Goal: Submit feedback/report problem: Provide input to the site owners about the experience or issues

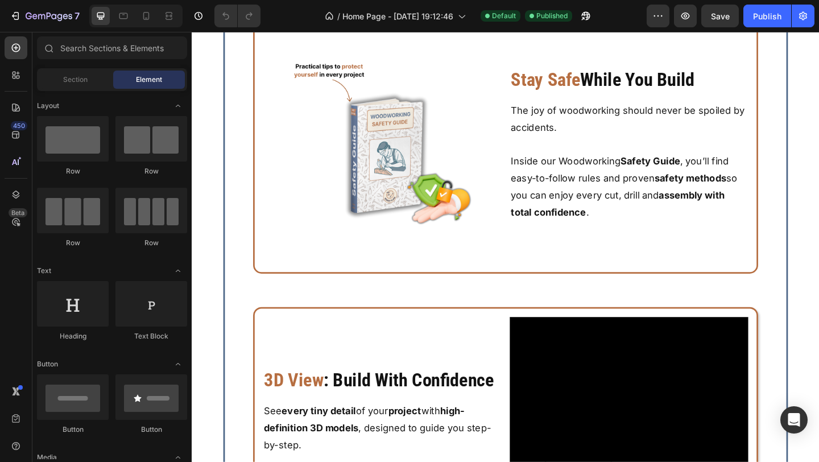
scroll to position [4659, 0]
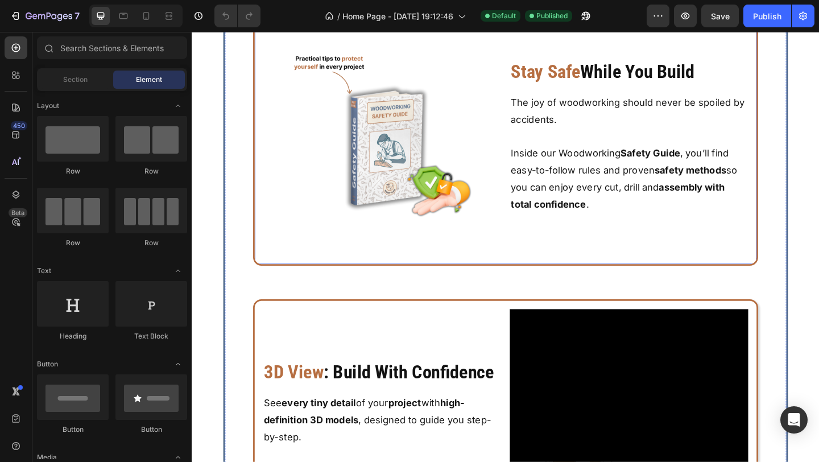
click at [401, 180] on div "Image Stay Safe While You Build Heading The joy of woodworking should never be …" at bounding box center [533, 145] width 550 height 281
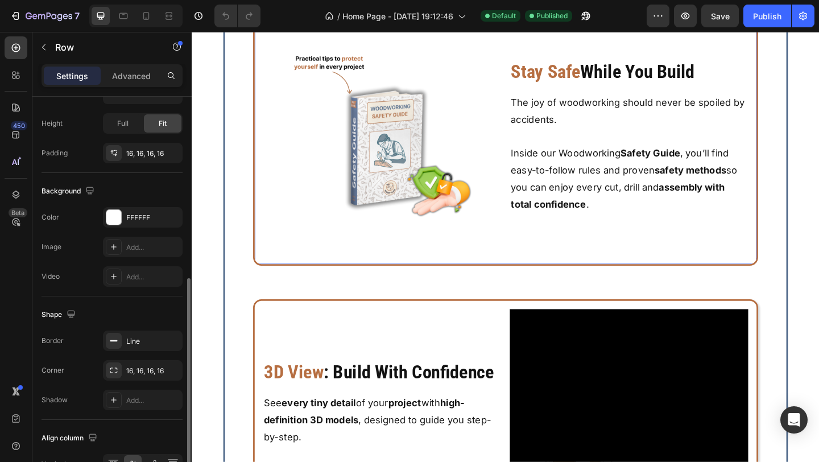
scroll to position [373, 0]
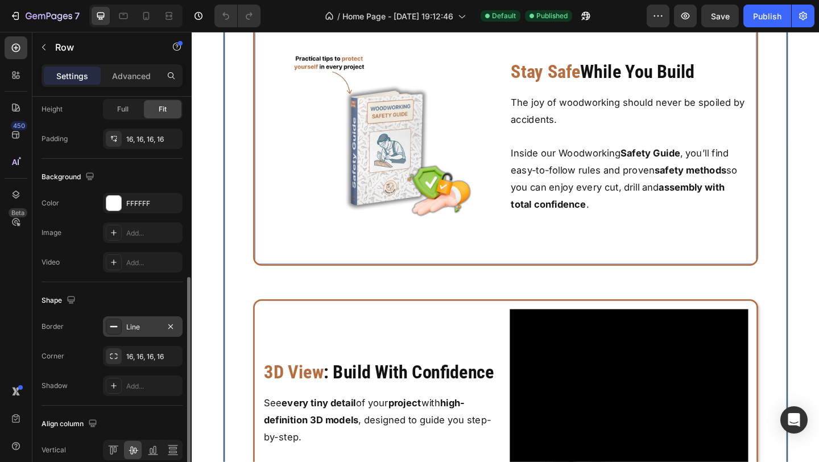
click at [146, 326] on div "Line" at bounding box center [142, 327] width 33 height 10
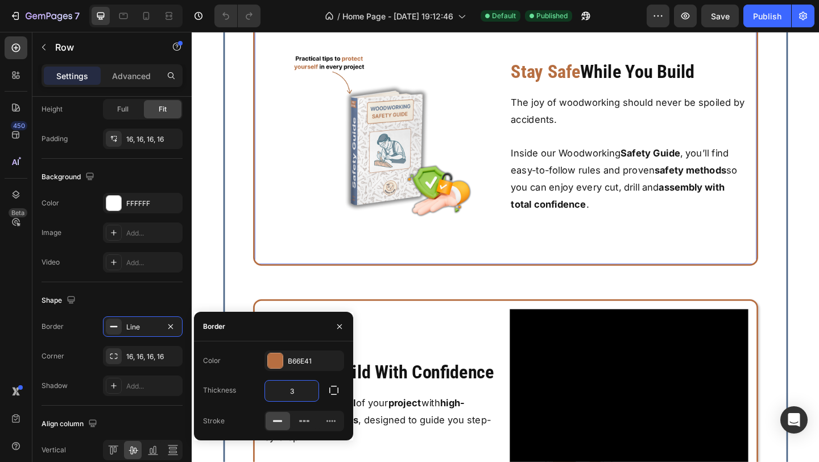
click at [296, 393] on input "3" at bounding box center [291, 390] width 53 height 20
type input "0"
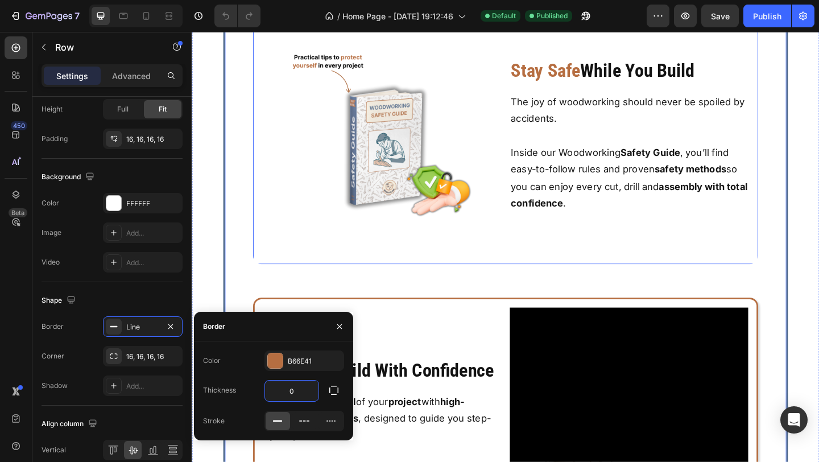
click at [247, 328] on div "Icon Icon Icon Icon List Bonuses That Make a Difference Heading Extra resources…" at bounding box center [532, 398] width 610 height 1029
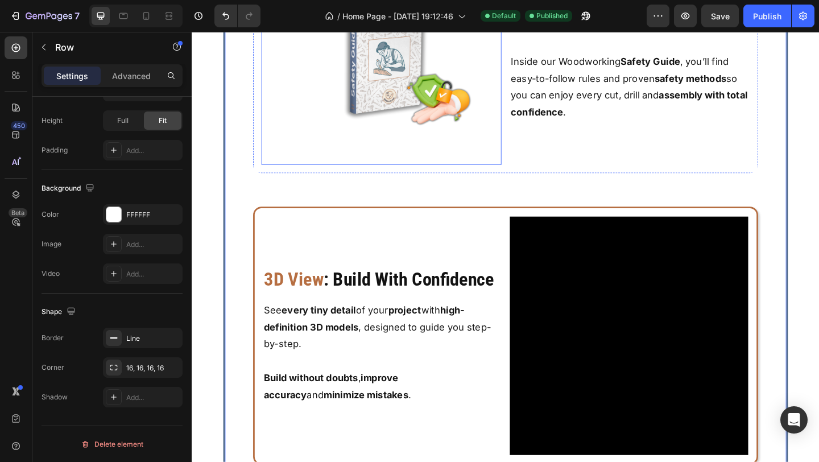
scroll to position [4932, 0]
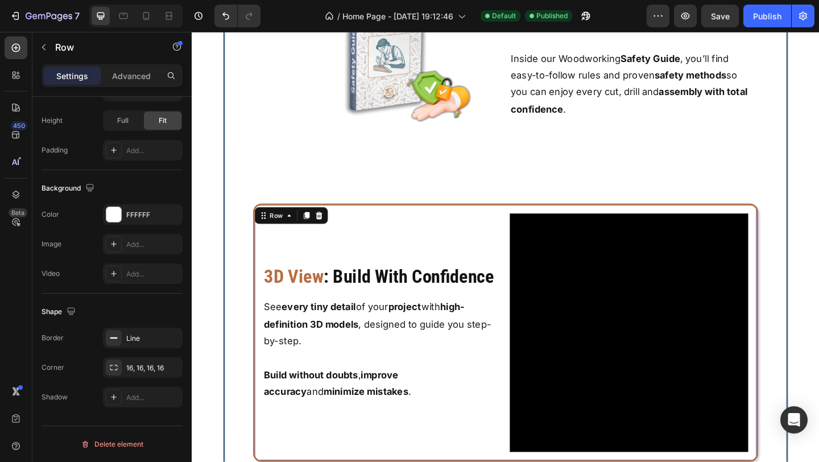
click at [393, 229] on div "3D View : Build With Confidence Heading See every tiny detail of your project w…" at bounding box center [398, 358] width 259 height 259
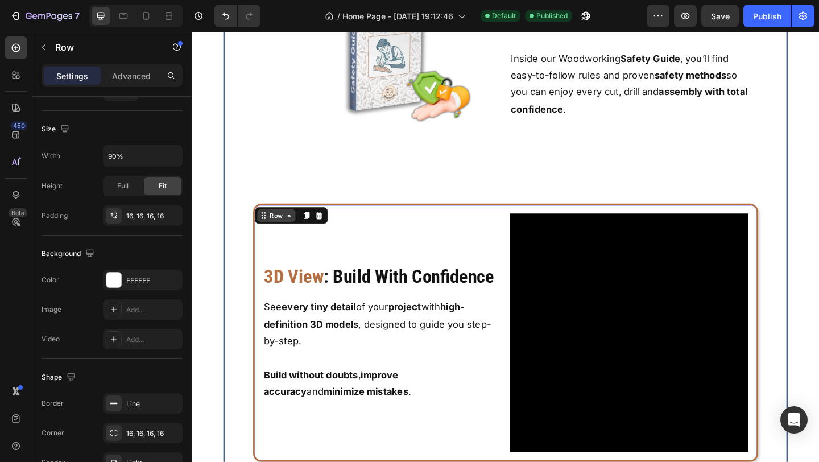
click at [294, 234] on icon at bounding box center [297, 231] width 9 height 9
click at [297, 230] on icon at bounding box center [297, 231] width 3 height 2
click at [142, 406] on div "Line" at bounding box center [142, 403] width 33 height 10
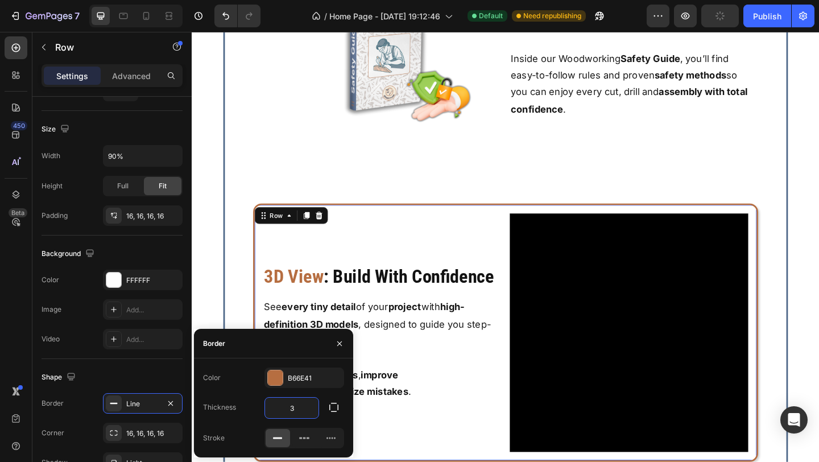
click at [295, 404] on input "3" at bounding box center [291, 407] width 53 height 20
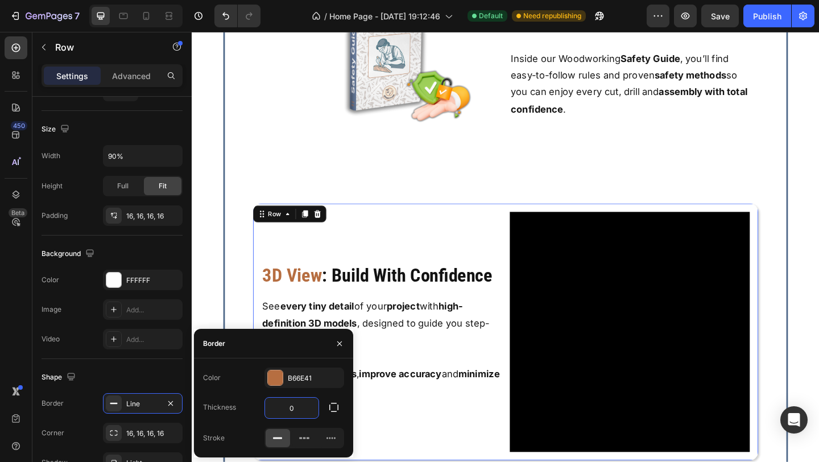
type input "0"
click at [241, 380] on div "Color B66E41" at bounding box center [273, 377] width 141 height 20
click at [340, 340] on icon "button" at bounding box center [339, 343] width 9 height 9
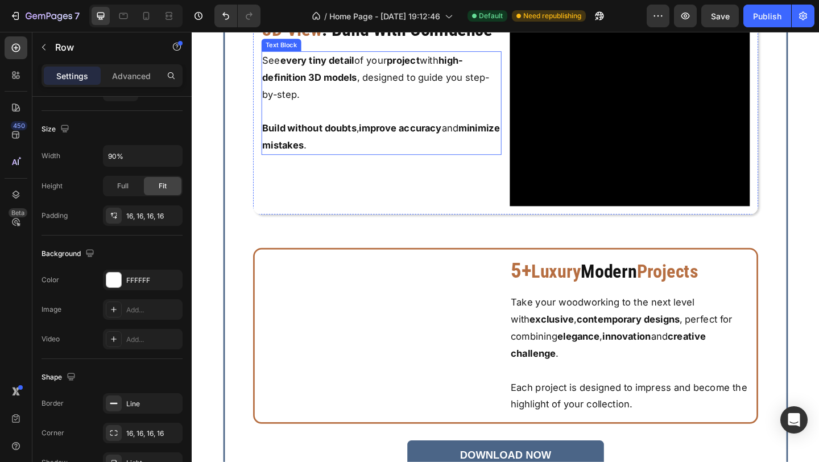
scroll to position [5220, 0]
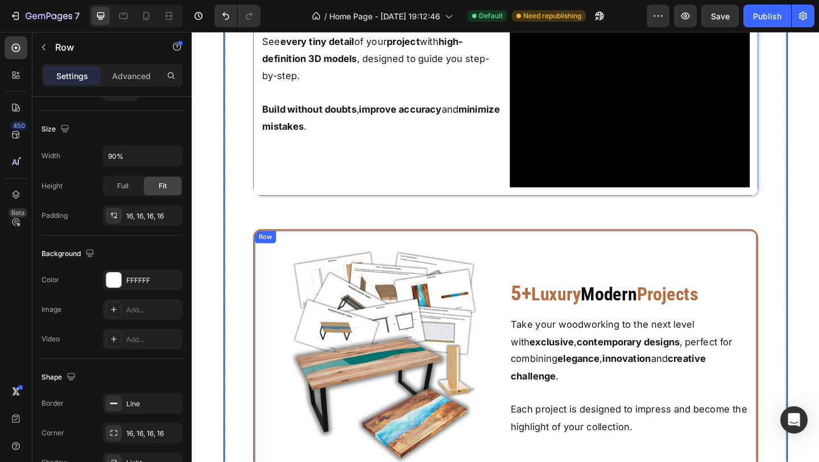
click at [284, 253] on div "Image 5+ Luxury Modern Projects Heading Take your woodworking to the next level…" at bounding box center [533, 386] width 550 height 281
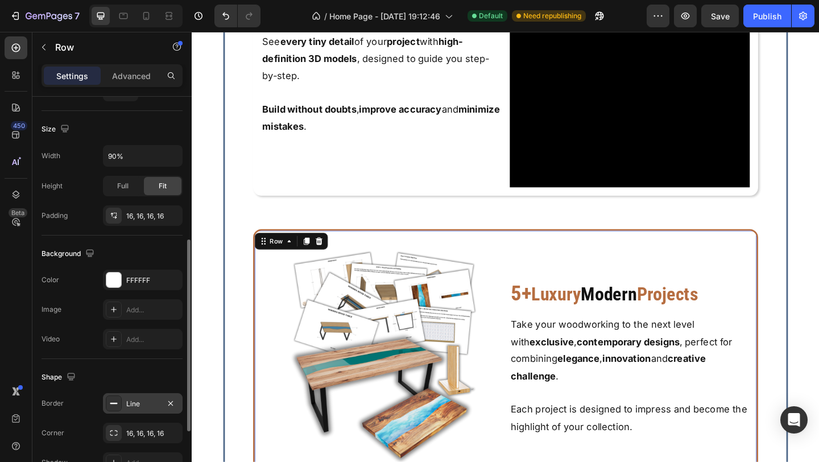
click at [147, 402] on div "Line" at bounding box center [142, 403] width 33 height 10
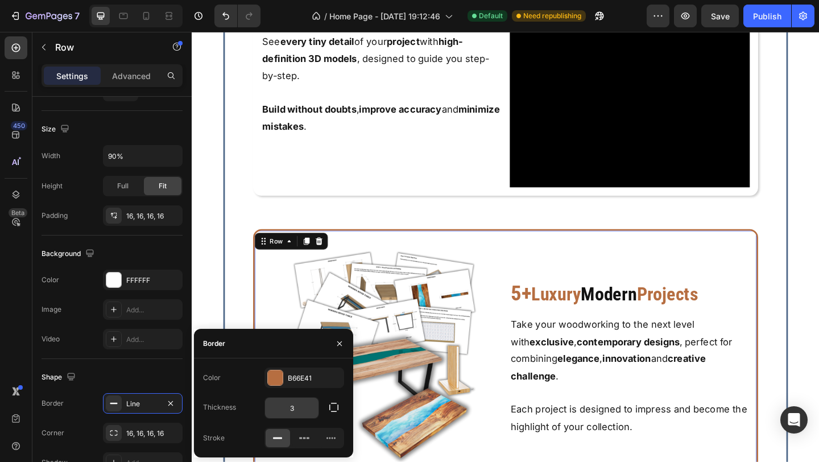
click at [290, 400] on input "3" at bounding box center [291, 407] width 53 height 20
type input "0"
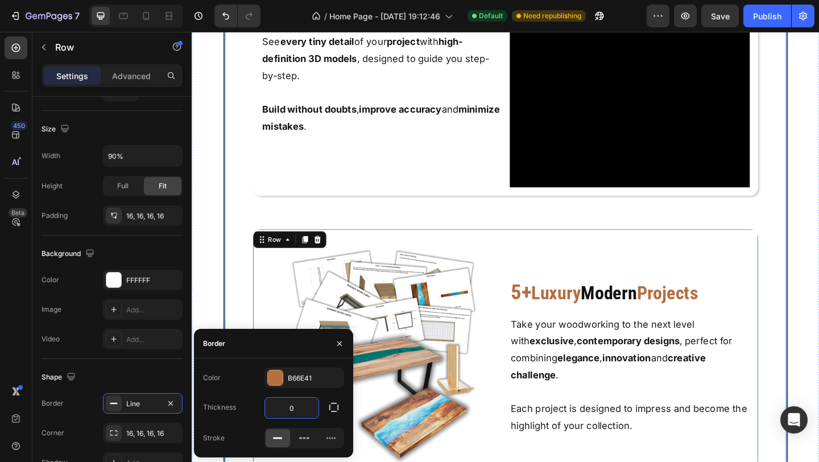
click at [242, 327] on div "Icon Icon Icon Icon List Bonuses That Make a Difference Heading Extra resources…" at bounding box center [532, 52] width 610 height 1116
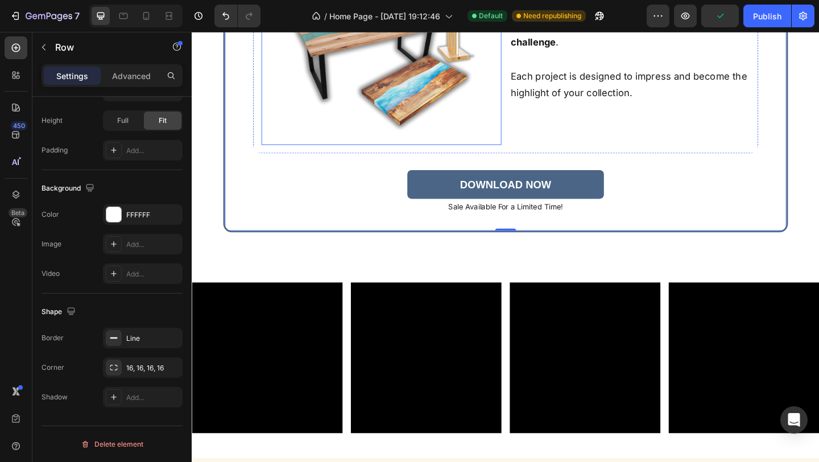
scroll to position [5587, 0]
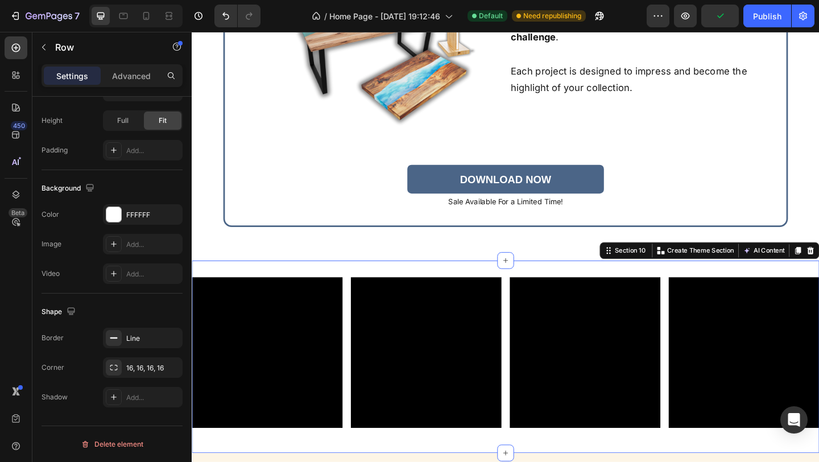
click at [359, 286] on div "Video Video Video Video Row Row Section 10 You can create reusable sections Cre…" at bounding box center [533, 384] width 682 height 209
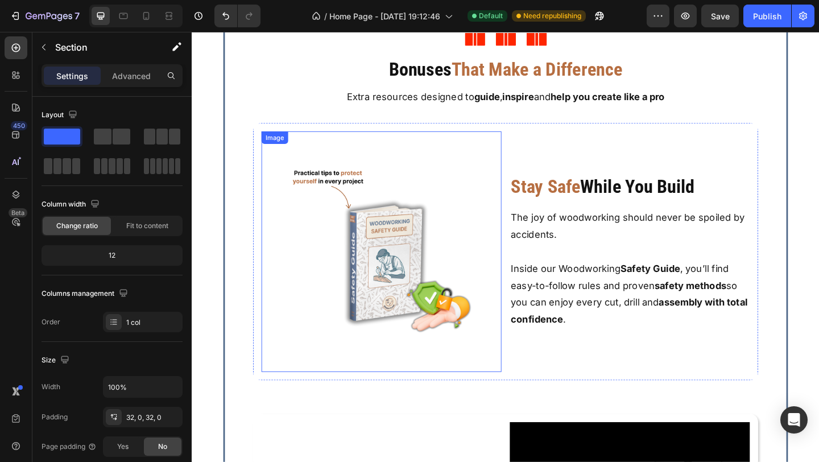
scroll to position [4701, 0]
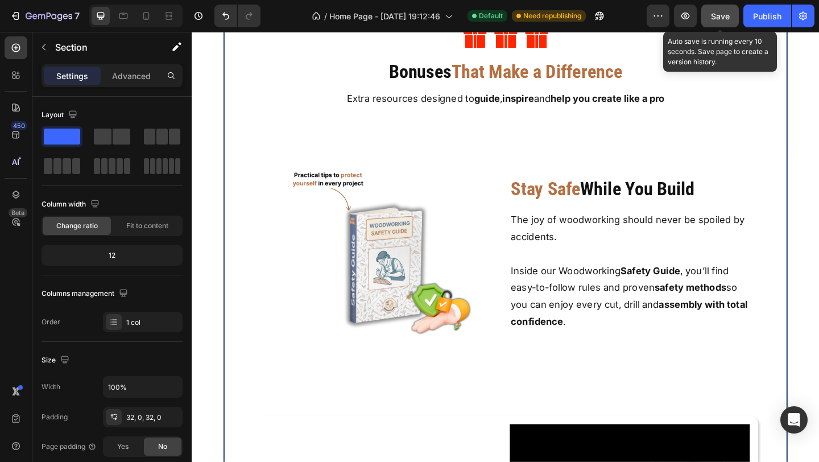
click at [728, 13] on span "Save" at bounding box center [720, 16] width 19 height 10
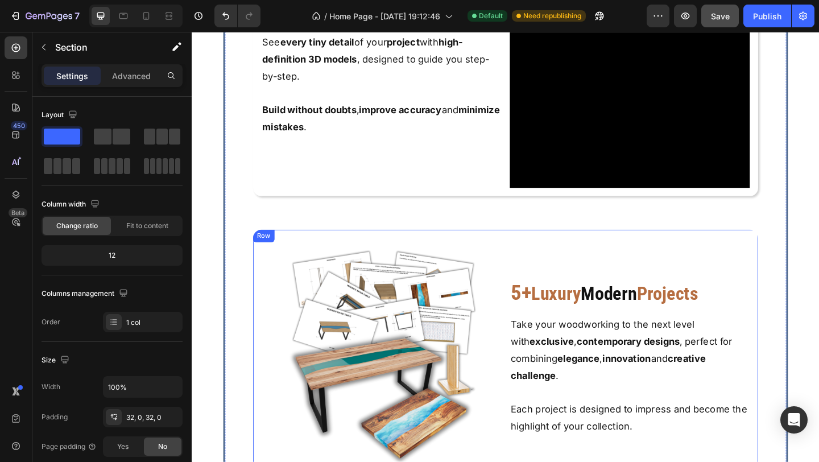
scroll to position [5234, 0]
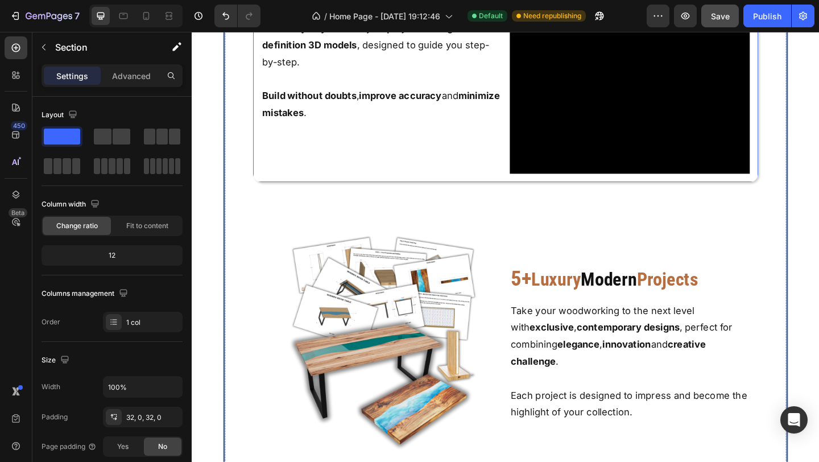
click at [802, 184] on div "Video 3D View : Build With Confidence Heading See every tiny detail of your pro…" at bounding box center [533, 55] width 550 height 279
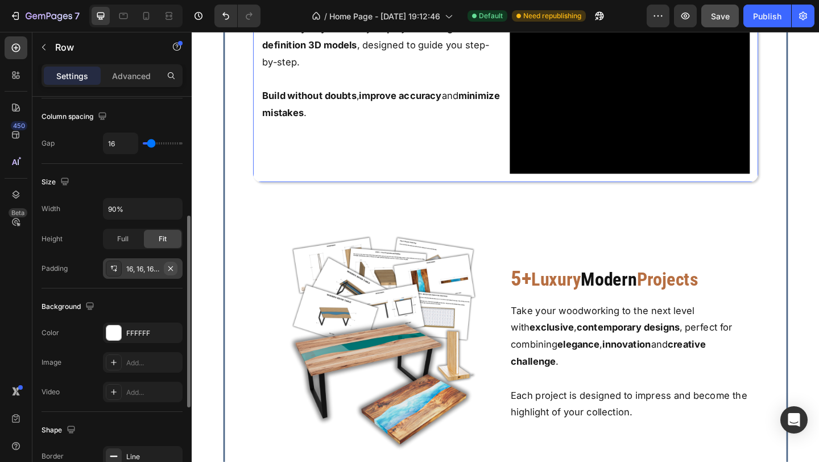
scroll to position [244, 0]
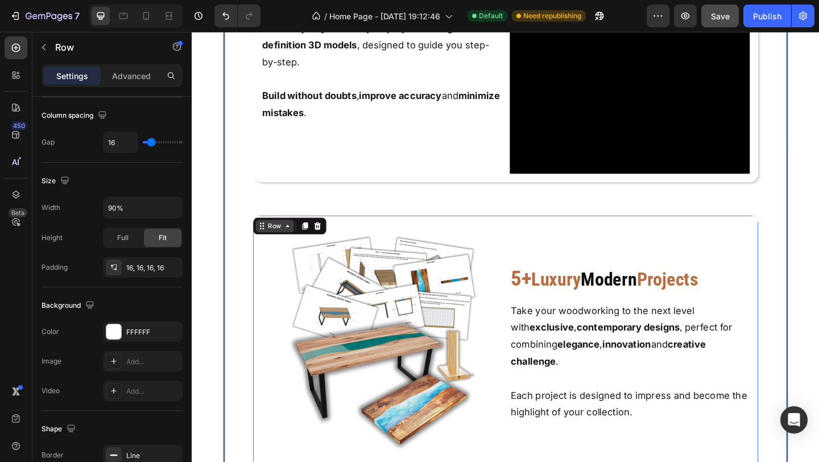
click at [266, 243] on div "Row" at bounding box center [281, 243] width 41 height 14
click at [279, 245] on div "Row" at bounding box center [281, 243] width 19 height 10
click at [234, 356] on div "Icon Icon Icon Icon List Bonuses That Make a Difference Heading Extra resources…" at bounding box center [532, 37] width 610 height 1116
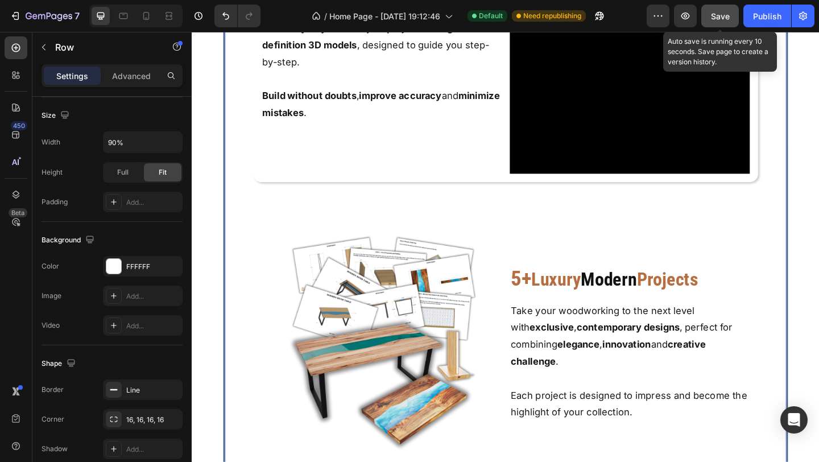
click at [705, 14] on button "Save" at bounding box center [720, 16] width 38 height 23
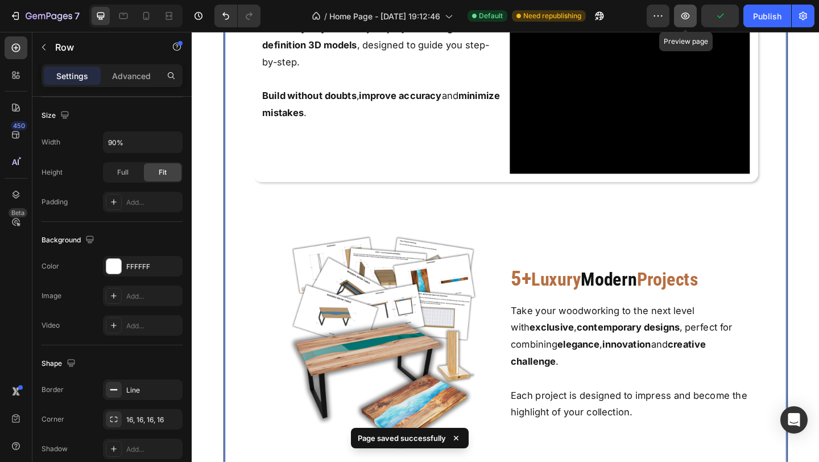
click at [690, 10] on icon "button" at bounding box center [684, 15] width 11 height 11
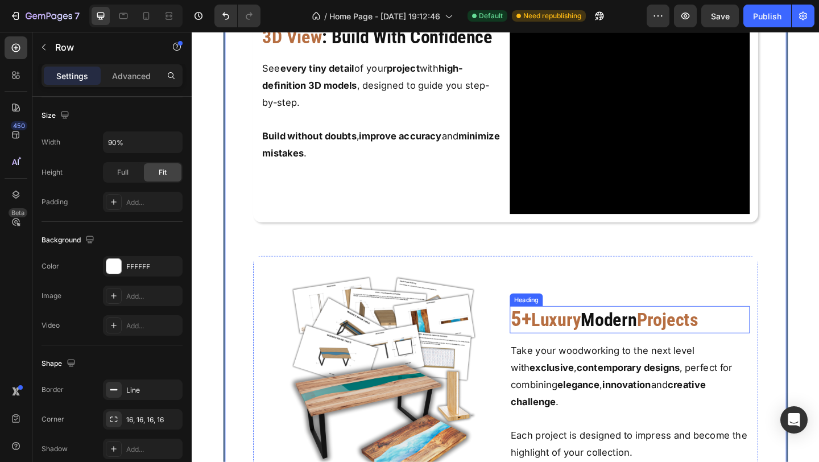
scroll to position [5148, 0]
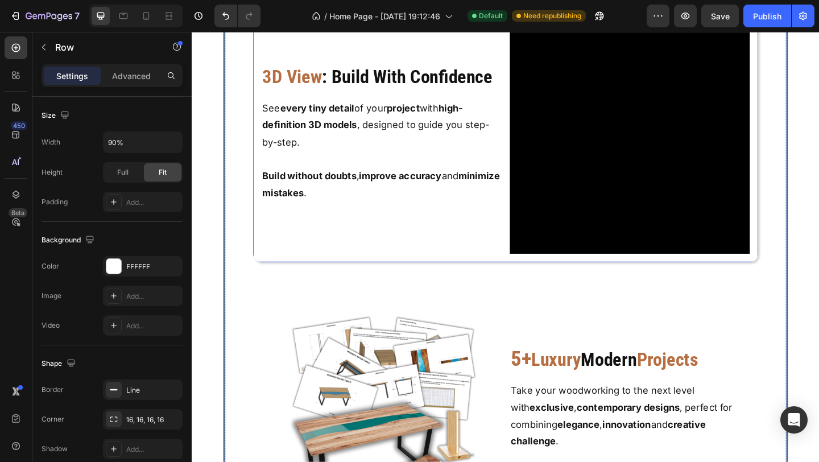
click at [803, 279] on div "Video 3D View : Build With Confidence Heading See every tiny detail of your pro…" at bounding box center [533, 142] width 550 height 279
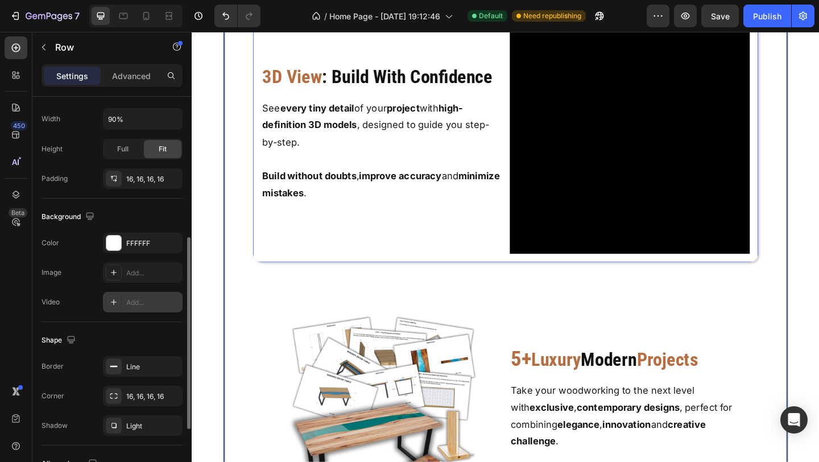
scroll to position [334, 0]
click at [143, 365] on div "Line" at bounding box center [142, 366] width 33 height 10
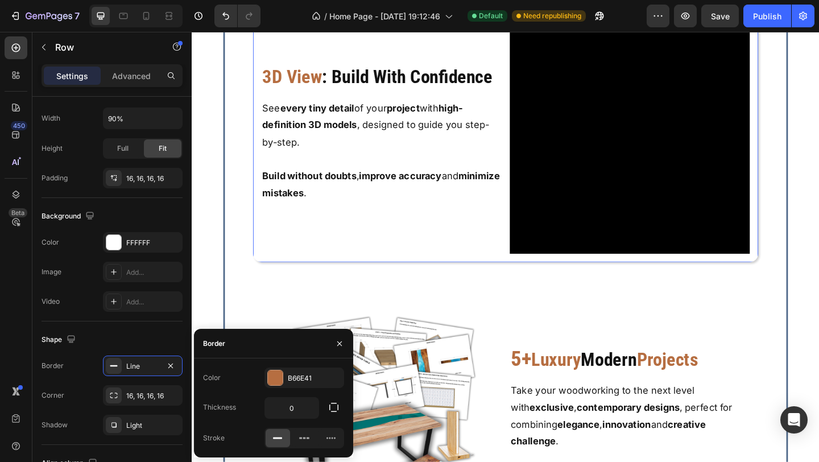
click at [246, 365] on div "Color B66E41 Thickness 0 Stroke" at bounding box center [273, 407] width 159 height 99
click at [150, 424] on div "Light" at bounding box center [142, 425] width 33 height 10
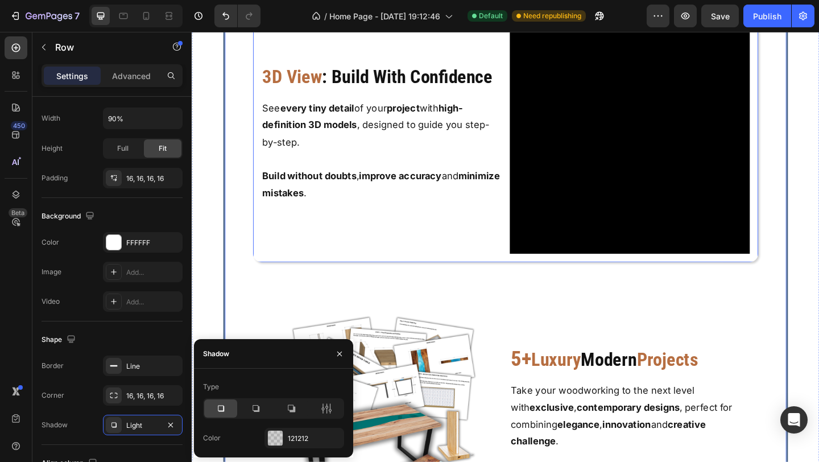
click at [286, 305] on div "Icon Icon Icon Icon List Bonuses That Make a Difference Heading Extra resources…" at bounding box center [532, 124] width 610 height 1116
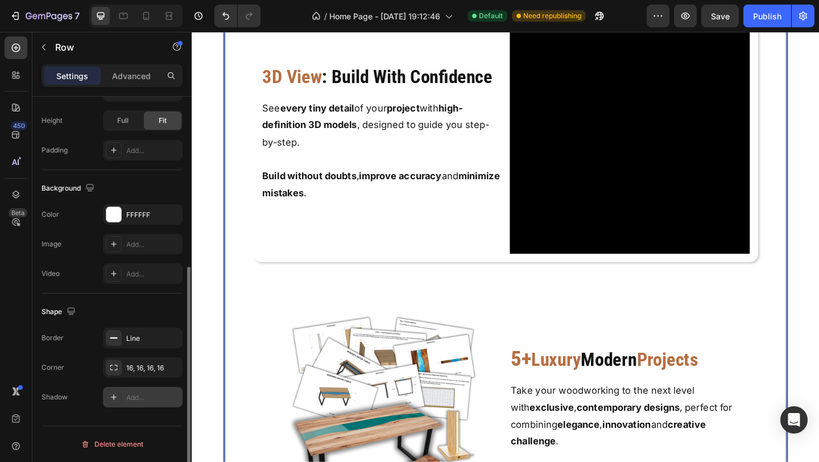
click at [168, 397] on div "Add..." at bounding box center [152, 397] width 53 height 10
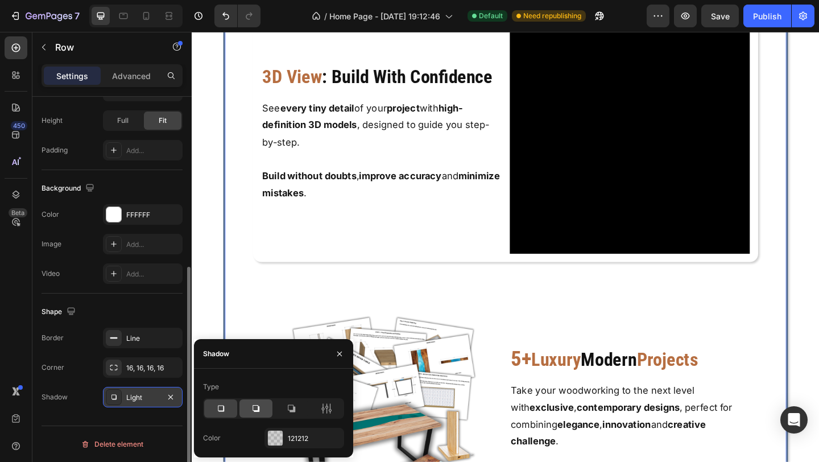
click at [254, 408] on icon at bounding box center [255, 407] width 11 height 11
click at [218, 409] on icon at bounding box center [221, 408] width 6 height 6
click at [334, 355] on button "button" at bounding box center [339, 353] width 18 height 18
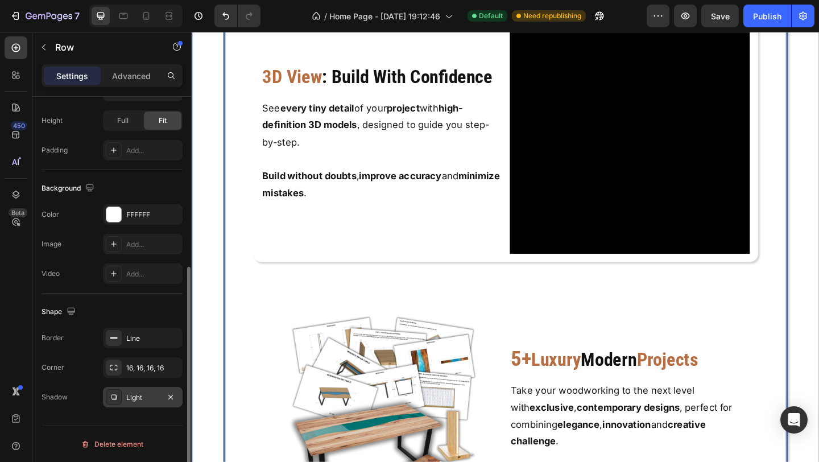
click at [818, 348] on div "Icon Icon Icon Icon List Bonuses That Make a Difference Heading Extra resources…" at bounding box center [533, 123] width 682 height 1119
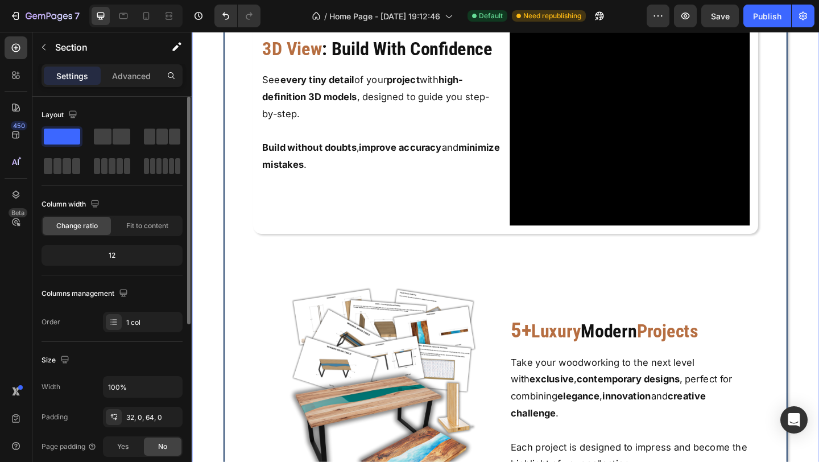
scroll to position [5252, 0]
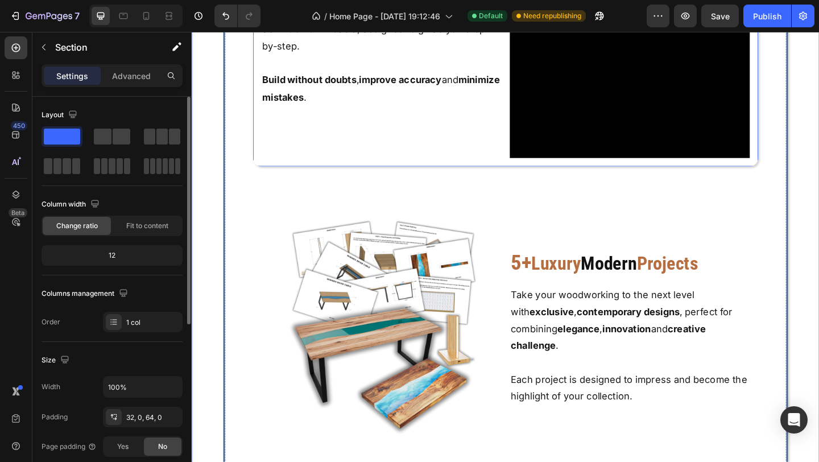
click at [329, 140] on div "3D View : Build With Confidence Heading See every tiny detail of your project w…" at bounding box center [397, 38] width 261 height 261
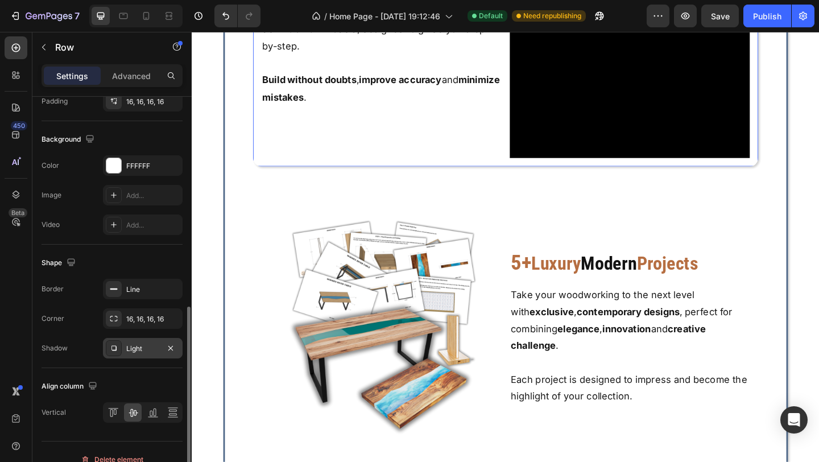
scroll to position [418, 0]
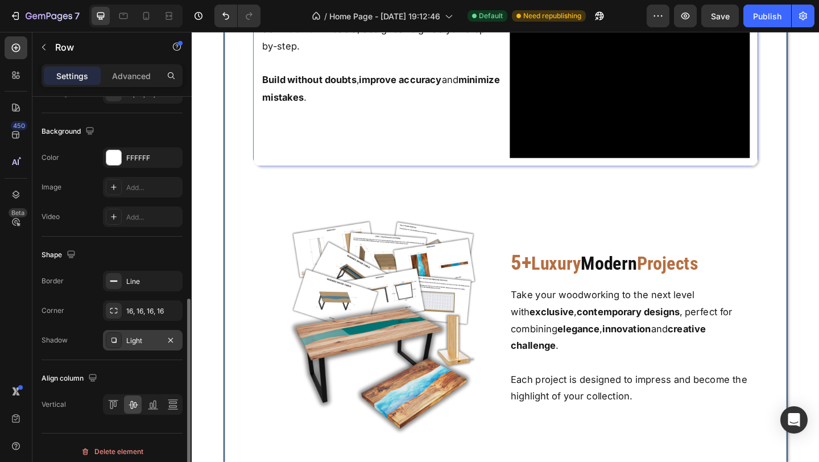
click at [140, 349] on div "Light" at bounding box center [143, 340] width 80 height 20
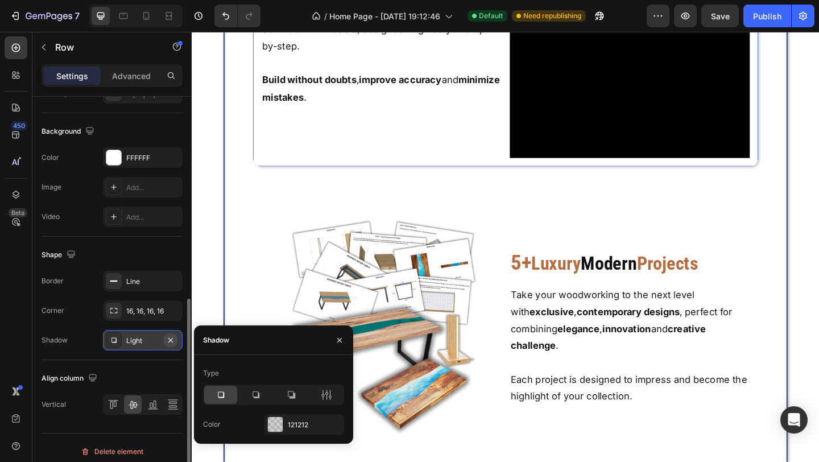
click at [173, 342] on icon "button" at bounding box center [170, 339] width 9 height 9
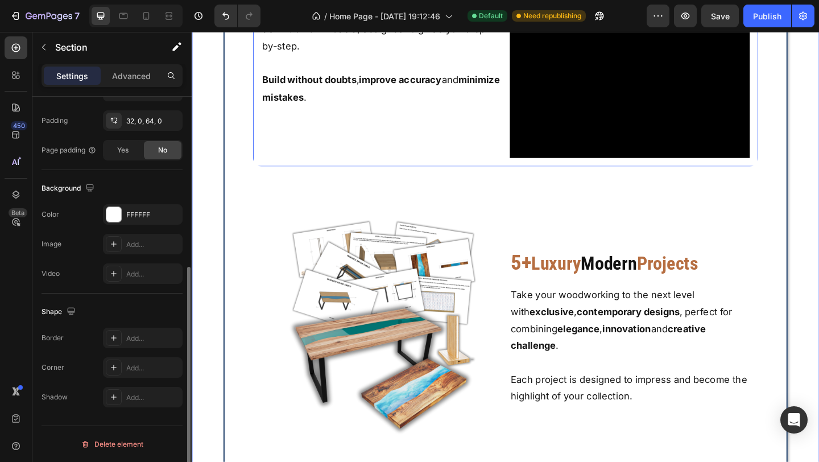
click at [818, 213] on div "Icon Icon Icon Icon List Bonuses That Make a Difference Heading Extra resources…" at bounding box center [533, 19] width 682 height 1119
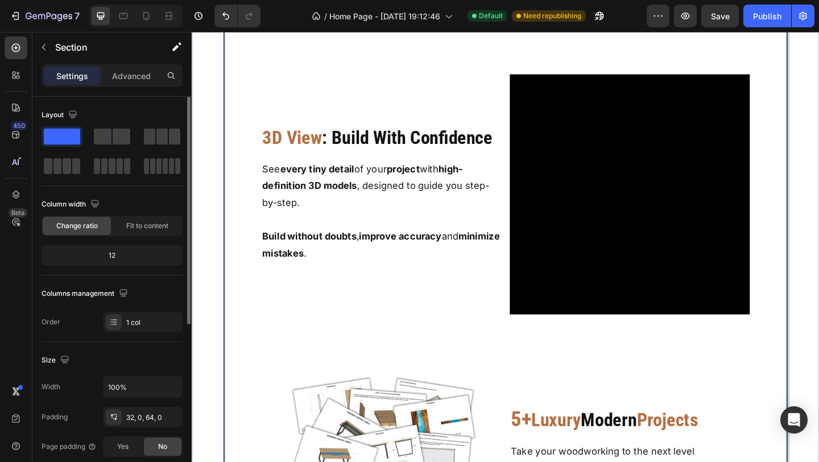
scroll to position [5184, 0]
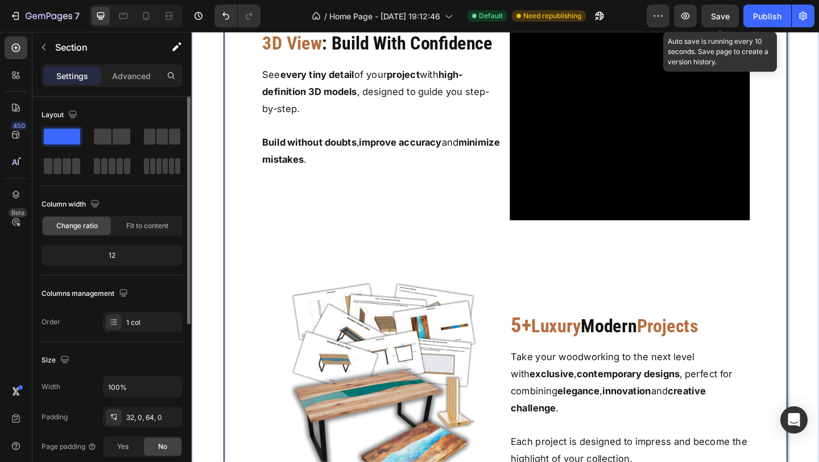
click at [721, 19] on span "Save" at bounding box center [720, 16] width 19 height 10
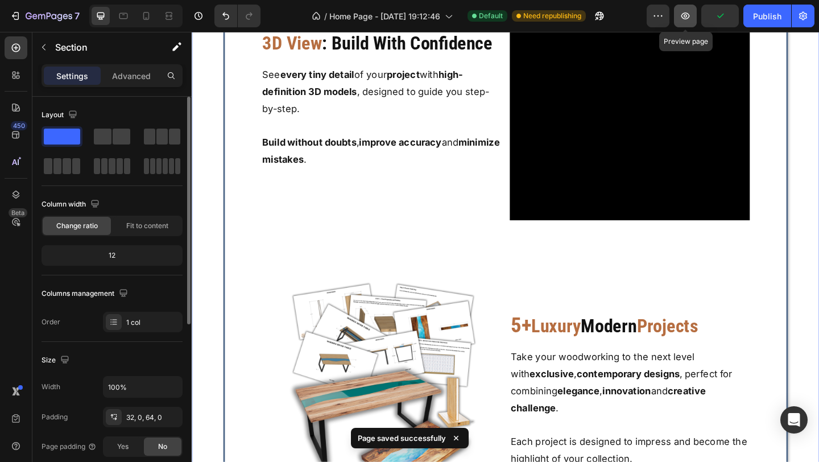
click at [681, 20] on icon "button" at bounding box center [684, 15] width 11 height 11
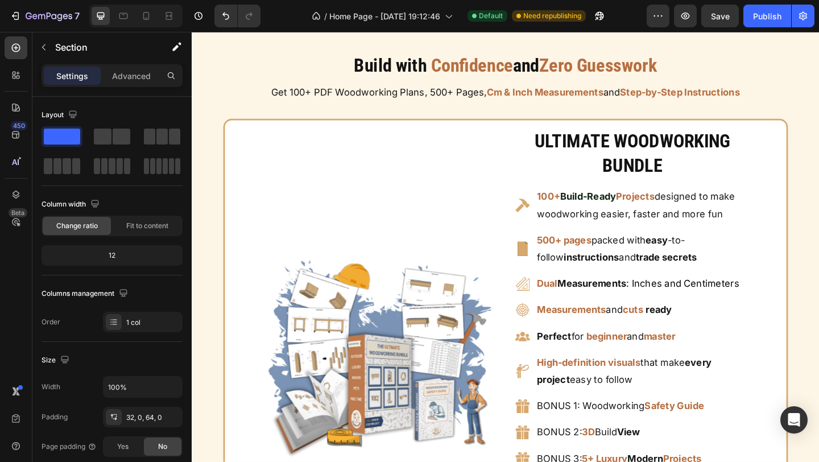
scroll to position [1622, 0]
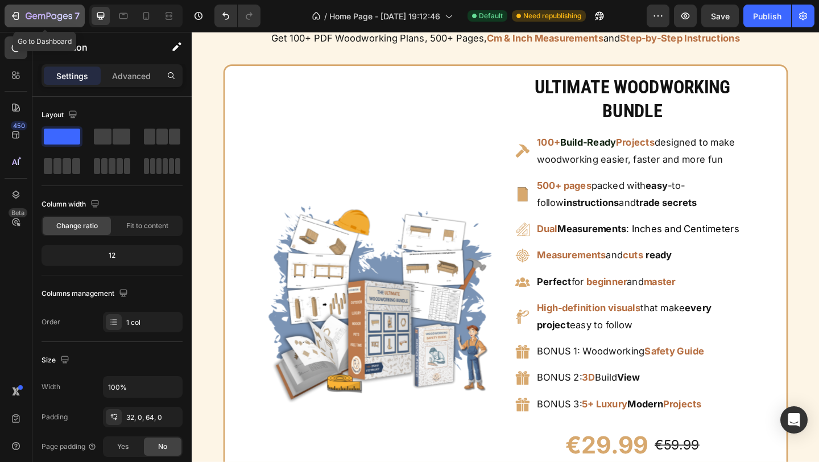
click at [20, 18] on icon "button" at bounding box center [15, 15] width 11 height 11
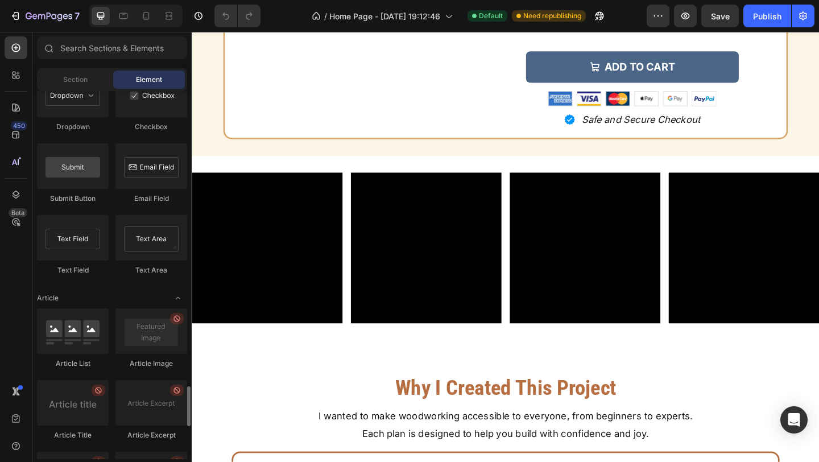
scroll to position [2687, 0]
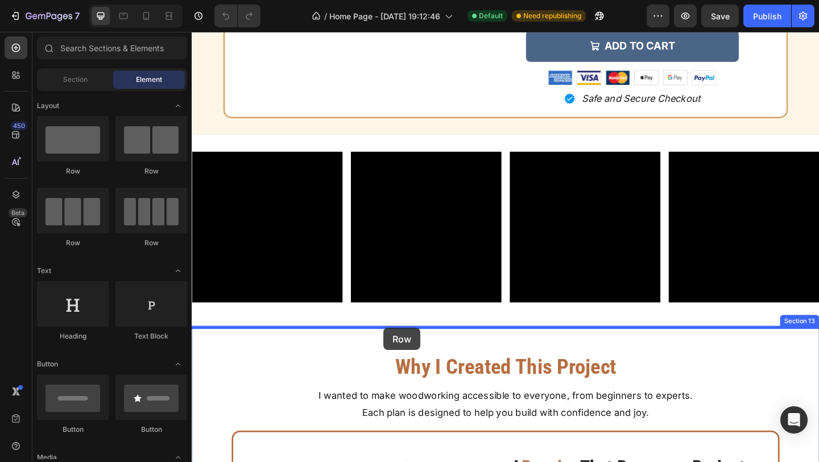
drag, startPoint x: 271, startPoint y: 186, endPoint x: 400, endPoint y: 355, distance: 212.4
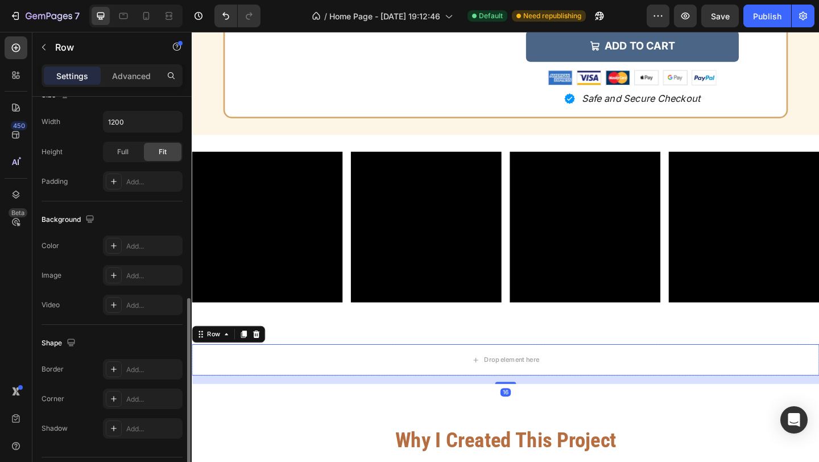
scroll to position [296, 0]
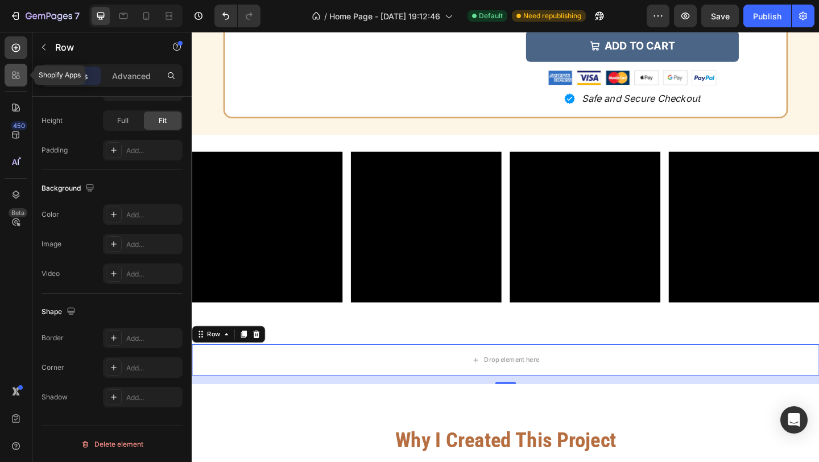
click at [18, 79] on icon at bounding box center [15, 74] width 11 height 11
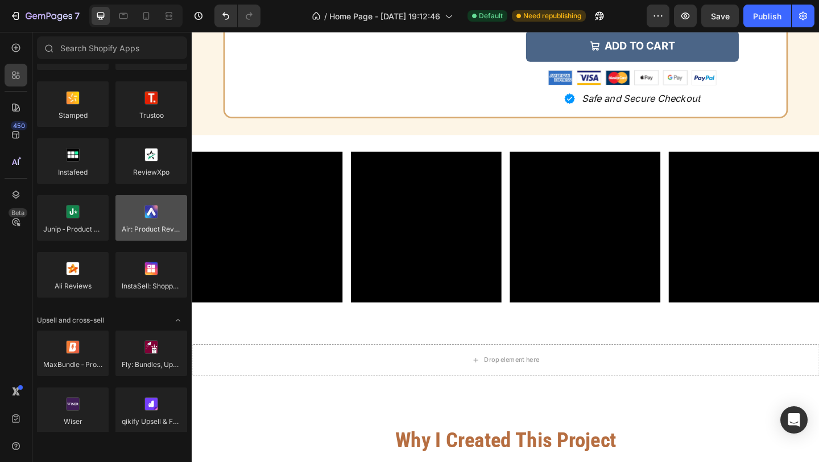
scroll to position [0, 0]
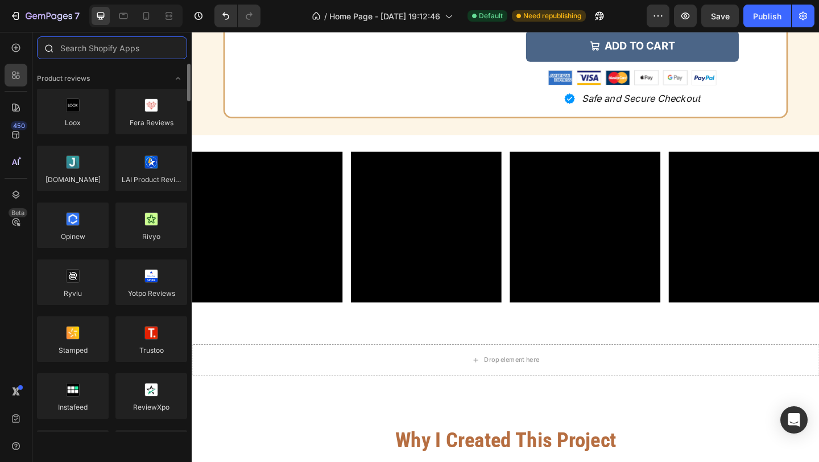
click at [146, 56] on input "text" at bounding box center [112, 47] width 150 height 23
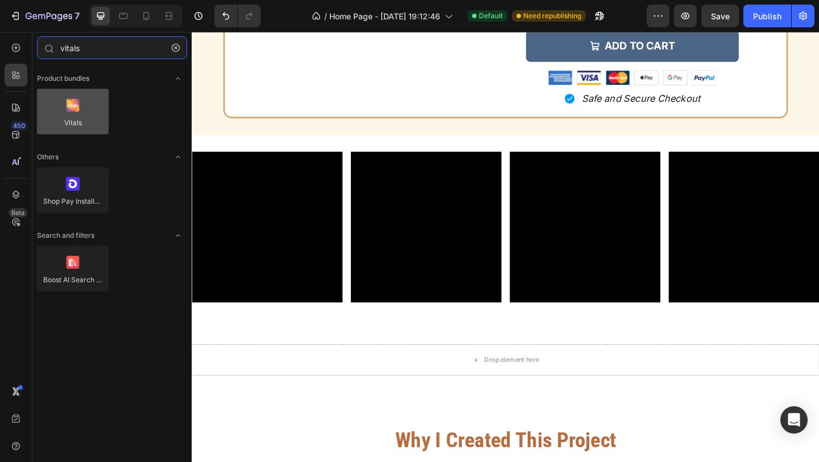
type input "vitals"
click at [91, 101] on div at bounding box center [73, 111] width 72 height 45
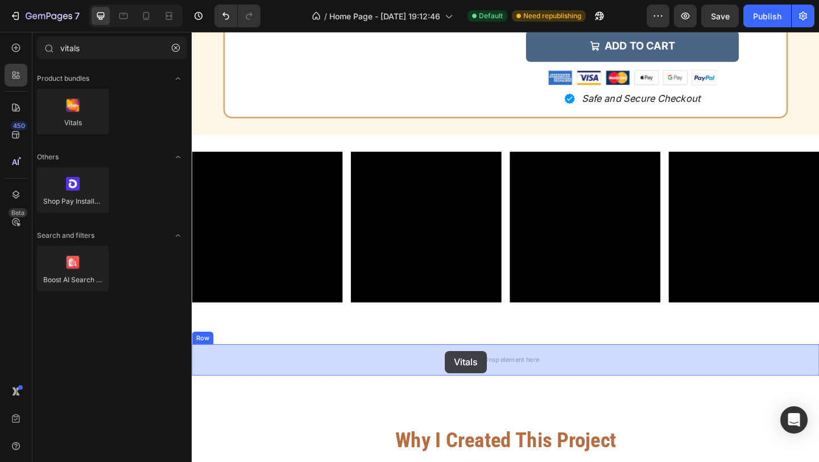
drag, startPoint x: 281, startPoint y: 143, endPoint x: 467, endPoint y: 379, distance: 300.3
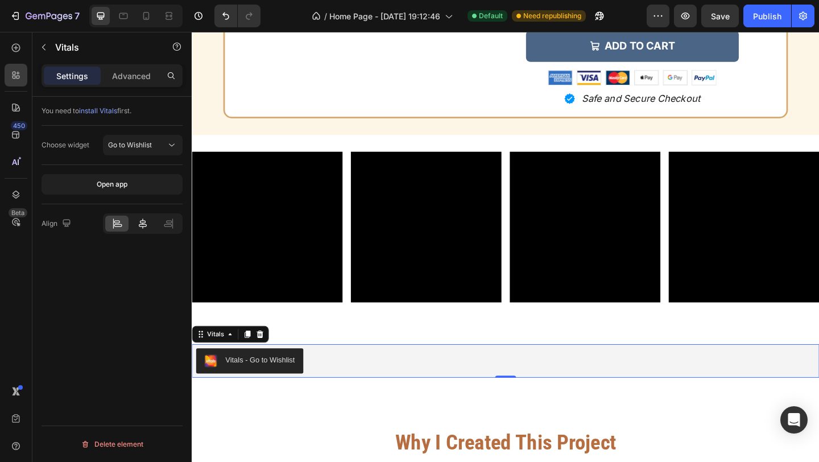
click at [147, 226] on icon at bounding box center [142, 223] width 11 height 11
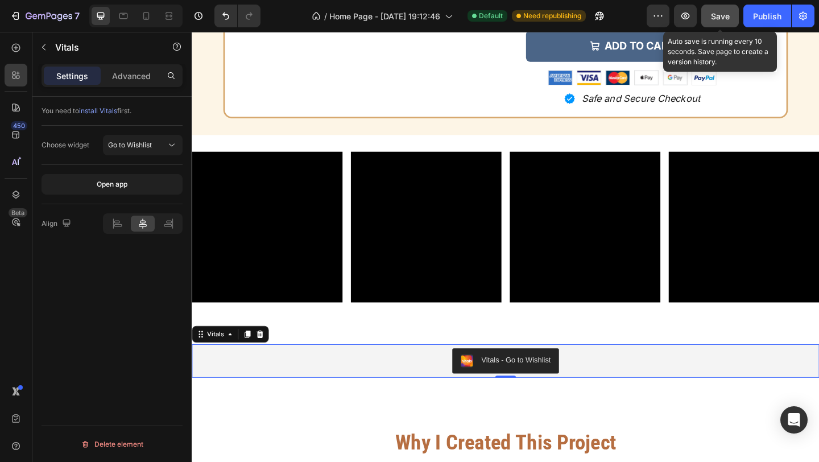
click at [733, 18] on button "Save" at bounding box center [720, 16] width 38 height 23
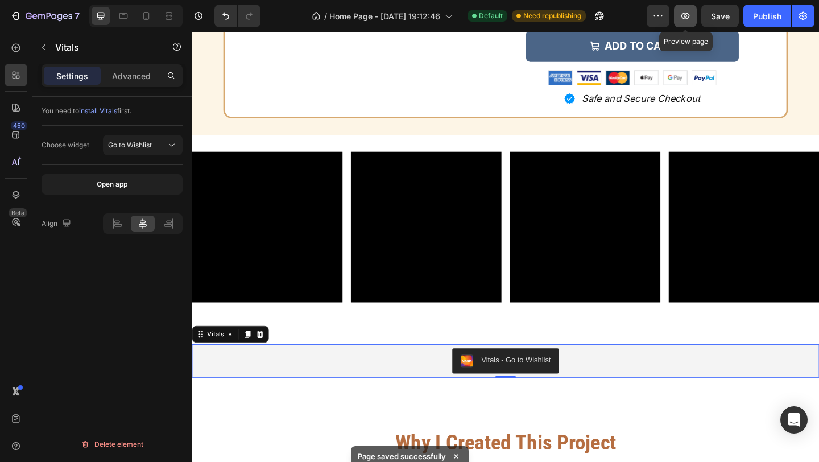
click at [687, 19] on icon "button" at bounding box center [685, 16] width 9 height 7
click at [515, 398] on button "Vitals - Go to Wishlist" at bounding box center [533, 389] width 117 height 27
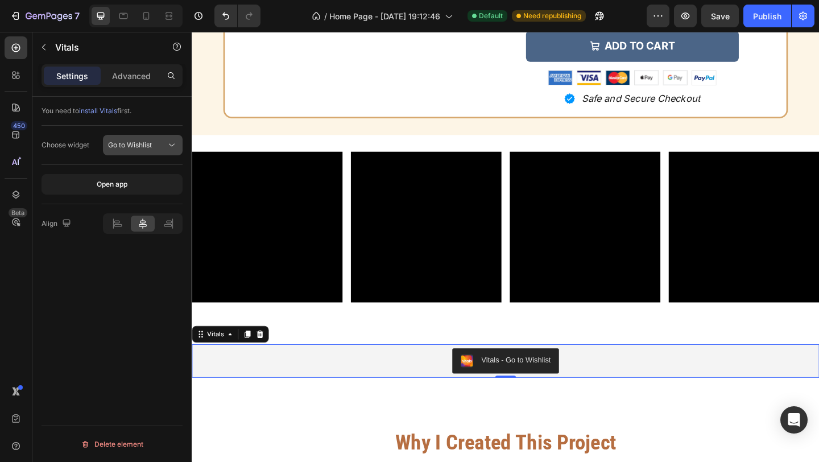
click at [140, 141] on span "Go to Wishlist" at bounding box center [130, 144] width 44 height 9
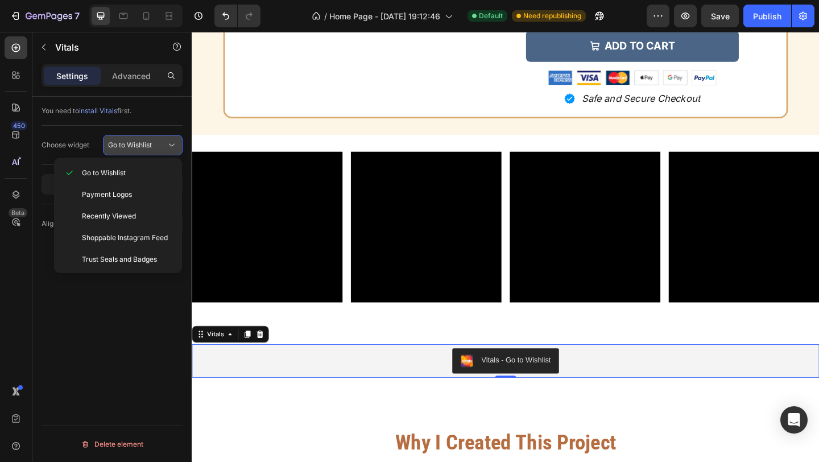
click at [140, 146] on span "Go to Wishlist" at bounding box center [130, 144] width 44 height 9
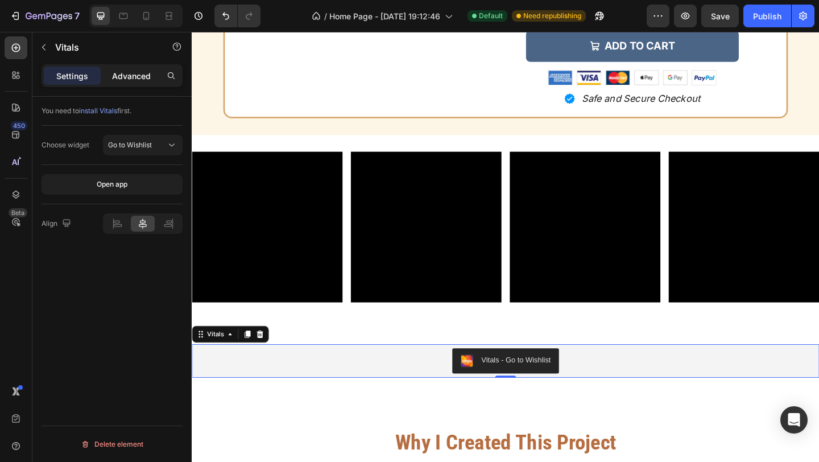
click at [137, 76] on p "Advanced" at bounding box center [131, 76] width 39 height 12
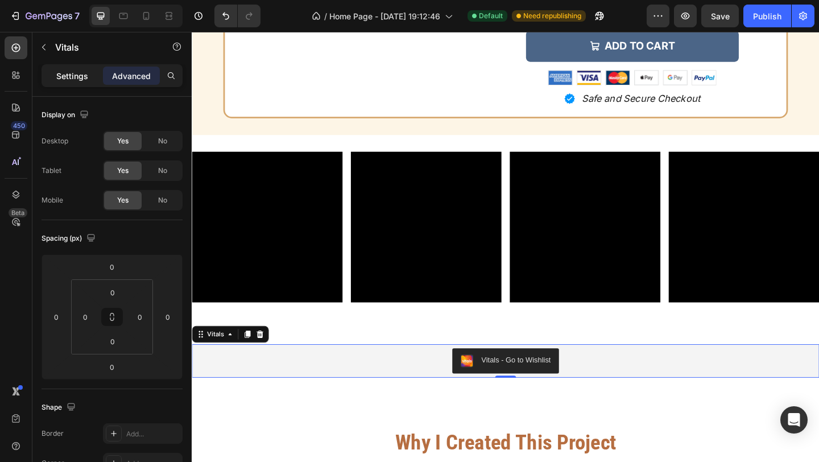
click at [73, 72] on p "Settings" at bounding box center [72, 76] width 32 height 12
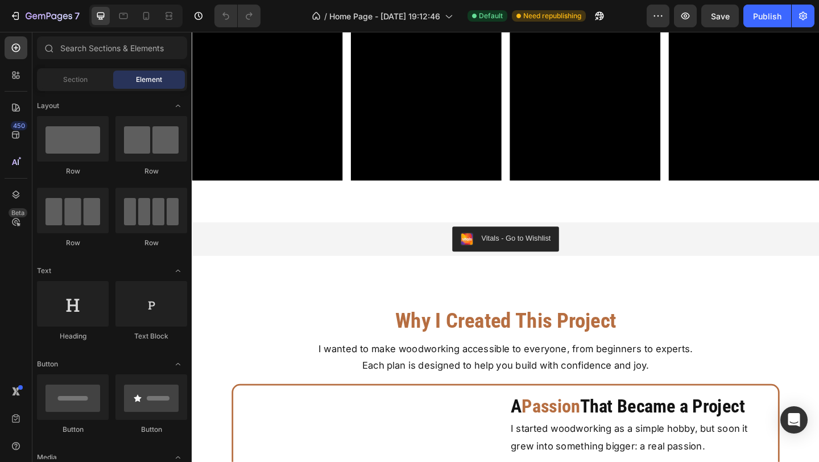
scroll to position [6618, 0]
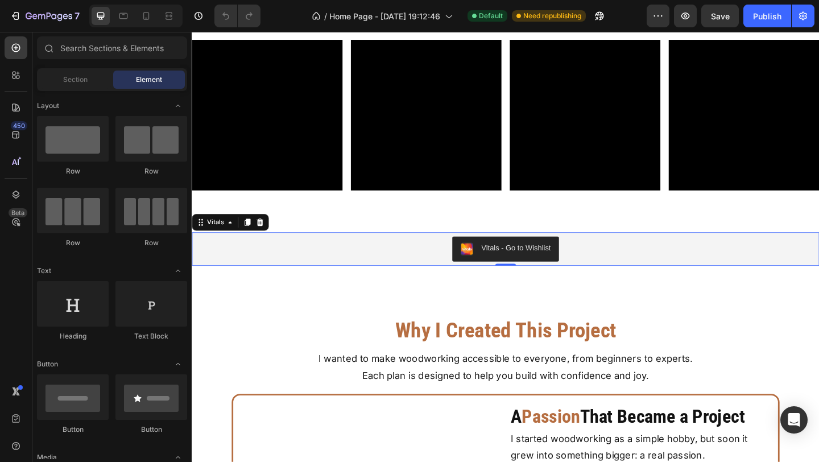
click at [544, 273] on div "Vitals - Go to Wishlist" at bounding box center [544, 267] width 76 height 12
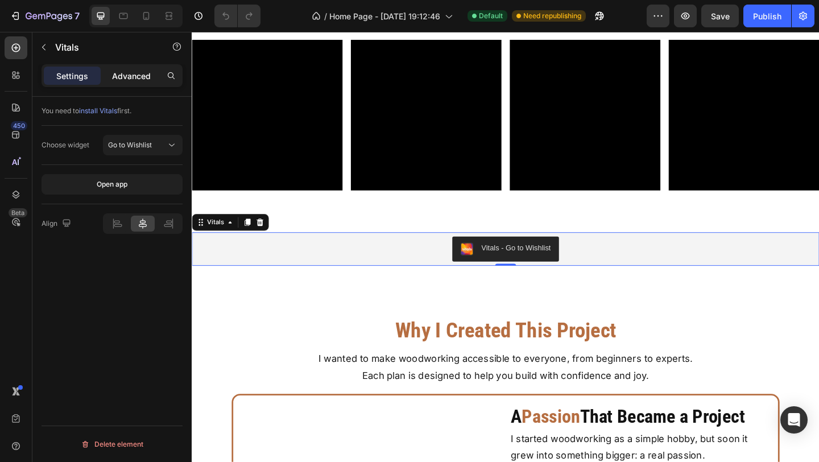
click at [133, 84] on div "Advanced" at bounding box center [131, 76] width 57 height 18
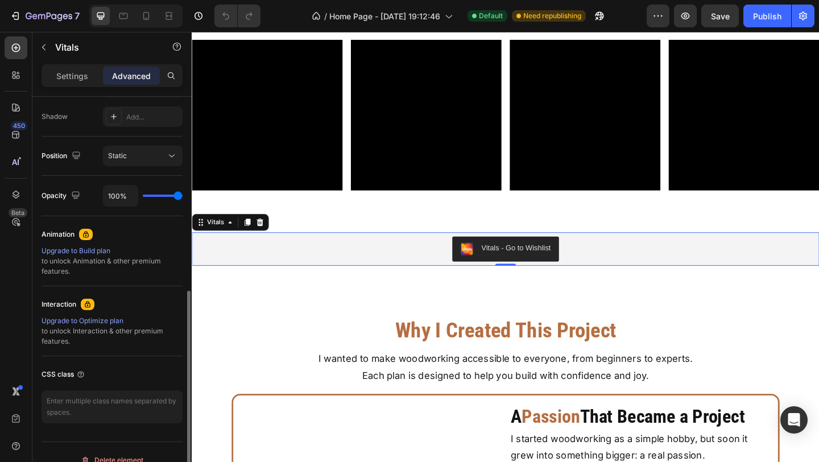
scroll to position [392, 0]
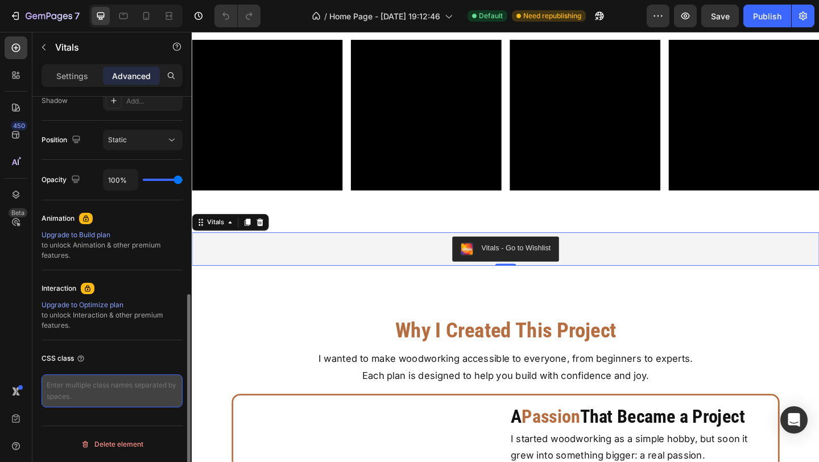
click at [94, 388] on textarea at bounding box center [111, 390] width 141 height 33
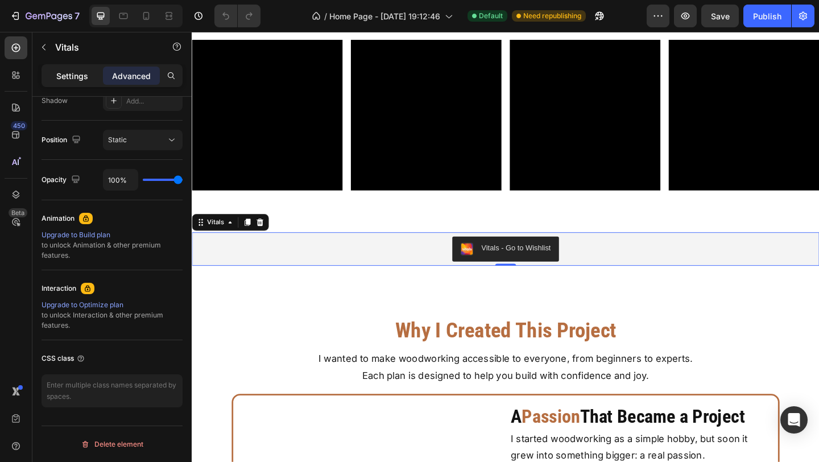
click at [92, 82] on div "Settings" at bounding box center [72, 76] width 57 height 18
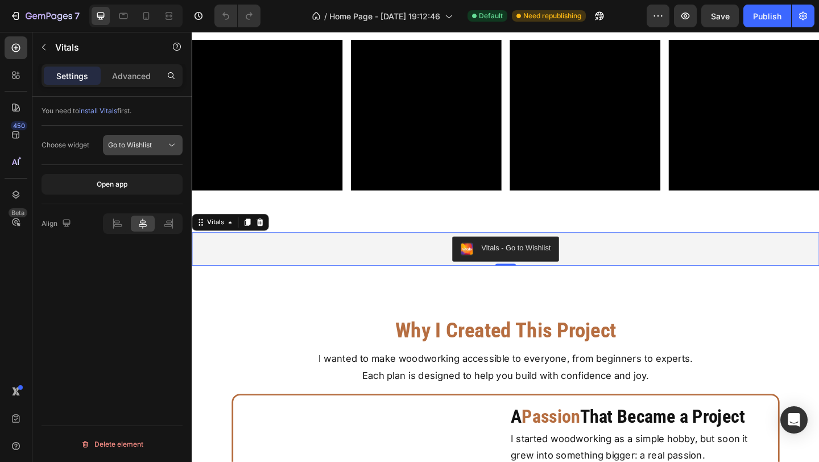
click at [146, 147] on span "Go to Wishlist" at bounding box center [130, 144] width 44 height 9
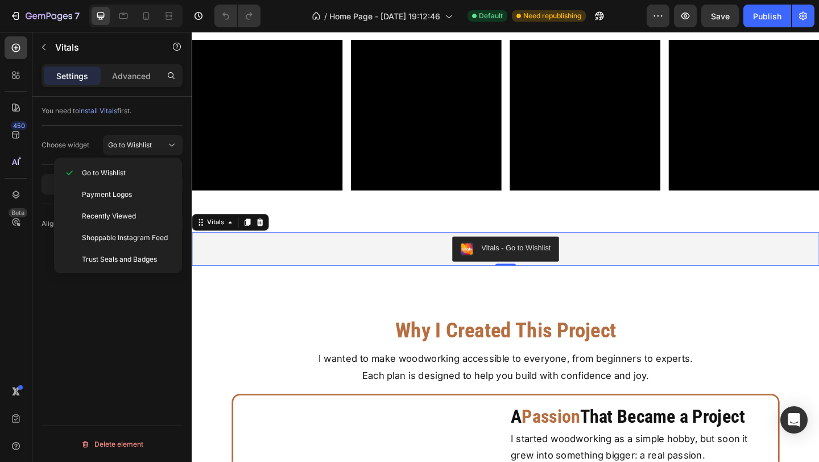
click at [263, 281] on div "Vitals - Go to Wishlist" at bounding box center [532, 267] width 673 height 27
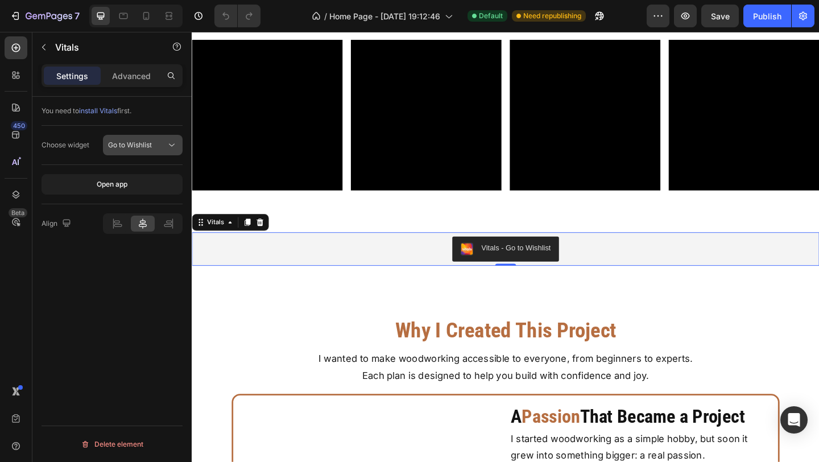
click at [172, 150] on icon at bounding box center [171, 144] width 11 height 11
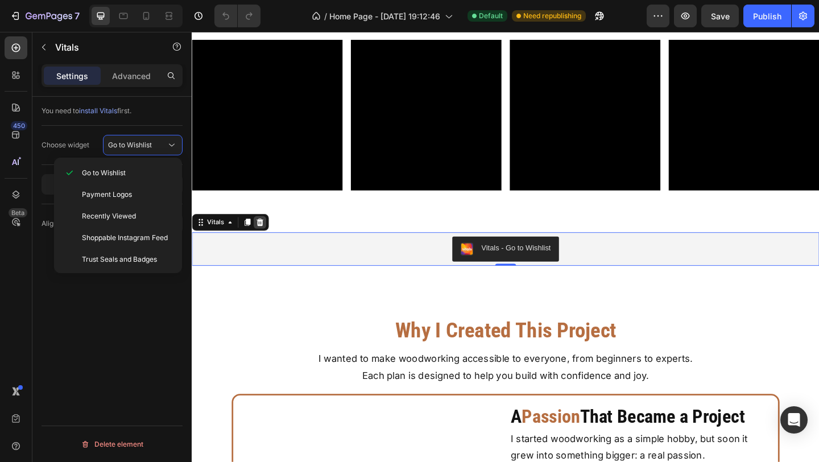
click at [268, 243] on icon at bounding box center [265, 239] width 7 height 8
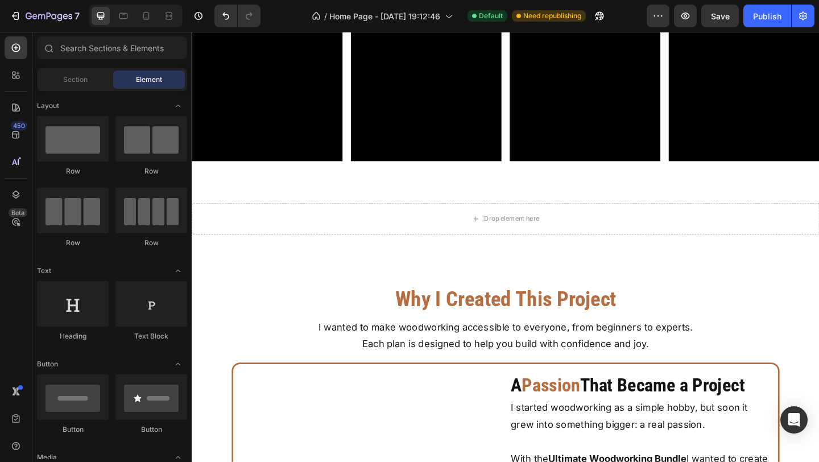
scroll to position [6659, 0]
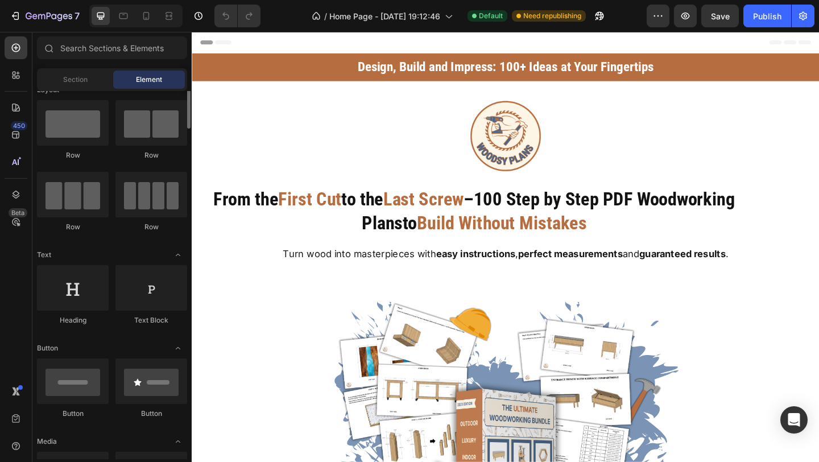
scroll to position [18, 0]
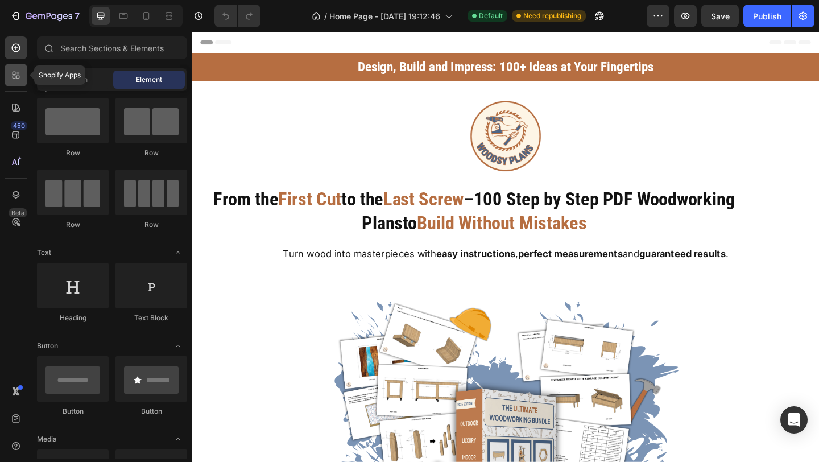
click at [20, 72] on icon at bounding box center [15, 74] width 11 height 11
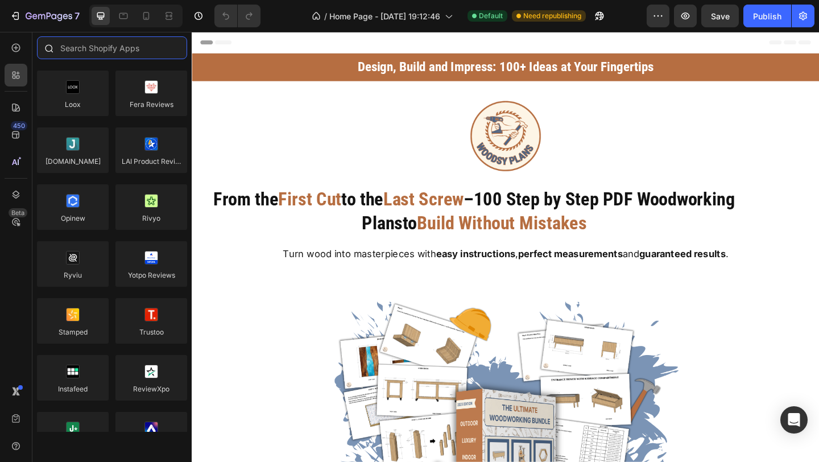
click at [94, 52] on input "text" at bounding box center [112, 47] width 150 height 23
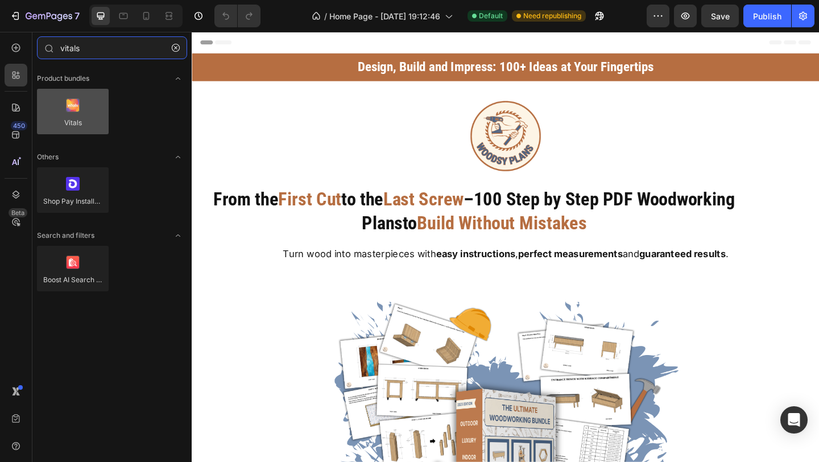
type input "vitals"
click at [77, 110] on div at bounding box center [73, 111] width 72 height 45
click at [97, 128] on div at bounding box center [73, 111] width 72 height 45
click at [85, 124] on div at bounding box center [73, 111] width 72 height 45
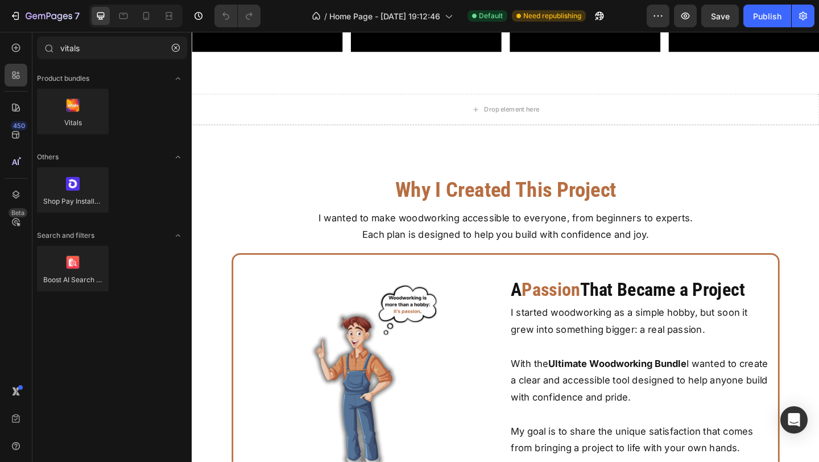
scroll to position [6783, 0]
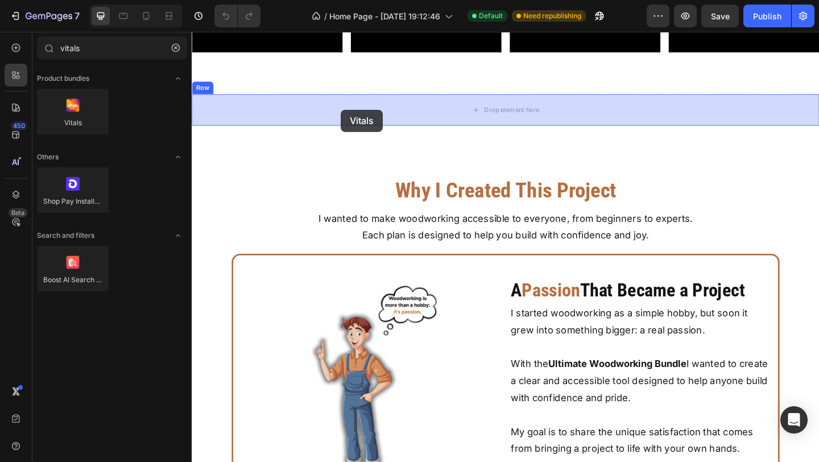
drag, startPoint x: 279, startPoint y: 142, endPoint x: 352, endPoint y: 115, distance: 78.0
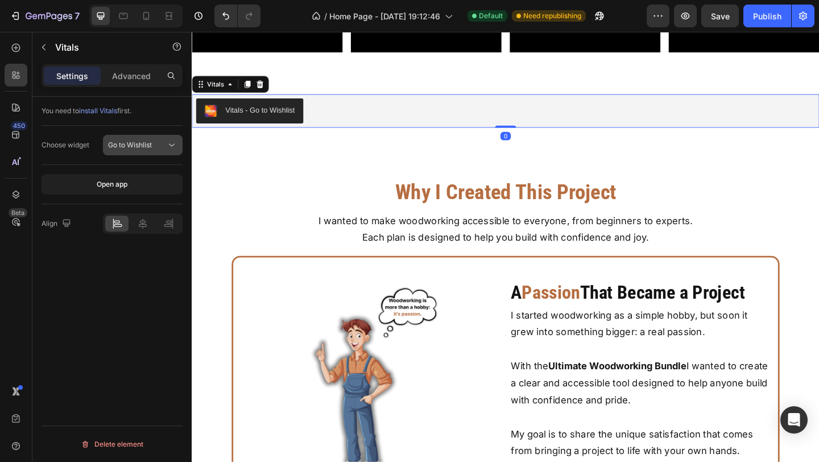
click at [173, 151] on button "Go to Wishlist" at bounding box center [143, 145] width 80 height 20
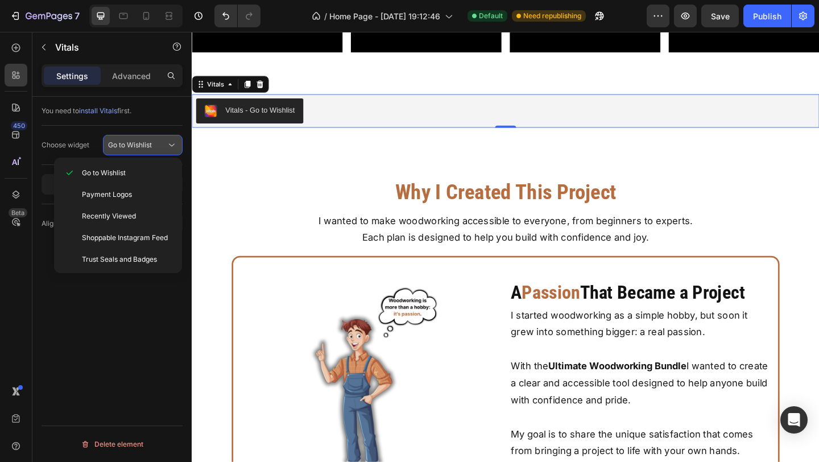
click at [171, 145] on icon at bounding box center [171, 144] width 11 height 11
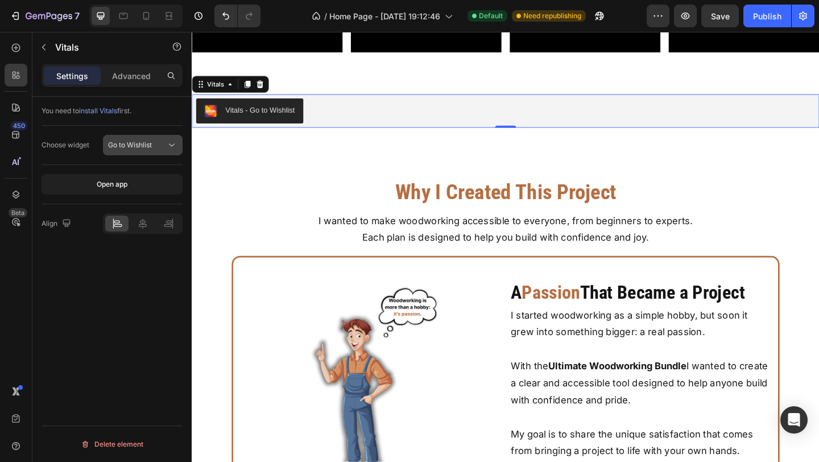
click at [171, 145] on icon at bounding box center [171, 144] width 11 height 11
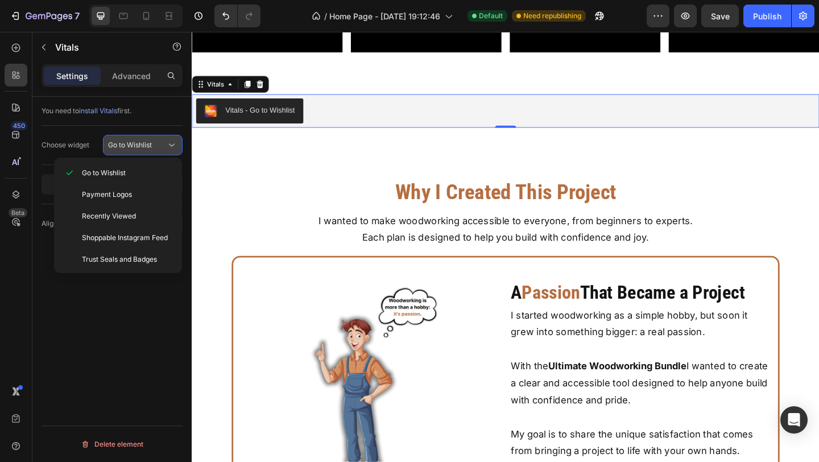
click at [171, 145] on icon at bounding box center [171, 144] width 11 height 11
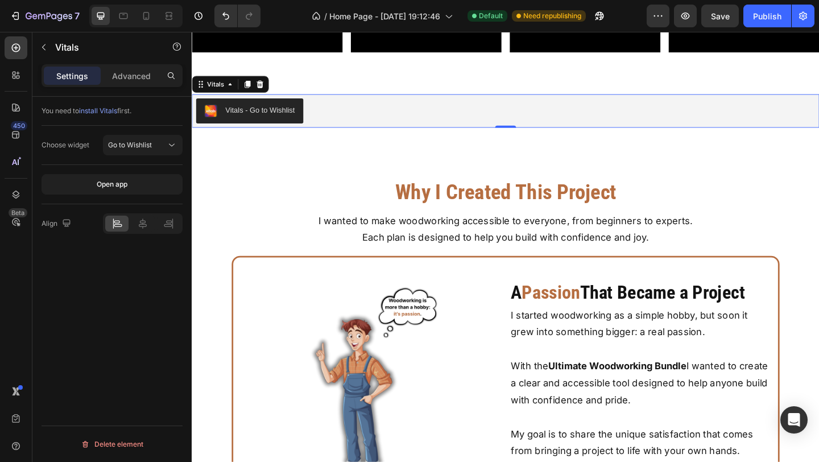
click at [288, 121] on div "Vitals - Go to Wishlist" at bounding box center [266, 117] width 76 height 12
click at [138, 221] on icon at bounding box center [142, 223] width 11 height 11
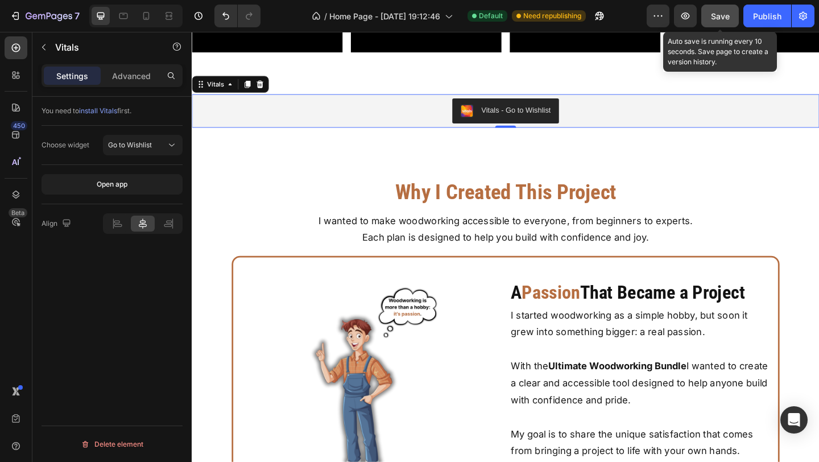
click at [714, 21] on div "Save" at bounding box center [720, 16] width 19 height 12
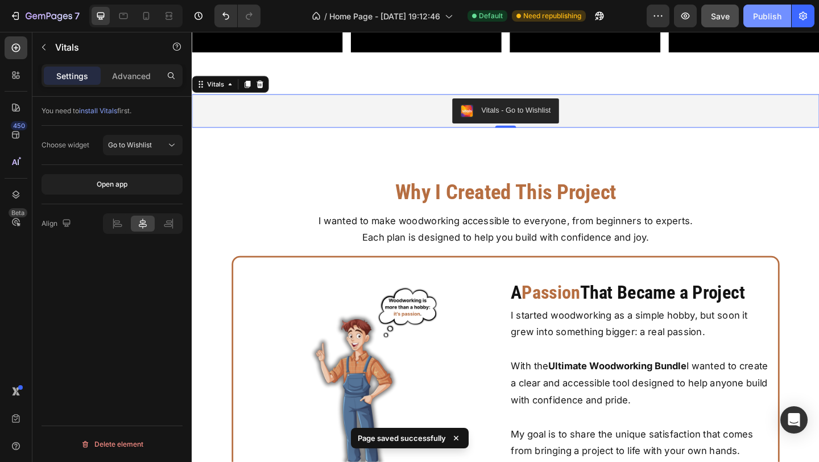
click at [755, 19] on div "Publish" at bounding box center [767, 16] width 28 height 12
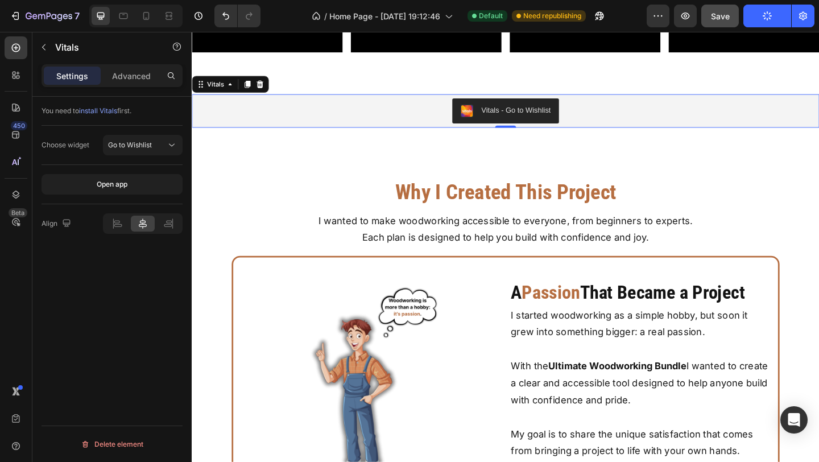
click at [763, 18] on icon "button" at bounding box center [766, 15] width 9 height 9
click at [140, 150] on div "Go to Wishlist" at bounding box center [142, 144] width 69 height 11
click at [136, 299] on div "You need to install Vitals first. Choose widget Go to Wishlist Open app Align D…" at bounding box center [111, 295] width 159 height 397
click at [151, 153] on button "Go to Wishlist" at bounding box center [143, 145] width 80 height 20
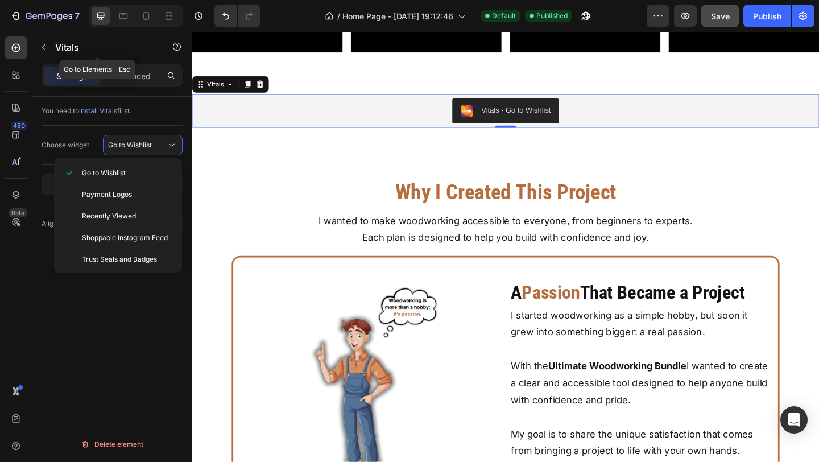
click at [48, 44] on button "button" at bounding box center [44, 47] width 18 height 18
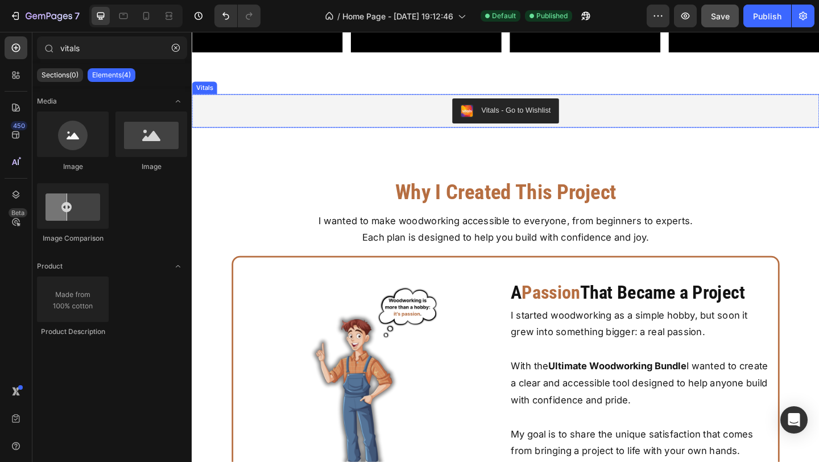
click at [679, 104] on div "Vitals - Go to Wishlist" at bounding box center [532, 117] width 673 height 27
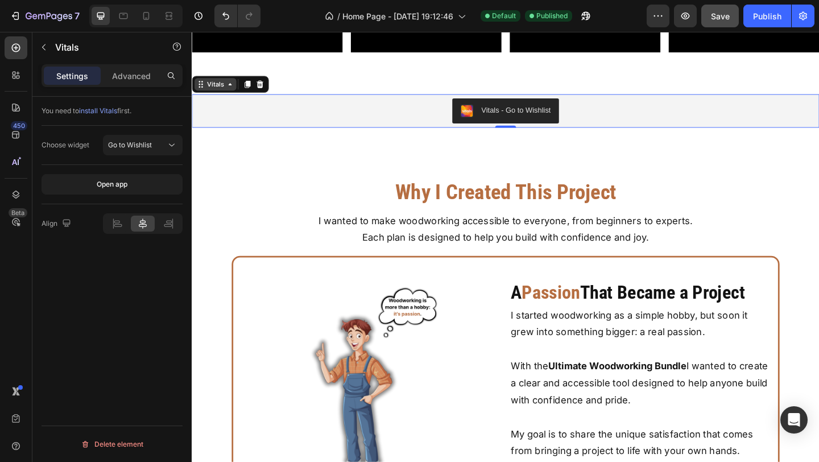
click at [219, 93] on div "Vitals" at bounding box center [217, 89] width 23 height 10
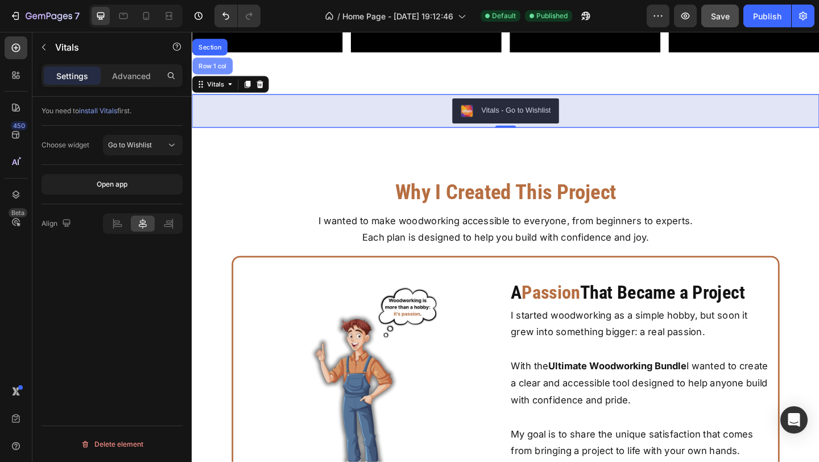
click at [222, 76] on div "Row 1 col" at bounding box center [214, 69] width 44 height 18
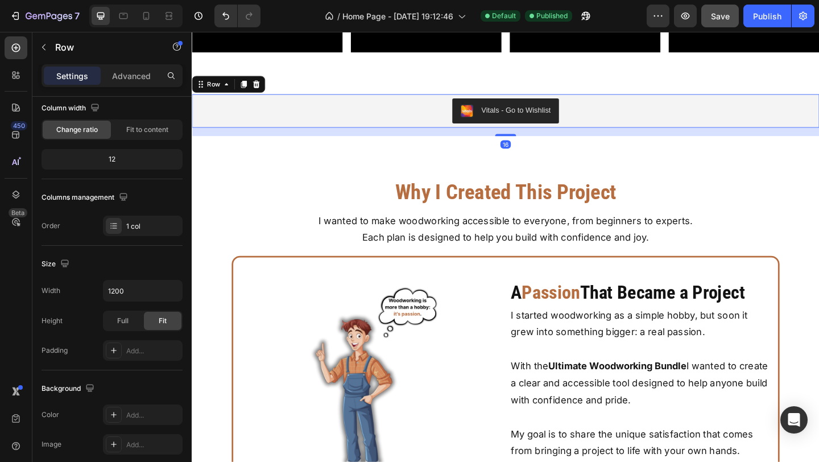
scroll to position [296, 0]
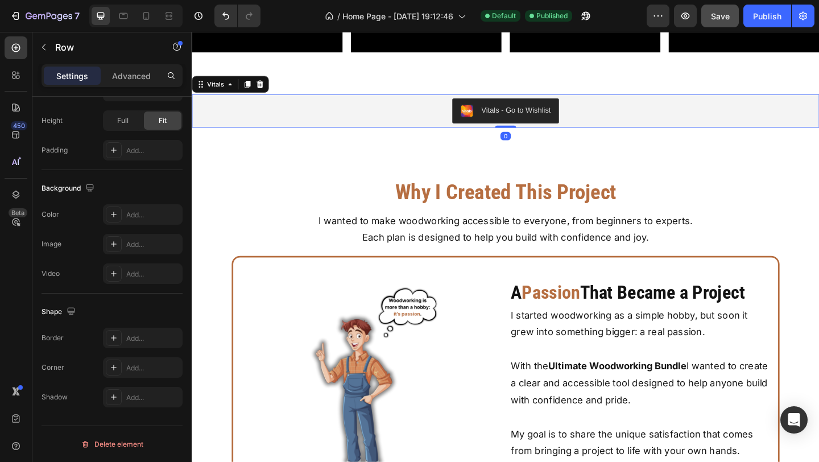
click at [313, 114] on div "Vitals - Go to Wishlist" at bounding box center [532, 117] width 673 height 27
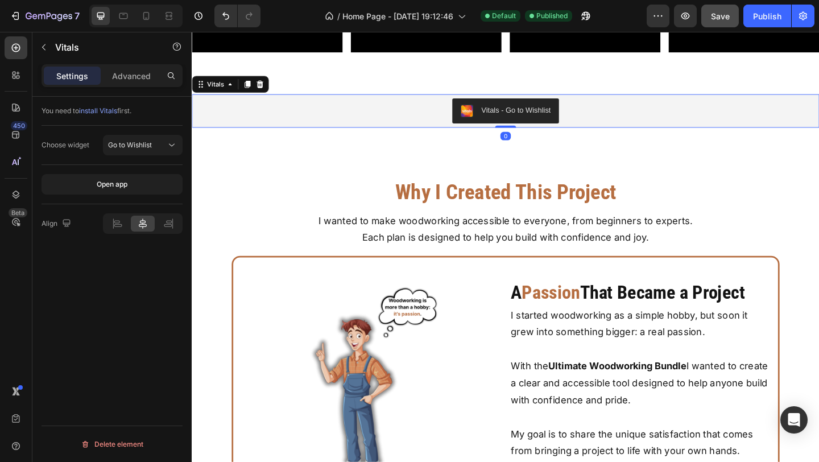
click at [518, 113] on div "Vitals - Go to Wishlist" at bounding box center [544, 117] width 76 height 12
click at [136, 185] on button "Open app" at bounding box center [111, 184] width 141 height 20
click at [796, 421] on icon "Open Intercom Messenger" at bounding box center [793, 419] width 15 height 15
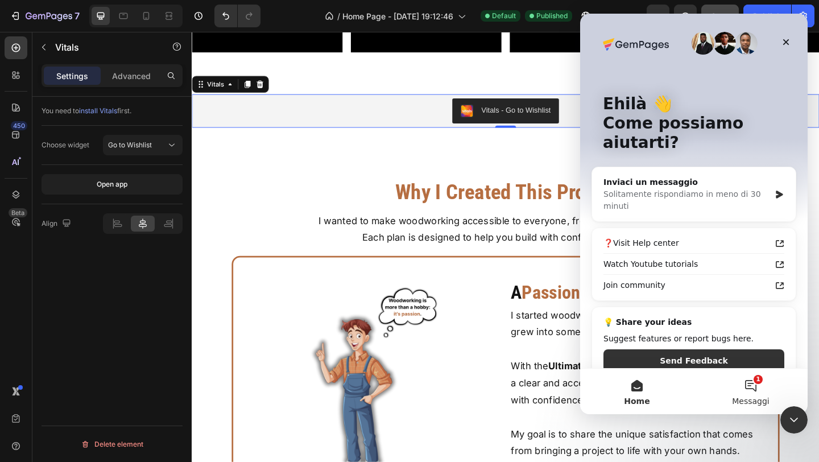
click at [757, 392] on button "1 Messaggi" at bounding box center [750, 390] width 114 height 45
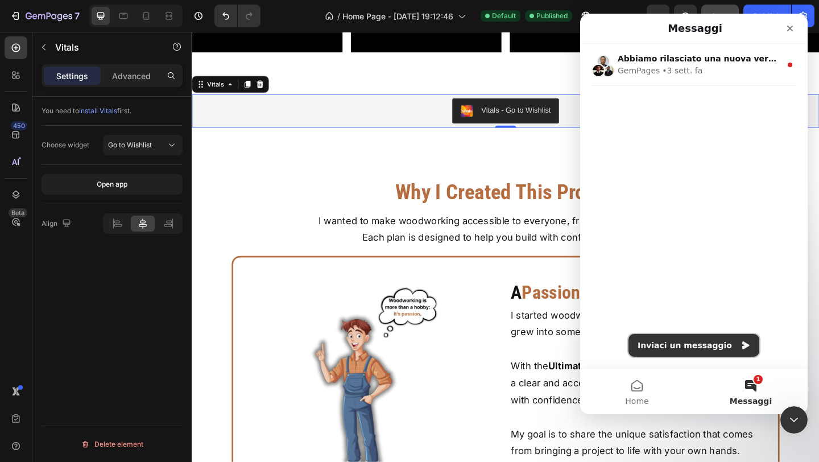
click at [682, 342] on button "Inviaci un messaggio" at bounding box center [693, 345] width 131 height 23
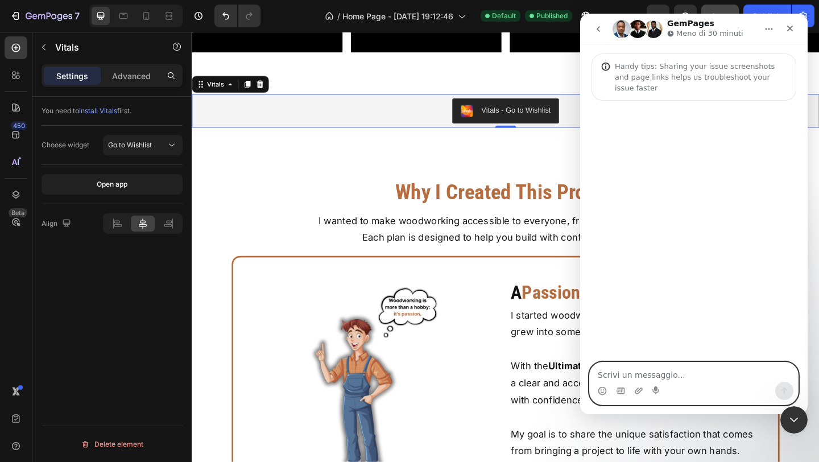
paste textarea "Good evening, I need immediate assistance, I don't understand why after creatin…"
type textarea "Good evening, I need immediate assistance, I don't understand why after creatin…"
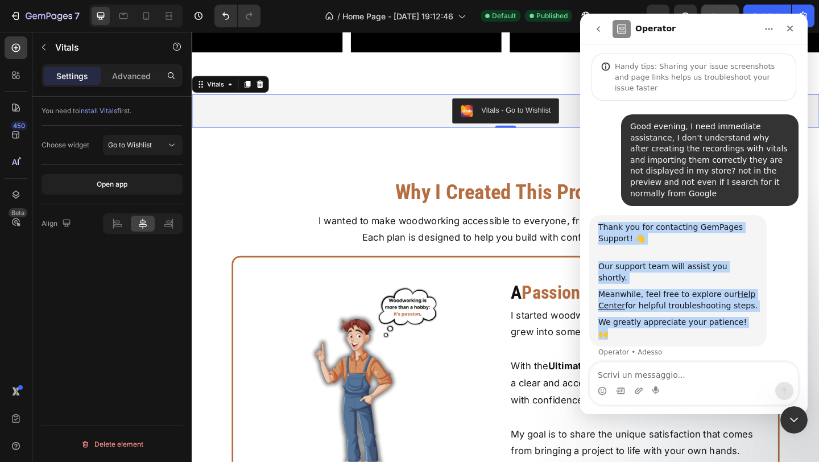
drag, startPoint x: 599, startPoint y: 214, endPoint x: 713, endPoint y: 317, distance: 153.4
click at [713, 317] on div "Thank you for contacting GemPages Support! 👋 ​ Our support team will assist you…" at bounding box center [693, 293] width 209 height 156
copy div "Thank you for contacting GemPages Support! 👋 ​ Our support team will assist you…"
click at [686, 346] on div "Good evening, I need immediate assistance, I don't understand why after creatin…" at bounding box center [693, 236] width 227 height 271
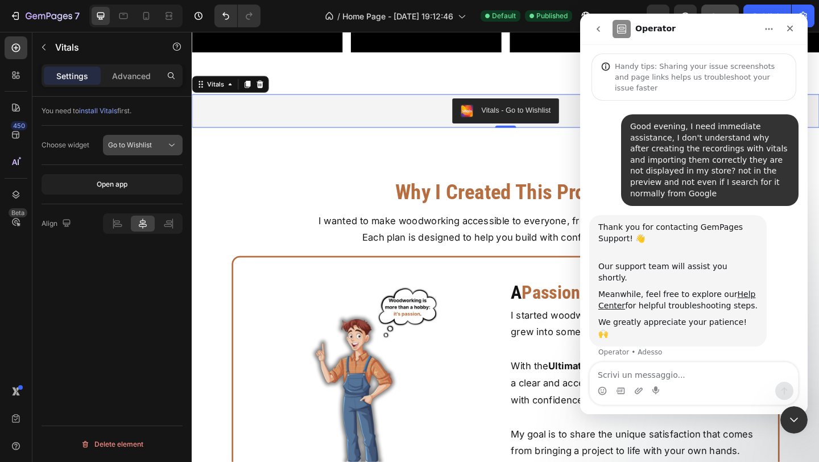
click at [147, 148] on span "Go to Wishlist" at bounding box center [130, 144] width 44 height 9
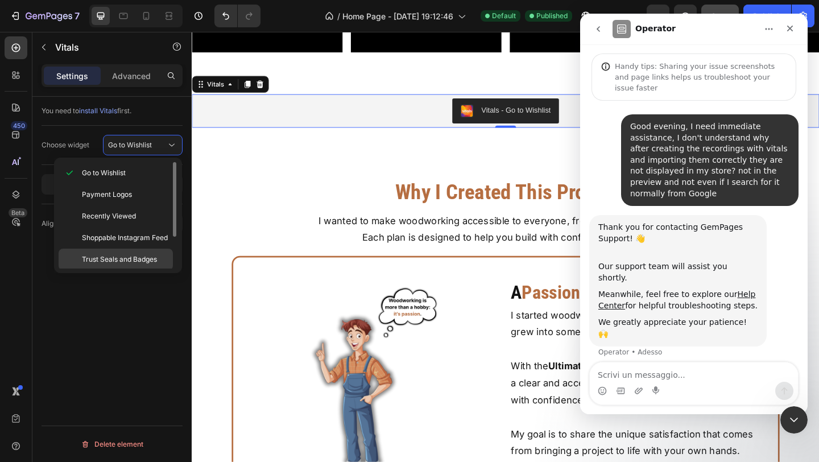
click at [163, 270] on div "Trust Seals and Badges" at bounding box center [116, 281] width 114 height 22
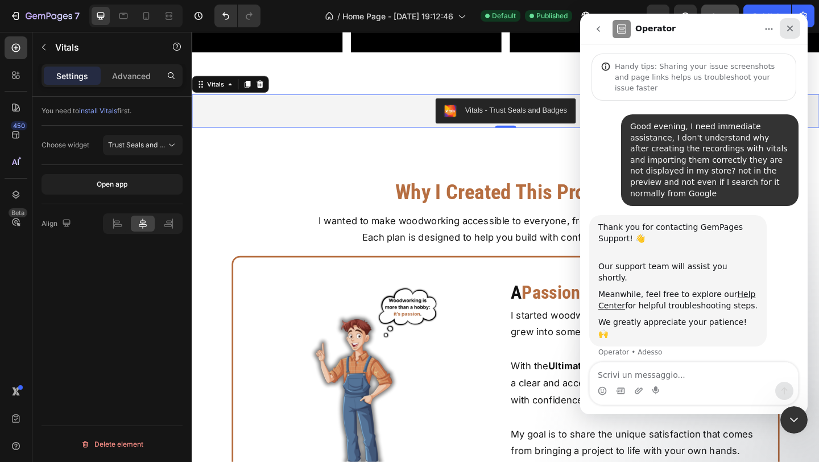
click at [787, 28] on icon "Chiudi" at bounding box center [789, 28] width 9 height 9
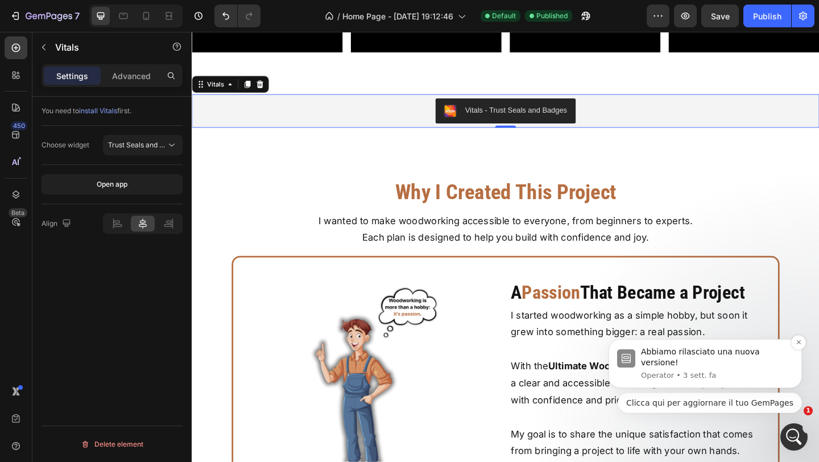
click at [724, 376] on p "Operator • 3 sett. fa" at bounding box center [717, 375] width 152 height 10
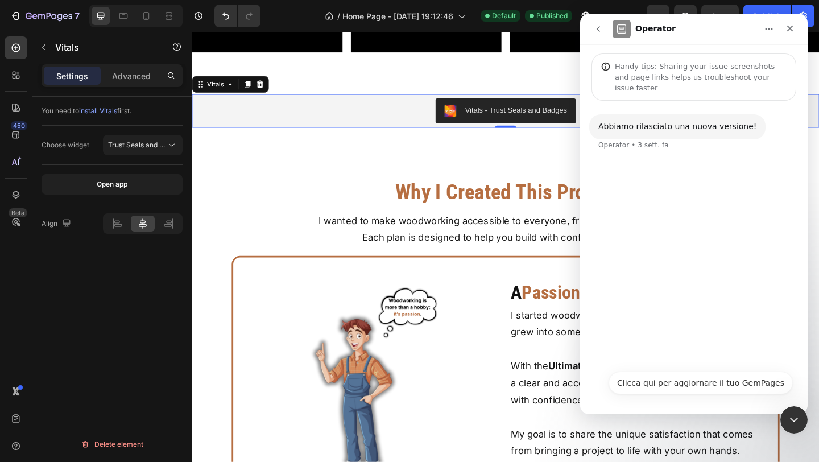
click at [596, 32] on icon "go back" at bounding box center [597, 28] width 9 height 9
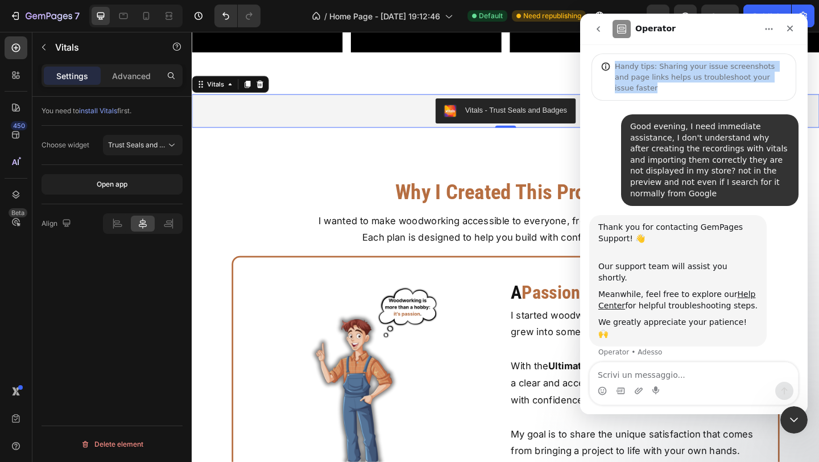
drag, startPoint x: 754, startPoint y: 32, endPoint x: 706, endPoint y: 83, distance: 70.4
click at [706, 83] on div "Operator Handy tips: Sharing your issue screenshots and page links helps us tro…" at bounding box center [693, 214] width 227 height 400
click at [794, 31] on icon "Chiudi" at bounding box center [789, 28] width 9 height 9
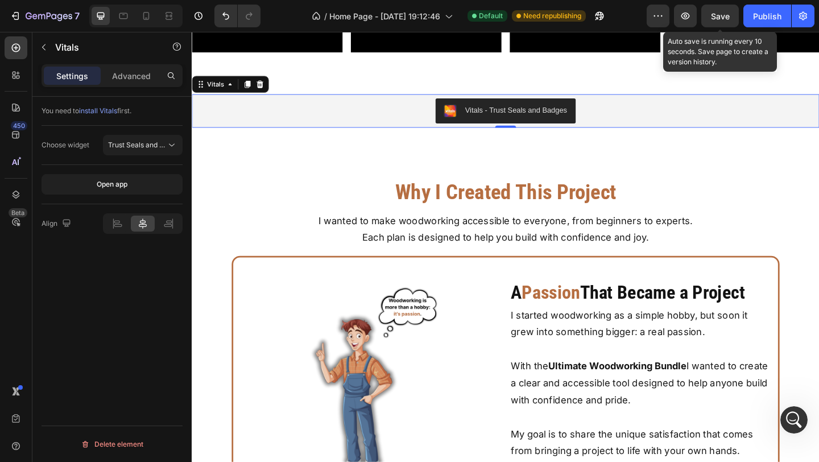
click at [718, 14] on span "Save" at bounding box center [720, 16] width 19 height 10
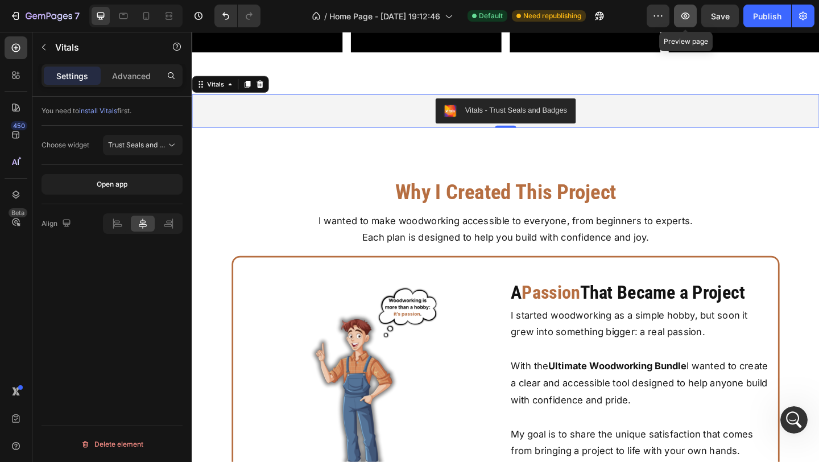
click at [680, 18] on icon "button" at bounding box center [684, 15] width 11 height 11
click at [175, 149] on icon at bounding box center [171, 144] width 11 height 11
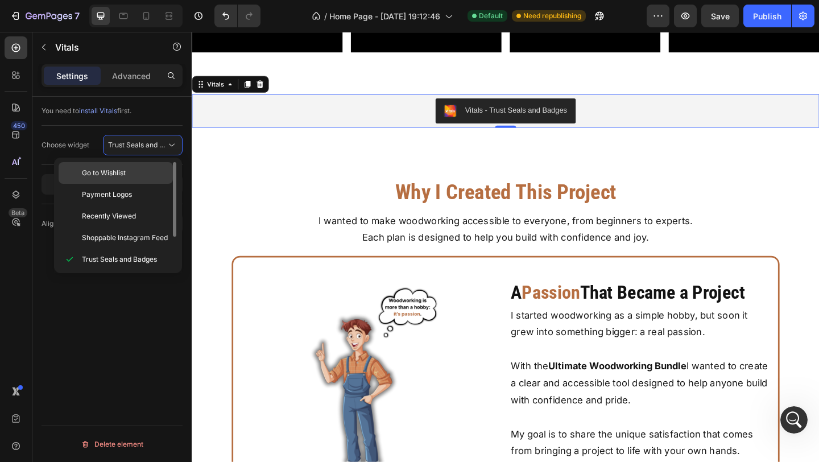
click at [155, 184] on div "Go to Wishlist" at bounding box center [116, 195] width 114 height 22
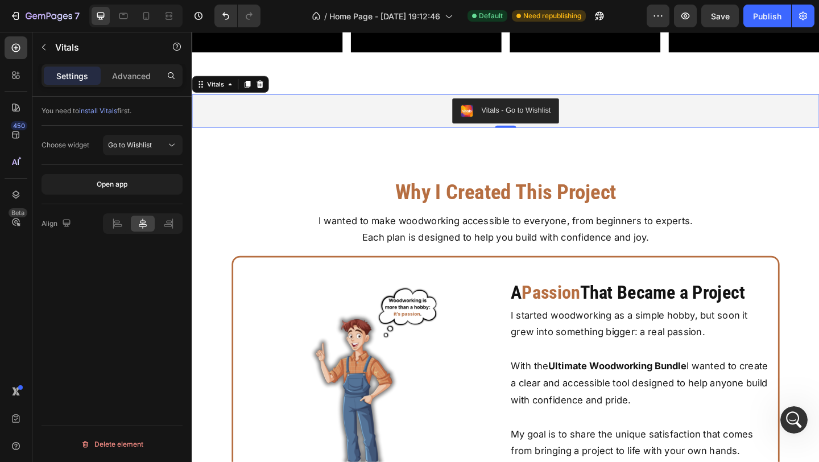
click at [517, 124] on button "Vitals - Go to Wishlist" at bounding box center [533, 117] width 117 height 27
click at [790, 427] on div "Apri il messenger Intercom" at bounding box center [792, 418] width 38 height 38
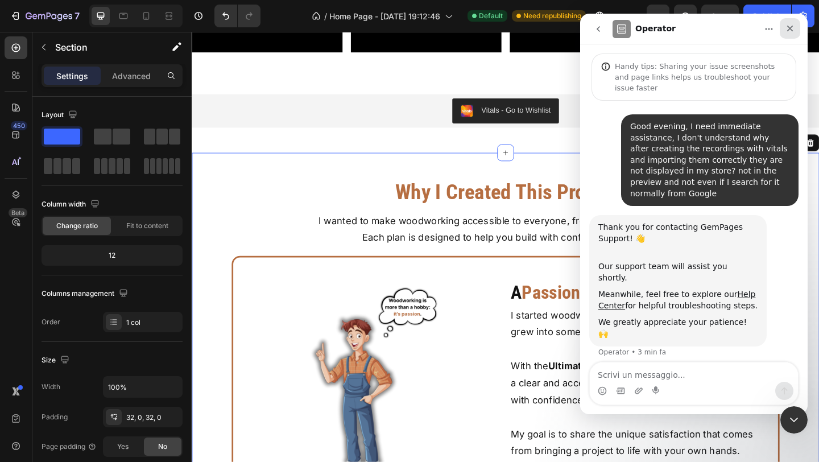
click at [792, 24] on icon "Chiudi" at bounding box center [789, 28] width 9 height 9
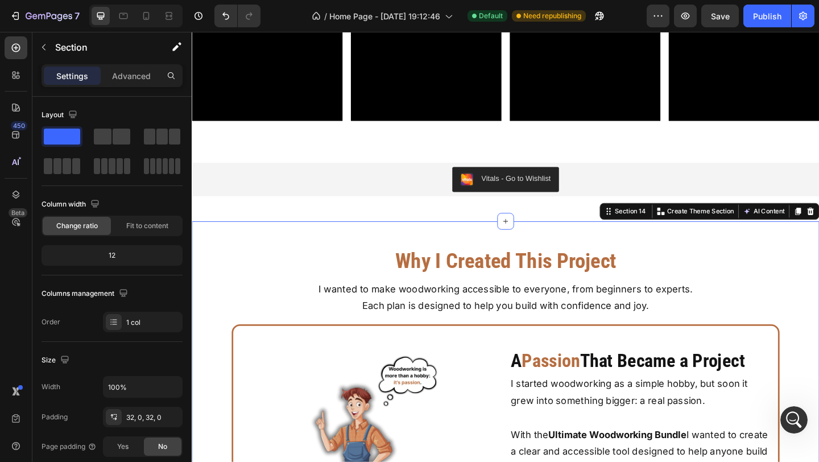
scroll to position [6476, 0]
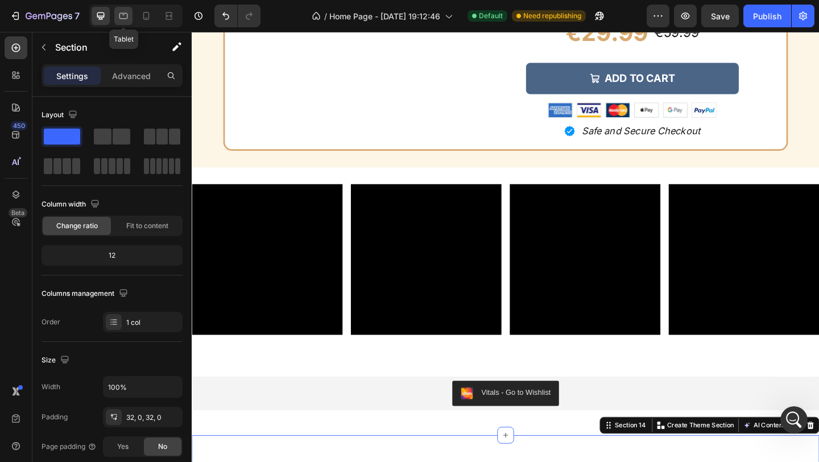
click at [128, 20] on icon at bounding box center [123, 15] width 11 height 11
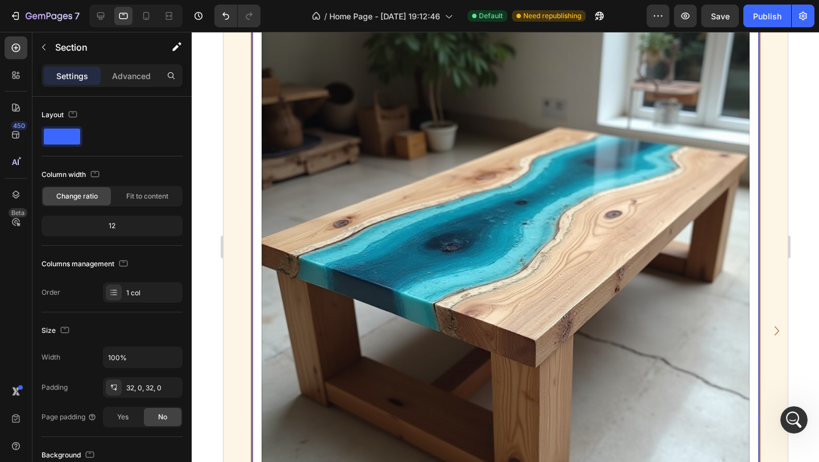
scroll to position [806, 0]
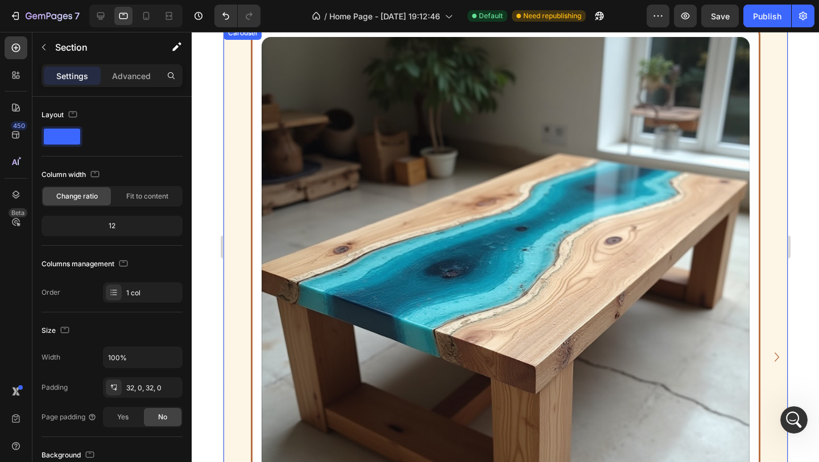
click at [775, 359] on icon "Carousel Next Arrow" at bounding box center [776, 356] width 5 height 9
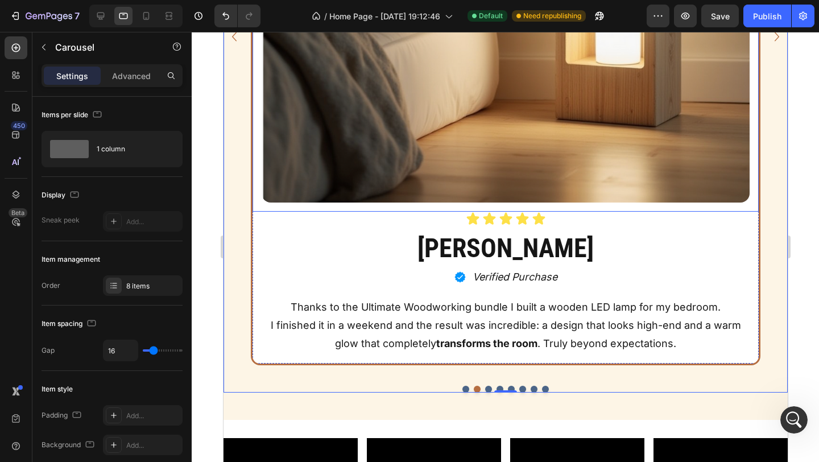
scroll to position [662, 0]
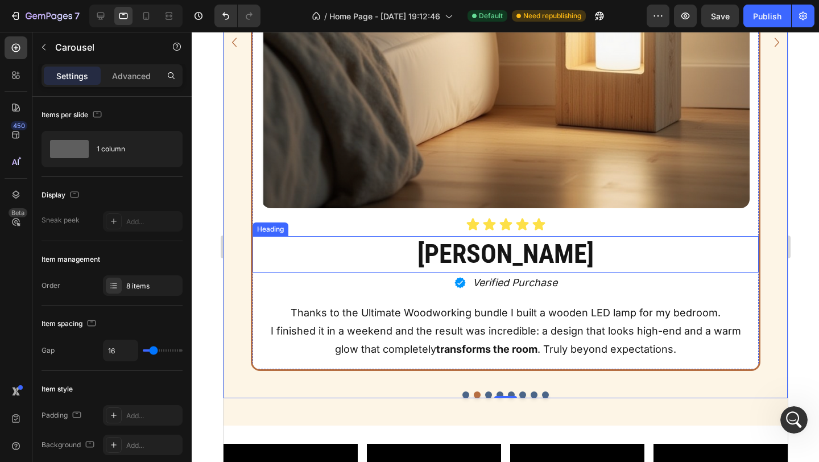
click at [539, 247] on strong "[PERSON_NAME]" at bounding box center [505, 253] width 176 height 31
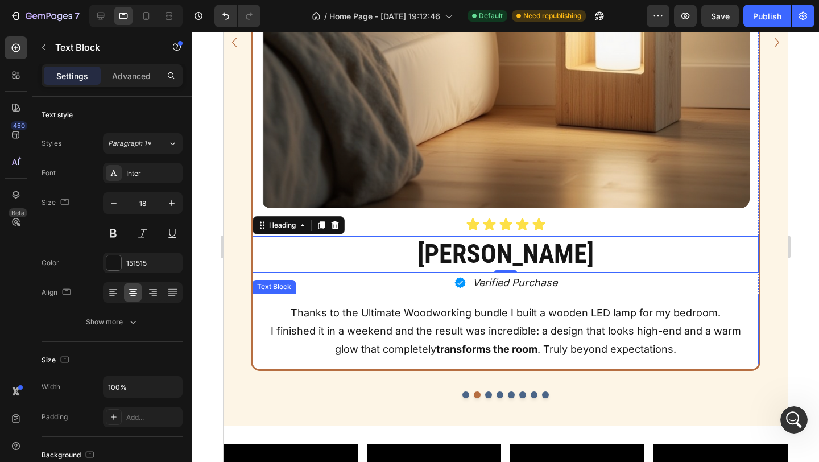
click at [344, 342] on p "I finished it in a weekend and the result was incredible: a design that looks h…" at bounding box center [504, 340] width 485 height 37
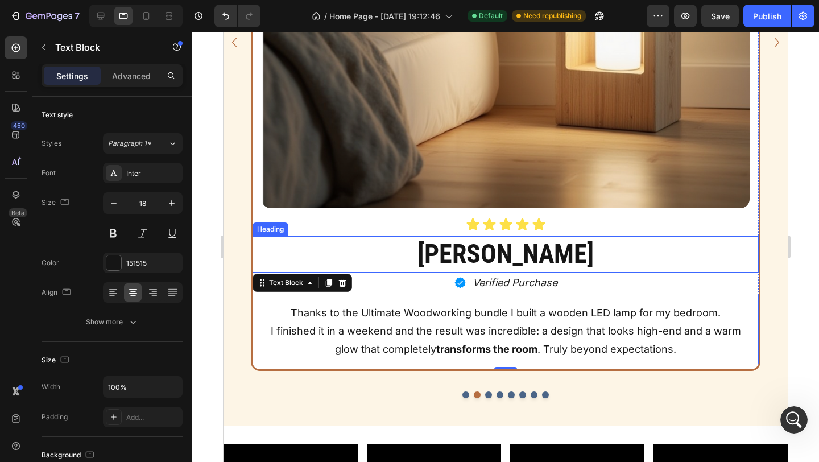
click at [406, 249] on h2 "[PERSON_NAME]" at bounding box center [505, 254] width 506 height 36
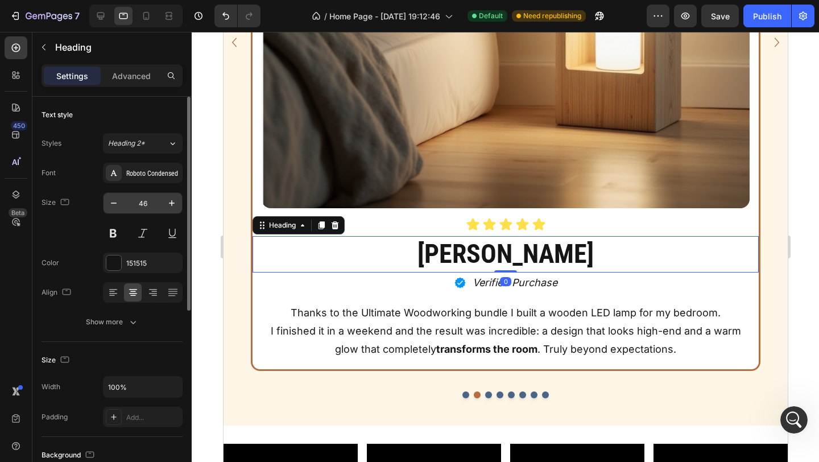
click at [152, 210] on input "46" at bounding box center [143, 203] width 38 height 20
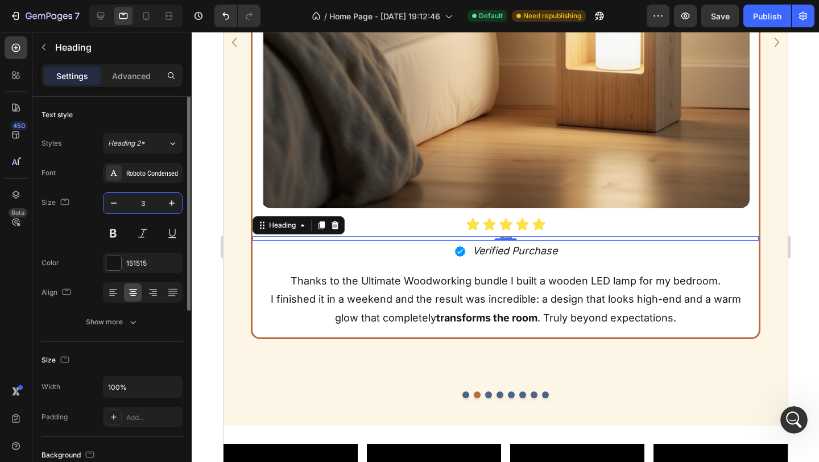
type input "35"
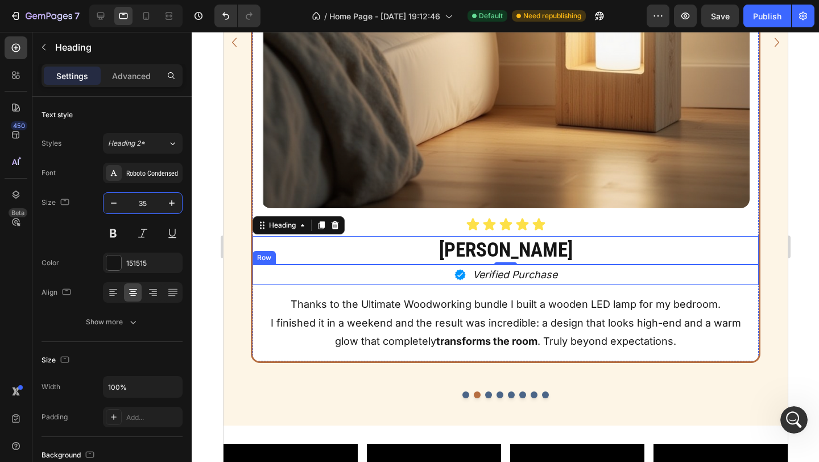
click at [404, 277] on div "Icon Verified Purchase Text Block Row" at bounding box center [505, 274] width 506 height 20
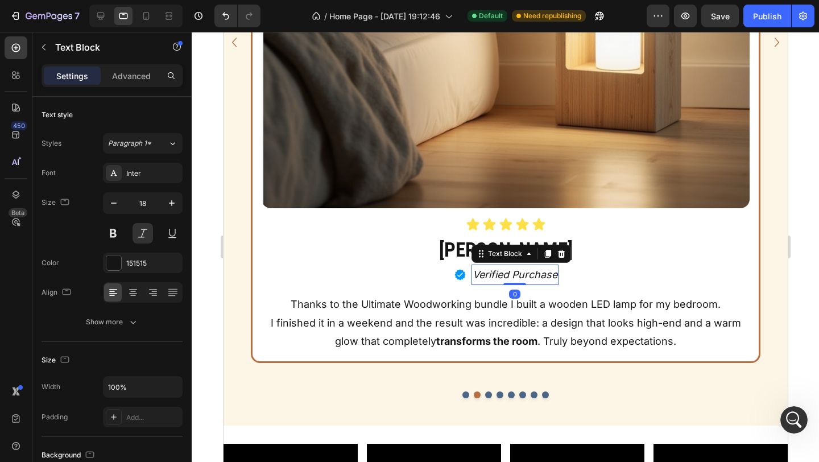
click at [532, 280] on p "Verified Purchase" at bounding box center [514, 274] width 85 height 18
click at [102, 19] on icon at bounding box center [100, 15] width 11 height 11
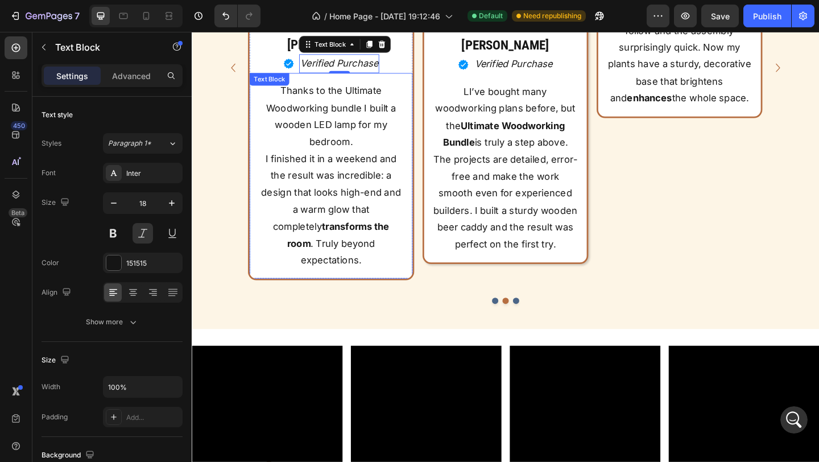
scroll to position [520, 0]
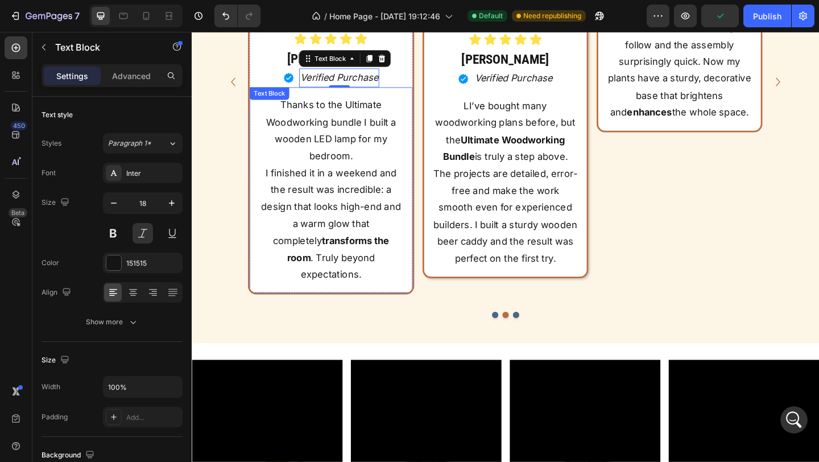
click at [379, 176] on p "I finished it in a weekend and the result was incredible: a design that looks h…" at bounding box center [343, 240] width 156 height 129
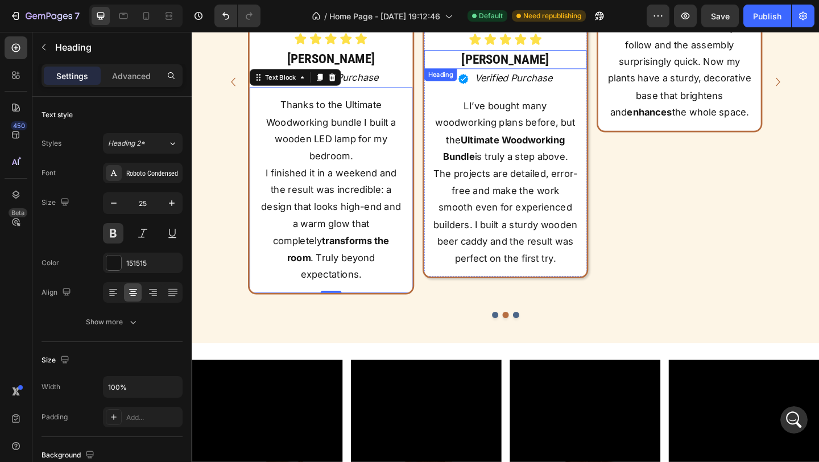
click at [502, 60] on h2 "[PERSON_NAME]" at bounding box center [532, 62] width 177 height 21
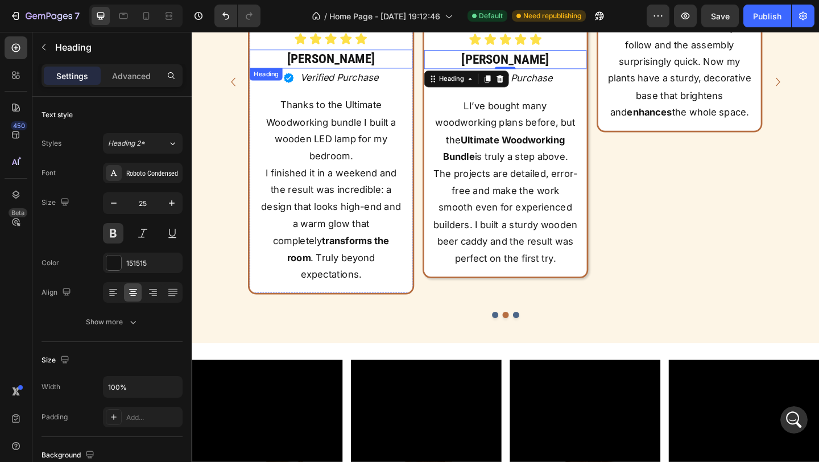
click at [394, 66] on h2 "[PERSON_NAME]" at bounding box center [343, 61] width 177 height 21
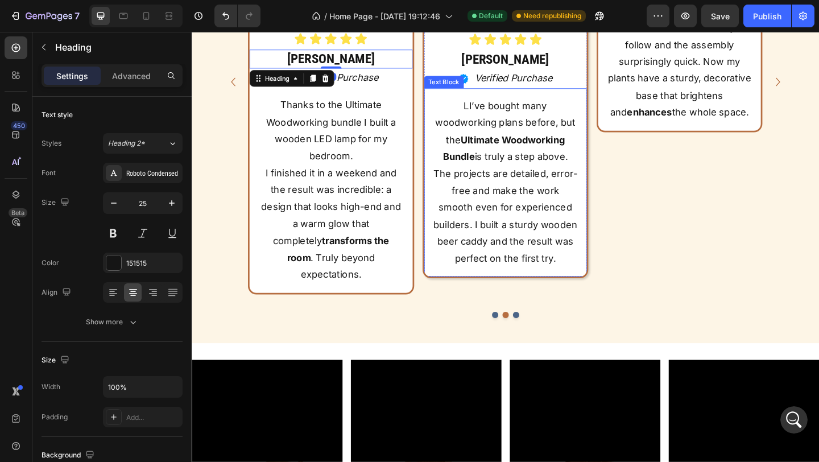
click at [513, 188] on p "LI’ve bought many woodworking plans before, but the Ultimate Woodworking Bundle…" at bounding box center [532, 195] width 156 height 184
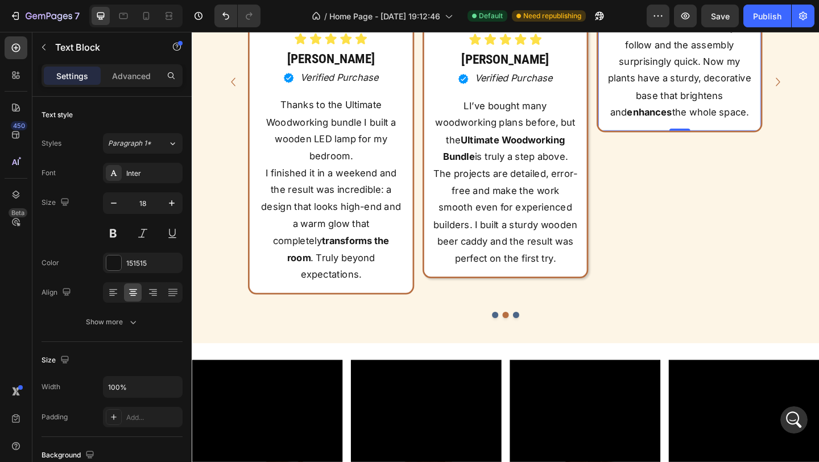
click at [665, 128] on p "The instructions were easy to follow and the assembly surprisingly quick. Now m…" at bounding box center [722, 73] width 156 height 110
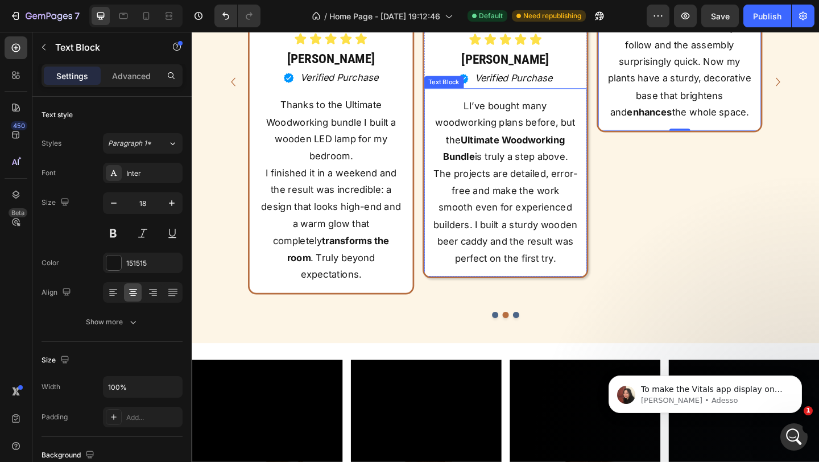
scroll to position [222, 0]
click at [695, 387] on p "To make the Vitals app display on your store, please check if you have enabled …" at bounding box center [714, 389] width 147 height 11
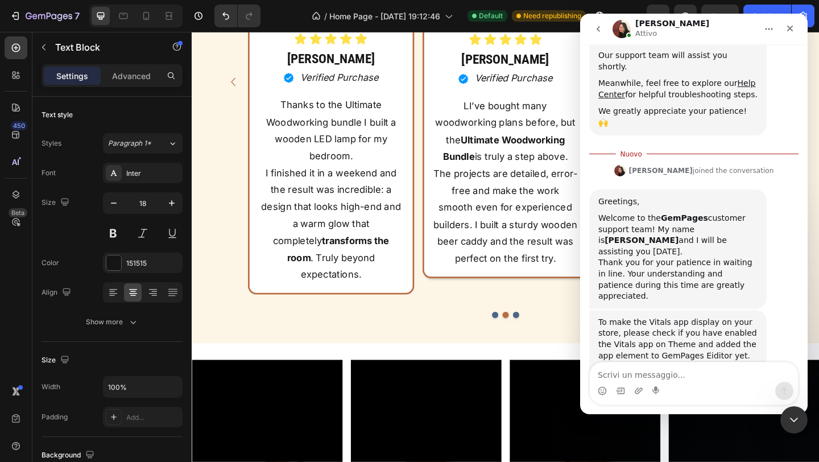
scroll to position [241, 0]
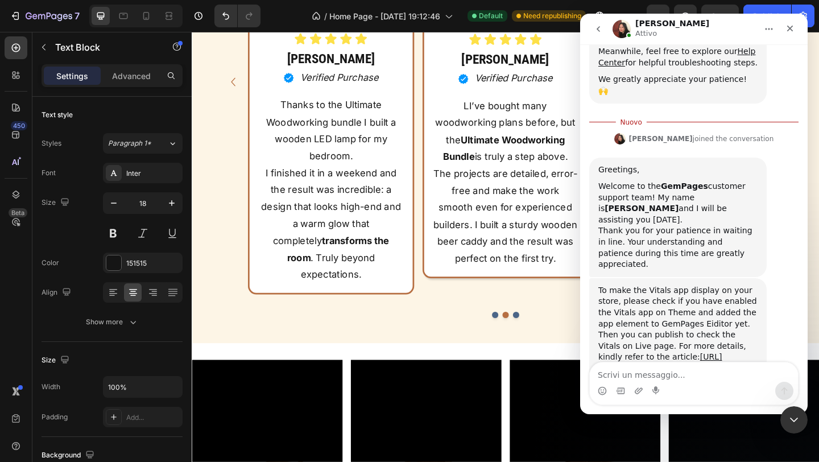
click at [595, 157] on div "Greetings, Welcome to the GemPages customer support team! My name is Anita and …" at bounding box center [677, 216] width 177 height 119
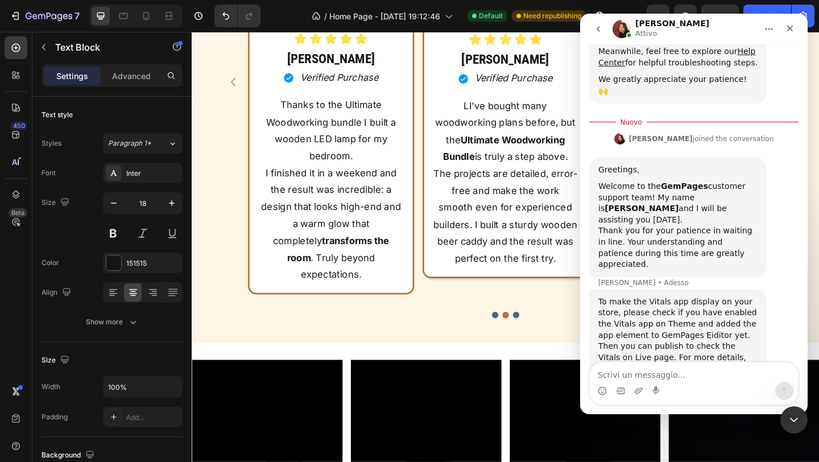
scroll to position [252, 0]
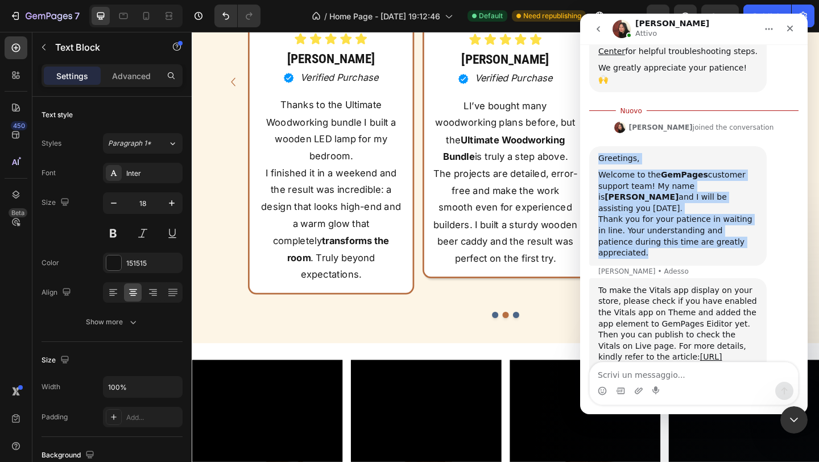
drag, startPoint x: 599, startPoint y: 126, endPoint x: 749, endPoint y: 200, distance: 167.8
click at [750, 202] on div "Greetings, Welcome to the GemPages customer support team! My name is Anita and …" at bounding box center [677, 206] width 159 height 106
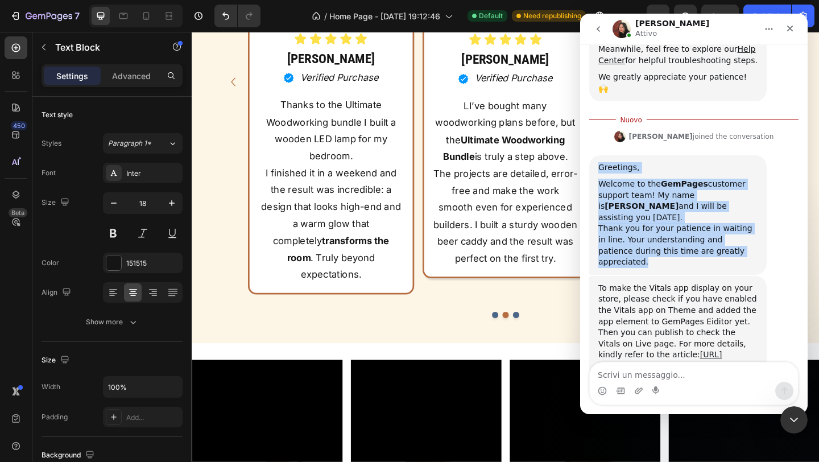
scroll to position [241, 0]
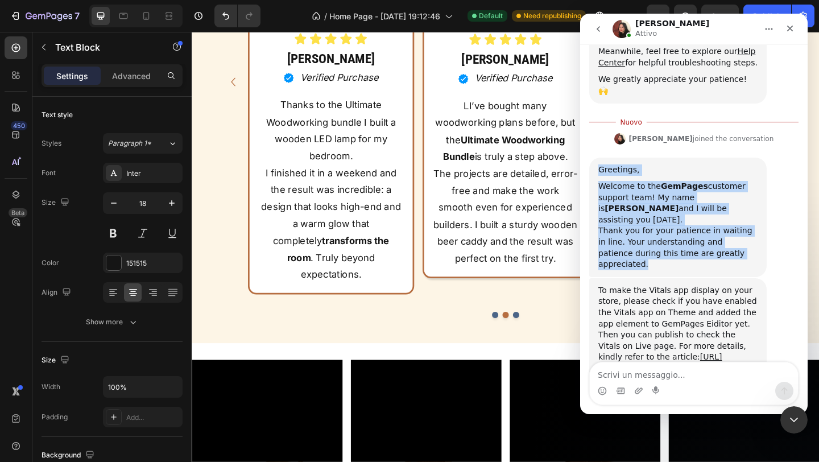
copy div "Greetings, Welcome to the GemPages customer support team! My name is Anita and …"
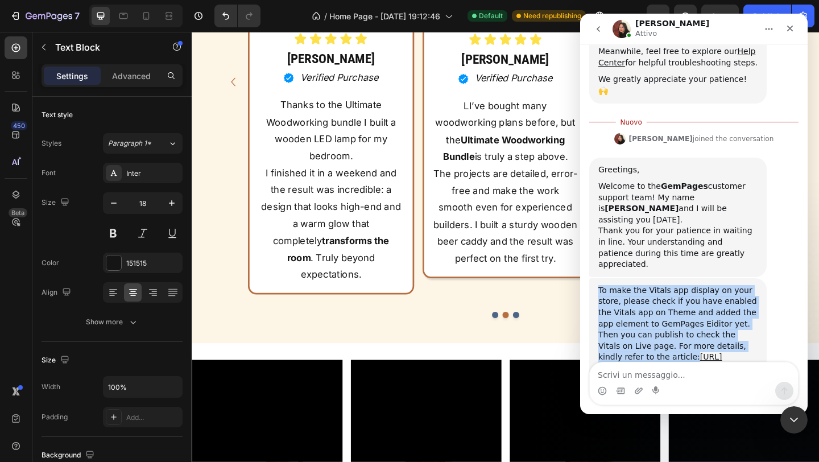
drag, startPoint x: 597, startPoint y: 235, endPoint x: 745, endPoint y: 297, distance: 160.5
click at [746, 298] on div "To make the Vitals app display on your store, please check if you have enabled …" at bounding box center [677, 329] width 159 height 89
copy div "To make the Vitals app display on your store, please check if you have enabled …"
click at [643, 352] on link "[URL][DOMAIN_NAME]" at bounding box center [659, 362] width 123 height 20
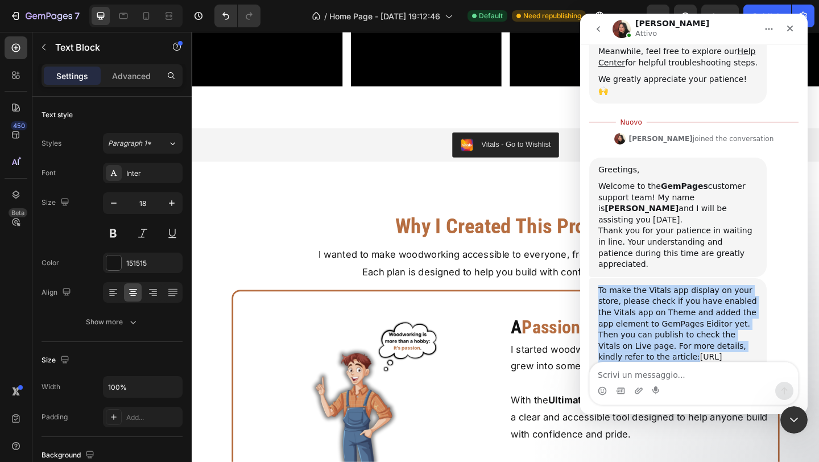
scroll to position [6226, 0]
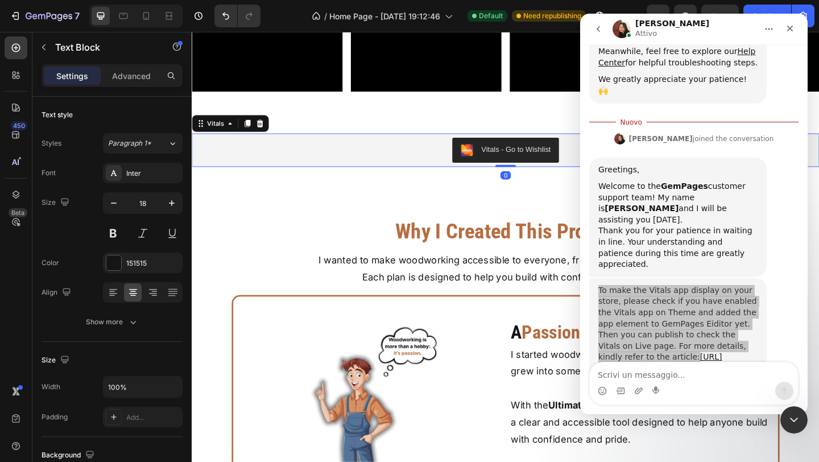
click at [550, 172] on button "Vitals - Go to Wishlist" at bounding box center [533, 160] width 117 height 27
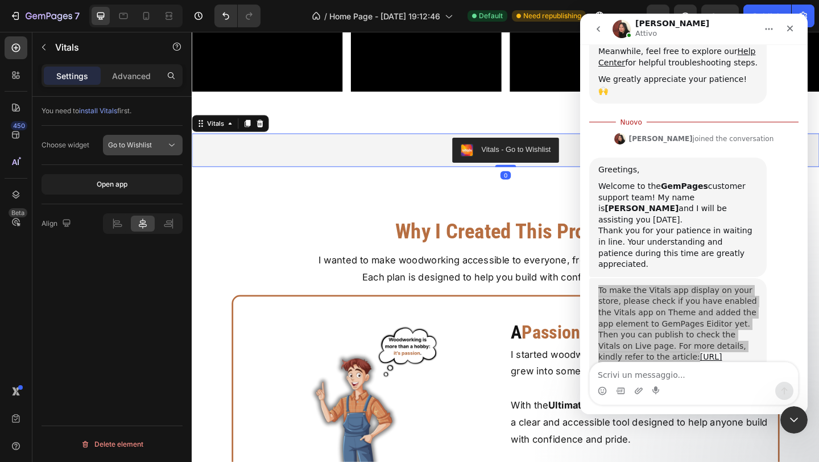
click at [168, 150] on icon at bounding box center [171, 144] width 11 height 11
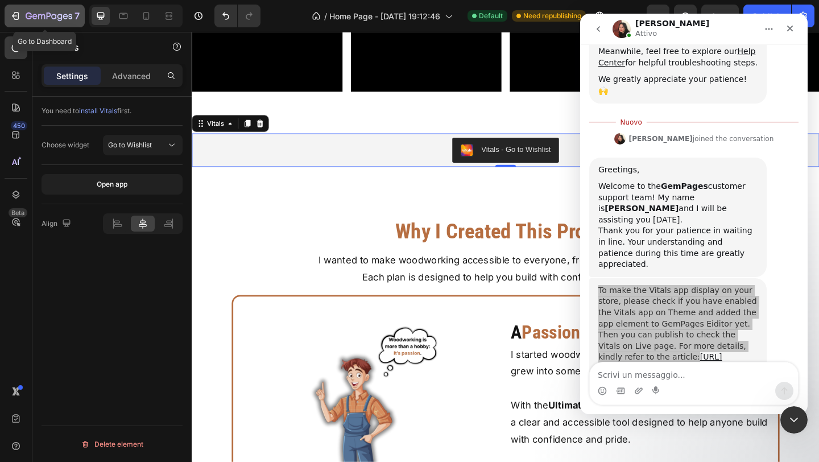
click at [36, 15] on icon "button" at bounding box center [49, 17] width 47 height 10
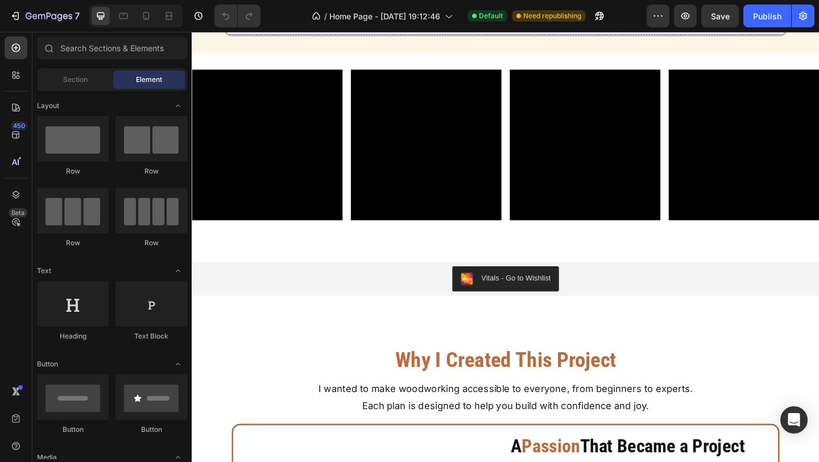
scroll to position [6609, 0]
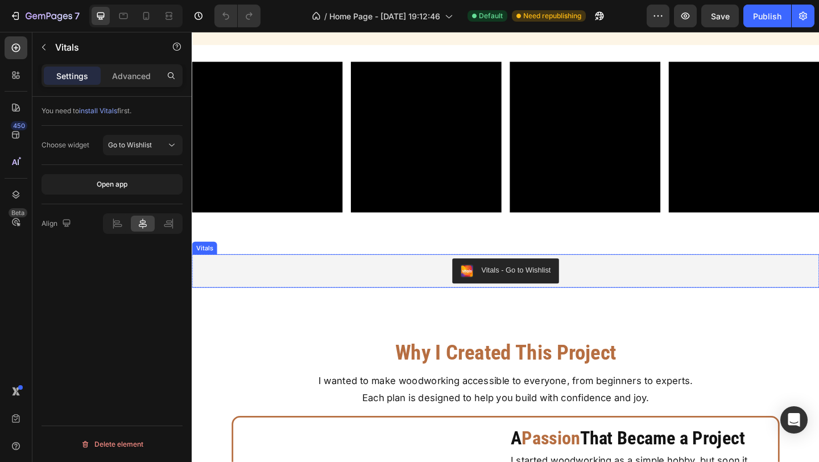
click at [387, 301] on div "Vitals - Go to Wishlist" at bounding box center [532, 291] width 673 height 27
click at [269, 266] on icon at bounding box center [265, 262] width 9 height 9
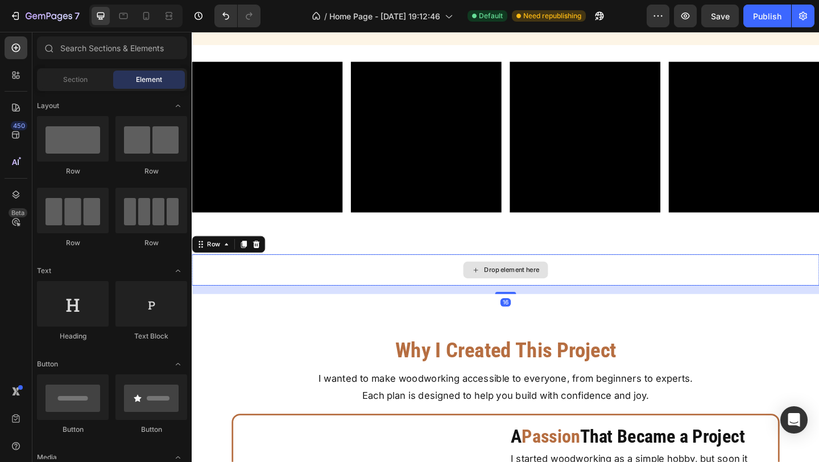
click at [275, 289] on div "Drop element here" at bounding box center [533, 290] width 682 height 34
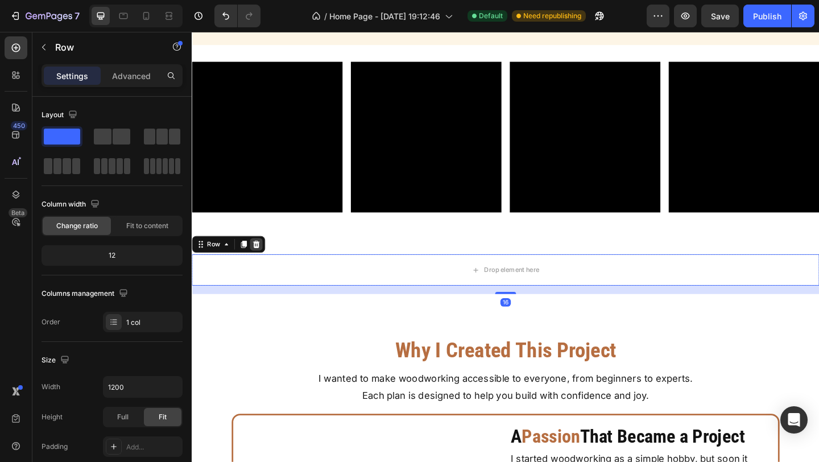
click at [264, 256] on div at bounding box center [262, 263] width 14 height 14
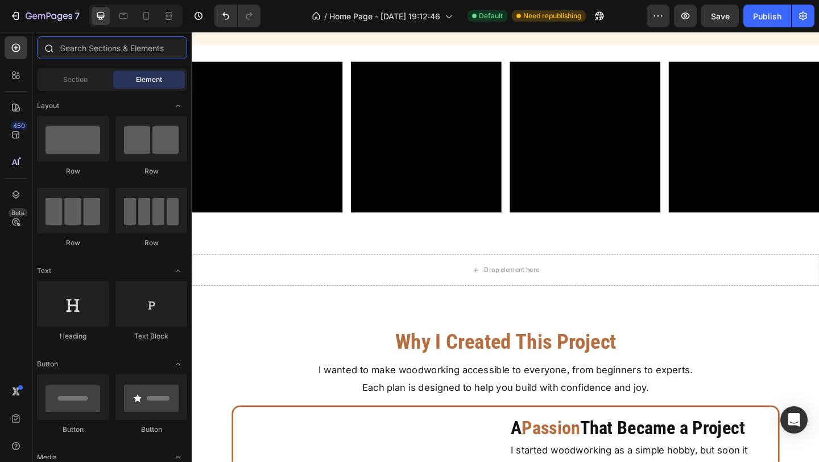
click at [168, 52] on input "text" at bounding box center [112, 47] width 150 height 23
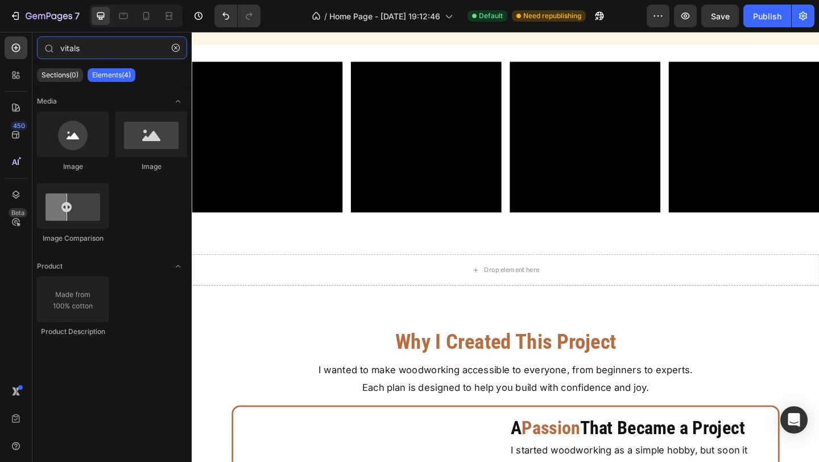
type input "vitals"
click at [110, 78] on p "Elements(4)" at bounding box center [111, 74] width 39 height 9
click at [129, 47] on input "vitals" at bounding box center [112, 47] width 150 height 23
click at [14, 78] on icon at bounding box center [15, 74] width 11 height 11
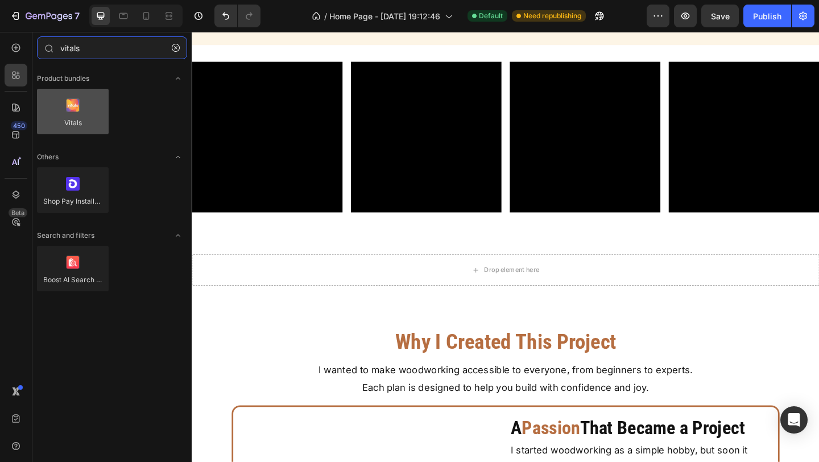
type input "vitals"
click at [93, 113] on div at bounding box center [73, 111] width 72 height 45
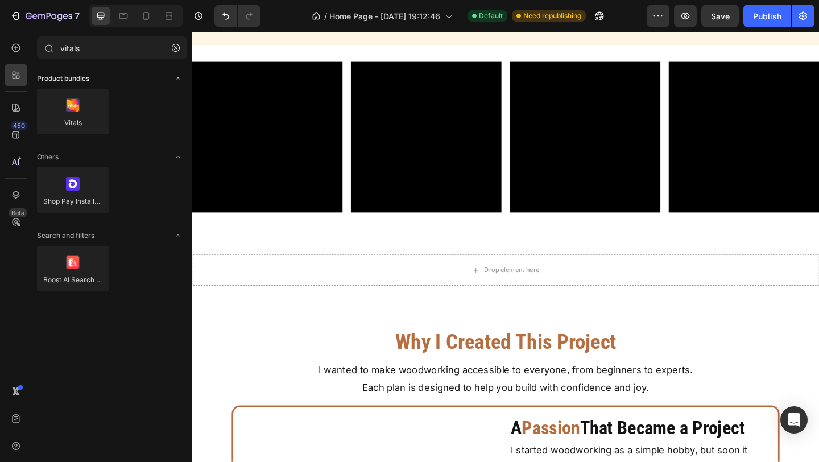
click at [178, 77] on icon "Toggle open" at bounding box center [177, 78] width 9 height 9
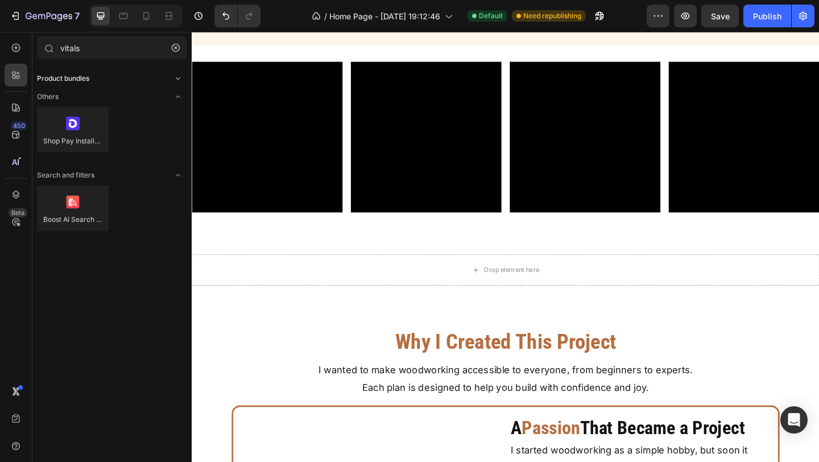
click at [178, 77] on icon "Toggle open" at bounding box center [177, 78] width 9 height 9
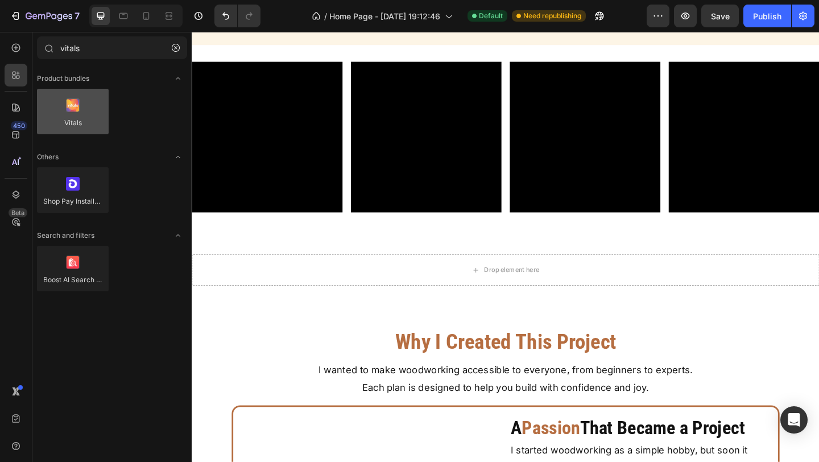
click at [64, 132] on div at bounding box center [73, 111] width 72 height 45
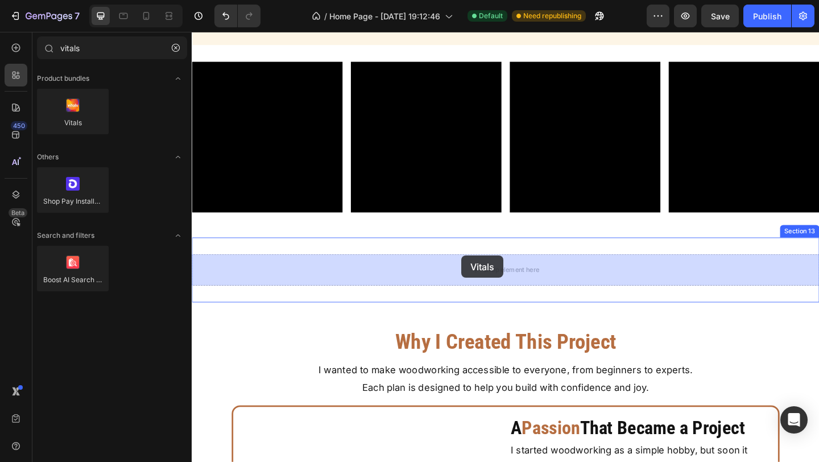
drag, startPoint x: 260, startPoint y: 156, endPoint x: 483, endPoint y: 274, distance: 252.0
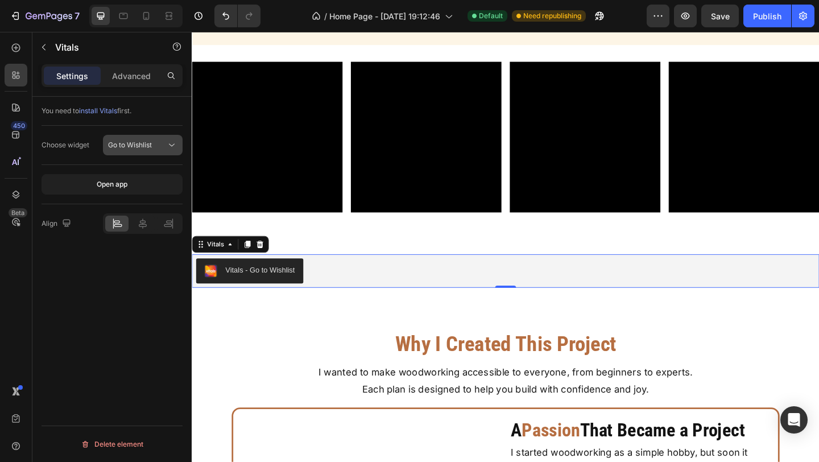
click at [165, 146] on div "Go to Wishlist" at bounding box center [137, 145] width 58 height 10
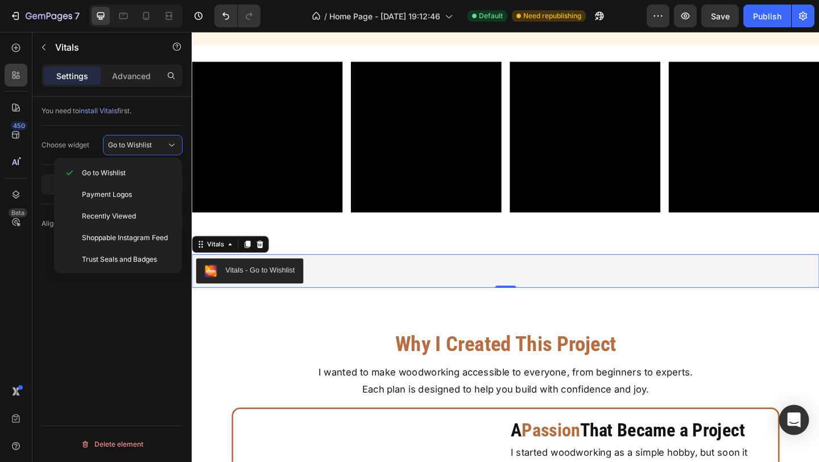
click at [797, 420] on icon "Open Intercom Messenger" at bounding box center [793, 419] width 13 height 15
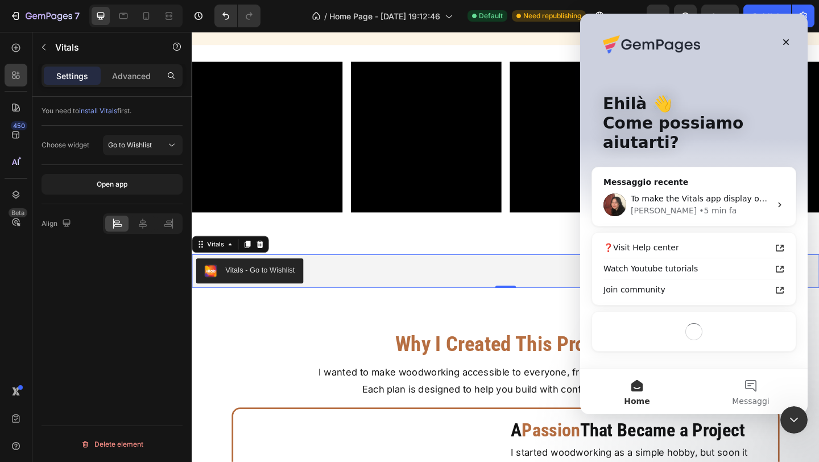
scroll to position [0, 0]
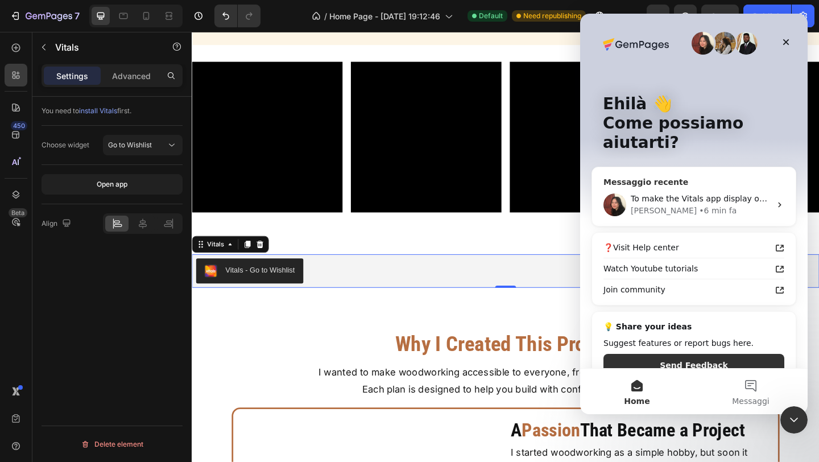
click at [757, 205] on div "Anita • 6 min fa" at bounding box center [700, 211] width 140 height 12
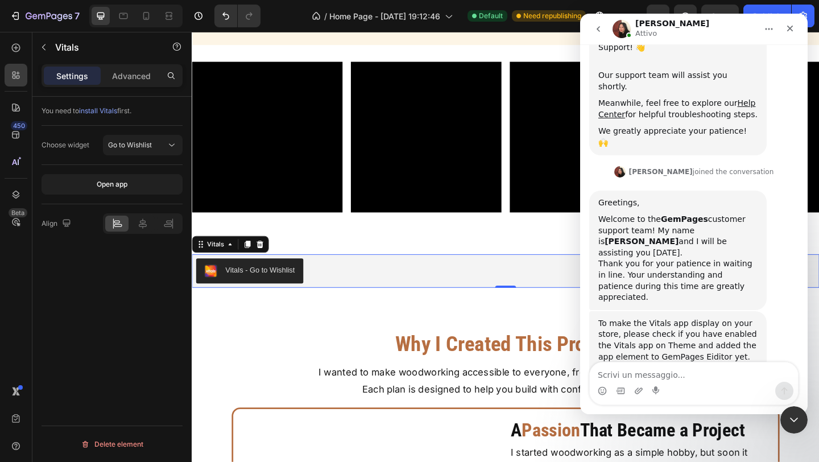
scroll to position [222, 0]
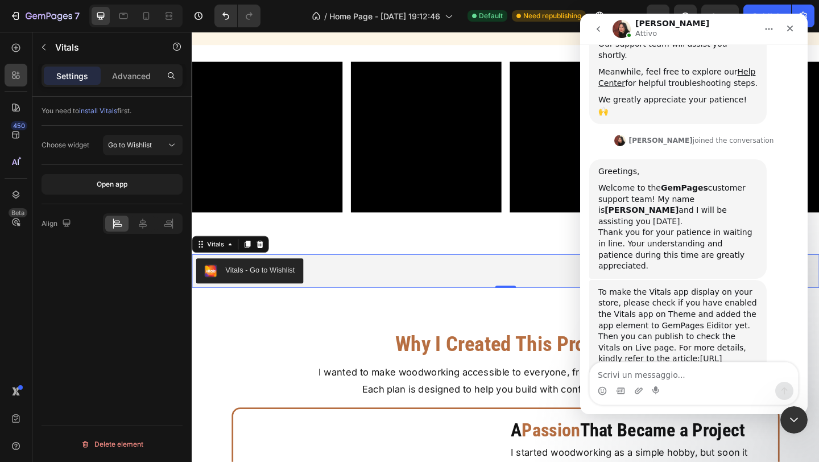
click at [651, 371] on textarea "Scrivi un messaggio..." at bounding box center [693, 371] width 208 height 19
type textarea "I followed all the steps previously, but I can't see anything, when I click on …"
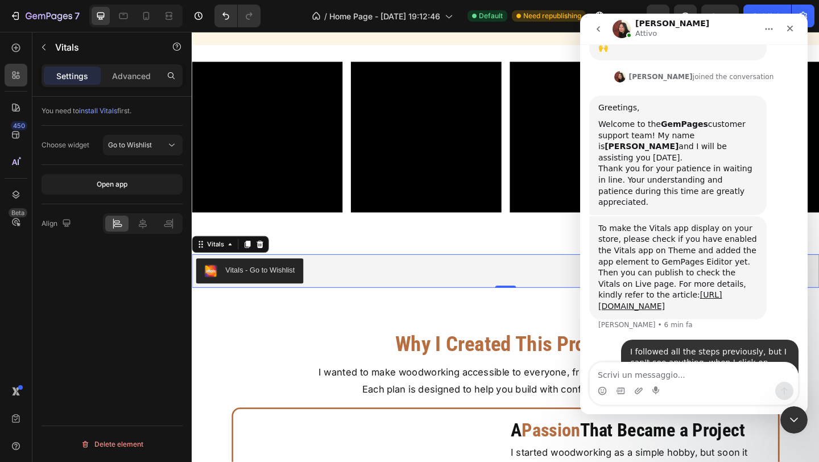
scroll to position [289, 0]
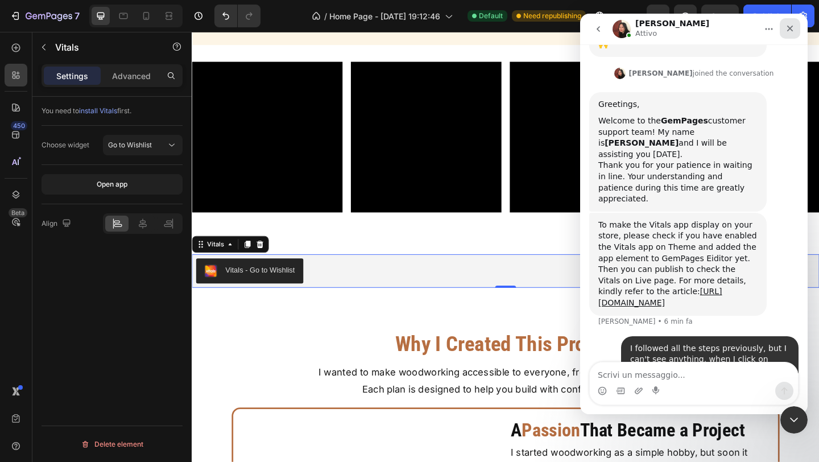
click at [787, 33] on div "Chiudi" at bounding box center [789, 28] width 20 height 20
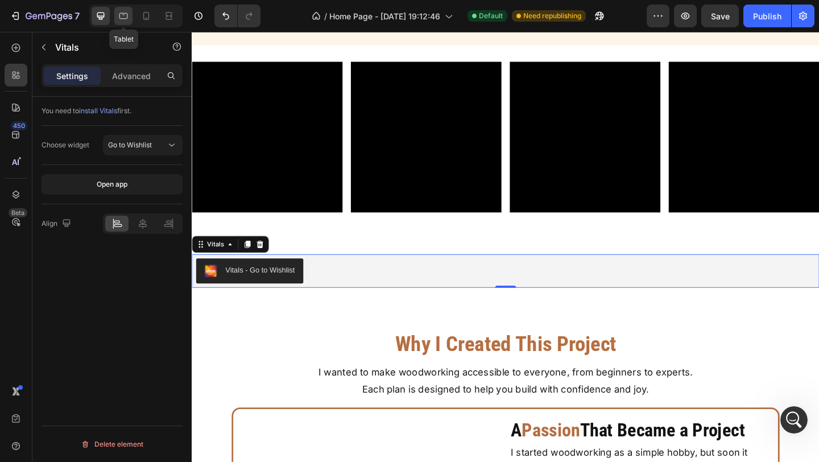
click at [131, 18] on div at bounding box center [123, 16] width 18 height 18
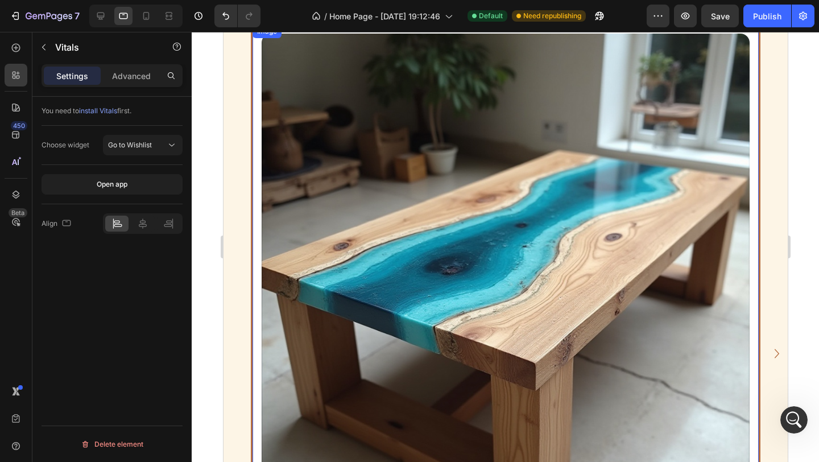
scroll to position [850, 0]
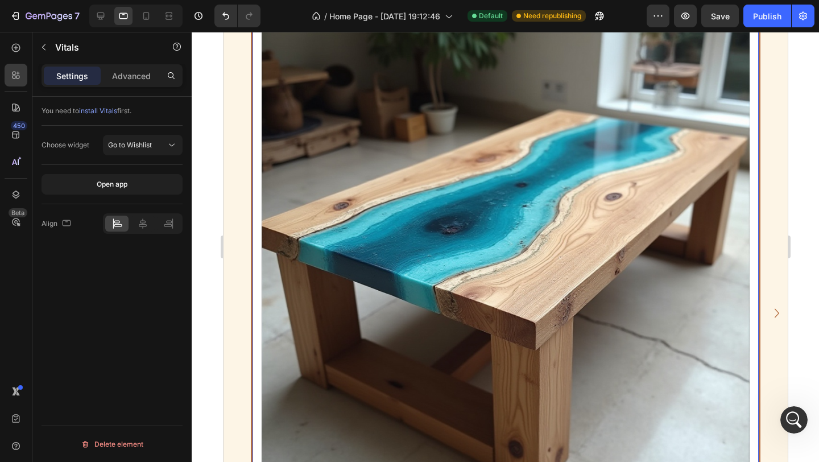
click at [479, 191] on img at bounding box center [505, 237] width 488 height 488
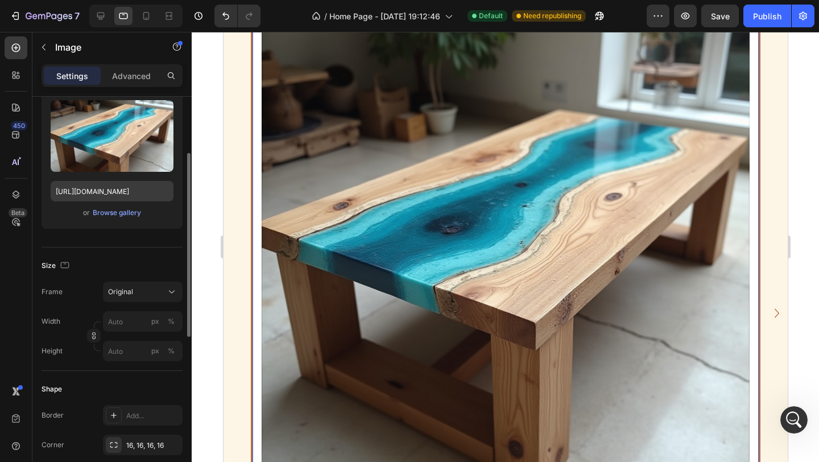
scroll to position [121, 0]
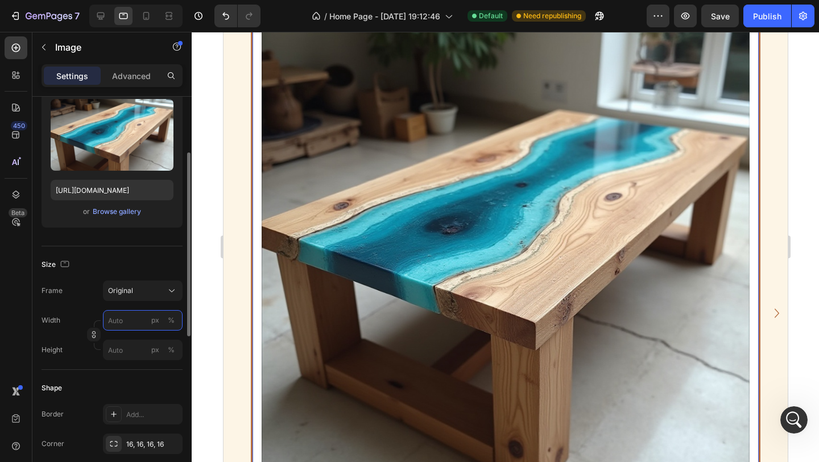
click at [128, 324] on input "px %" at bounding box center [143, 320] width 80 height 20
click at [156, 289] on div "Original" at bounding box center [136, 290] width 56 height 10
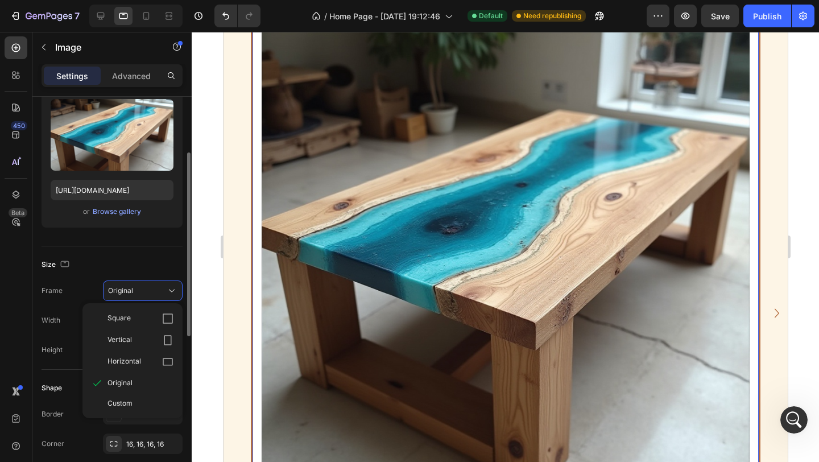
click at [159, 265] on div "Size" at bounding box center [111, 264] width 141 height 18
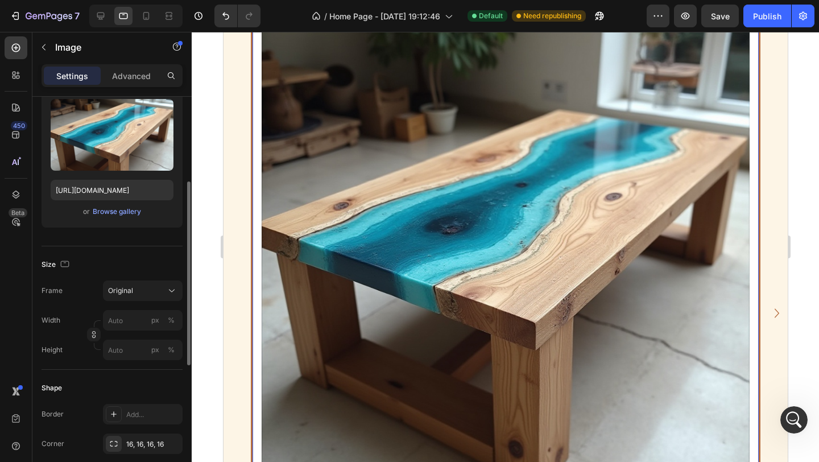
scroll to position [157, 0]
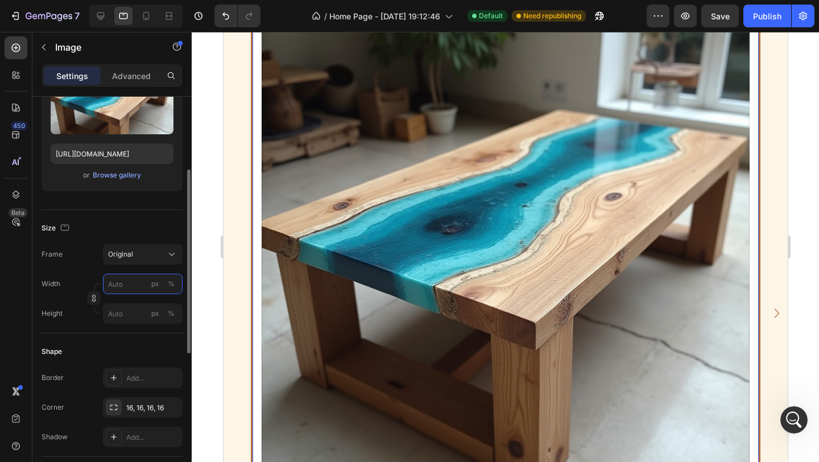
click at [142, 288] on input "px %" at bounding box center [143, 283] width 80 height 20
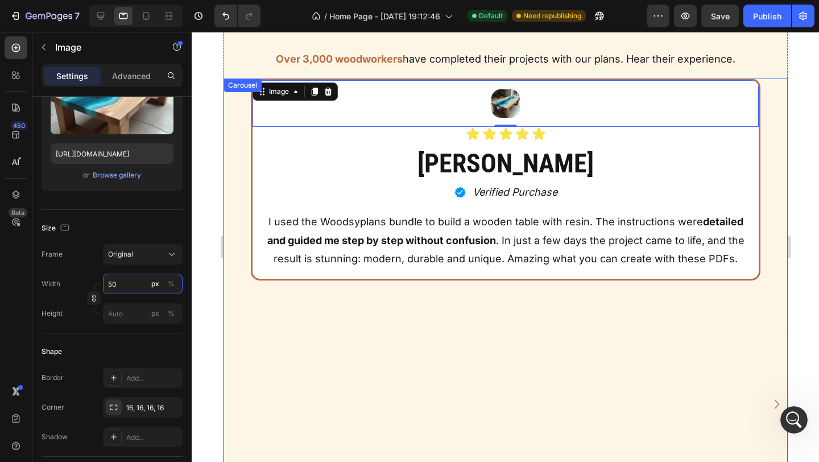
scroll to position [765, 0]
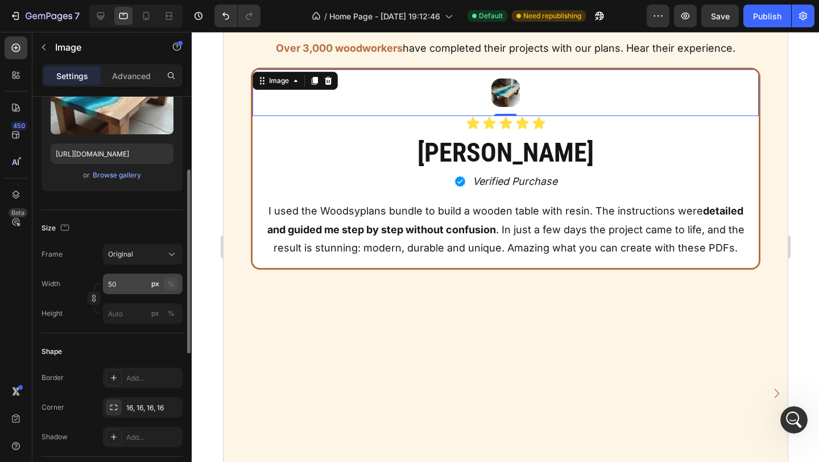
click at [171, 286] on div "%" at bounding box center [171, 284] width 7 height 10
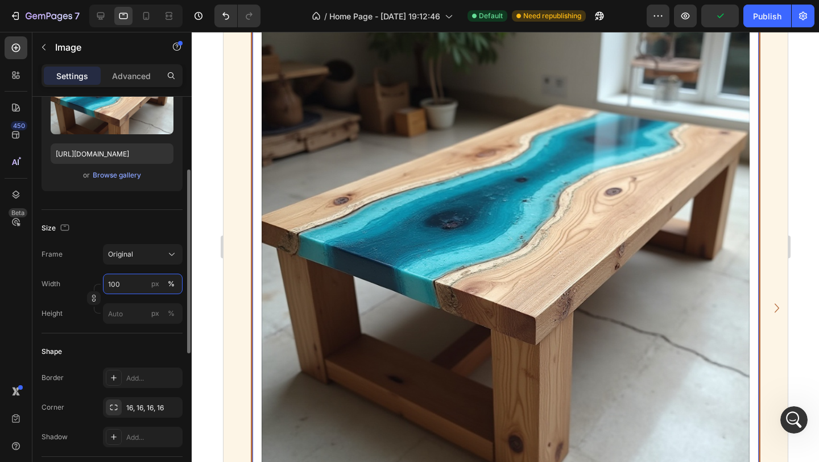
scroll to position [861, 0]
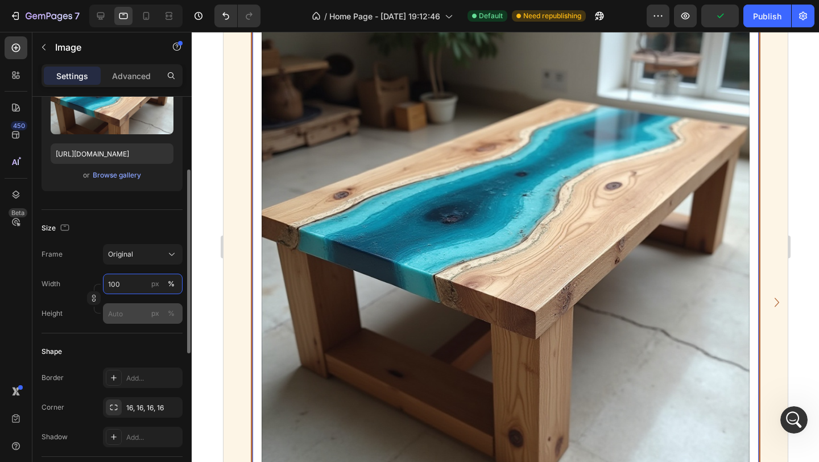
type input "100"
click at [115, 319] on input "px %" at bounding box center [143, 313] width 80 height 20
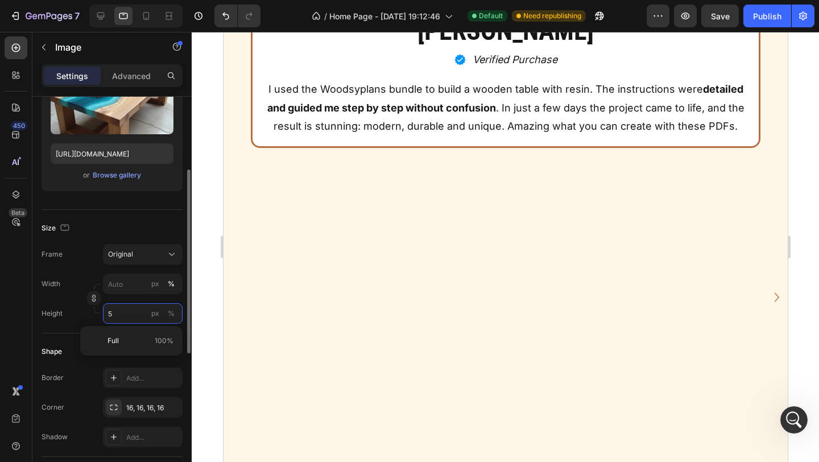
scroll to position [855, 0]
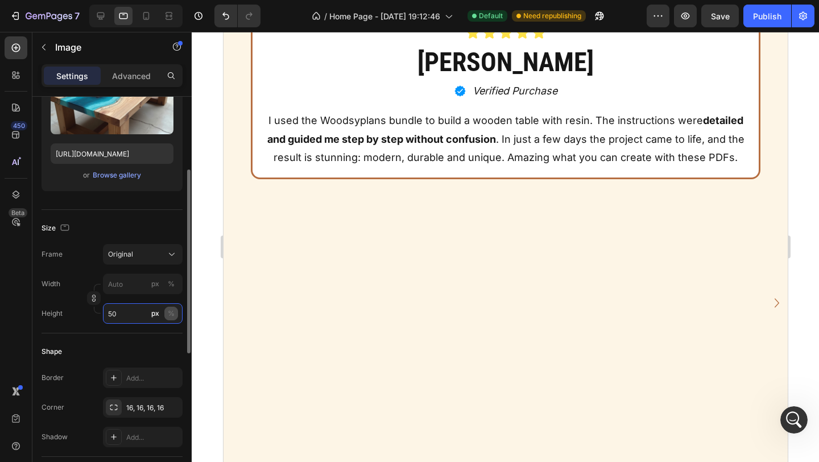
type input "50"
click at [175, 315] on button "%" at bounding box center [171, 313] width 14 height 14
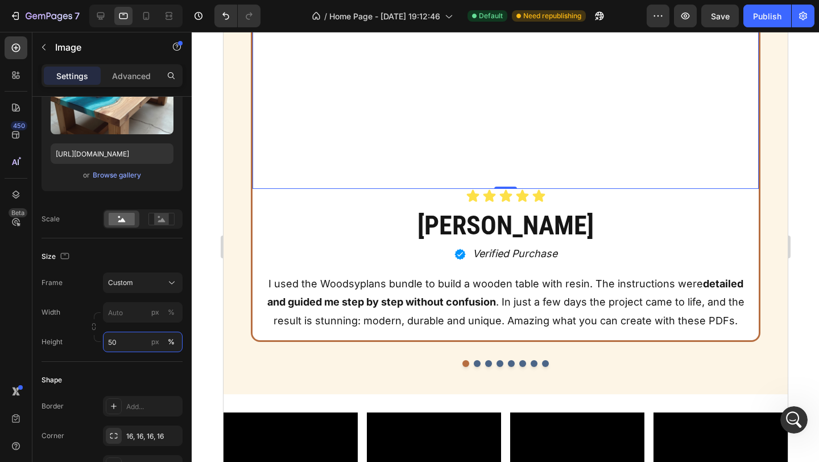
scroll to position [700, 0]
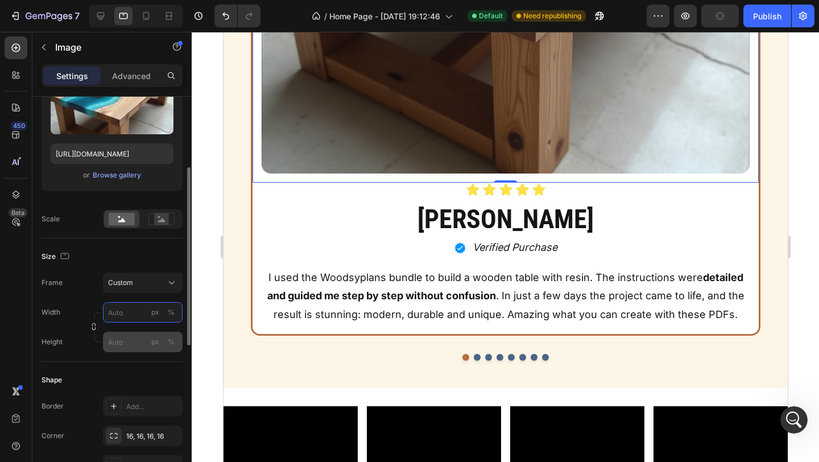
click at [130, 317] on div "Width px % Height px %" at bounding box center [111, 327] width 141 height 50
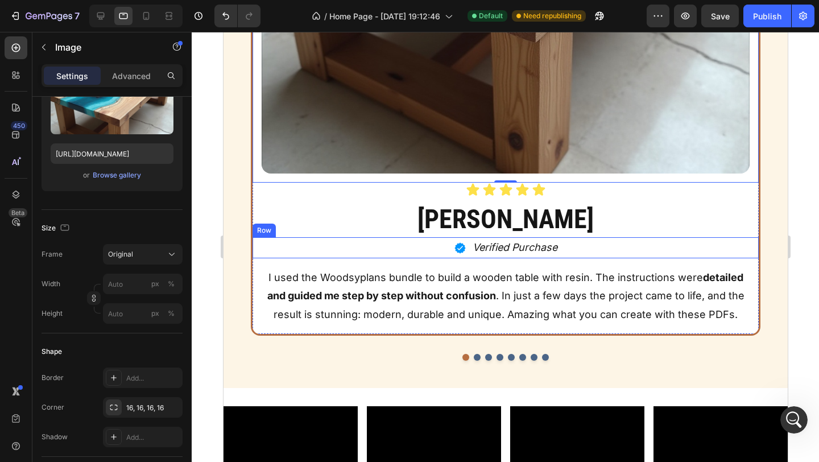
click at [803, 263] on div at bounding box center [505, 247] width 627 height 430
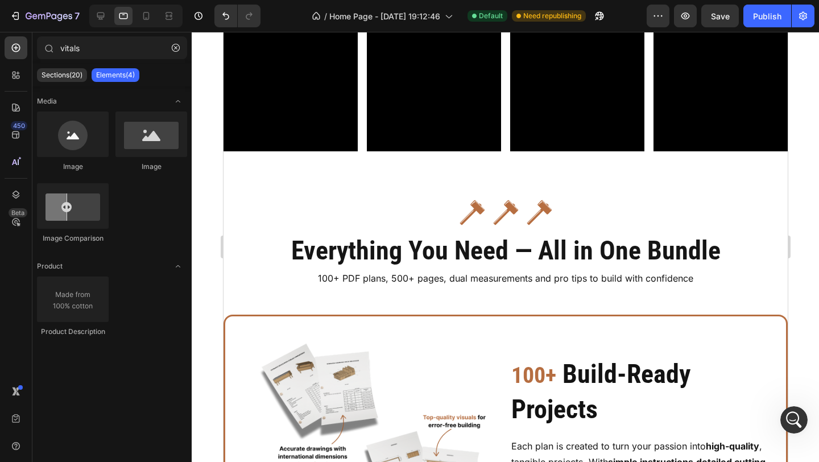
scroll to position [2390, 0]
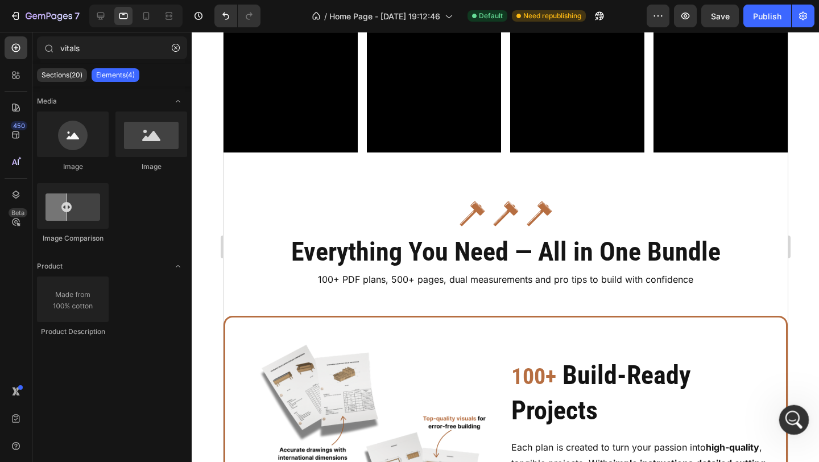
click at [799, 429] on div "Apri il messenger Intercom" at bounding box center [792, 418] width 38 height 38
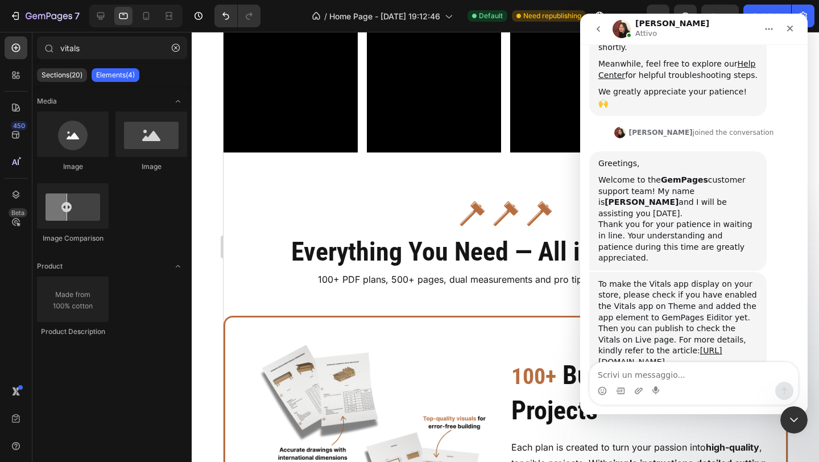
scroll to position [289, 0]
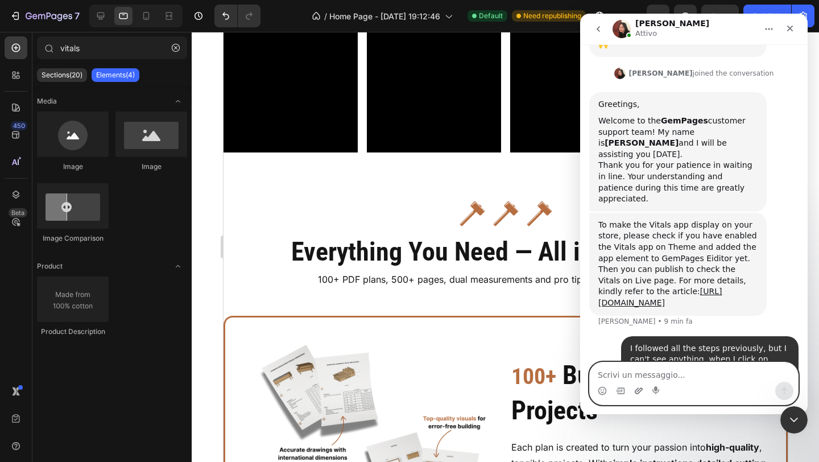
click at [637, 390] on icon "Carica allegato" at bounding box center [638, 390] width 8 height 6
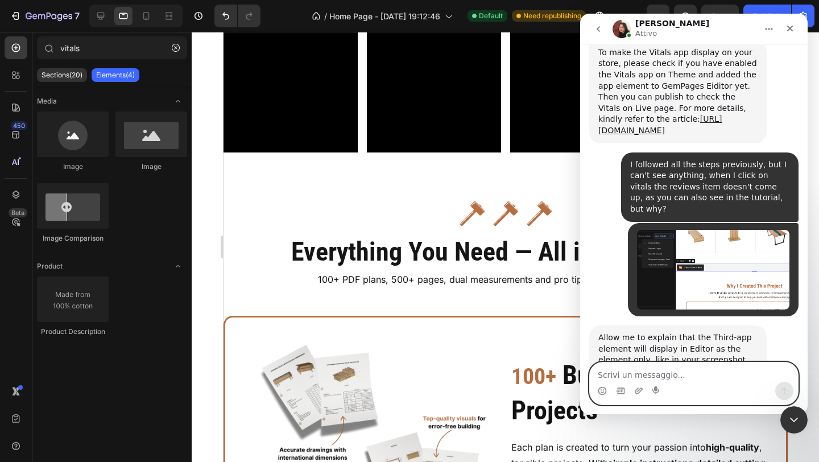
scroll to position [462, 0]
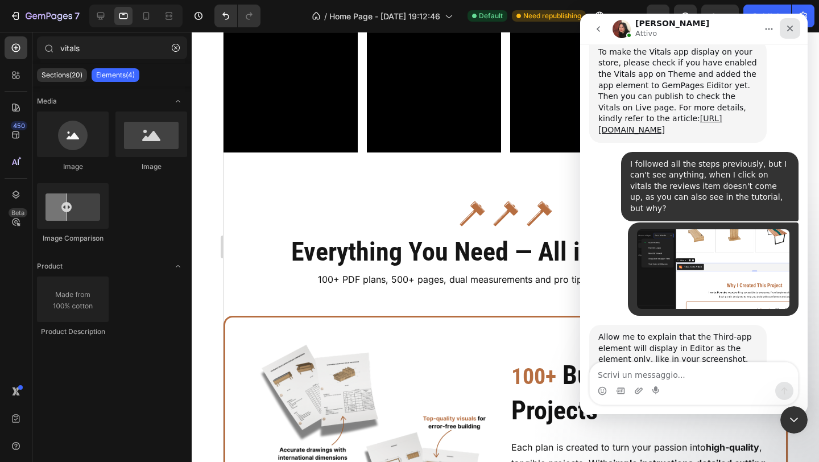
click at [794, 27] on icon "Chiudi" at bounding box center [789, 28] width 9 height 9
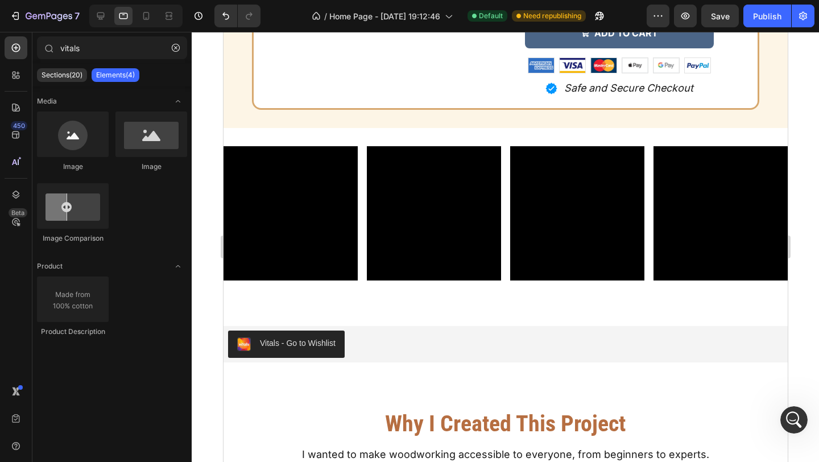
scroll to position [6420, 0]
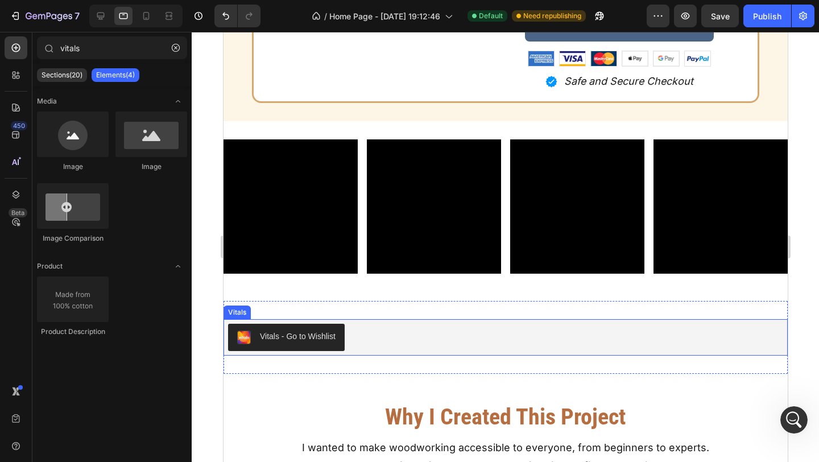
click at [414, 345] on div "Vitals - Go to Wishlist" at bounding box center [504, 336] width 555 height 27
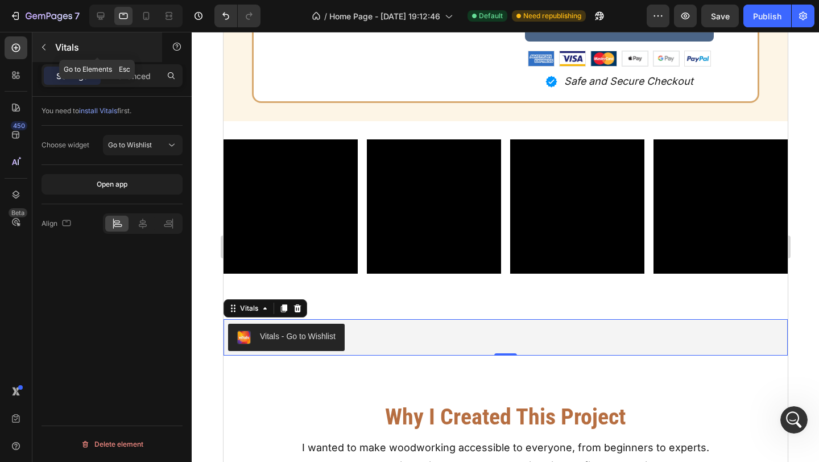
click at [39, 49] on icon "button" at bounding box center [43, 47] width 9 height 9
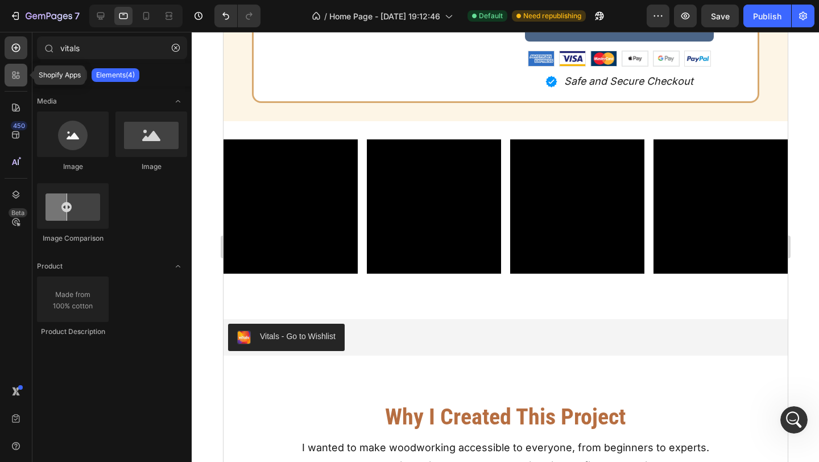
click at [17, 84] on div at bounding box center [16, 75] width 23 height 23
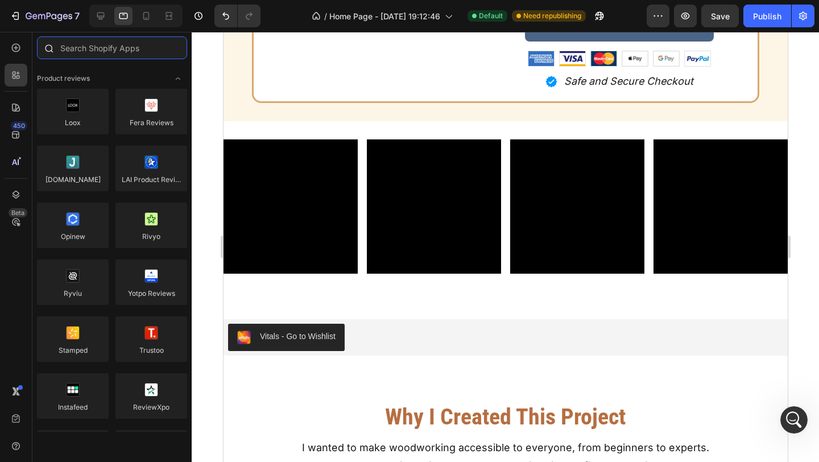
click at [85, 55] on input "text" at bounding box center [112, 47] width 150 height 23
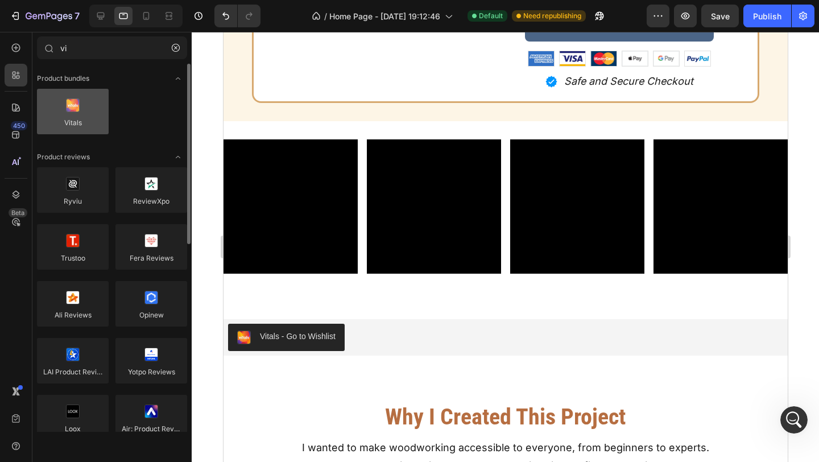
click at [91, 99] on div at bounding box center [73, 111] width 72 height 45
click at [85, 126] on div at bounding box center [73, 111] width 72 height 45
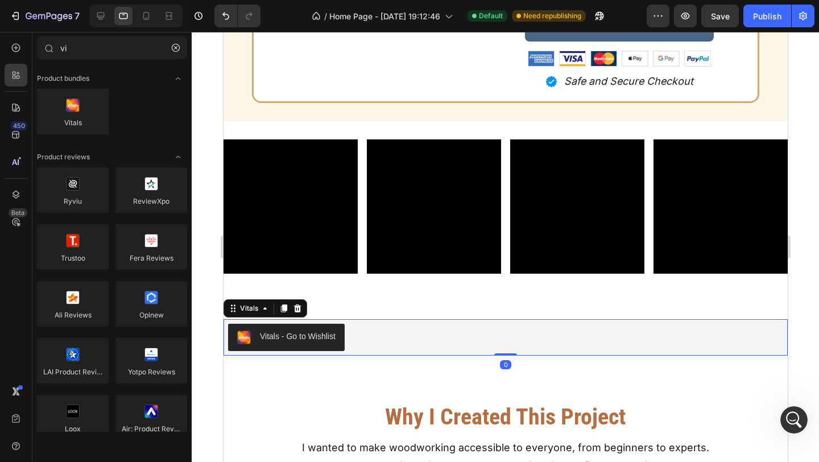
click at [350, 340] on div "Vitals - Go to Wishlist" at bounding box center [504, 336] width 555 height 27
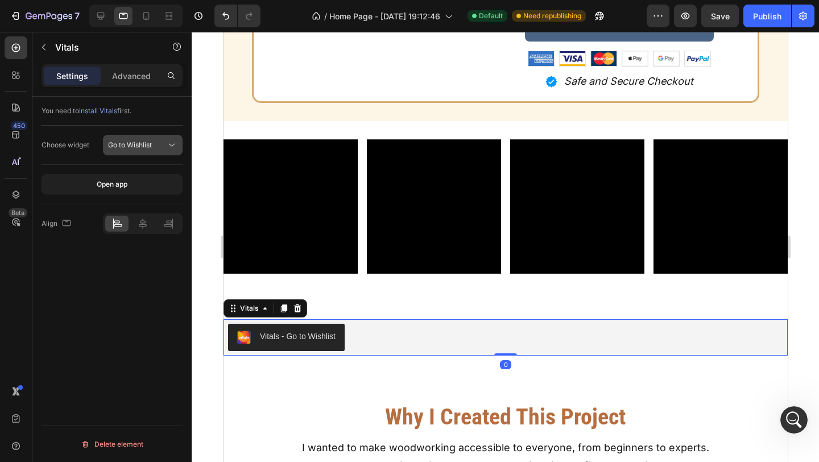
click at [173, 149] on icon at bounding box center [171, 144] width 11 height 11
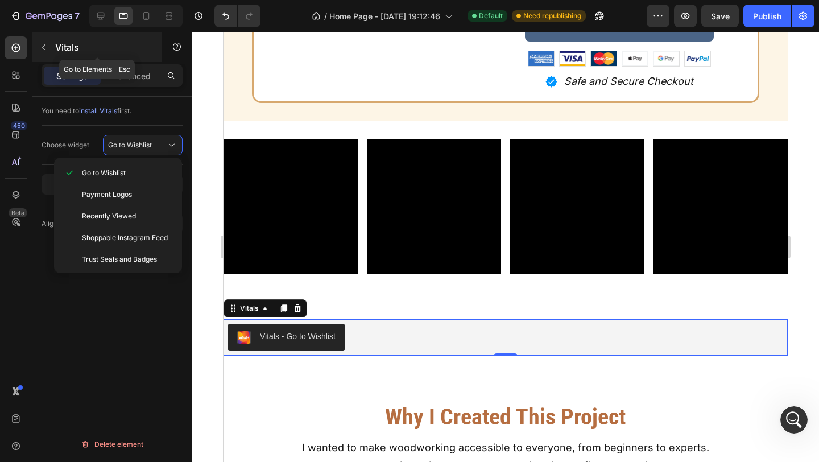
click at [51, 50] on button "button" at bounding box center [44, 47] width 18 height 18
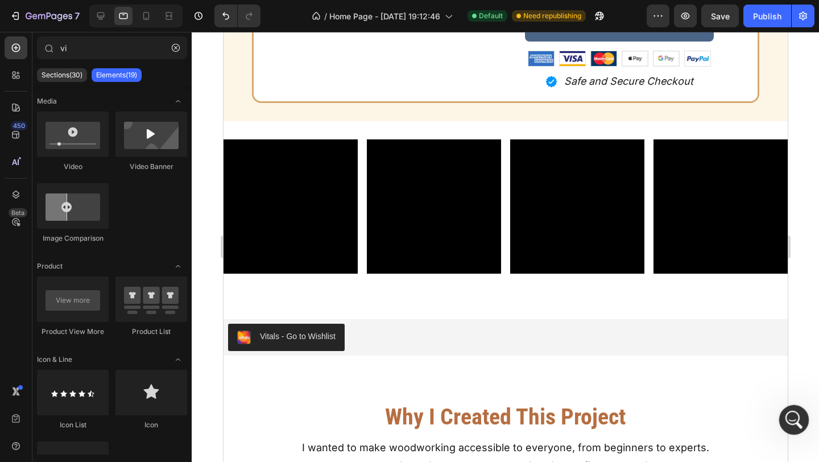
click at [784, 410] on div "Apri il messenger Intercom" at bounding box center [792, 418] width 38 height 38
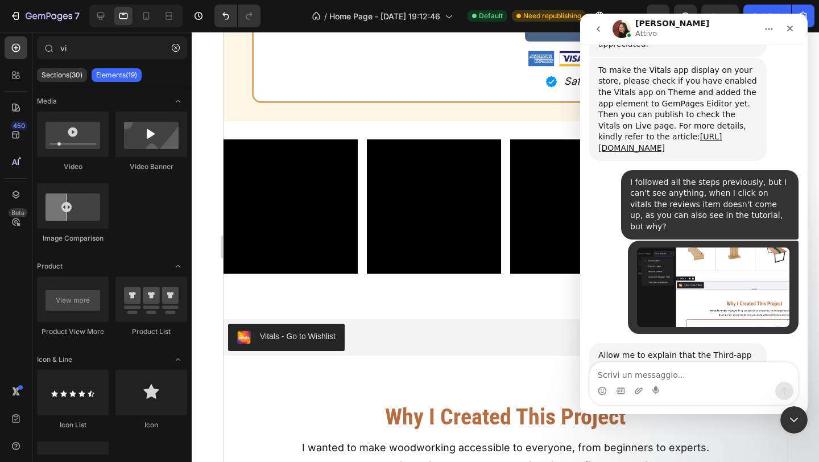
scroll to position [462, 0]
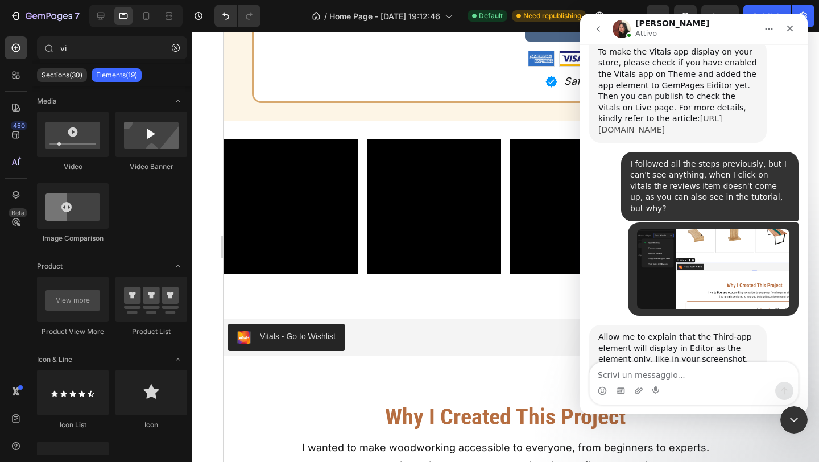
click at [637, 114] on link "[URL][DOMAIN_NAME]" at bounding box center [659, 124] width 123 height 20
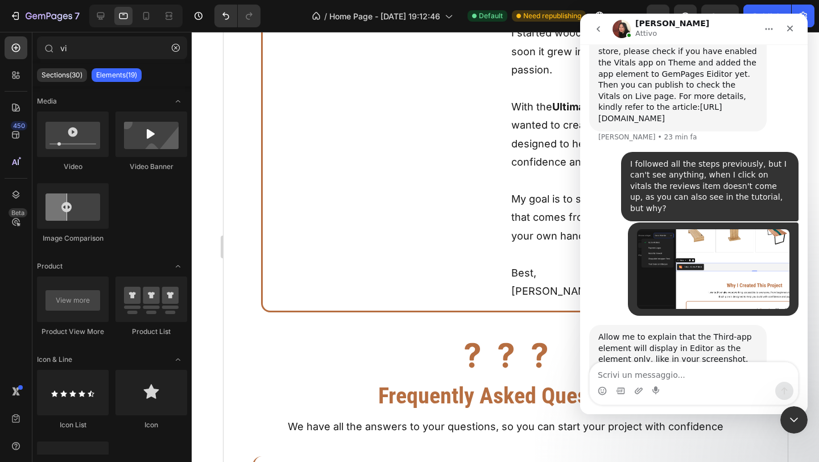
scroll to position [6959, 0]
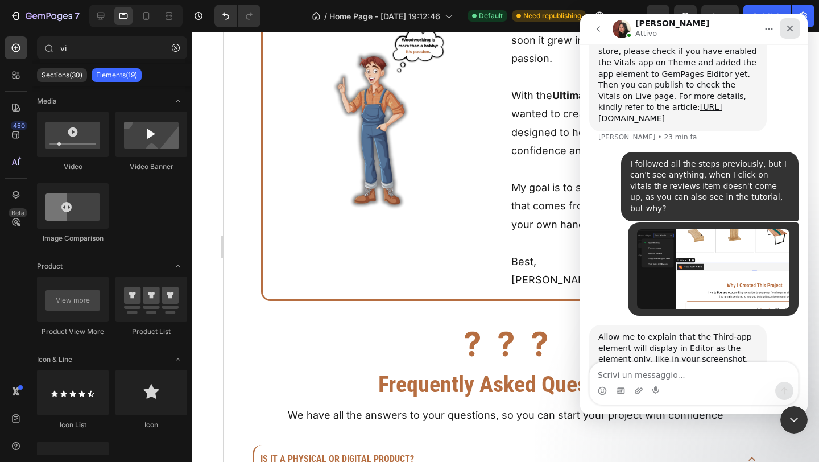
click at [795, 30] on div "Chiudi" at bounding box center [789, 28] width 20 height 20
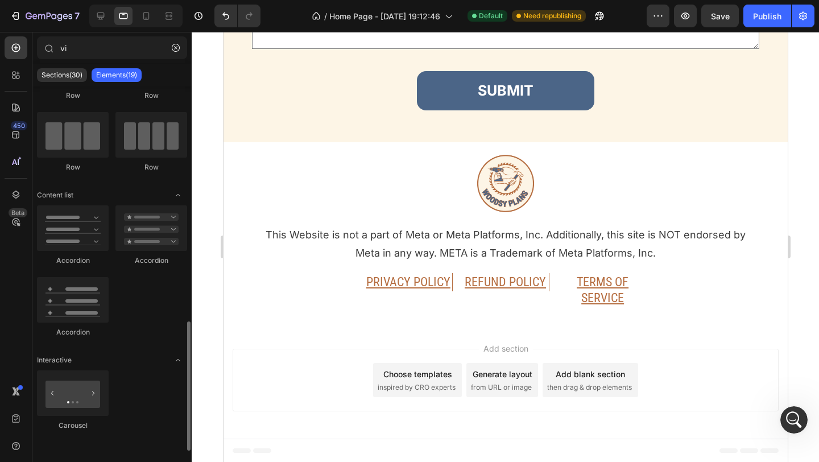
scroll to position [632, 0]
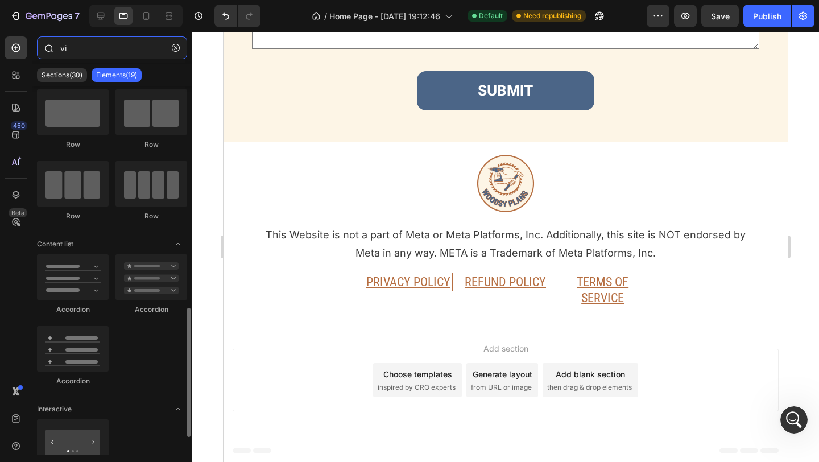
click at [94, 54] on input "vi" at bounding box center [112, 47] width 150 height 23
type input "v"
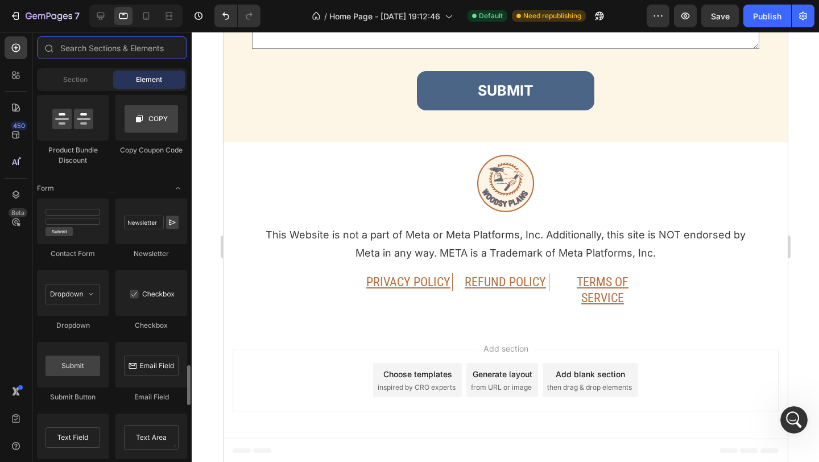
scroll to position [2501, 0]
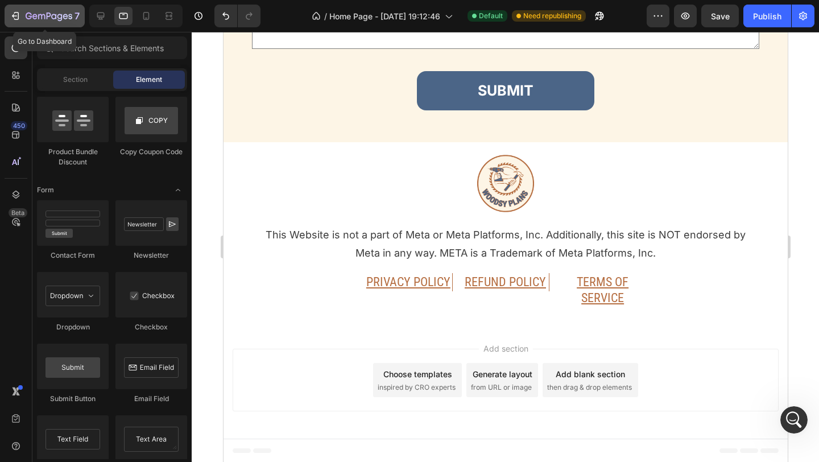
click at [30, 23] on button "7" at bounding box center [45, 16] width 80 height 23
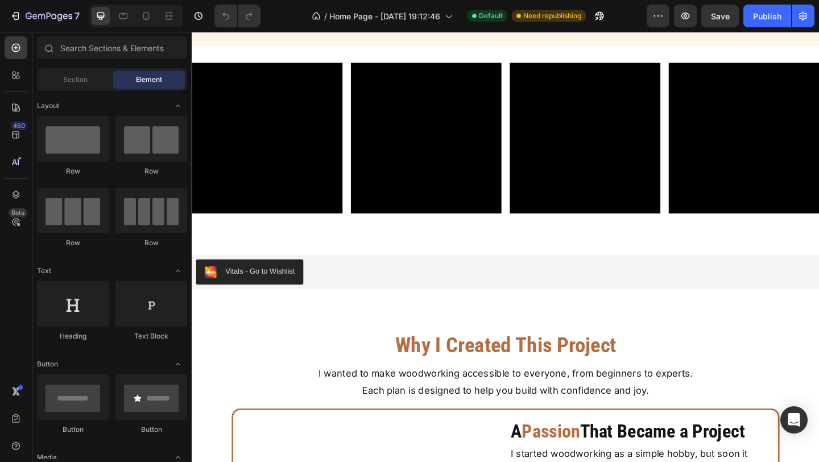
scroll to position [6608, 0]
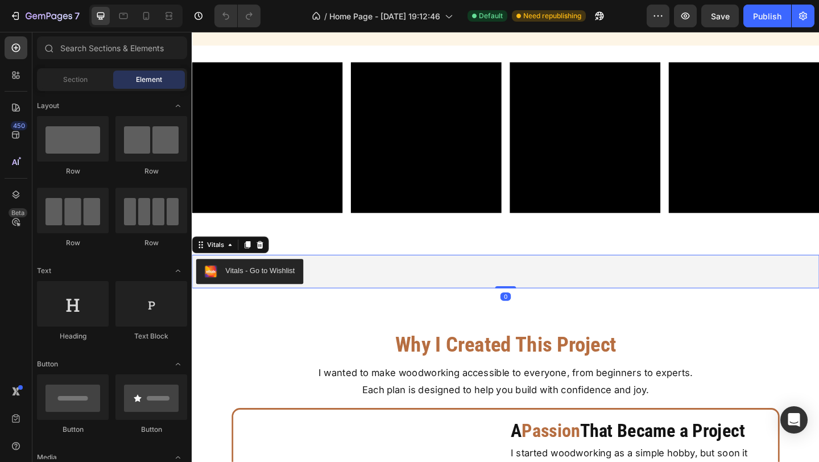
click at [406, 292] on div "Vitals - Go to Wishlist" at bounding box center [532, 292] width 673 height 27
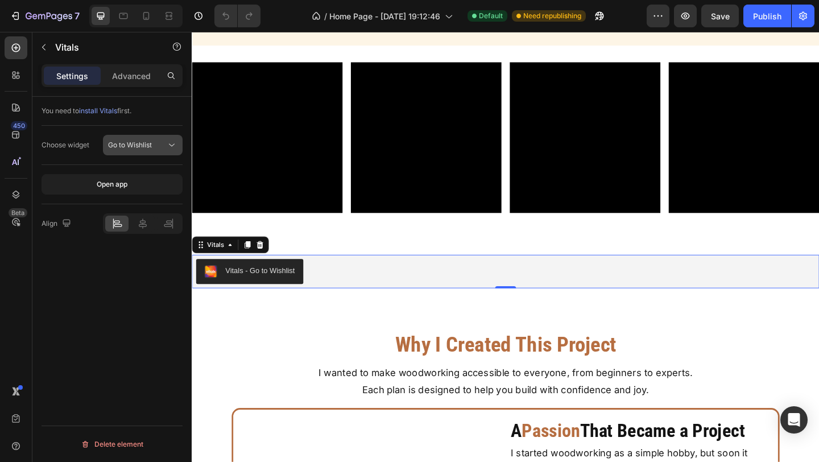
click at [173, 148] on icon at bounding box center [171, 144] width 11 height 11
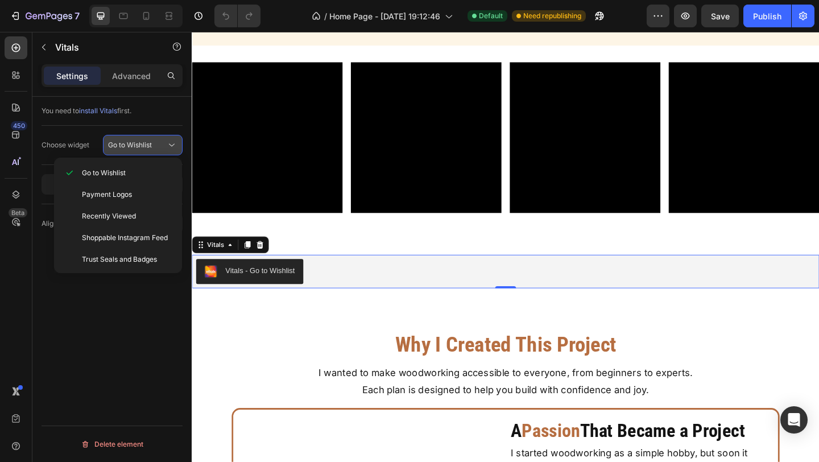
click at [173, 148] on icon at bounding box center [171, 144] width 11 height 11
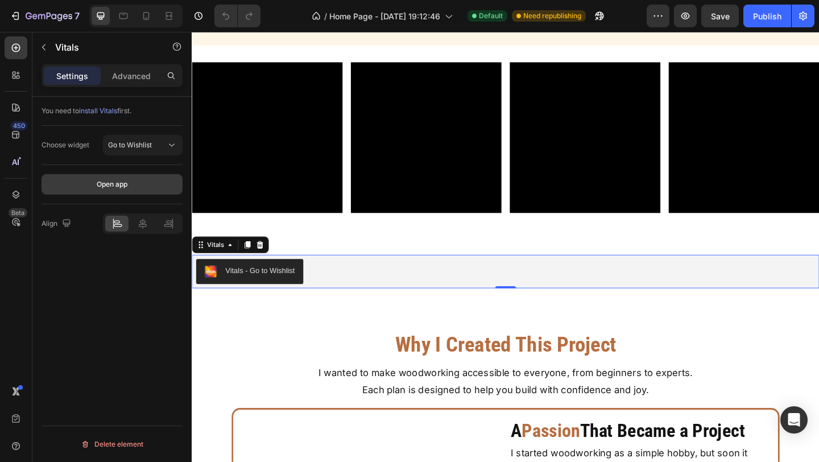
click at [159, 187] on button "Open app" at bounding box center [111, 184] width 141 height 20
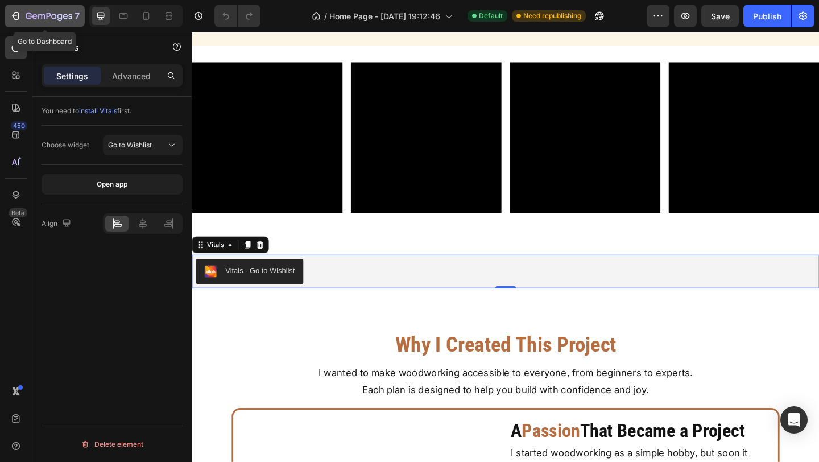
click at [16, 19] on icon "button" at bounding box center [16, 16] width 5 height 8
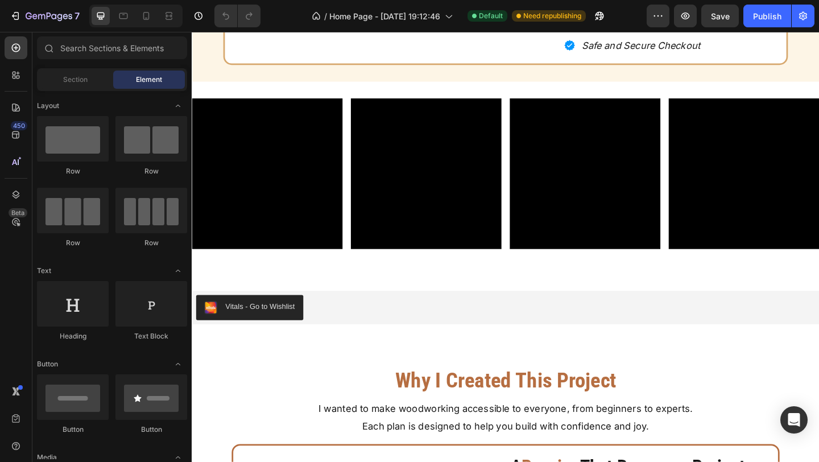
scroll to position [6576, 0]
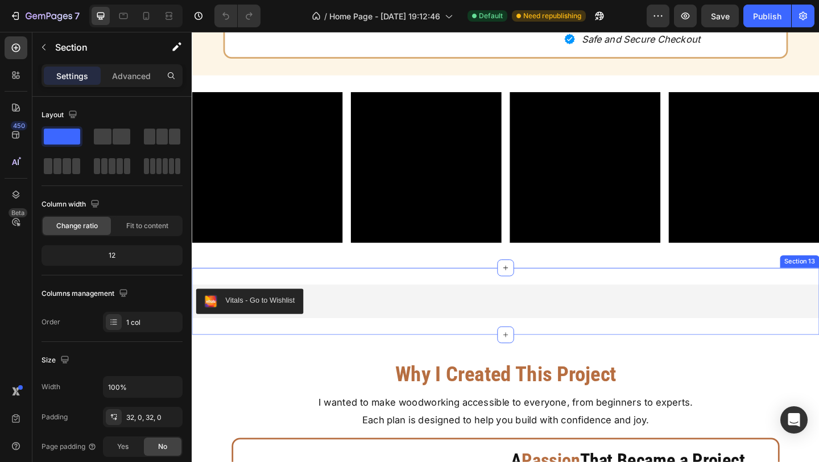
click at [423, 351] on div "Vitals - Go to Wishlist Vitals Section 13" at bounding box center [533, 324] width 682 height 73
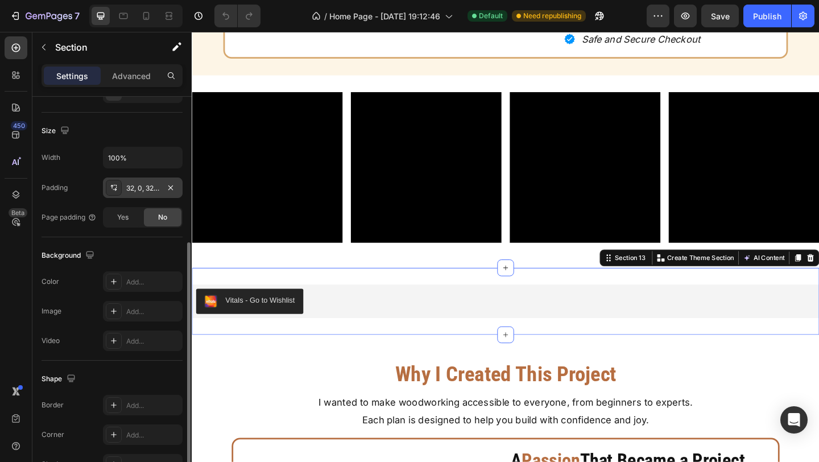
scroll to position [296, 0]
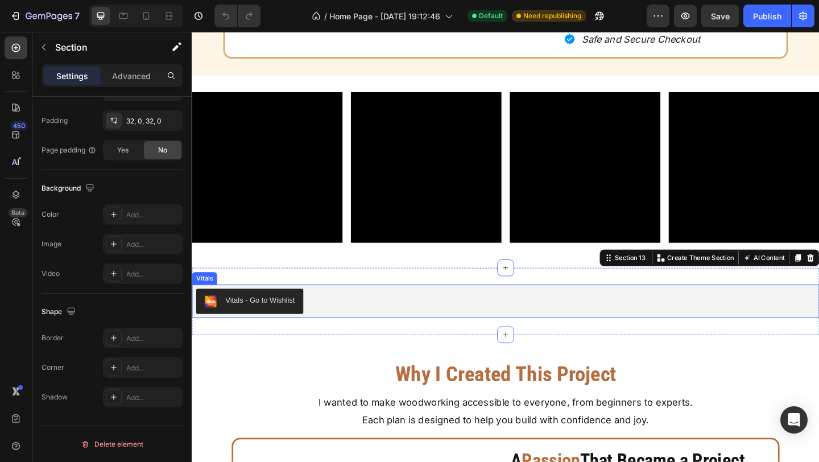
click at [281, 336] on button "Vitals - Go to Wishlist" at bounding box center [254, 324] width 117 height 27
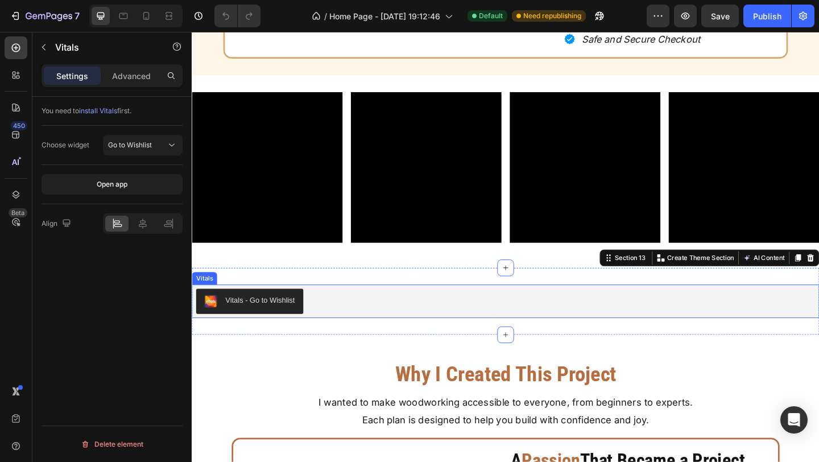
scroll to position [0, 0]
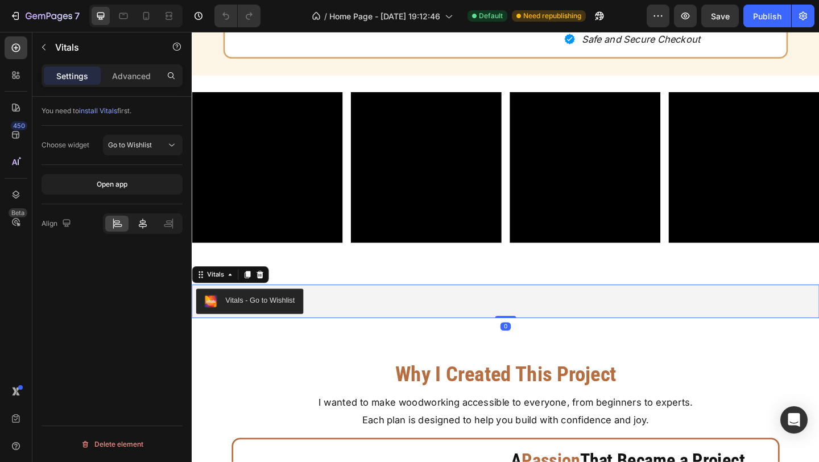
click at [146, 231] on div at bounding box center [142, 223] width 23 height 16
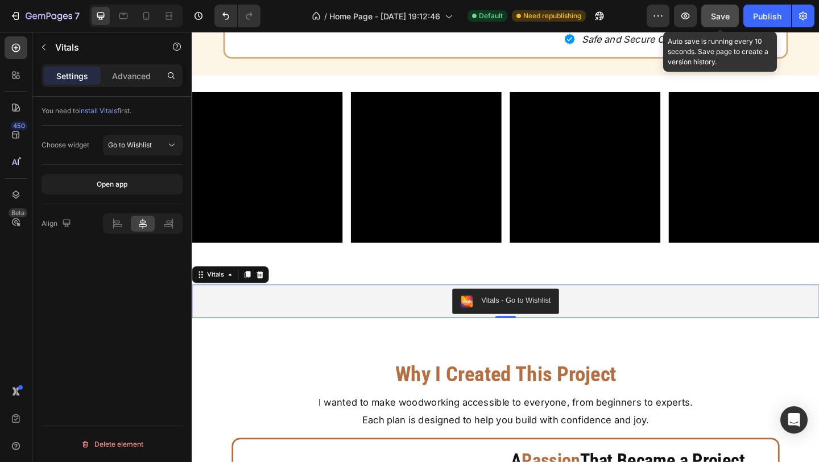
click at [714, 15] on span "Save" at bounding box center [720, 16] width 19 height 10
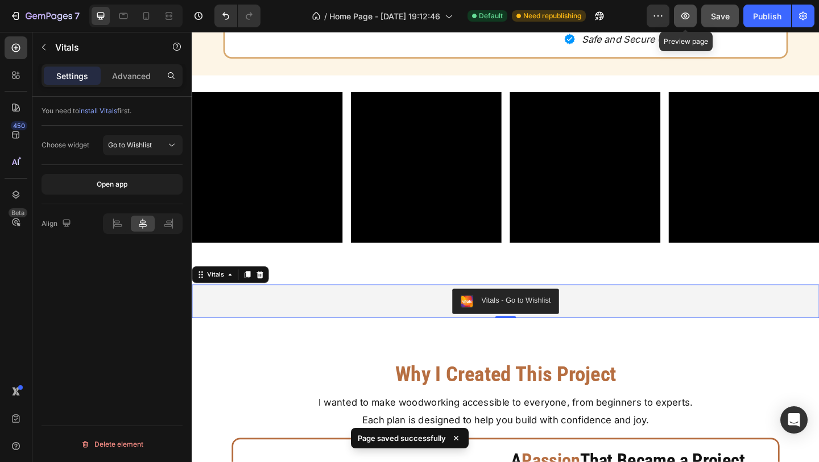
click at [689, 17] on icon "button" at bounding box center [684, 15] width 11 height 11
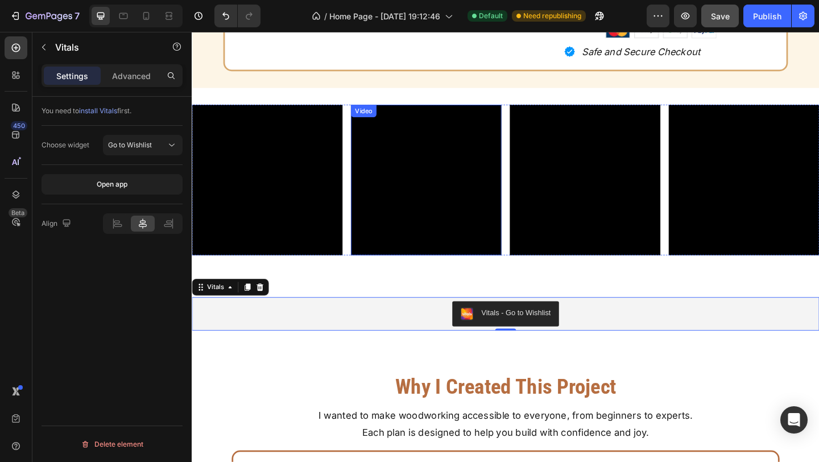
scroll to position [6556, 0]
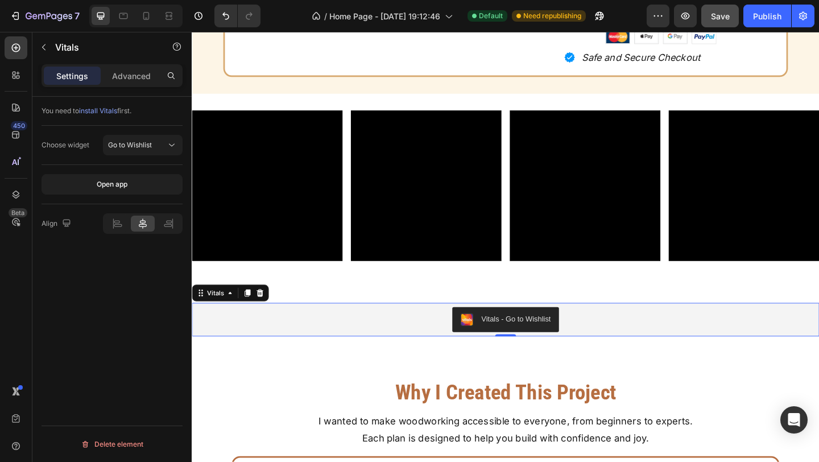
click at [262, 318] on icon at bounding box center [265, 315] width 9 height 9
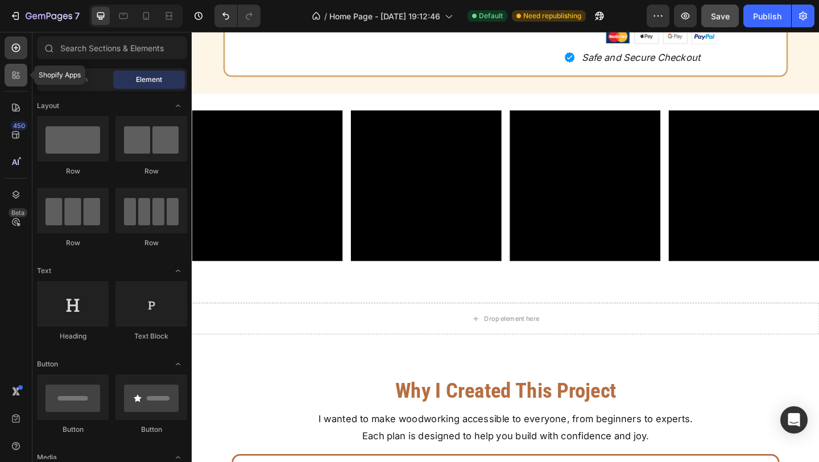
click at [14, 77] on icon at bounding box center [15, 74] width 11 height 11
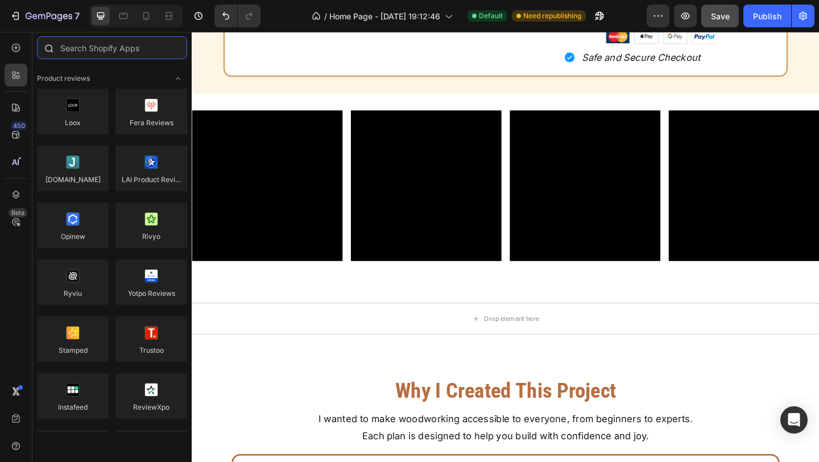
click at [99, 52] on input "text" at bounding box center [112, 47] width 150 height 23
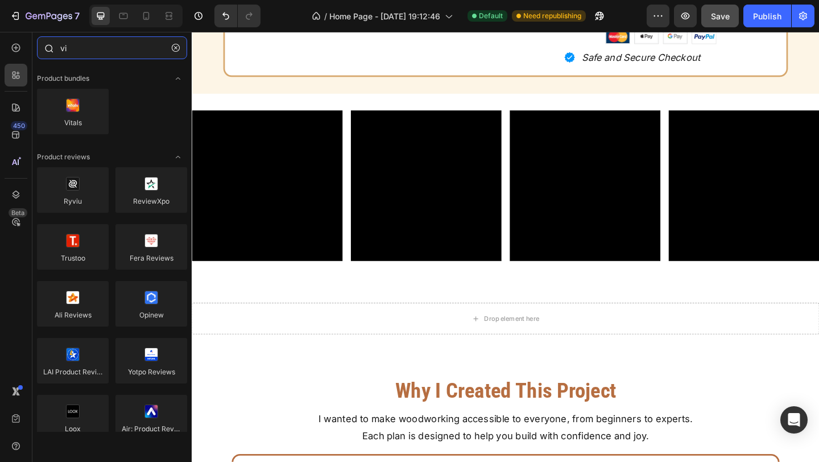
type input "v"
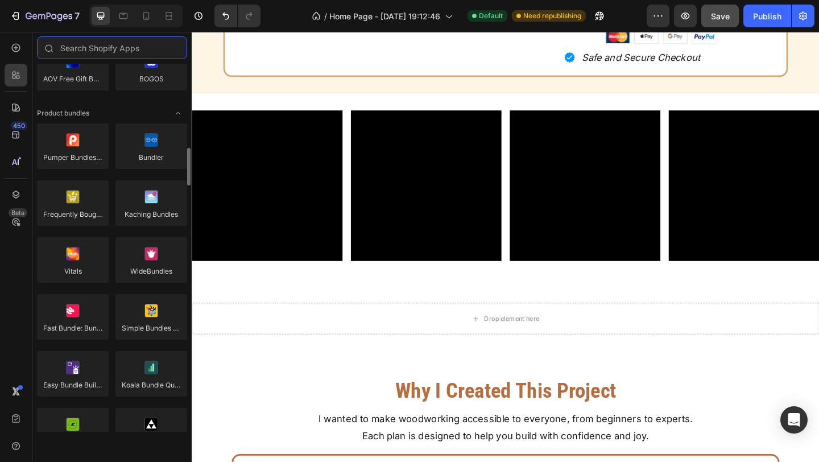
scroll to position [806, 0]
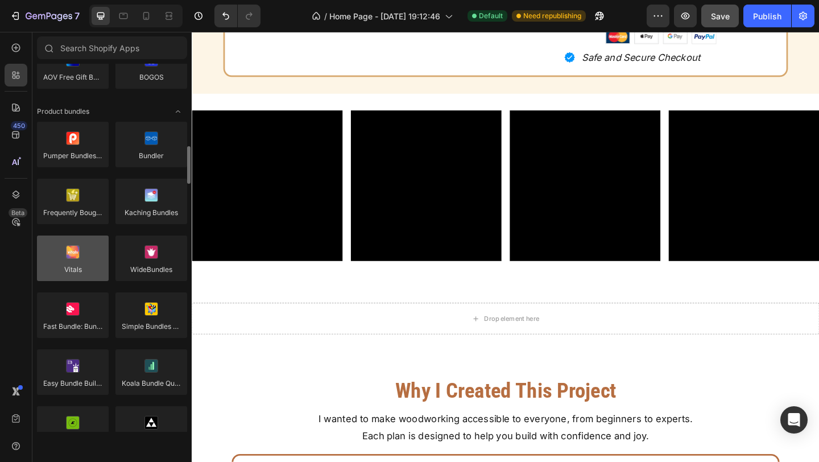
click at [96, 267] on div at bounding box center [73, 257] width 72 height 45
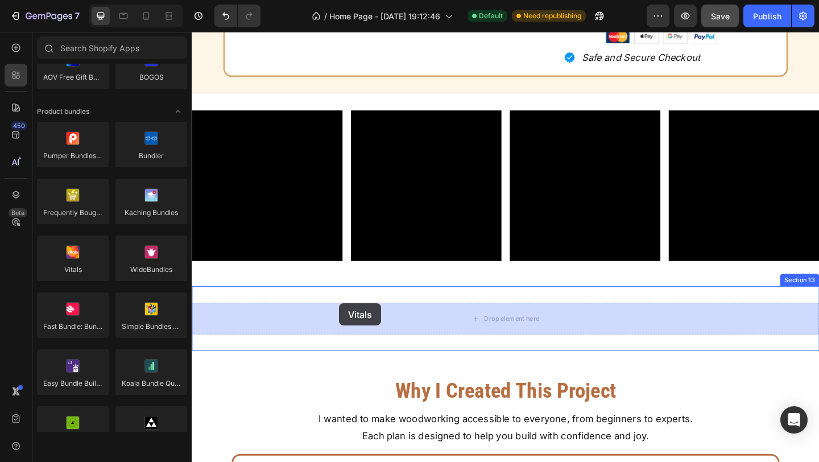
drag, startPoint x: 280, startPoint y: 300, endPoint x: 351, endPoint y: 325, distance: 75.9
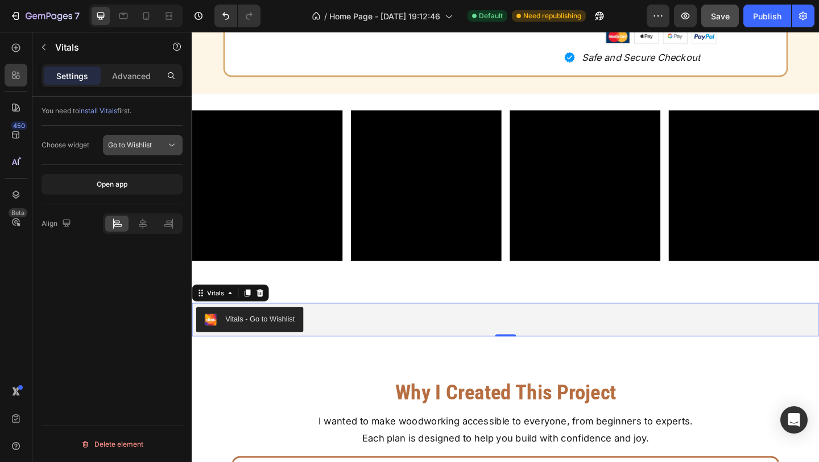
click at [171, 146] on icon at bounding box center [171, 144] width 11 height 11
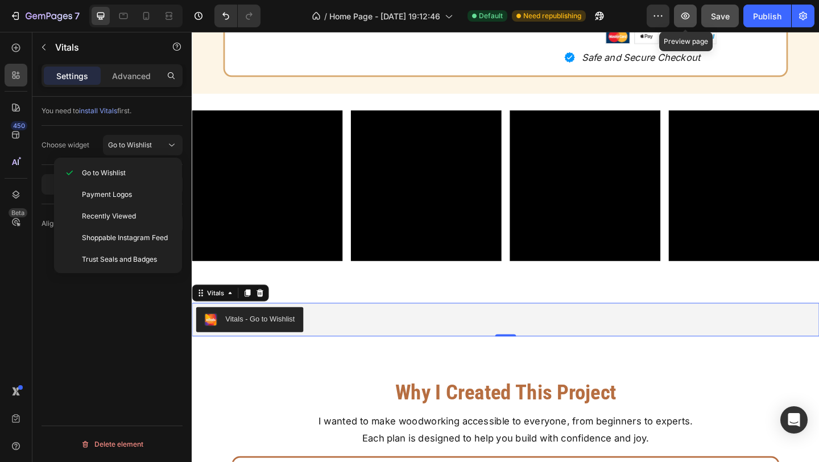
click at [683, 18] on icon "button" at bounding box center [685, 16] width 9 height 7
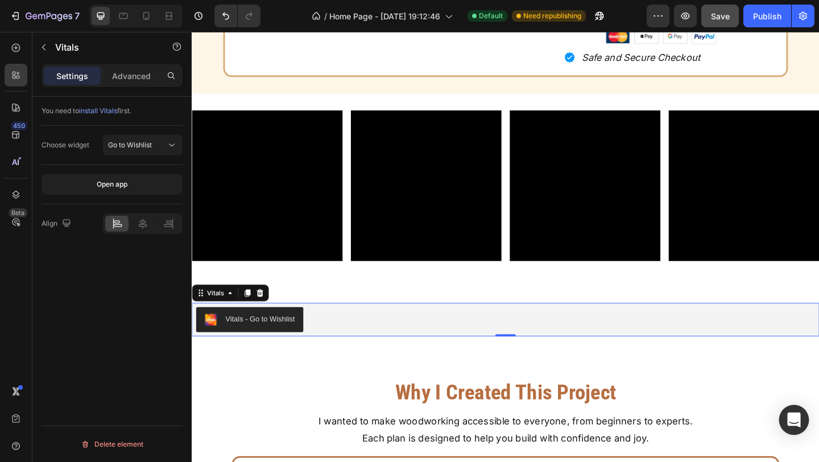
click at [795, 421] on icon "Open Intercom Messenger" at bounding box center [793, 419] width 13 height 15
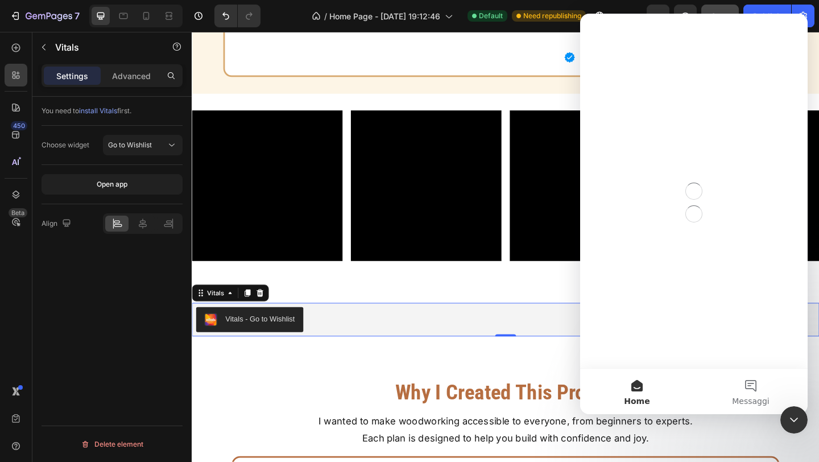
scroll to position [0, 0]
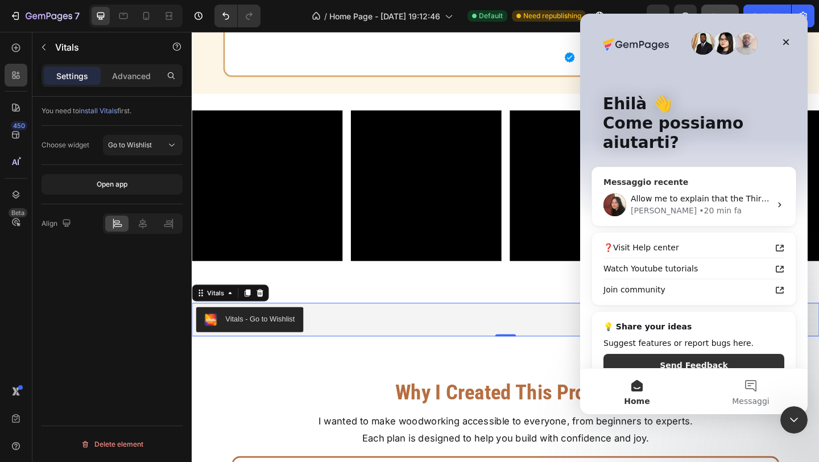
click at [759, 193] on div "Allow me to explain that the Third-app element will display in Editor as the el…" at bounding box center [700, 199] width 140 height 12
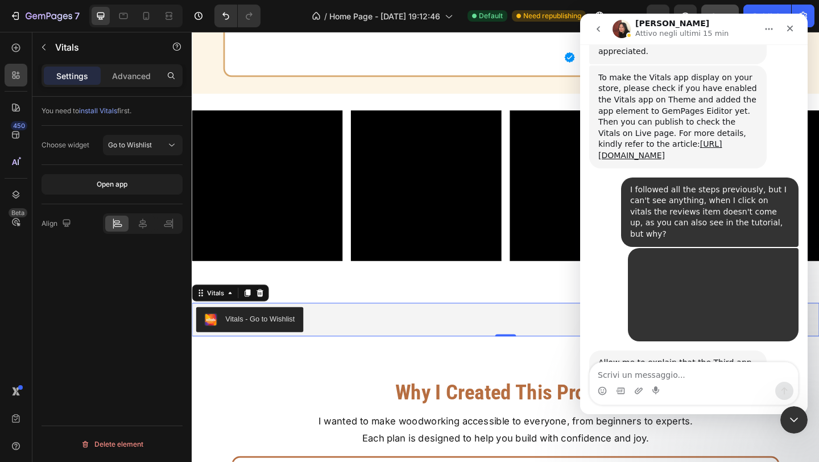
scroll to position [462, 0]
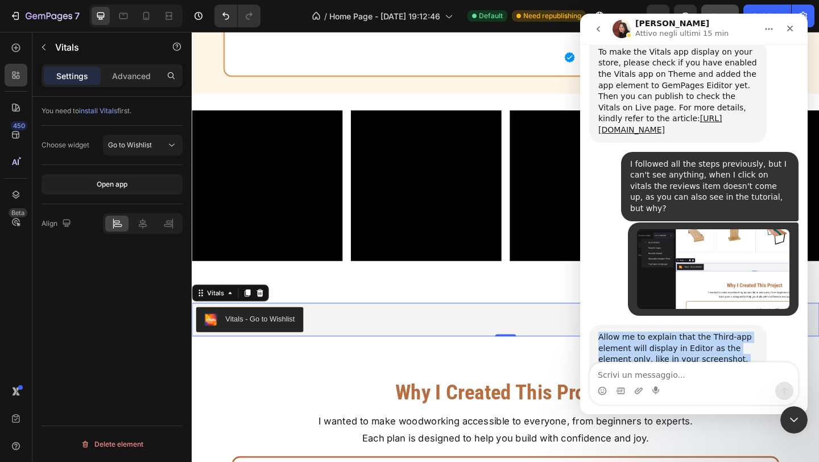
drag, startPoint x: 599, startPoint y: 283, endPoint x: 700, endPoint y: 326, distance: 110.0
click at [701, 331] on div "Allow me to explain that the Third-app element will display in Editor as the el…" at bounding box center [677, 359] width 159 height 56
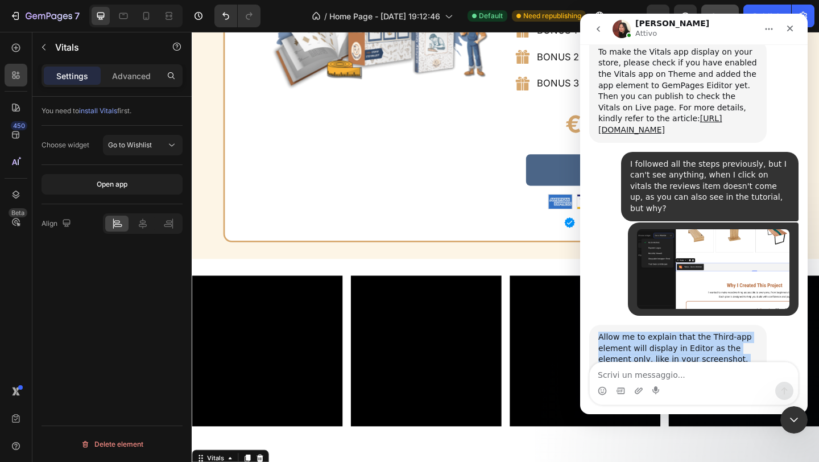
copy div "Allow me to explain that the Third-app element will display in Editor as the el…"
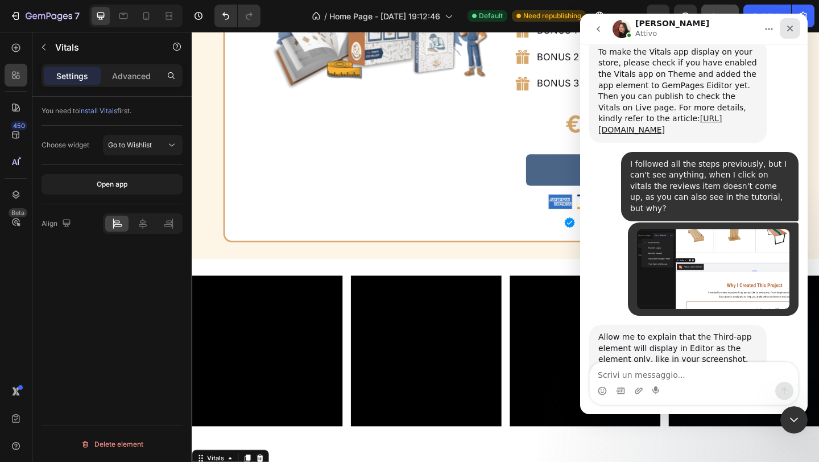
click at [788, 32] on icon "Chiudi" at bounding box center [789, 28] width 9 height 9
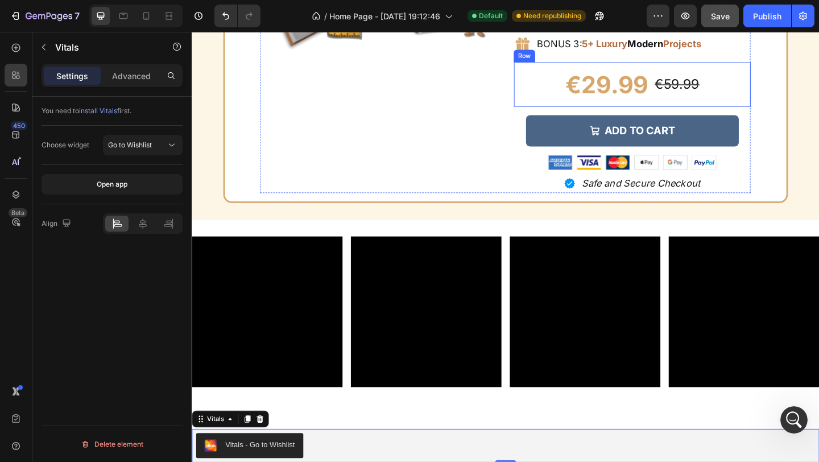
scroll to position [6458, 0]
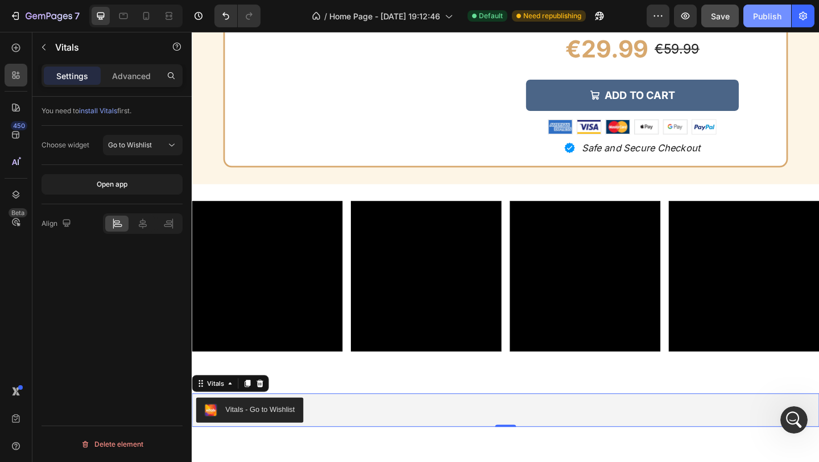
click at [781, 20] on button "Publish" at bounding box center [767, 16] width 48 height 23
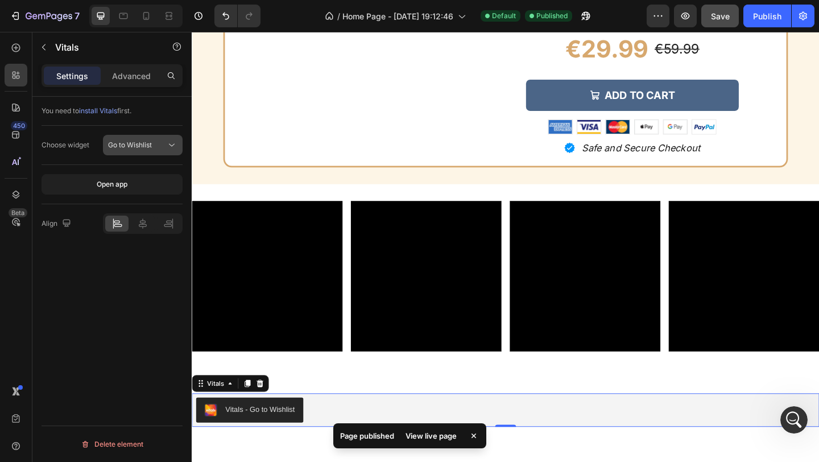
click at [168, 144] on icon at bounding box center [171, 144] width 11 height 11
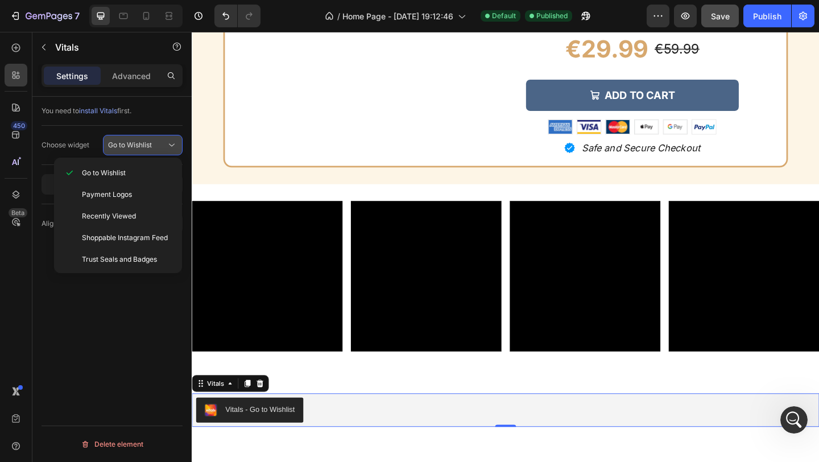
click at [155, 151] on button "Go to Wishlist" at bounding box center [143, 145] width 80 height 20
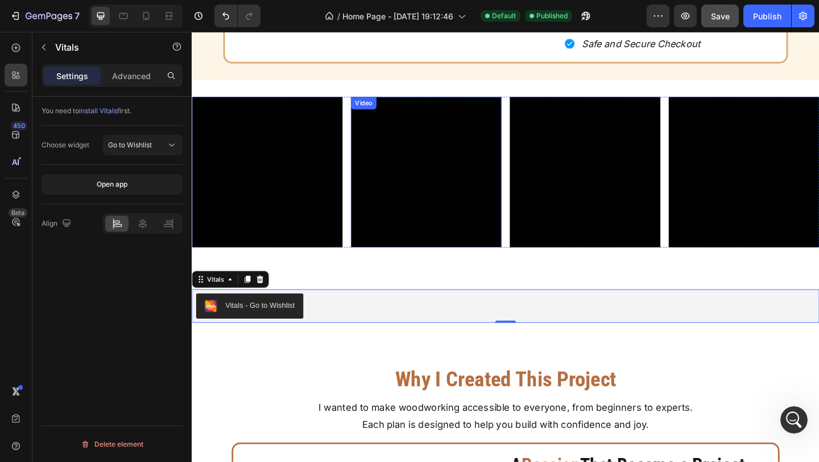
scroll to position [6582, 0]
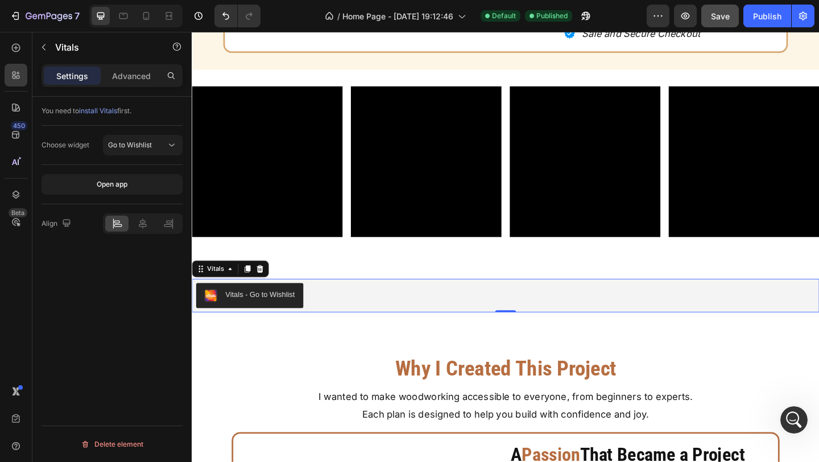
click at [421, 327] on div "Vitals - Go to Wishlist" at bounding box center [532, 318] width 673 height 27
click at [173, 153] on button "Go to Wishlist" at bounding box center [143, 145] width 80 height 20
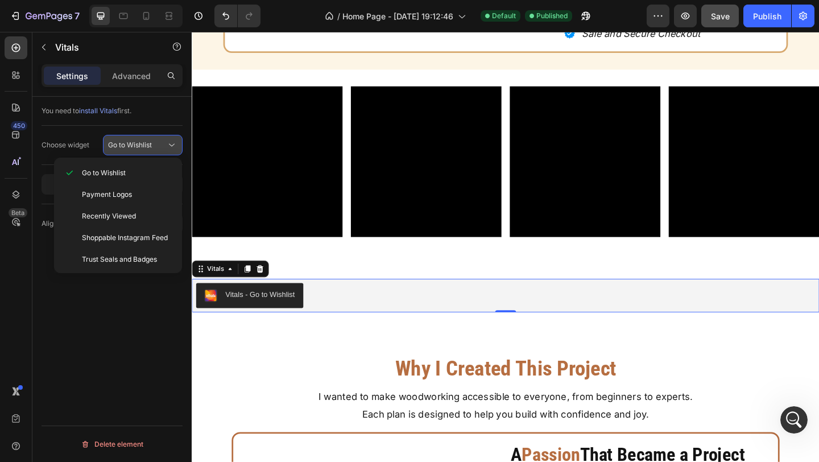
click at [173, 152] on button "Go to Wishlist" at bounding box center [143, 145] width 80 height 20
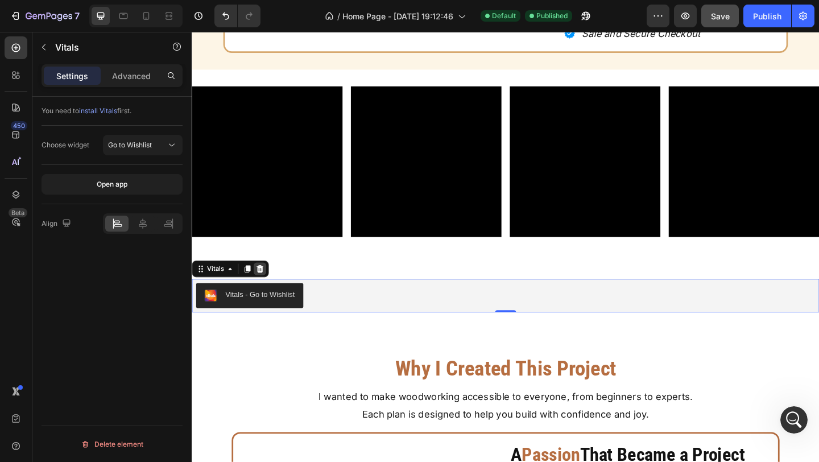
click at [268, 292] on icon at bounding box center [265, 289] width 7 height 8
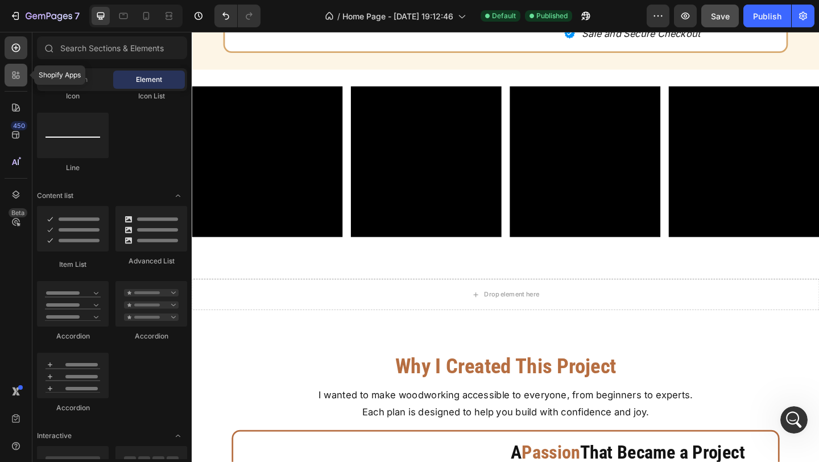
click at [20, 81] on div at bounding box center [16, 75] width 23 height 23
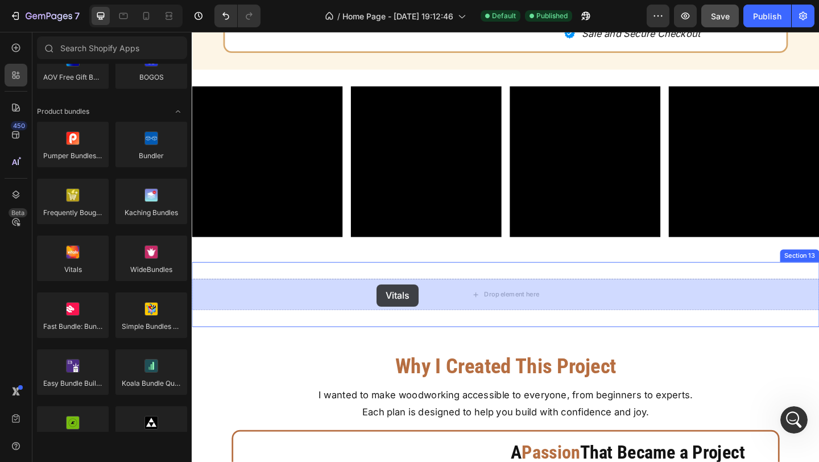
drag, startPoint x: 275, startPoint y: 293, endPoint x: 392, endPoint y: 306, distance: 117.8
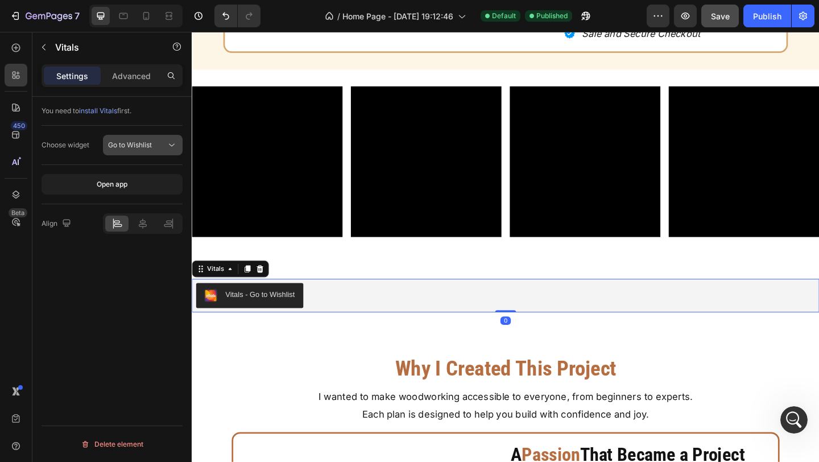
click at [175, 148] on icon at bounding box center [171, 144] width 11 height 11
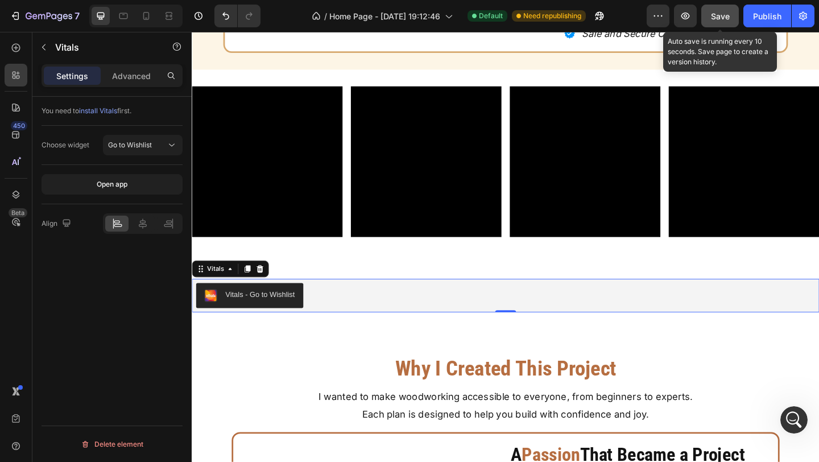
click at [726, 22] on button "Save" at bounding box center [720, 16] width 38 height 23
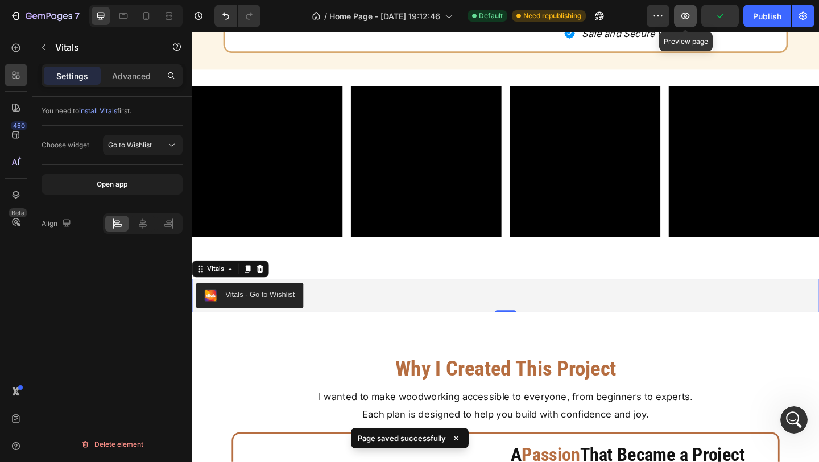
click at [691, 18] on icon "button" at bounding box center [684, 15] width 11 height 11
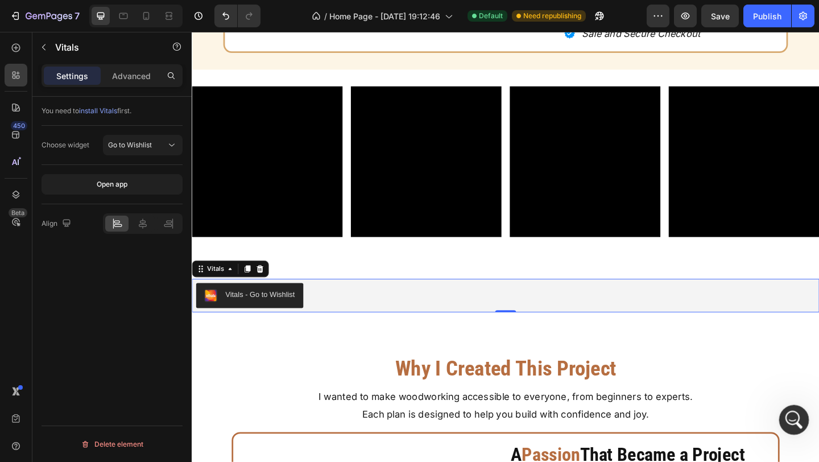
click at [787, 416] on icon "Apri il messenger Intercom" at bounding box center [792, 418] width 19 height 19
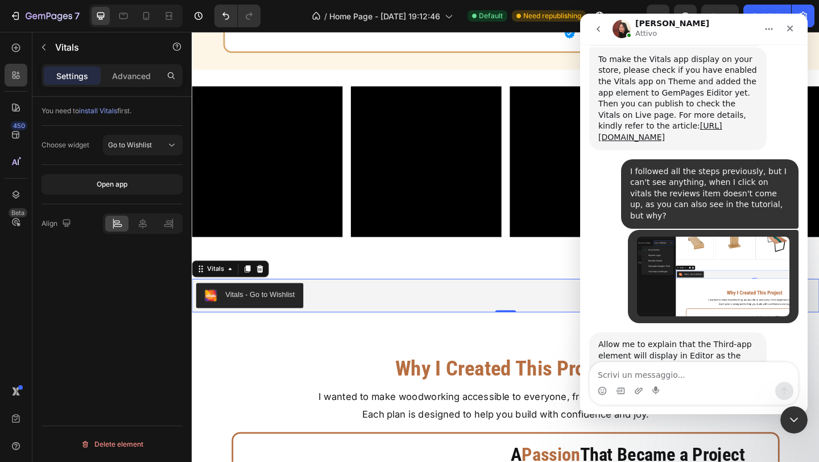
scroll to position [462, 0]
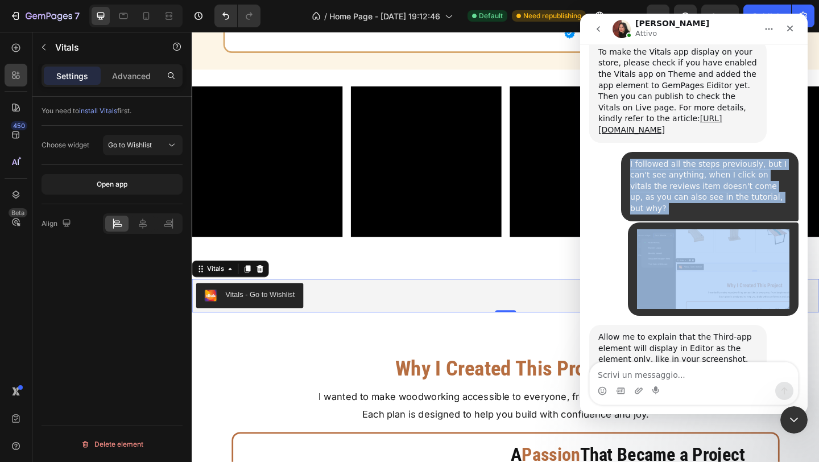
drag, startPoint x: 628, startPoint y: 117, endPoint x: 774, endPoint y: 167, distance: 154.2
click at [775, 168] on div "Good evening, I need immediate assistance, I don't understand why after creatin…" at bounding box center [693, 35] width 209 height 767
copy div "I followed all the steps previously, but I can't see anything, when I click on …"
click at [667, 376] on textarea "Scrivi un messaggio..." at bounding box center [693, 371] width 208 height 19
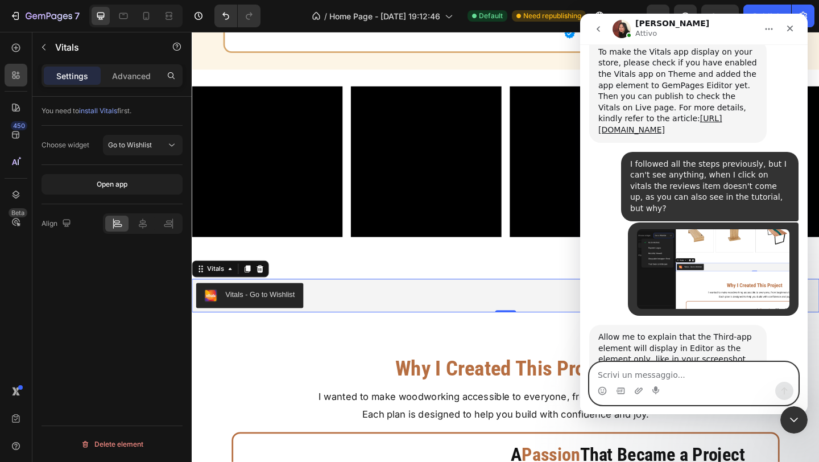
paste textarea "I asked you why the items that should appear don't appear.... I sent you the sc…"
type textarea "I asked you why the items that should appear don't appear.... I sent you the sc…"
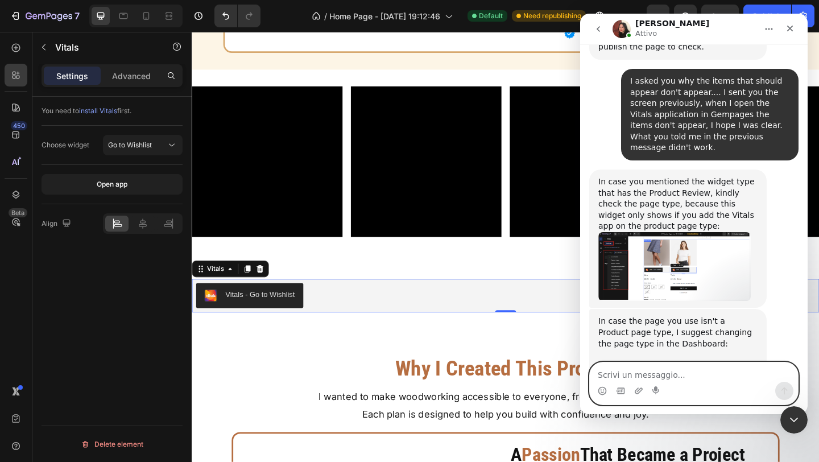
scroll to position [824, 0]
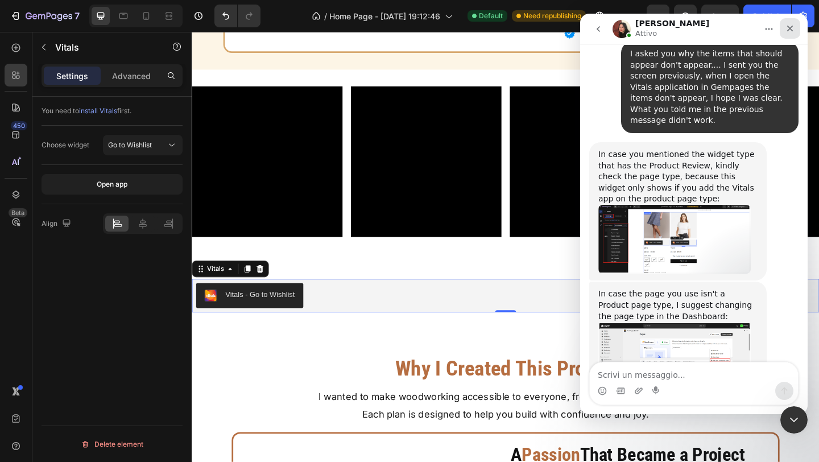
click at [789, 26] on icon "Chiudi" at bounding box center [789, 28] width 9 height 9
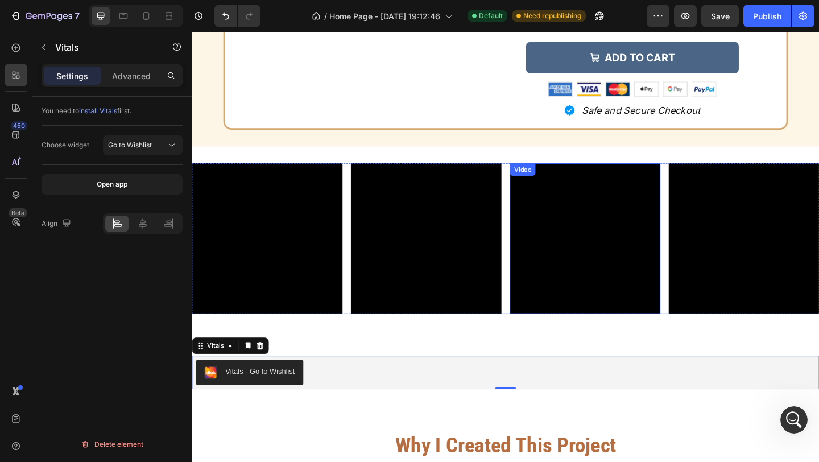
scroll to position [6496, 0]
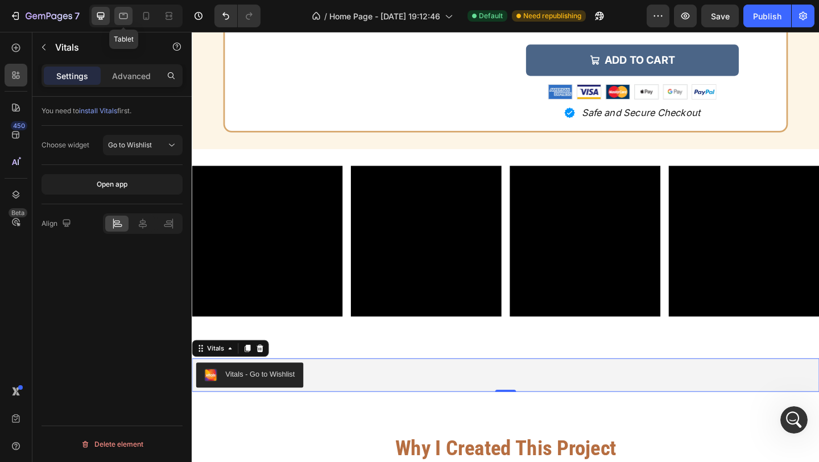
click at [123, 16] on icon at bounding box center [123, 15] width 11 height 11
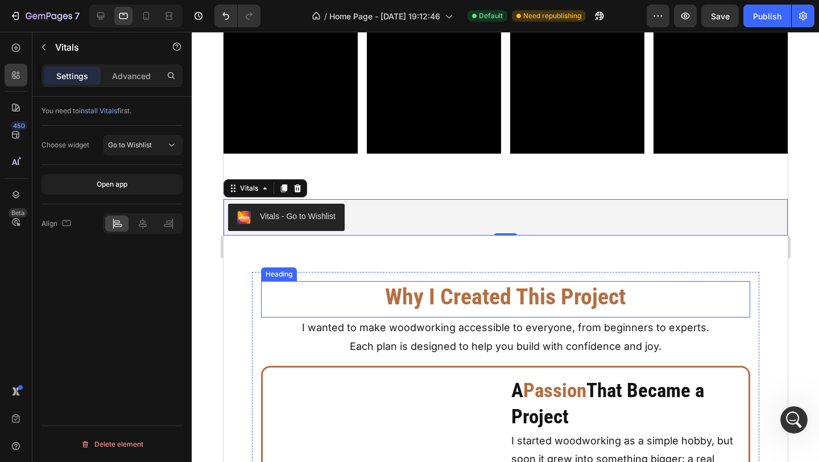
scroll to position [6642, 0]
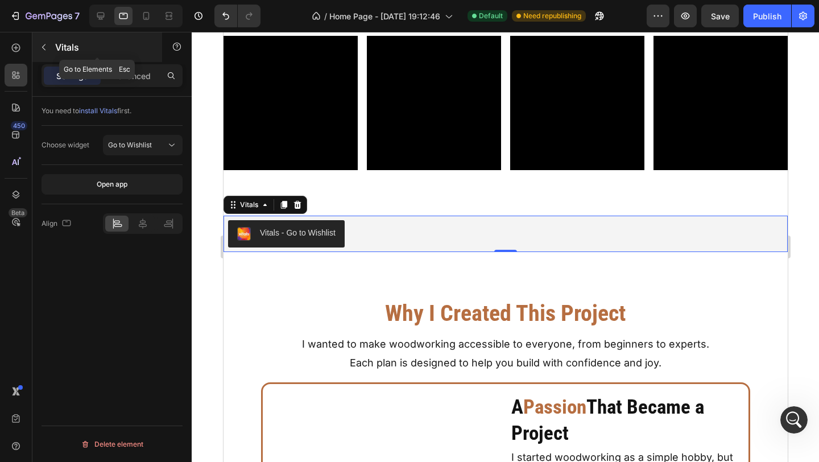
click at [42, 47] on icon "button" at bounding box center [43, 47] width 3 height 6
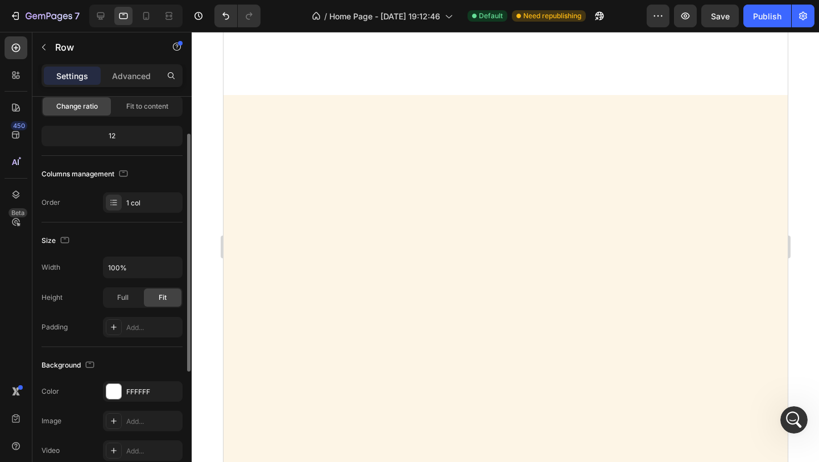
scroll to position [93, 0]
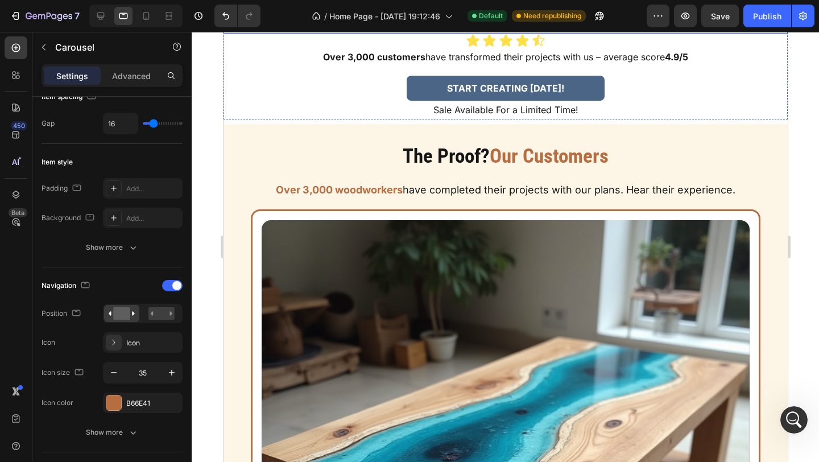
scroll to position [634, 0]
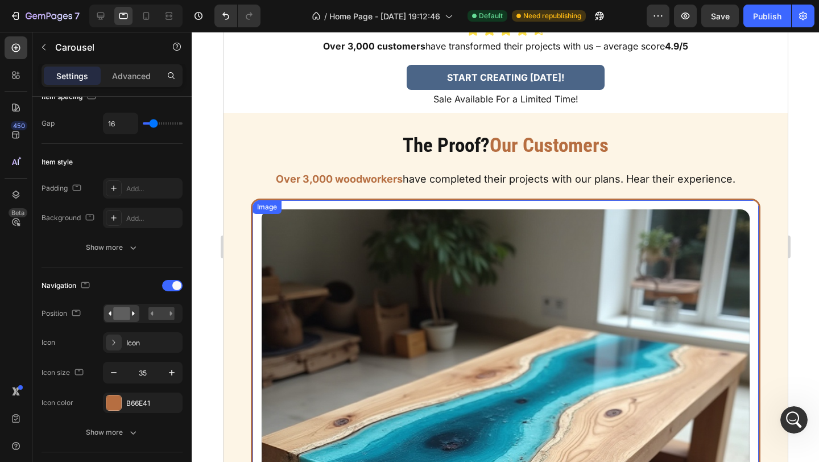
click at [272, 219] on div "Image" at bounding box center [505, 453] width 506 height 506
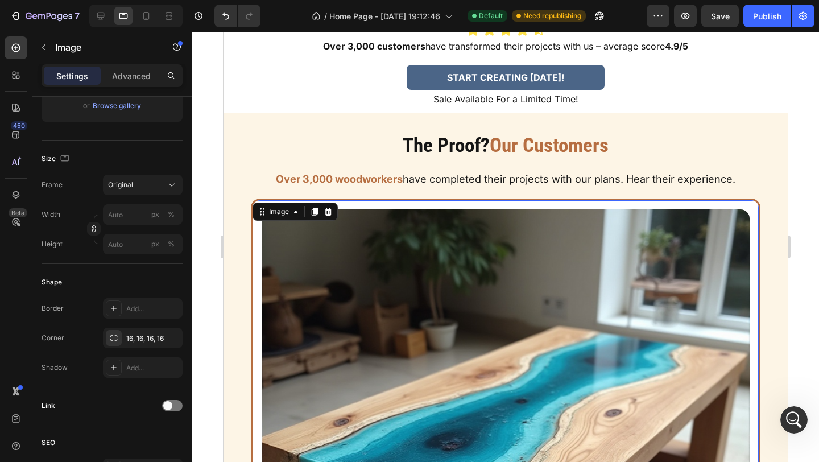
scroll to position [0, 0]
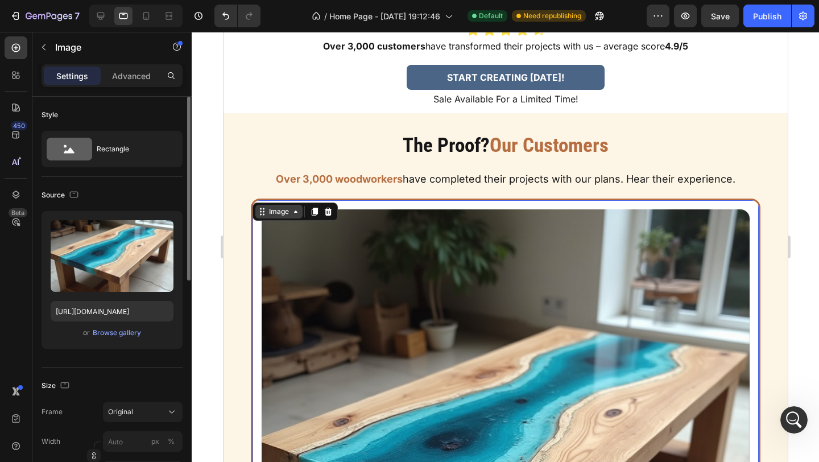
click at [272, 210] on div "Image" at bounding box center [278, 211] width 24 height 10
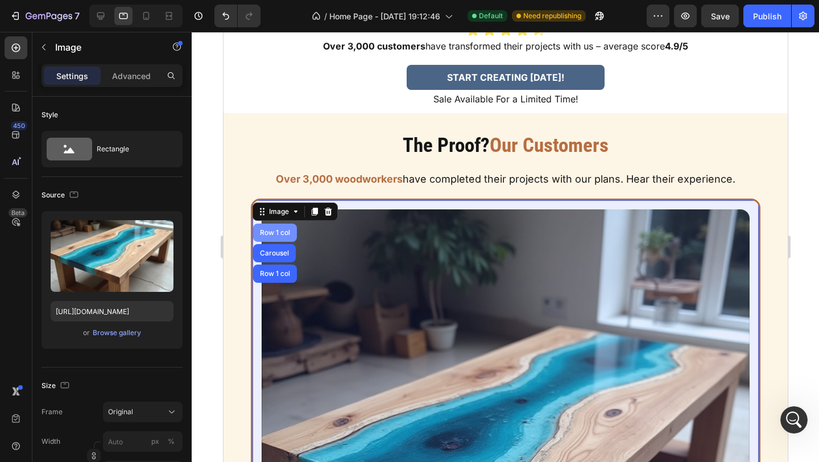
click at [273, 231] on div "Row 1 col" at bounding box center [274, 232] width 35 height 7
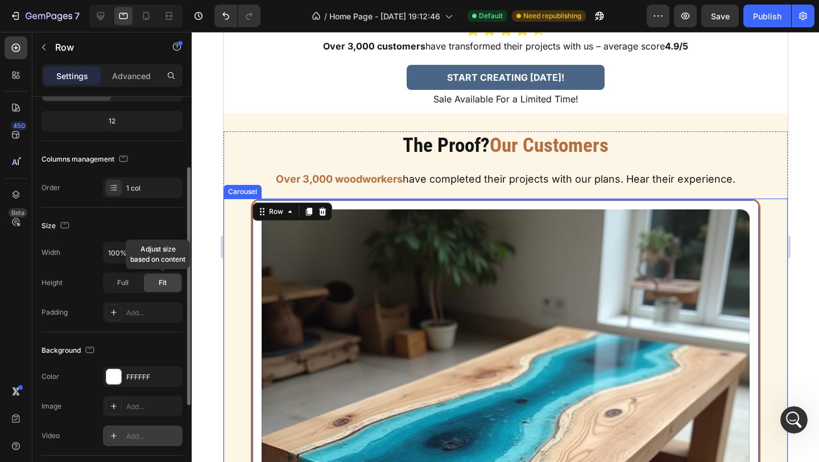
scroll to position [102, 0]
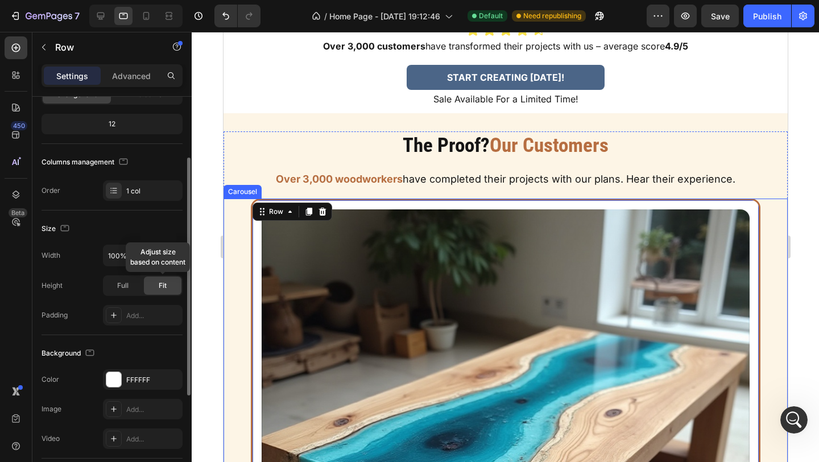
click at [151, 289] on div "Fit" at bounding box center [163, 285] width 38 height 18
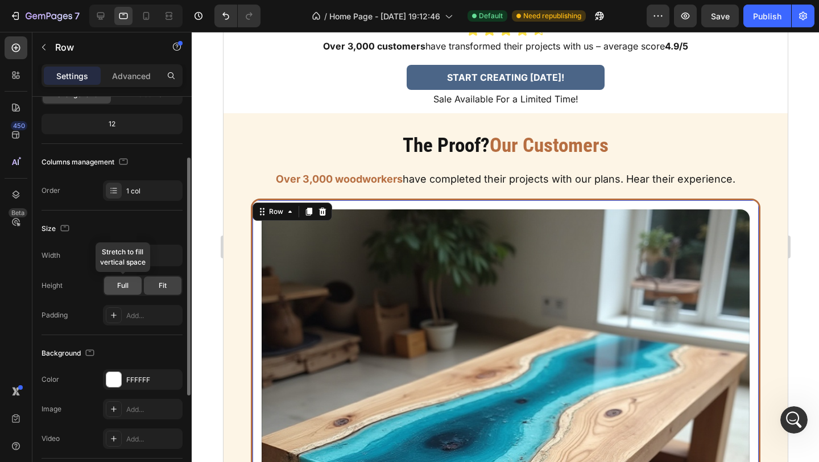
click at [136, 289] on div "Full" at bounding box center [123, 285] width 38 height 18
click at [152, 288] on div "Fit" at bounding box center [163, 285] width 38 height 18
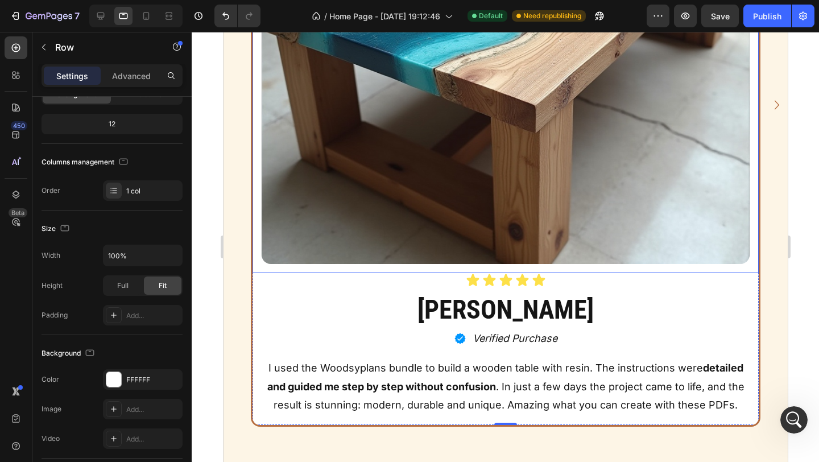
scroll to position [1136, 0]
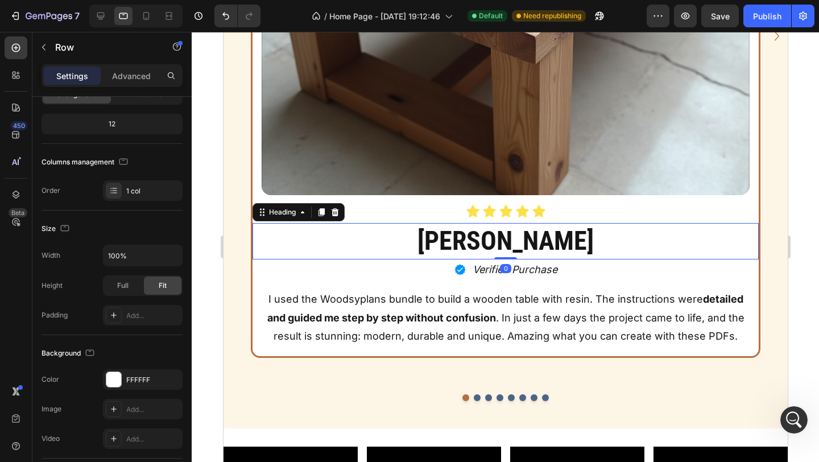
click at [374, 243] on h2 "[PERSON_NAME]" at bounding box center [505, 241] width 506 height 36
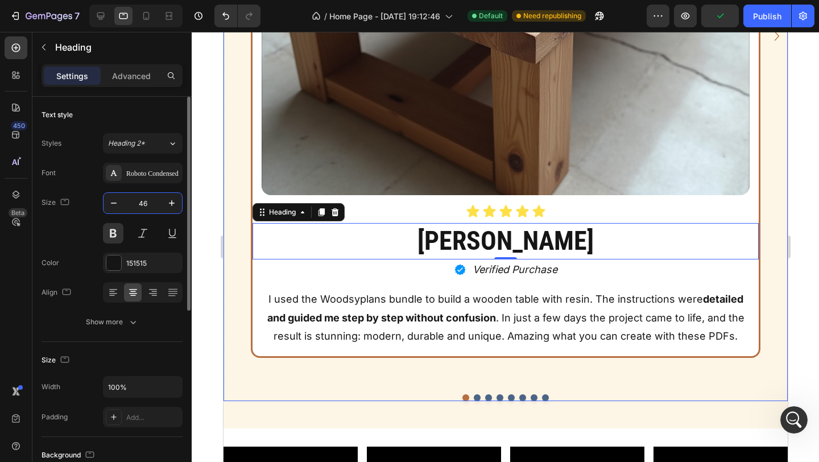
click at [151, 210] on input "46" at bounding box center [143, 203] width 38 height 20
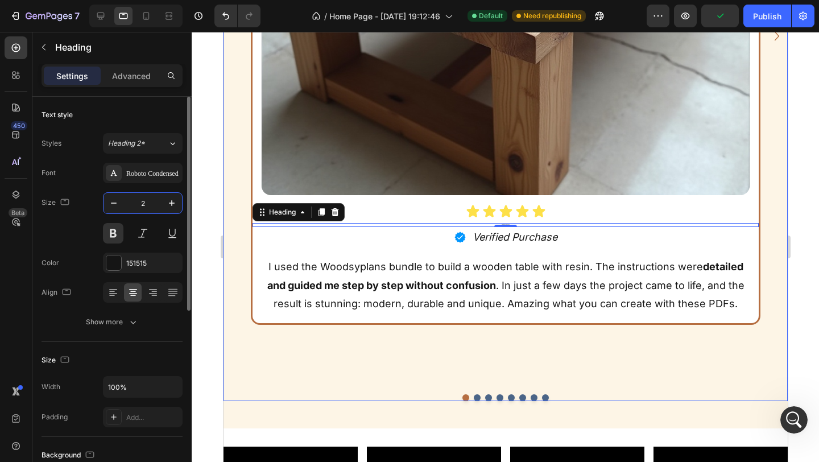
scroll to position [1130, 0]
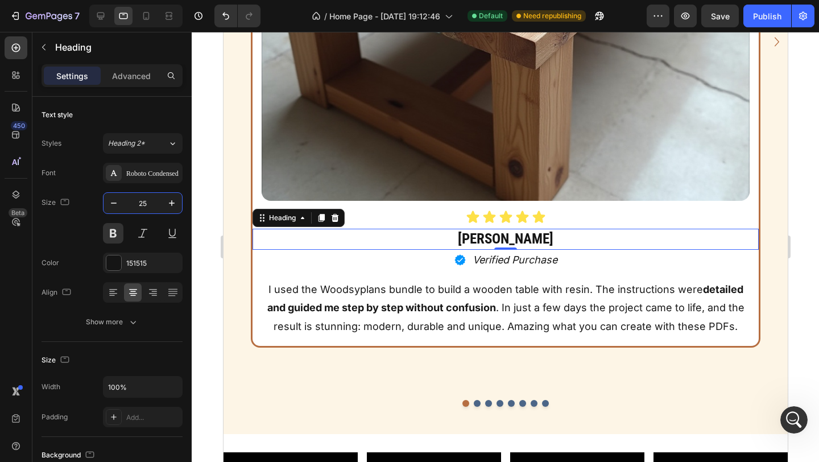
type input "25"
click at [609, 244] on h2 "[PERSON_NAME]" at bounding box center [505, 239] width 506 height 21
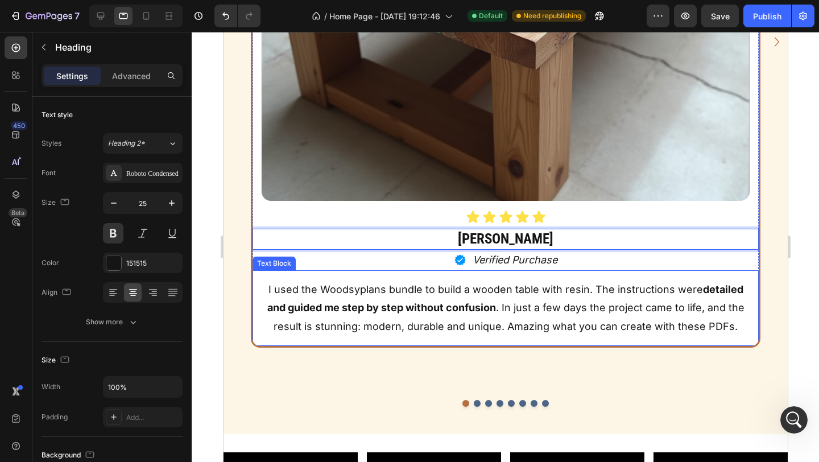
click at [606, 289] on p "I used the Woodsyplans bundle to build a wooden table with resin. The instructi…" at bounding box center [504, 307] width 485 height 55
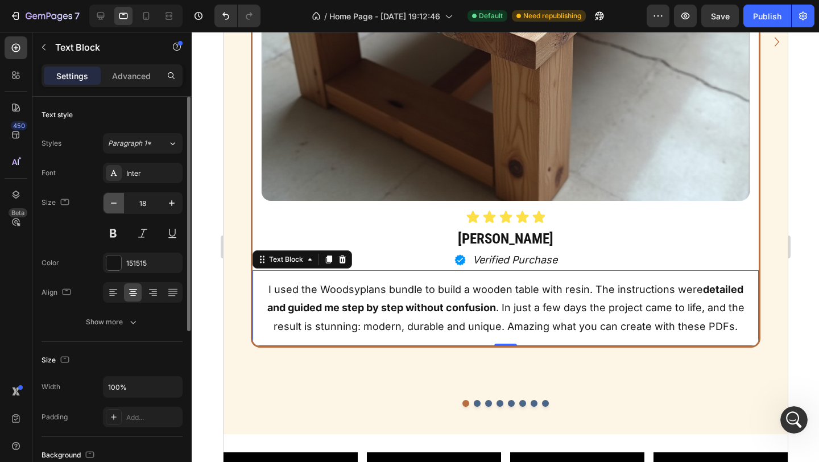
click at [121, 209] on button "button" at bounding box center [113, 203] width 20 height 20
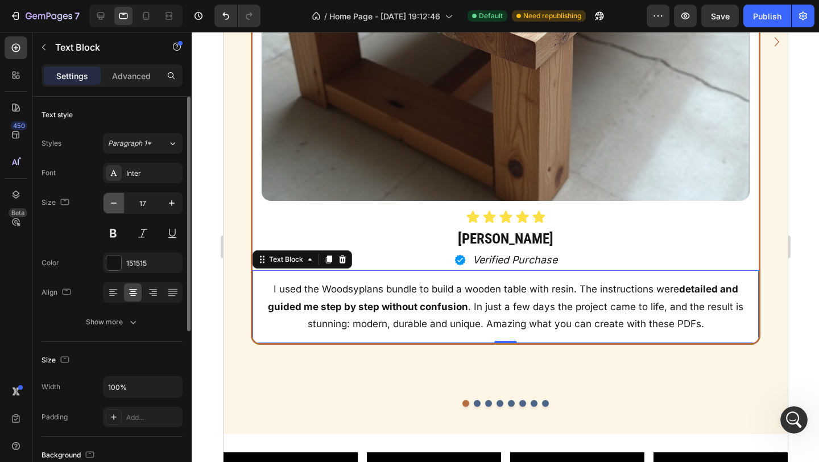
type input "16"
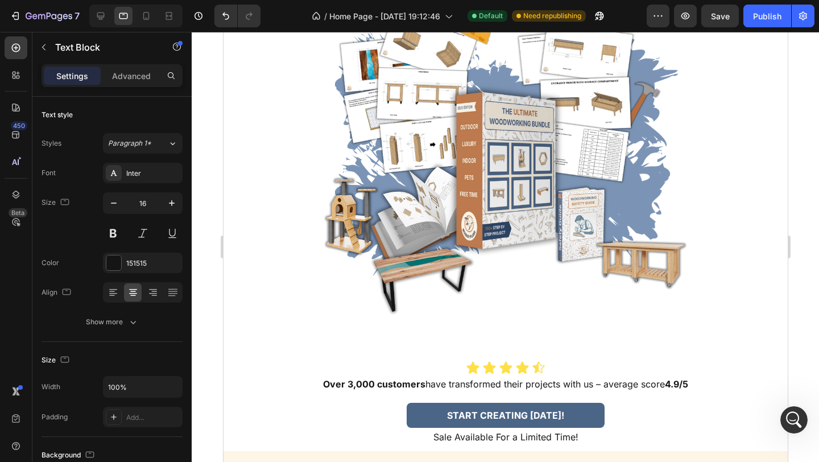
scroll to position [0, 0]
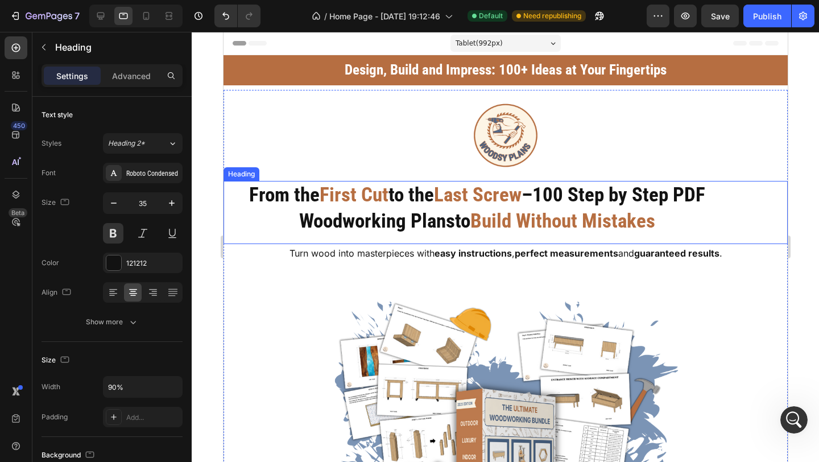
click at [685, 233] on h2 "From the First Cut to the Last Screw – 100 Step by Step PDF Woodworking Plans t…" at bounding box center [477, 208] width 508 height 54
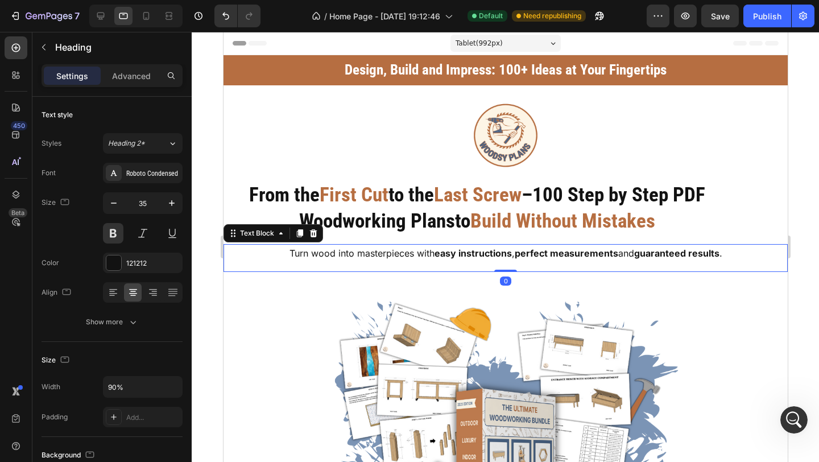
click at [691, 255] on strong "guaranteed results" at bounding box center [675, 252] width 85 height 11
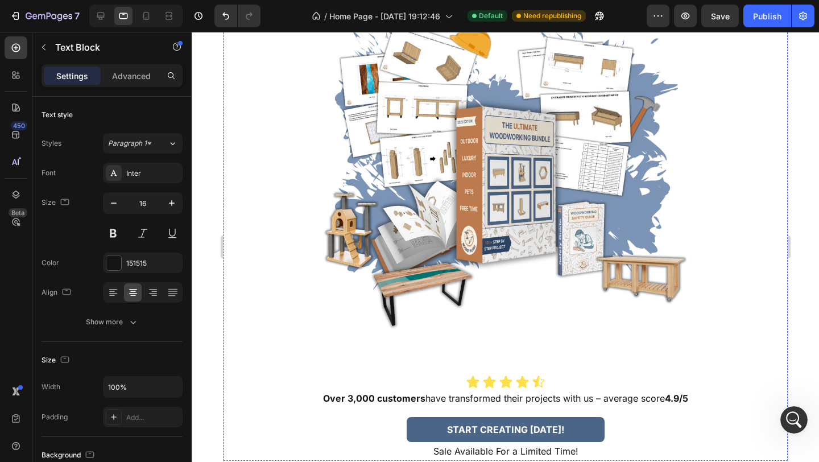
scroll to position [421, 0]
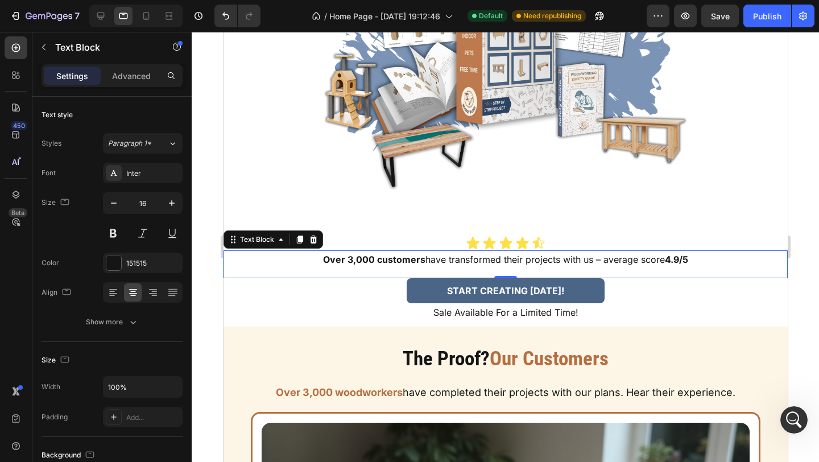
click at [683, 259] on strong "4.9/5" at bounding box center [675, 259] width 23 height 11
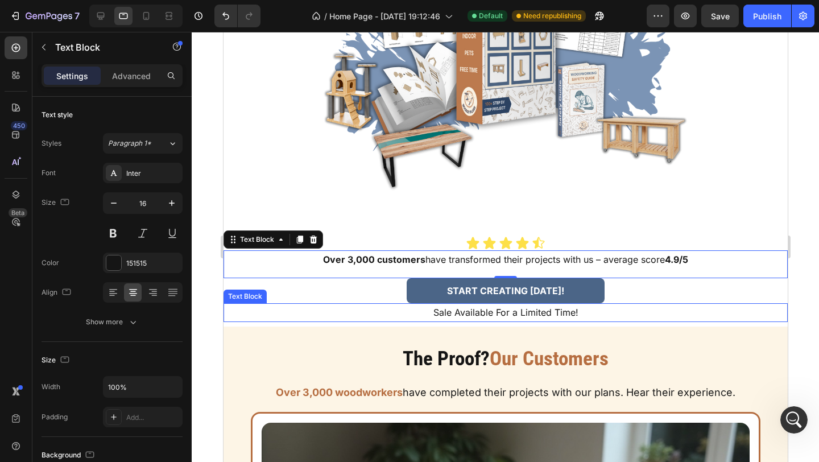
click at [681, 309] on p "Sale Available For a Limited Time!" at bounding box center [505, 312] width 562 height 16
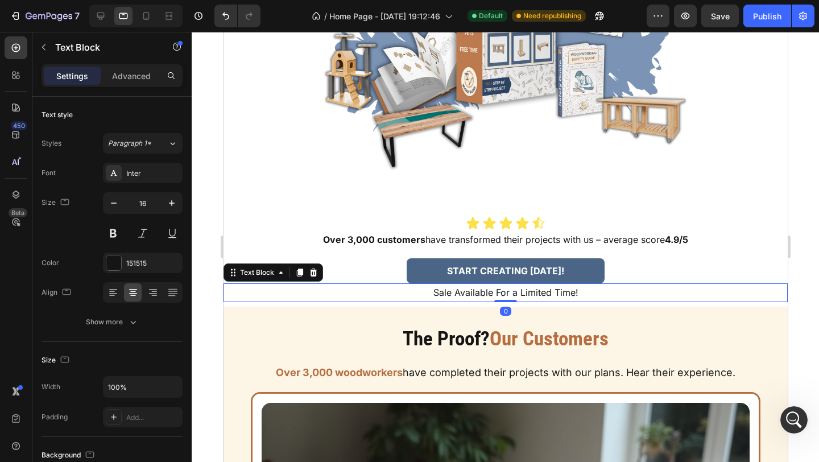
scroll to position [475, 0]
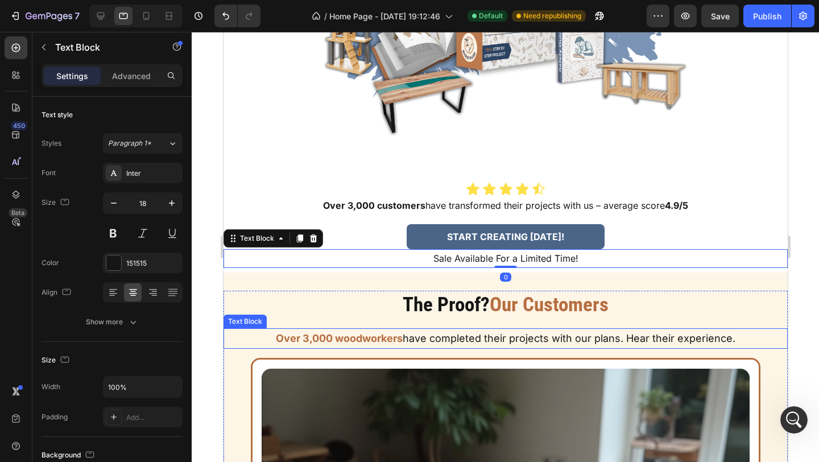
click at [682, 339] on p "Over 3,000 woodworkers have completed their projects with our plans. Hear their…" at bounding box center [505, 338] width 562 height 18
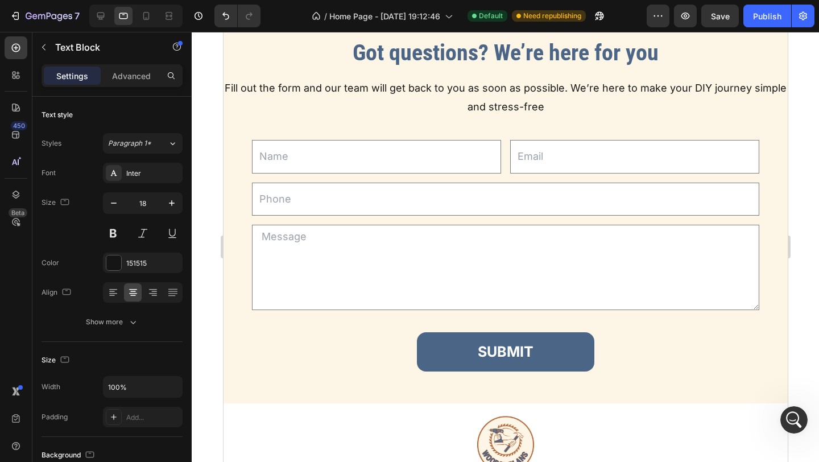
scroll to position [7891, 0]
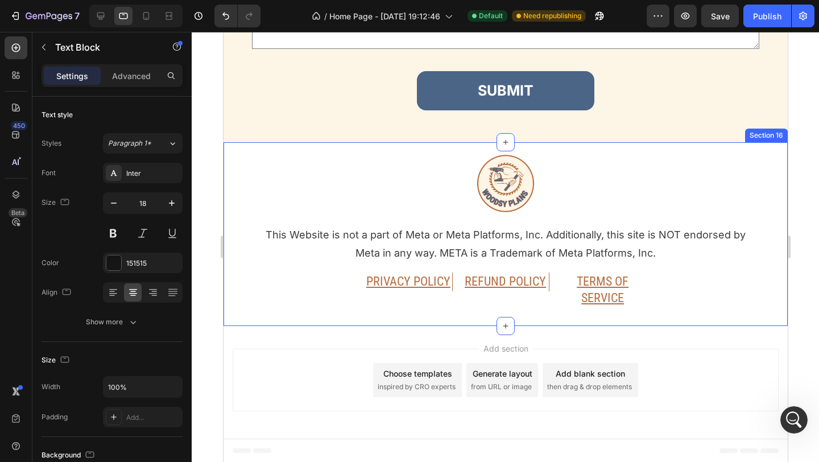
click at [658, 288] on div "Image This Website is not a part of Meta or Meta Platforms, Inc. Additionally, …" at bounding box center [505, 224] width 564 height 165
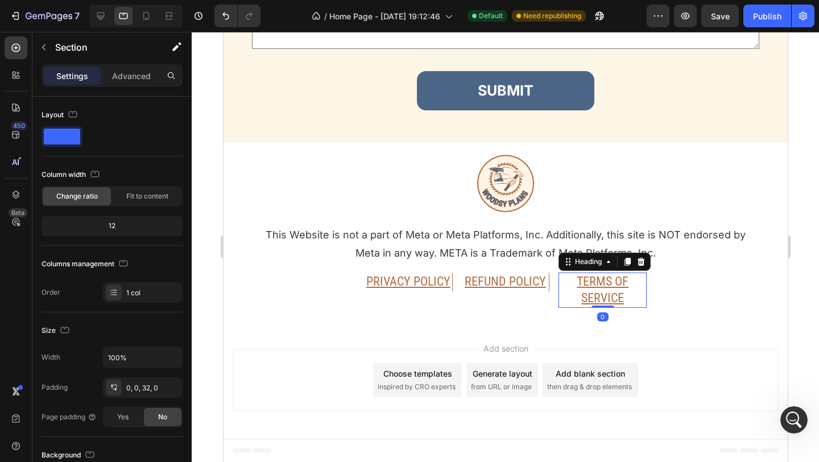
click at [633, 284] on h2 "TERMS OF SERVICE" at bounding box center [602, 289] width 88 height 35
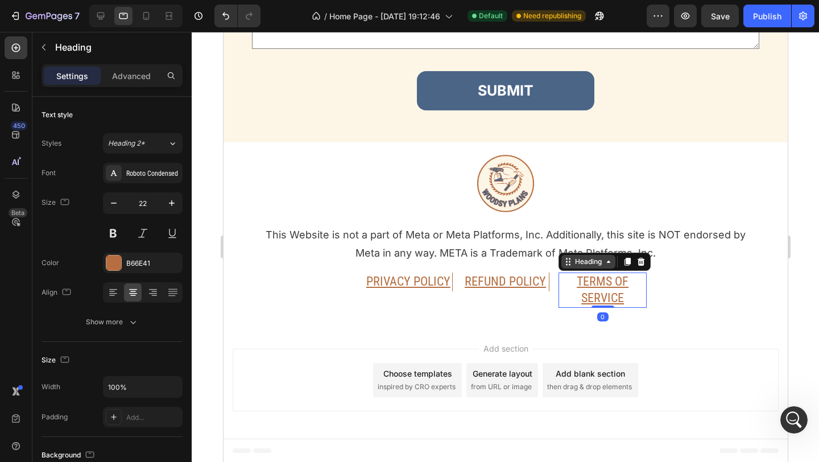
click at [606, 265] on icon at bounding box center [607, 261] width 9 height 9
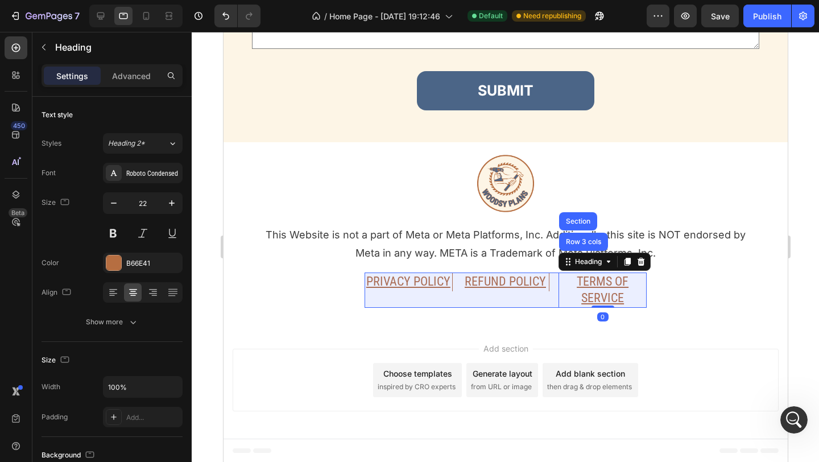
click at [599, 242] on div "Row 3 cols" at bounding box center [583, 241] width 40 height 7
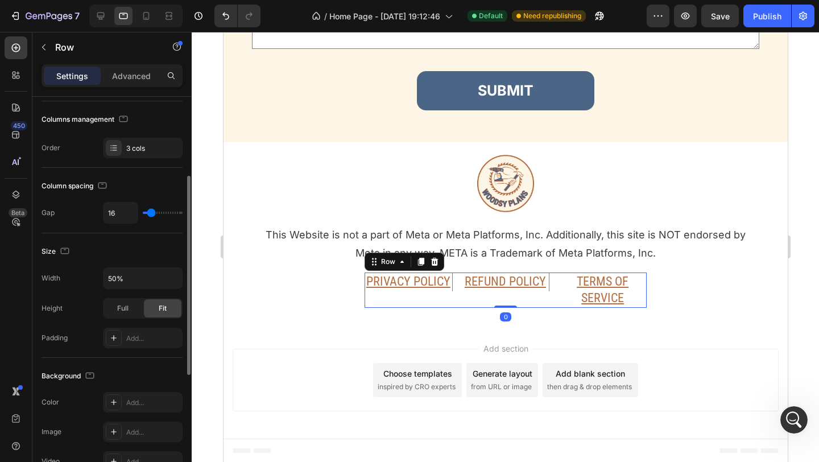
scroll to position [167, 0]
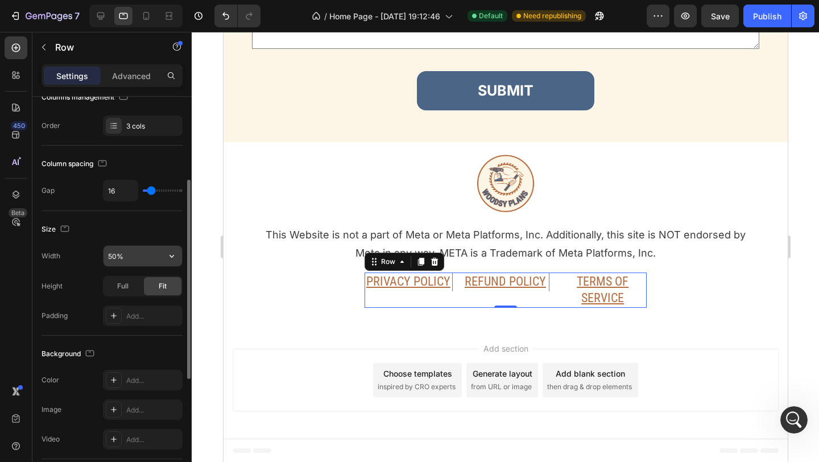
click at [118, 260] on input "50%" at bounding box center [142, 256] width 78 height 20
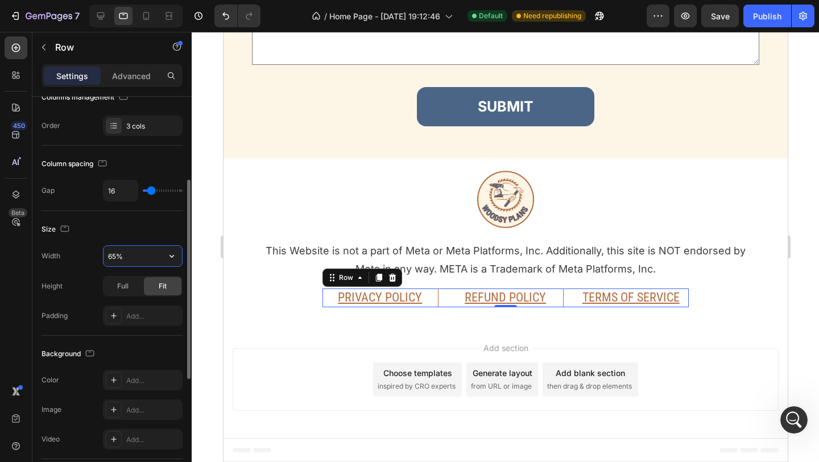
scroll to position [7875, 0]
type input "65%"
click at [153, 244] on div "Size Width 65% Height Full Fit Padding Add..." at bounding box center [111, 273] width 141 height 124
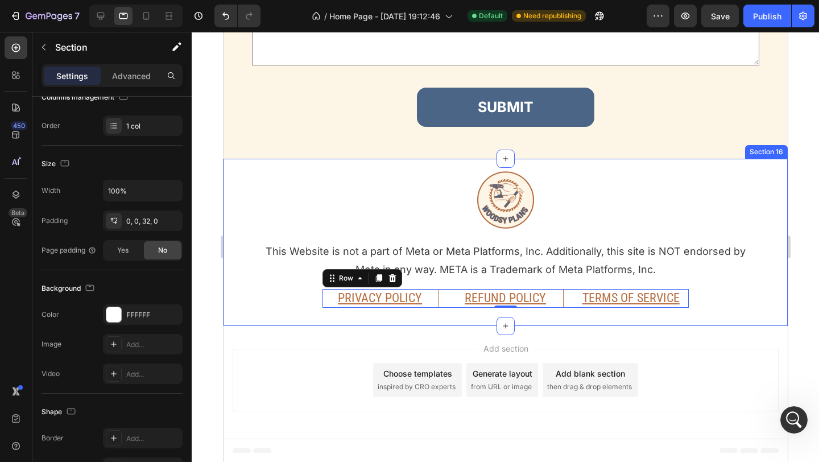
click at [259, 300] on div "Image This Website is not a part of Meta or Meta Platforms, Inc. Additionally, …" at bounding box center [505, 233] width 564 height 149
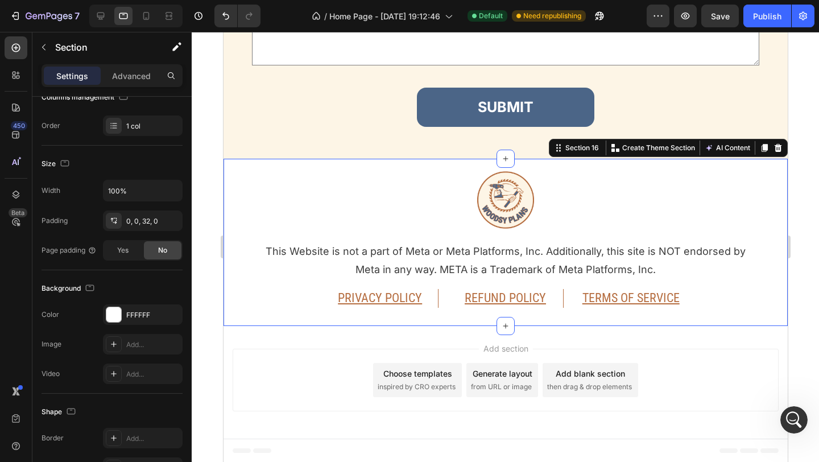
scroll to position [0, 0]
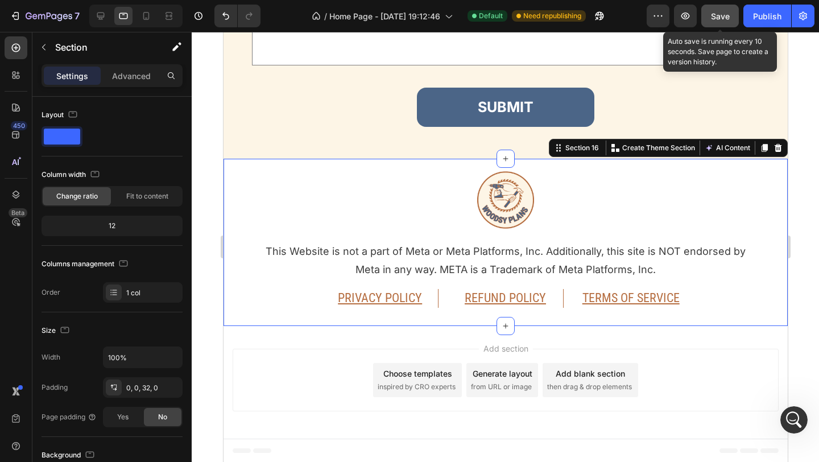
click at [707, 16] on button "Save" at bounding box center [720, 16] width 38 height 23
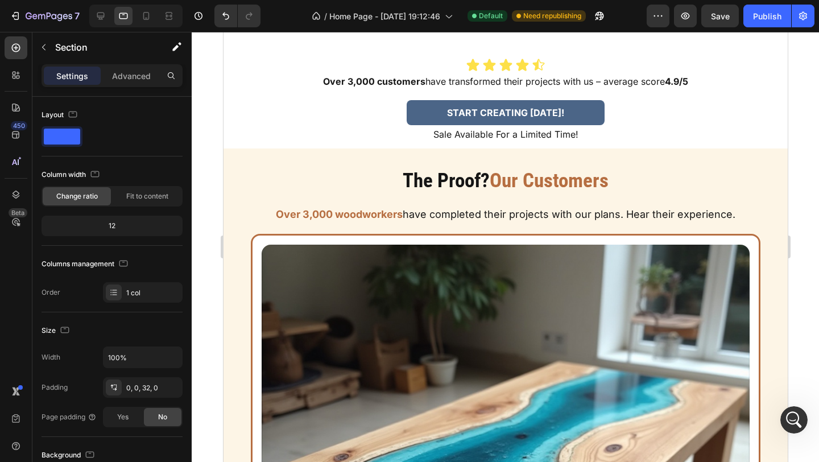
scroll to position [675, 0]
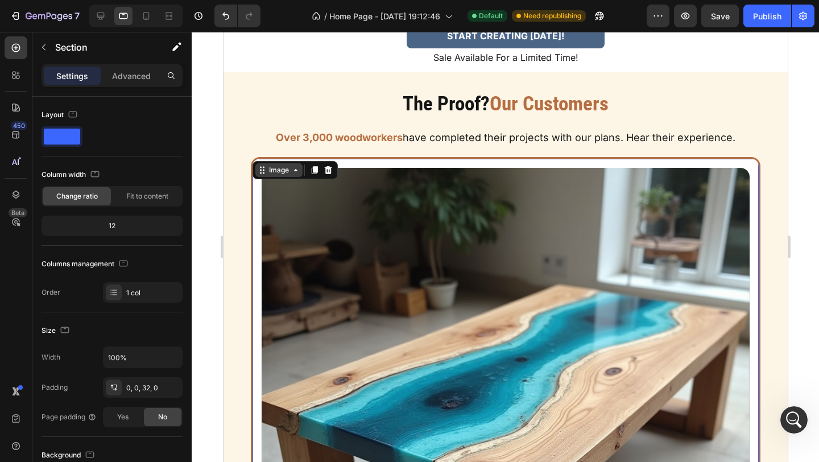
click at [272, 170] on div "Image" at bounding box center [278, 170] width 24 height 10
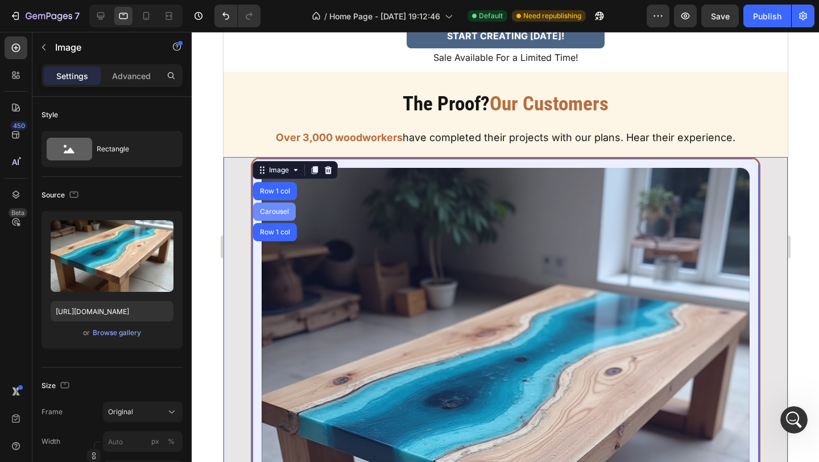
click at [270, 210] on div "Carousel" at bounding box center [274, 211] width 34 height 7
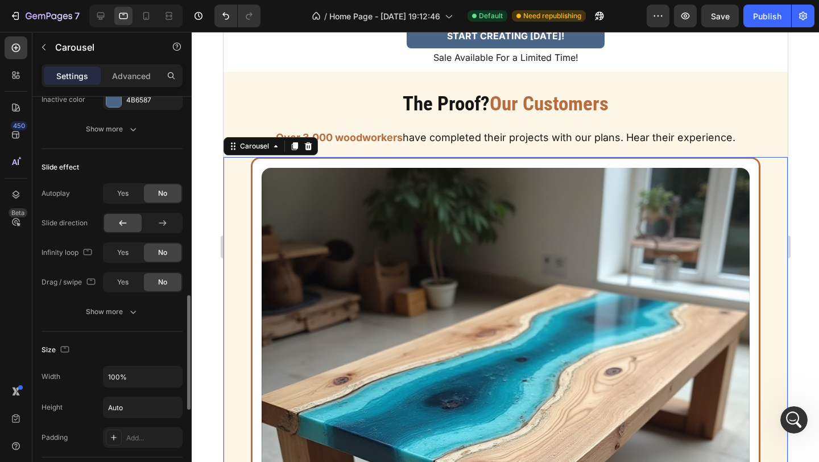
scroll to position [685, 0]
click at [138, 308] on icon "button" at bounding box center [132, 310] width 11 height 11
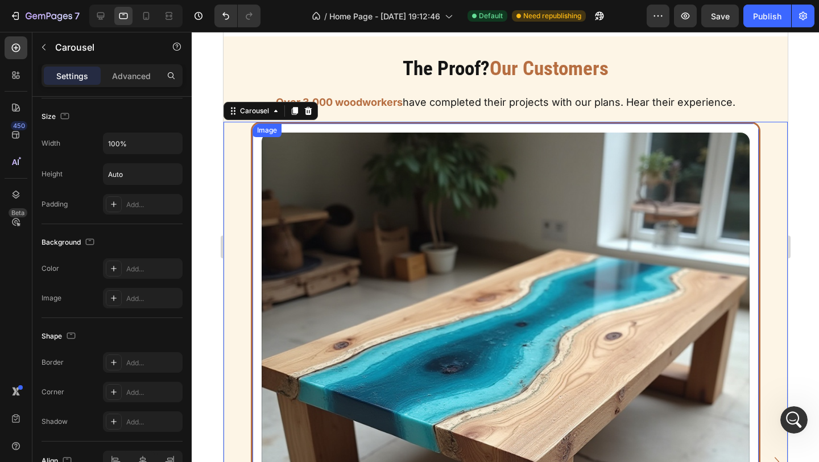
scroll to position [709, 0]
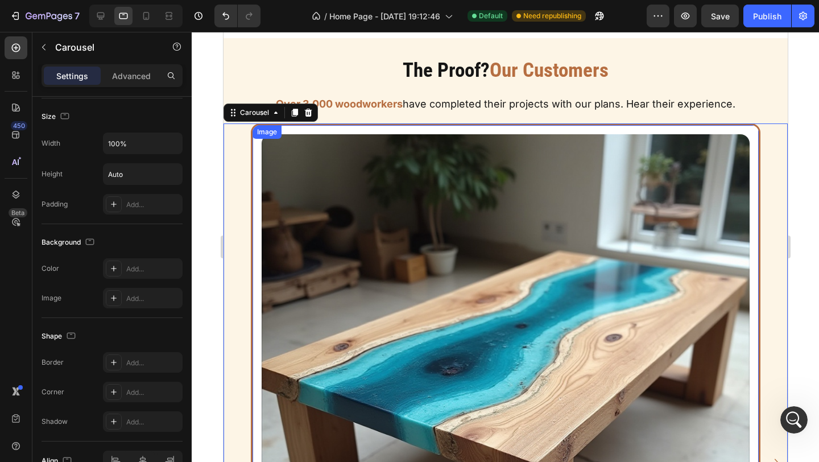
click at [277, 133] on div "Image" at bounding box center [266, 132] width 24 height 10
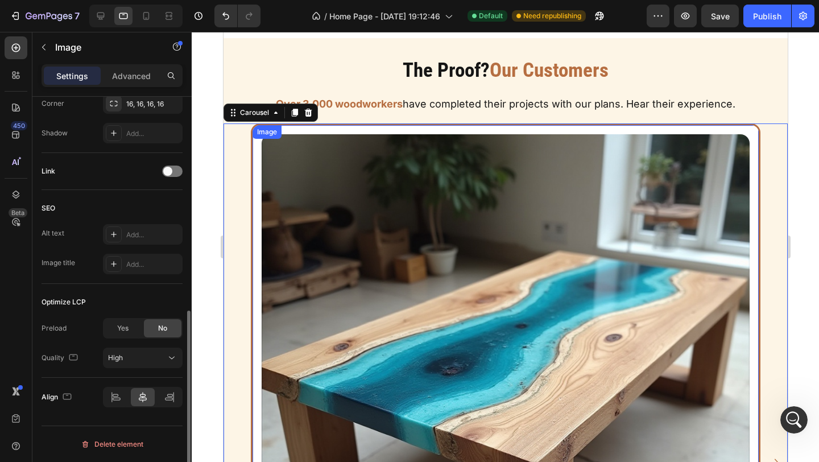
scroll to position [0, 0]
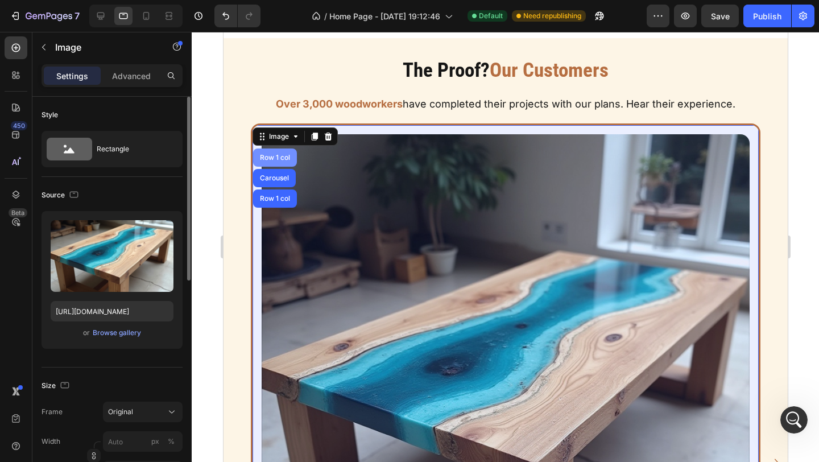
click at [271, 155] on div "Row 1 col" at bounding box center [274, 157] width 35 height 7
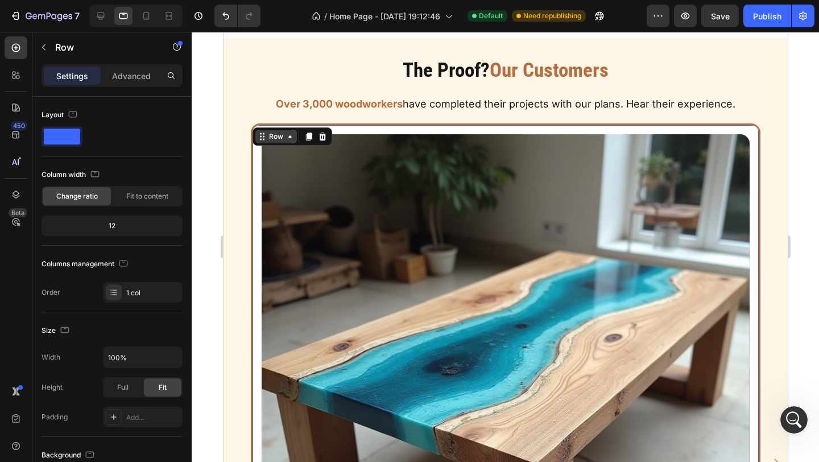
click at [292, 135] on icon at bounding box center [289, 136] width 9 height 9
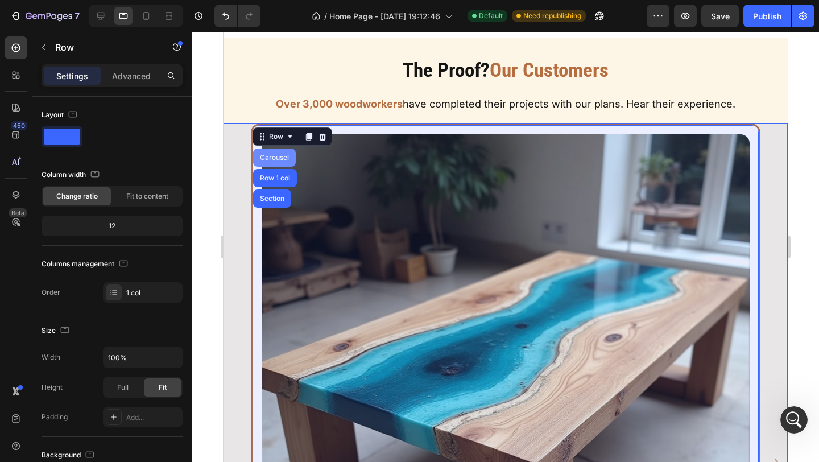
click at [279, 154] on div "Carousel" at bounding box center [274, 157] width 34 height 7
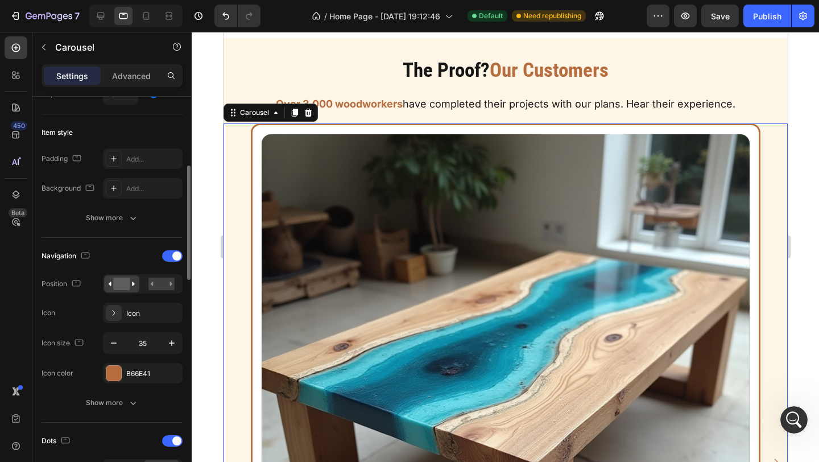
scroll to position [260, 0]
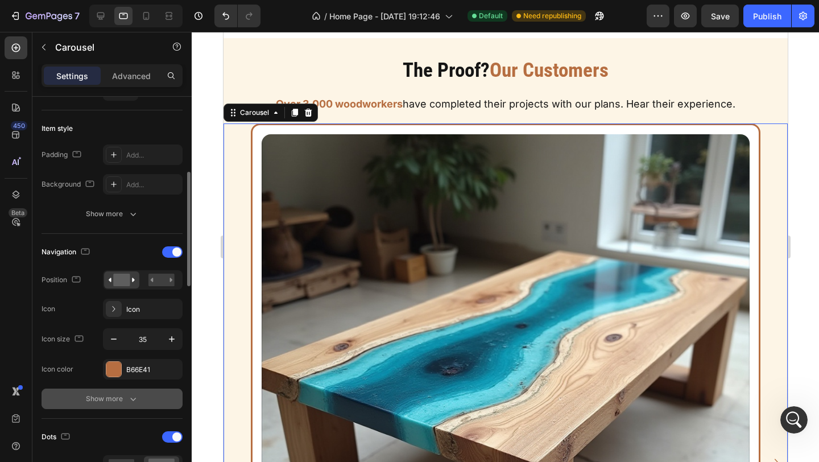
click at [120, 396] on div "Show more" at bounding box center [112, 398] width 53 height 11
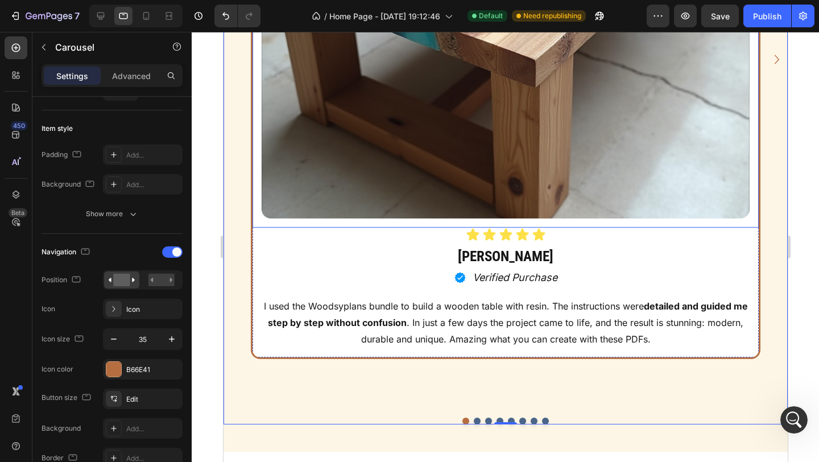
scroll to position [1115, 0]
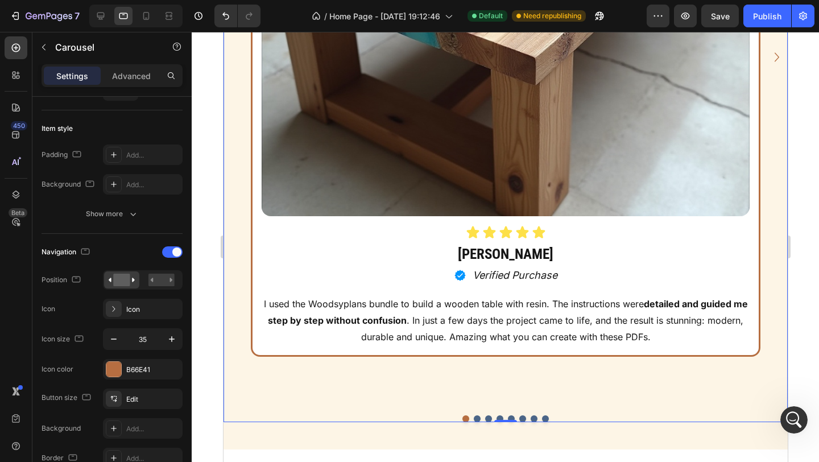
click at [779, 47] on icon "Carousel Next Arrow" at bounding box center [776, 57] width 18 height 20
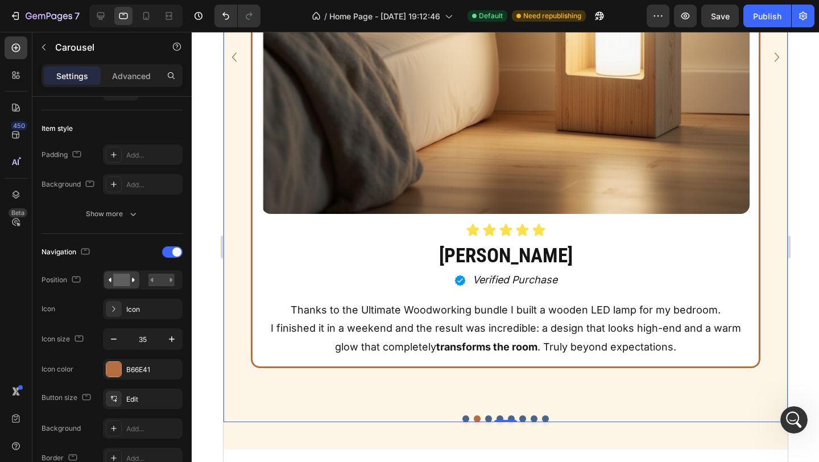
scroll to position [1120, 0]
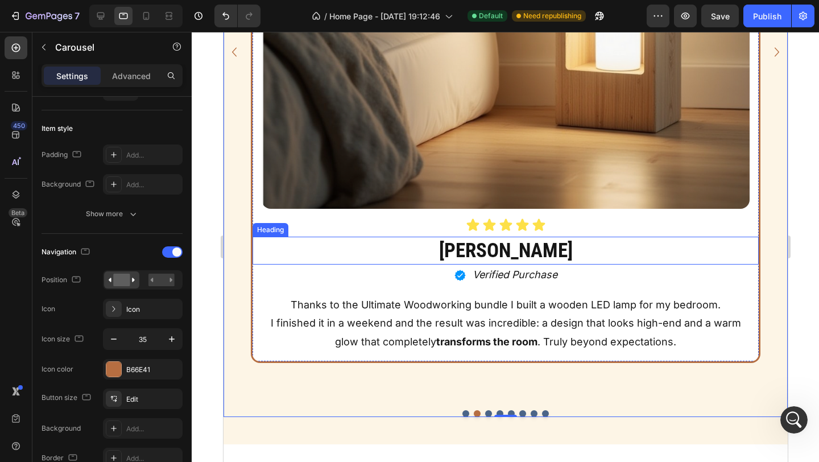
click at [534, 255] on strong "[PERSON_NAME]" at bounding box center [505, 250] width 134 height 23
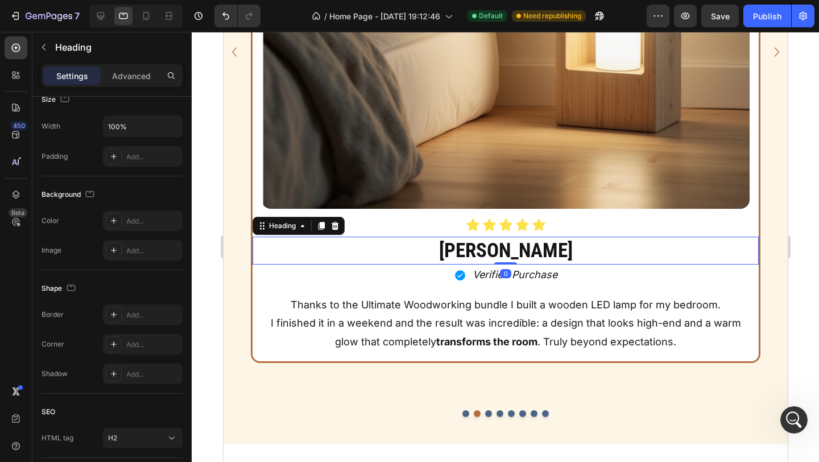
scroll to position [0, 0]
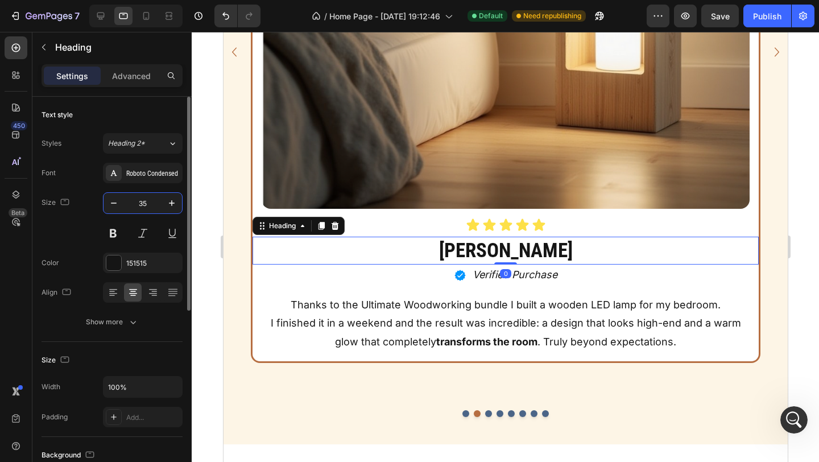
click at [146, 207] on input "35" at bounding box center [143, 203] width 38 height 20
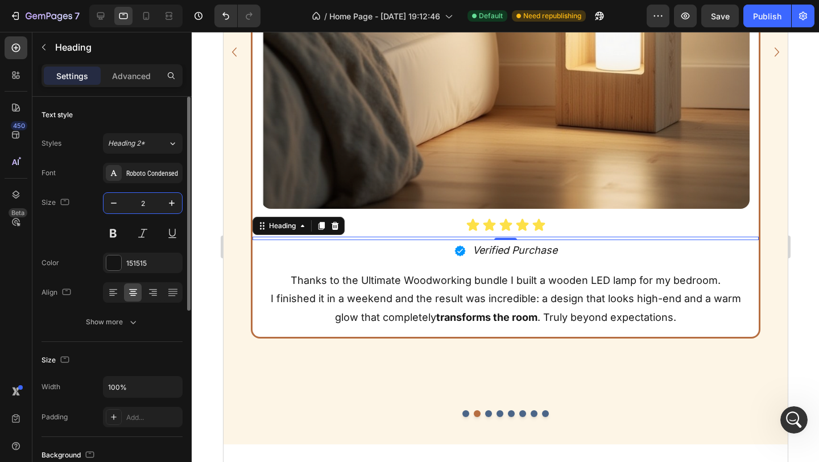
type input "25"
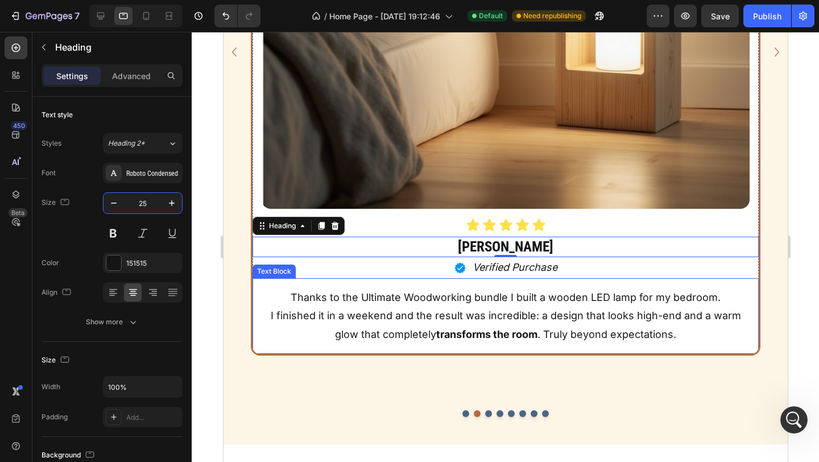
click at [343, 295] on p "Thanks to the Ultimate Woodworking bundle I built a wooden LED lamp for my bedr…" at bounding box center [504, 297] width 485 height 18
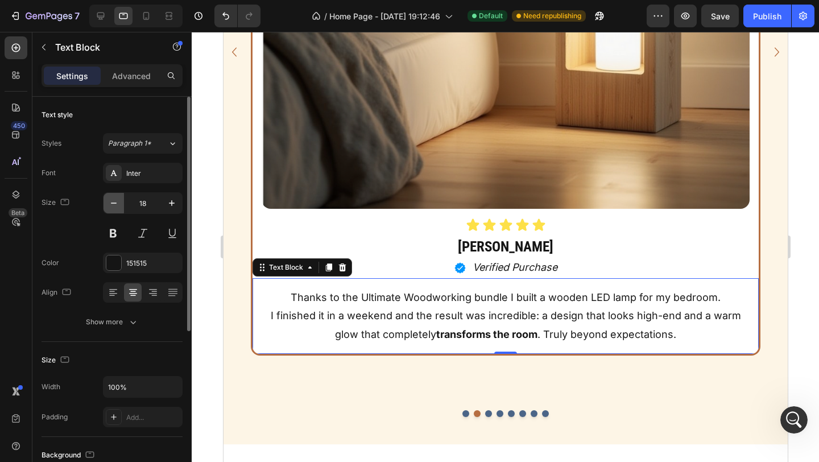
click at [118, 207] on icon "button" at bounding box center [113, 202] width 11 height 11
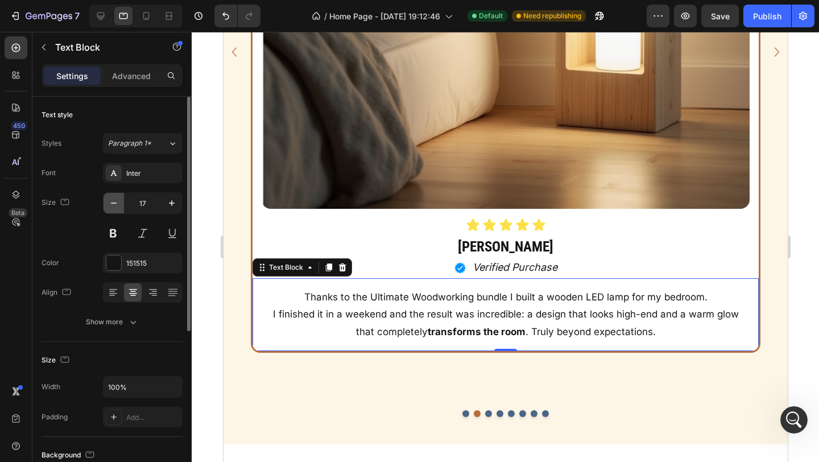
type input "16"
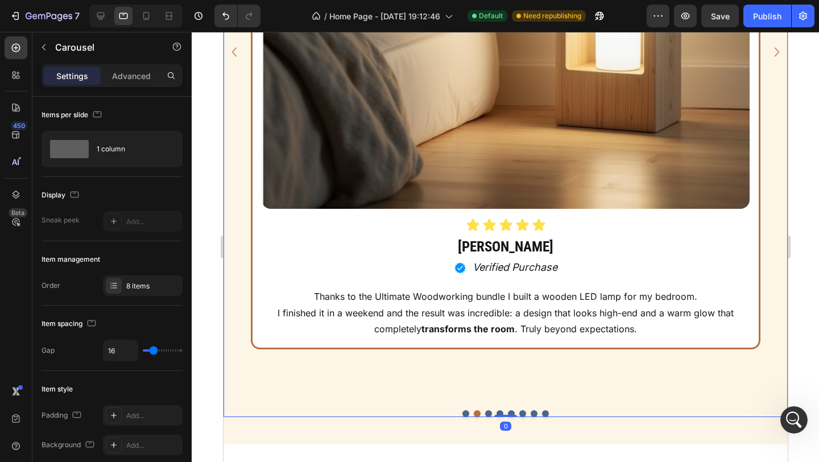
click at [775, 46] on icon "Carousel Next Arrow" at bounding box center [776, 52] width 18 height 20
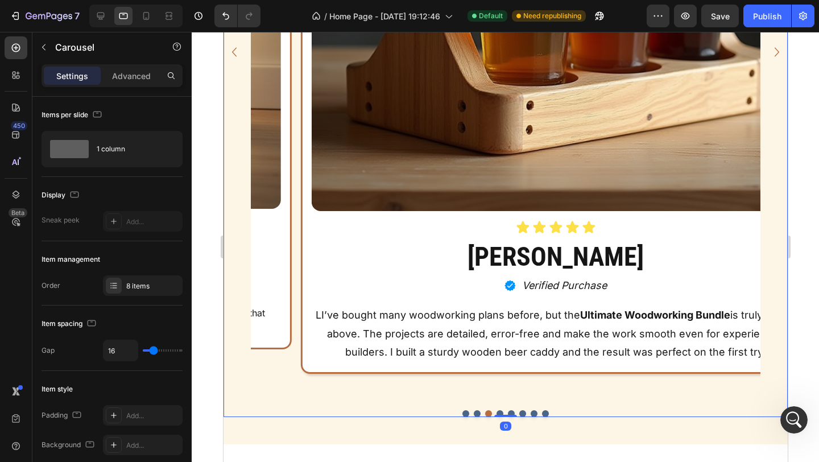
scroll to position [1129, 0]
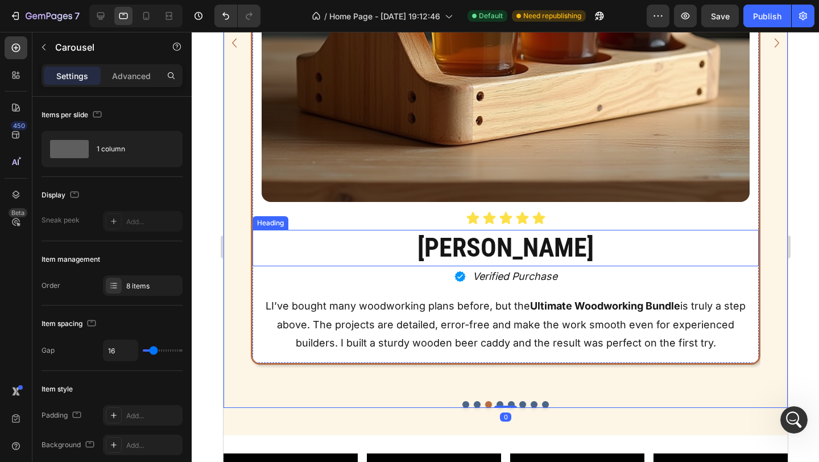
click at [551, 257] on h2 "[PERSON_NAME]" at bounding box center [505, 248] width 506 height 36
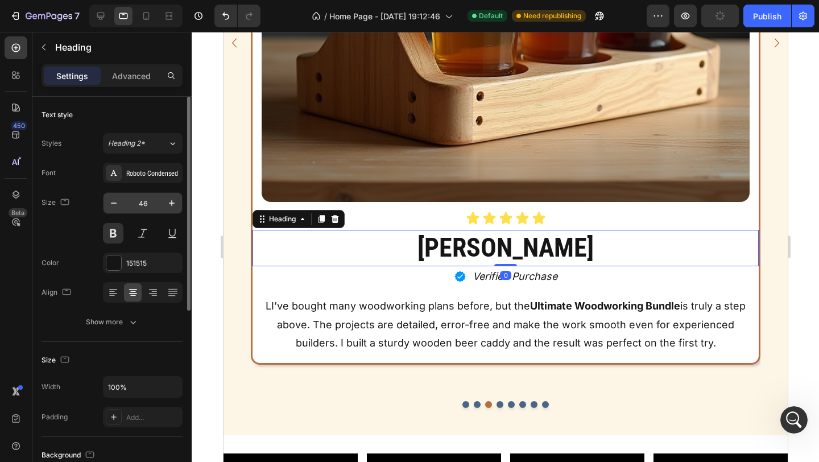
click at [147, 206] on input "46" at bounding box center [143, 203] width 38 height 20
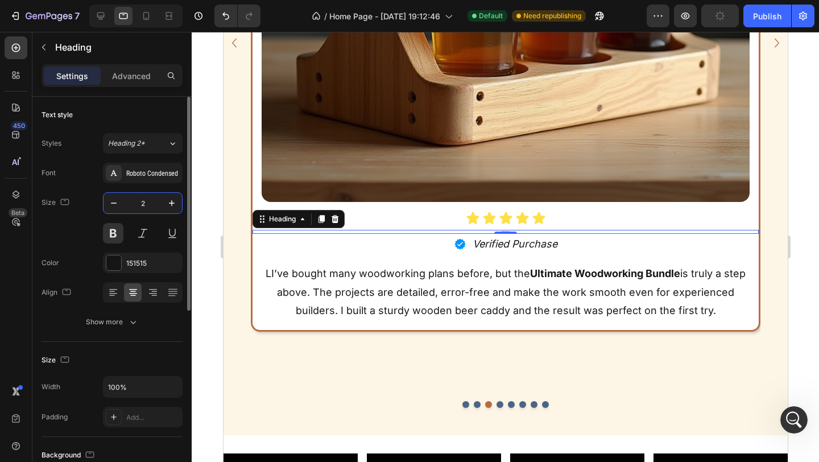
type input "25"
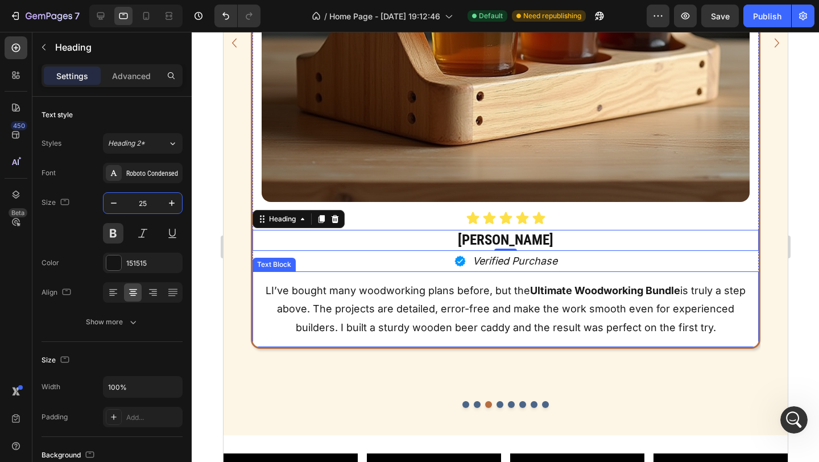
click at [337, 289] on p "LI’ve bought many woodworking plans before, but the Ultimate Woodworking Bundle…" at bounding box center [504, 308] width 485 height 55
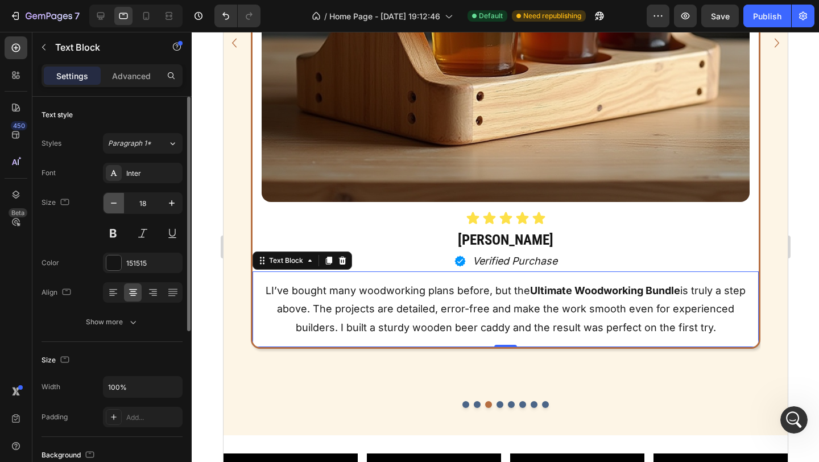
click at [120, 206] on button "button" at bounding box center [113, 203] width 20 height 20
type input "16"
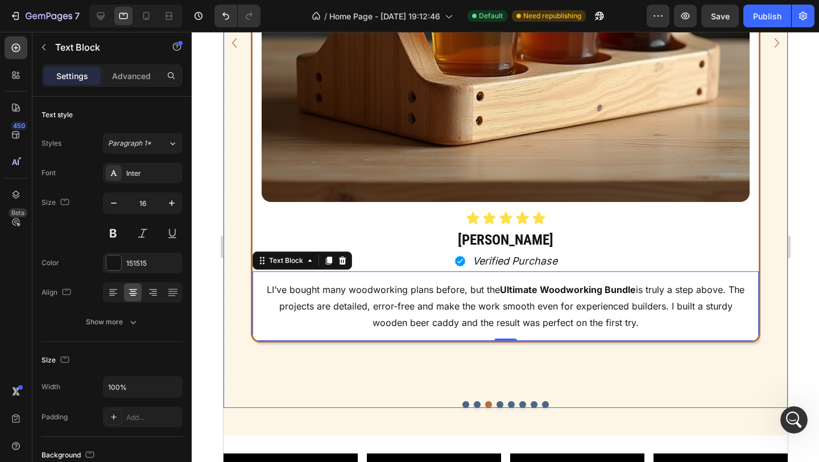
click at [774, 44] on icon "Carousel Next Arrow" at bounding box center [776, 43] width 18 height 20
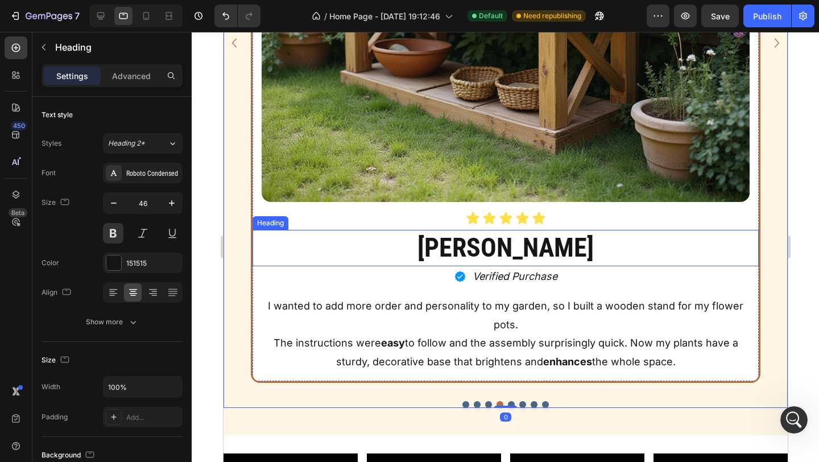
click at [500, 243] on h2 "[PERSON_NAME]" at bounding box center [505, 248] width 506 height 36
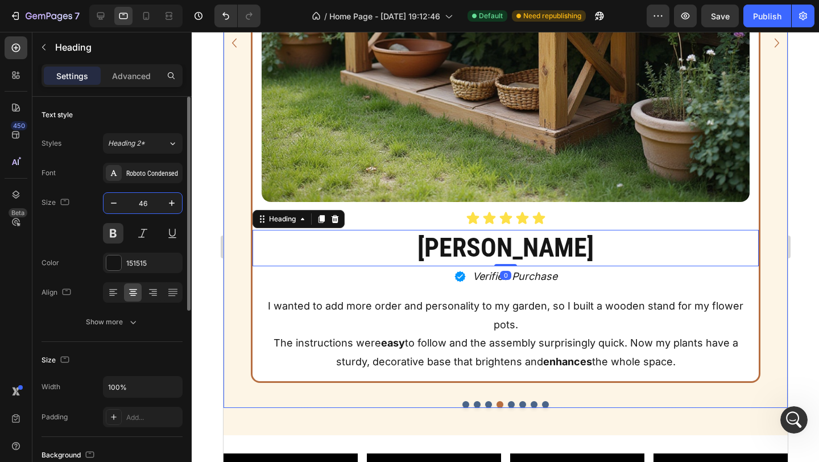
click at [149, 202] on input "46" at bounding box center [143, 203] width 38 height 20
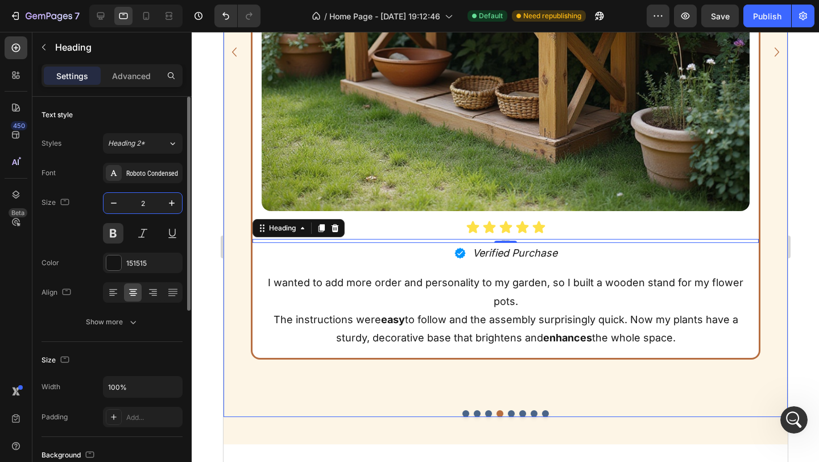
type input "25"
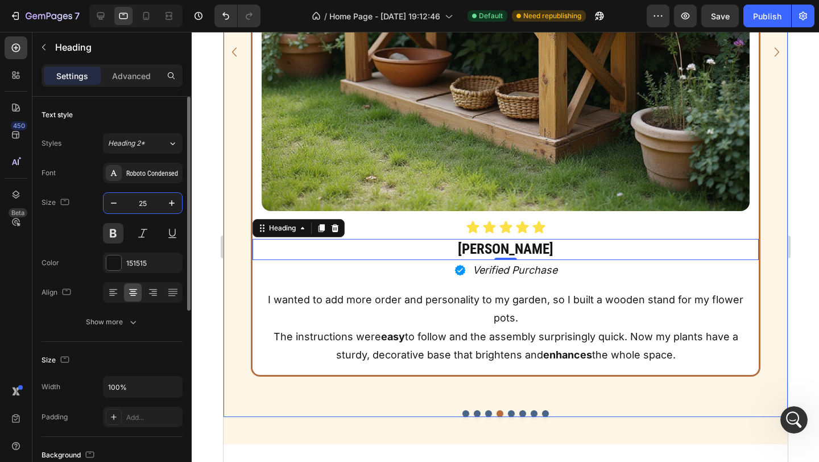
scroll to position [1121, 0]
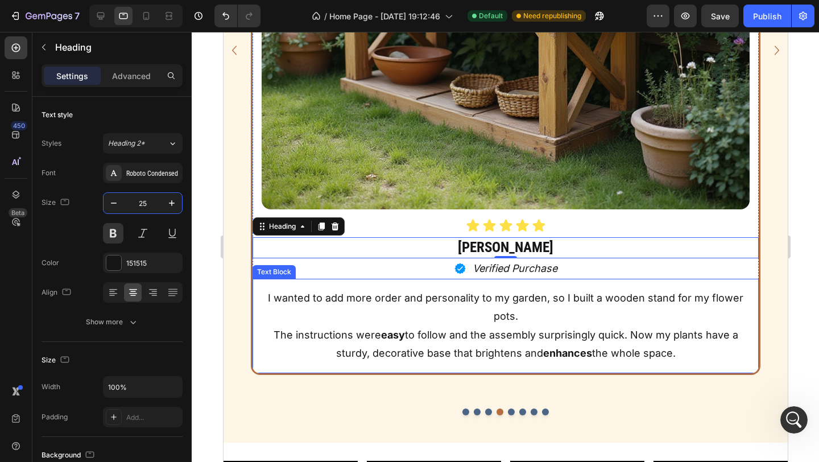
click at [362, 336] on p "The instructions were easy to follow and the assembly surprisingly quick. Now m…" at bounding box center [504, 344] width 485 height 37
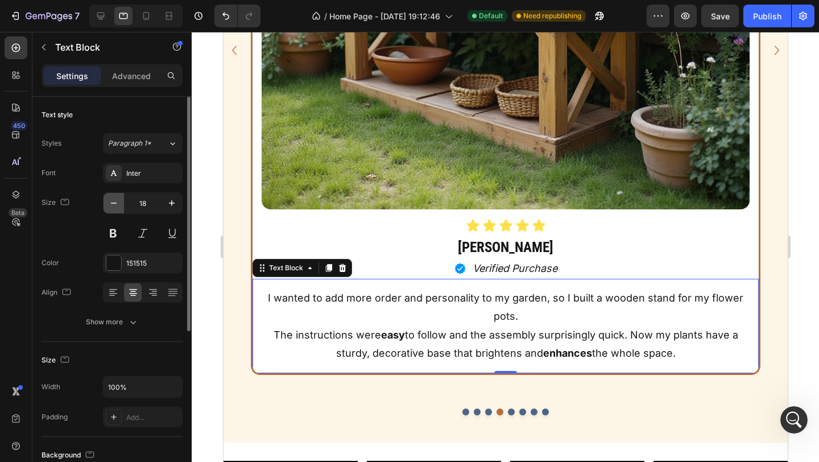
click at [120, 206] on button "button" at bounding box center [113, 203] width 20 height 20
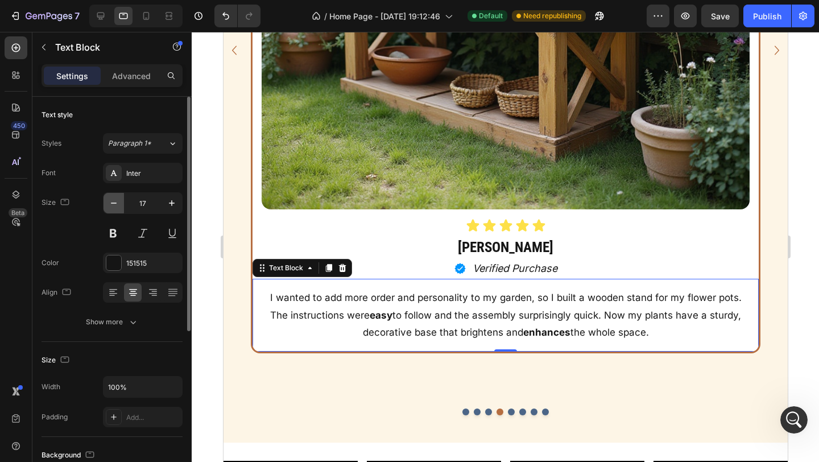
scroll to position [1120, 0]
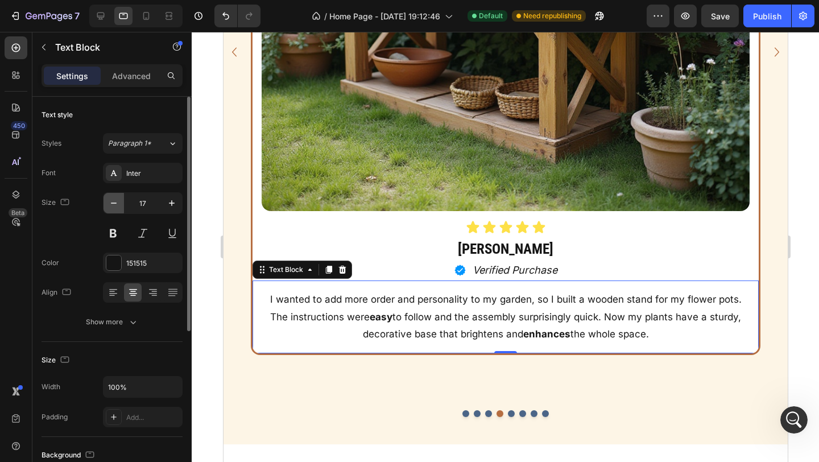
type input "16"
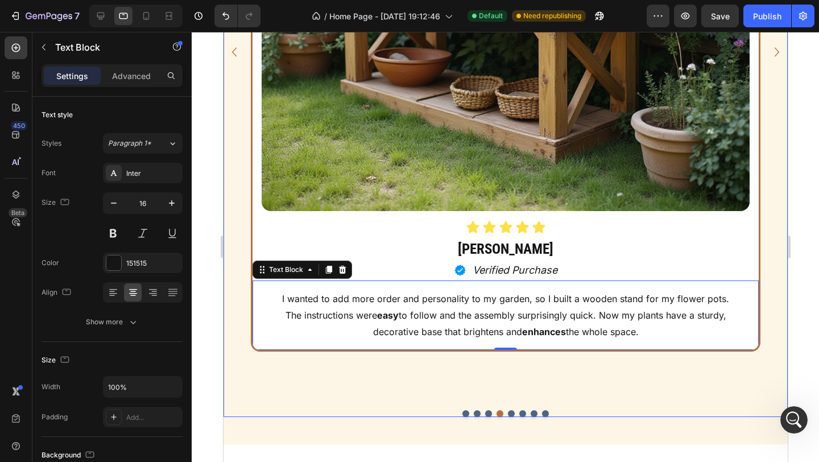
click at [775, 42] on icon "Carousel Next Arrow" at bounding box center [776, 52] width 18 height 20
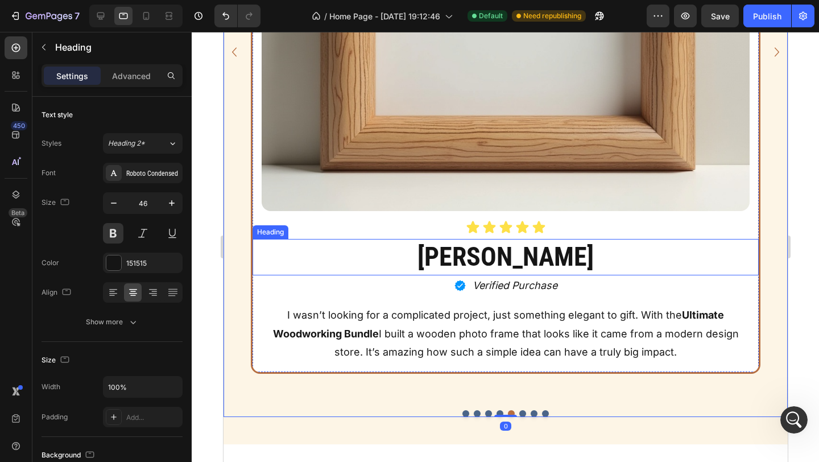
click at [570, 251] on h2 "[PERSON_NAME]" at bounding box center [505, 257] width 506 height 36
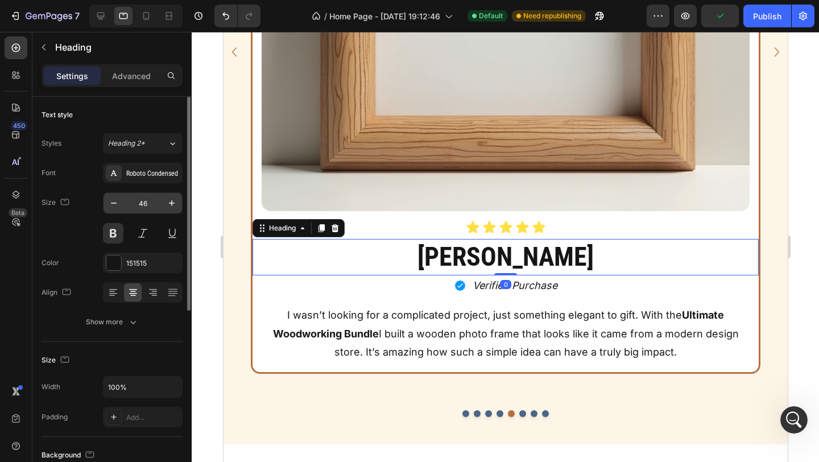
click at [147, 207] on input "46" at bounding box center [143, 203] width 38 height 20
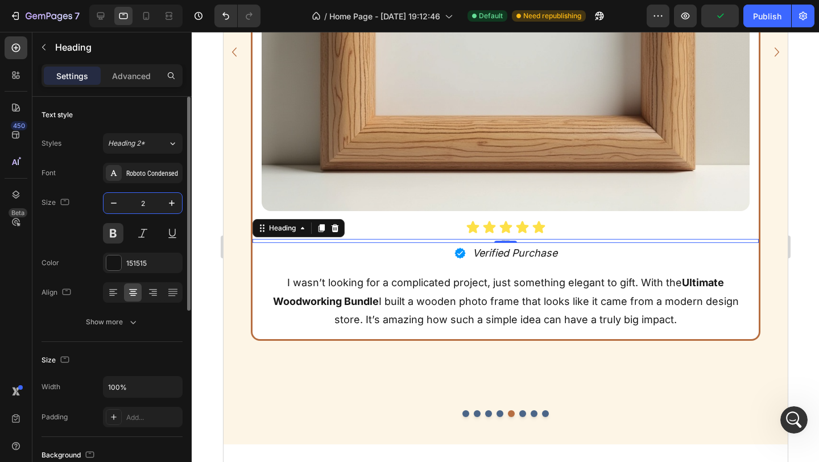
type input "25"
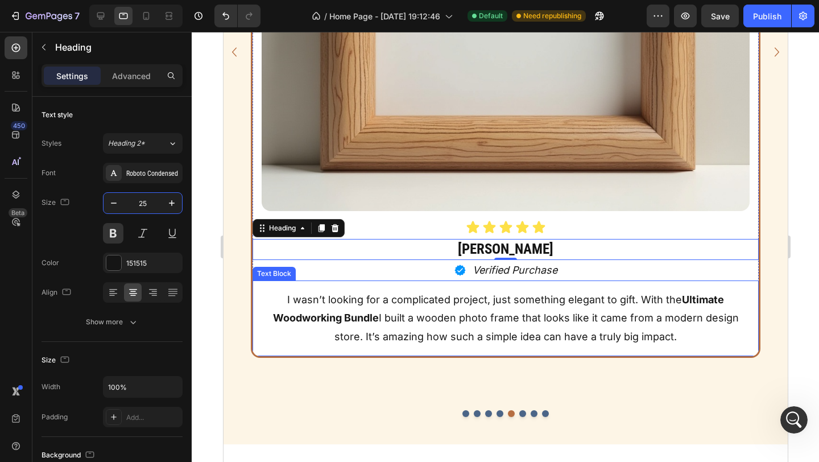
click at [356, 329] on p "I wasn’t looking for a complicated project, just something elegant to gift. Wit…" at bounding box center [504, 317] width 485 height 55
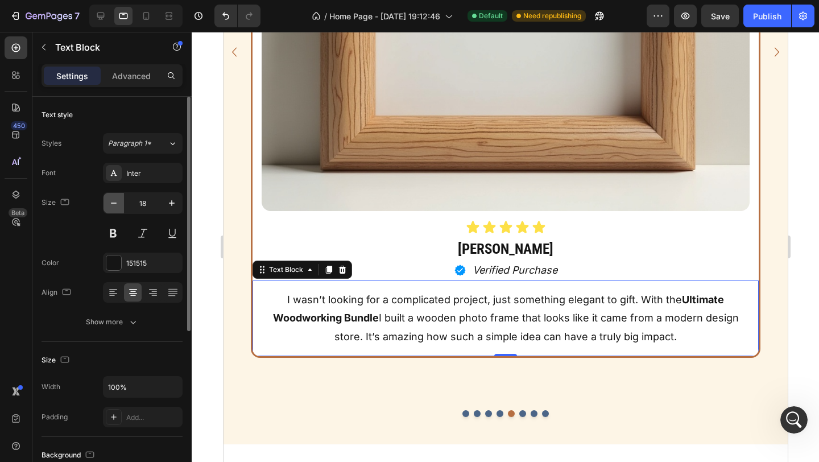
click at [112, 209] on button "button" at bounding box center [113, 203] width 20 height 20
type input "16"
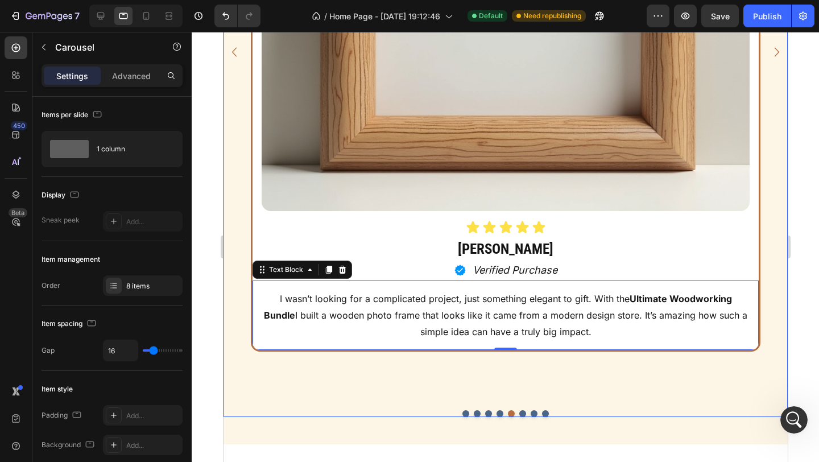
click at [772, 51] on icon "Carousel Next Arrow" at bounding box center [776, 52] width 18 height 20
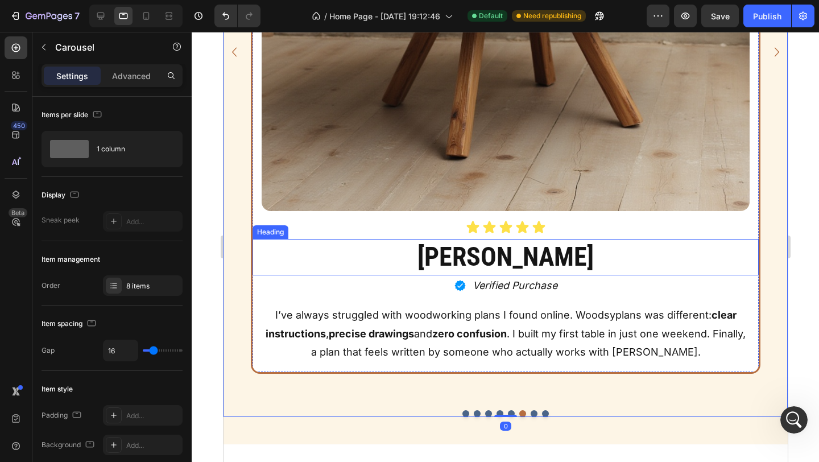
click at [392, 261] on h2 "[PERSON_NAME]" at bounding box center [505, 257] width 506 height 36
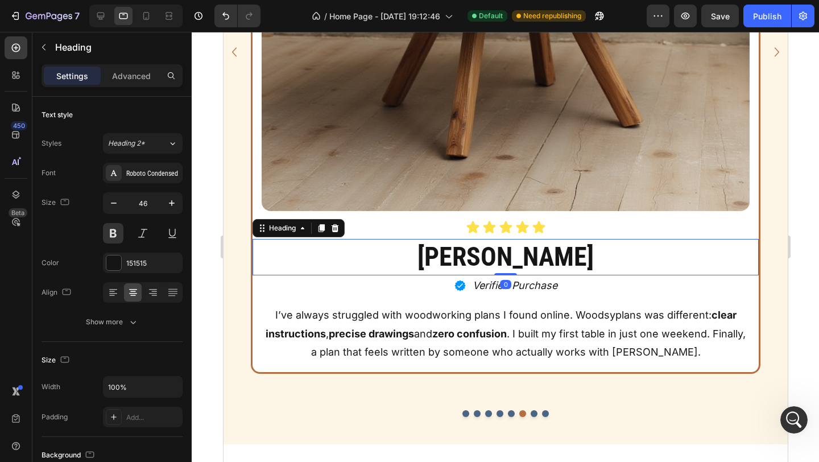
scroll to position [1129, 0]
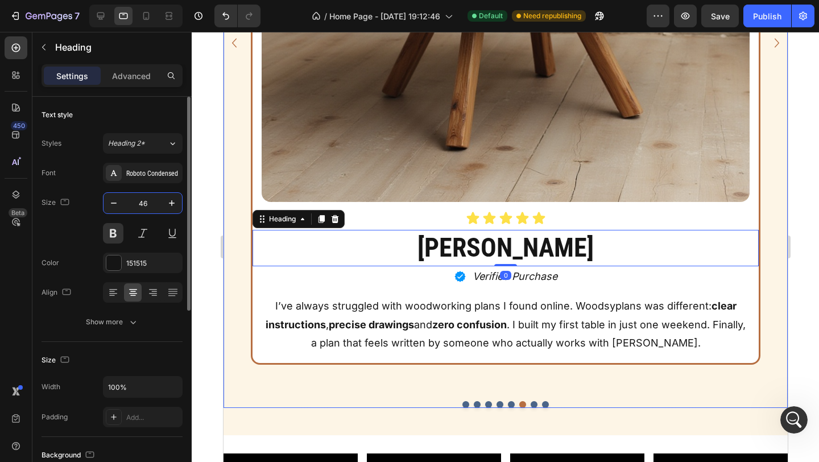
click at [147, 211] on input "46" at bounding box center [143, 203] width 38 height 20
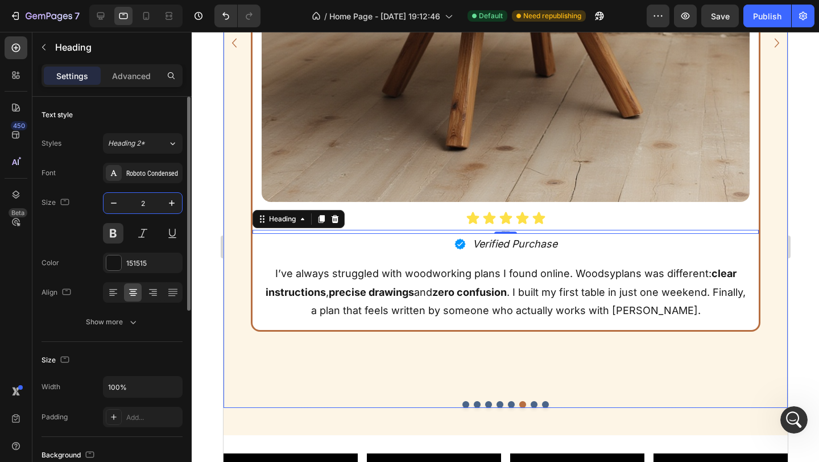
type input "25"
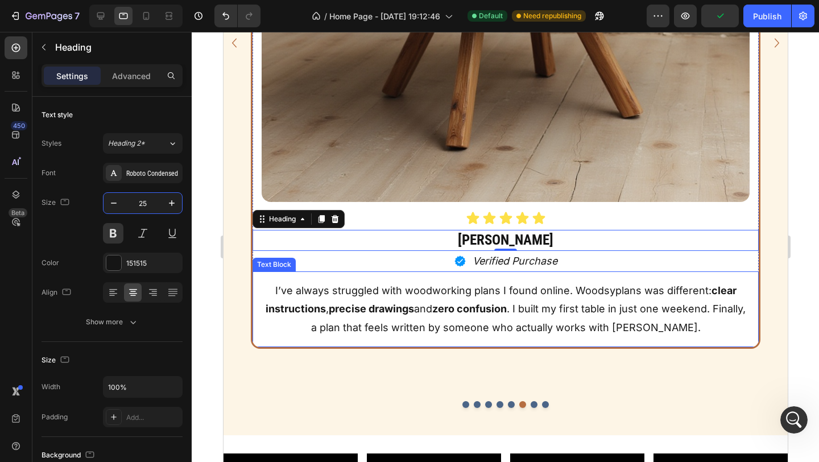
click at [309, 316] on p "I’ve always struggled with woodworking plans I found online. Woodsyplans was di…" at bounding box center [504, 308] width 485 height 55
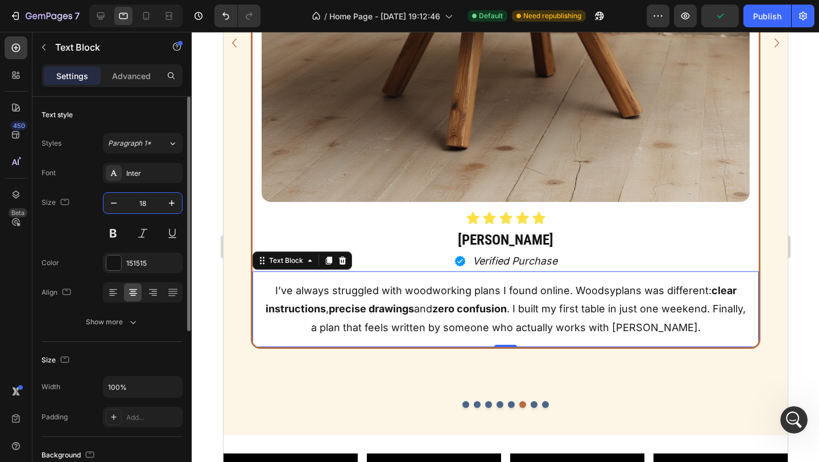
click at [124, 207] on input "18" at bounding box center [143, 203] width 38 height 20
click at [115, 205] on icon "button" at bounding box center [113, 202] width 11 height 11
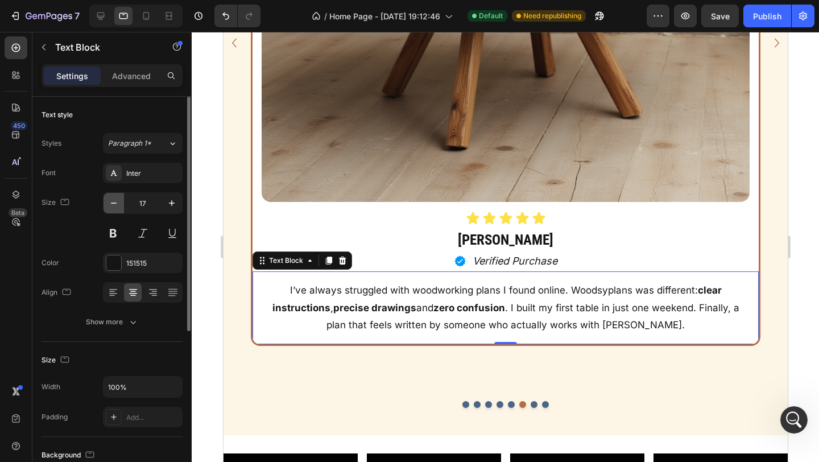
type input "16"
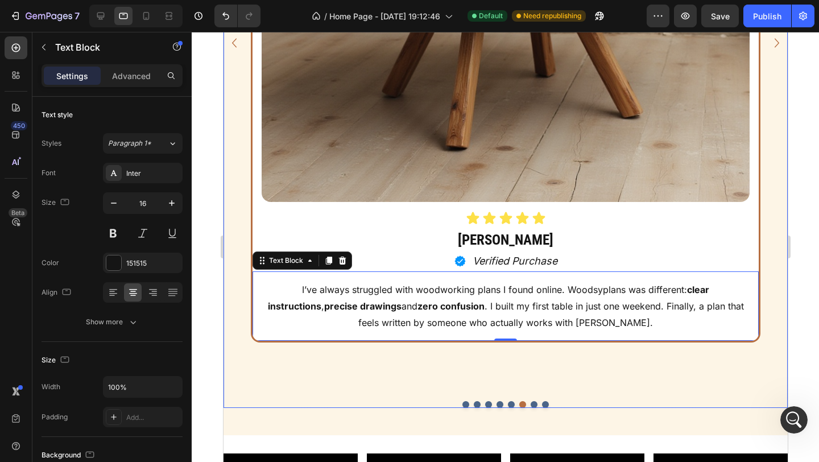
click at [774, 48] on icon "Carousel Next Arrow" at bounding box center [776, 43] width 18 height 20
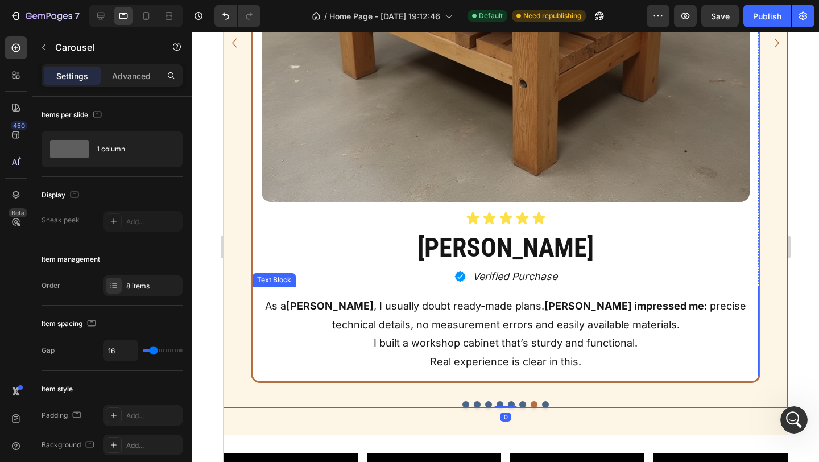
click at [400, 360] on p "Real experience is clear in this." at bounding box center [504, 361] width 485 height 18
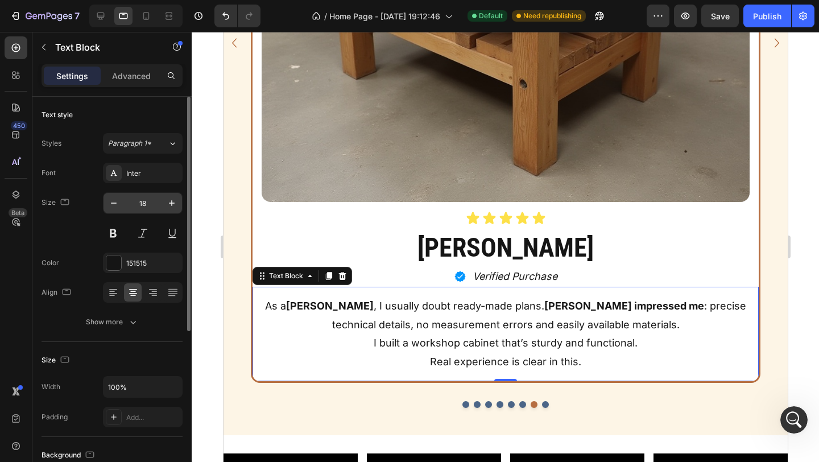
click at [144, 209] on input "18" at bounding box center [143, 203] width 38 height 20
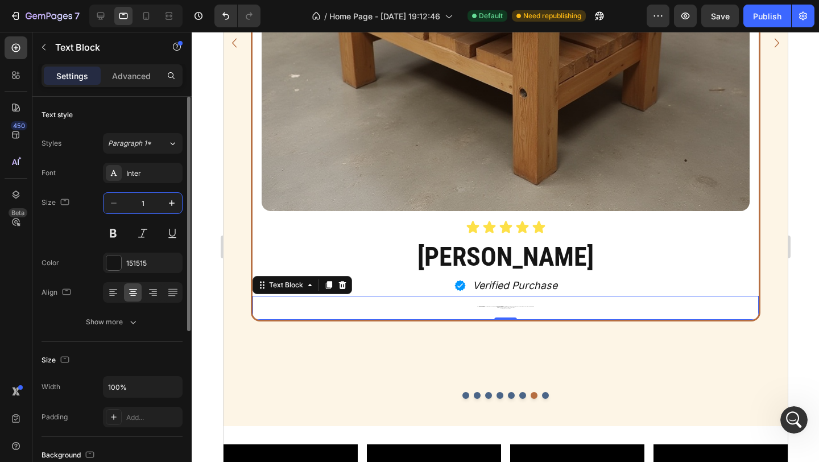
type input "16"
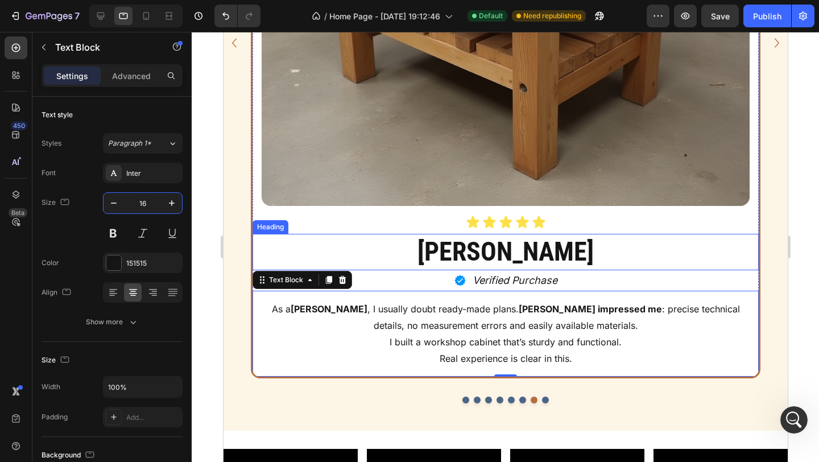
click at [434, 240] on h2 "[PERSON_NAME]" at bounding box center [505, 252] width 506 height 36
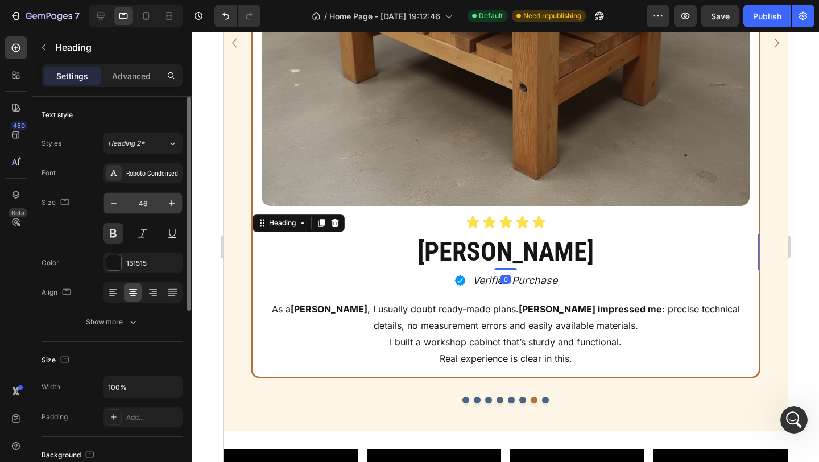
click at [139, 203] on input "46" at bounding box center [143, 203] width 38 height 20
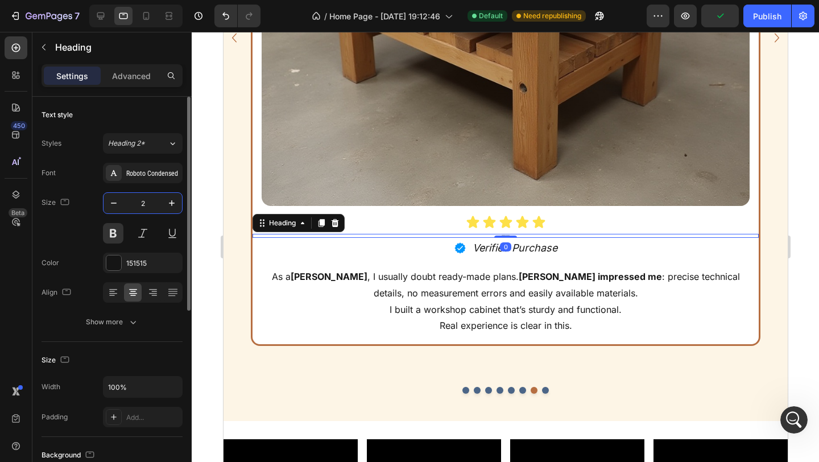
scroll to position [1120, 0]
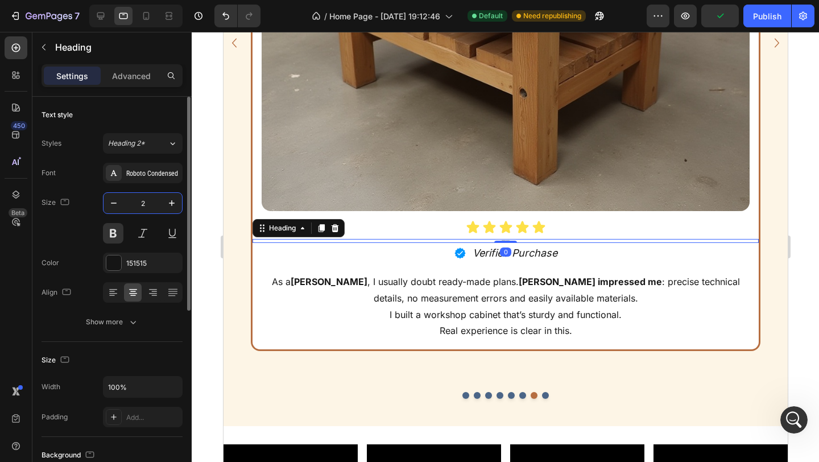
type input "25"
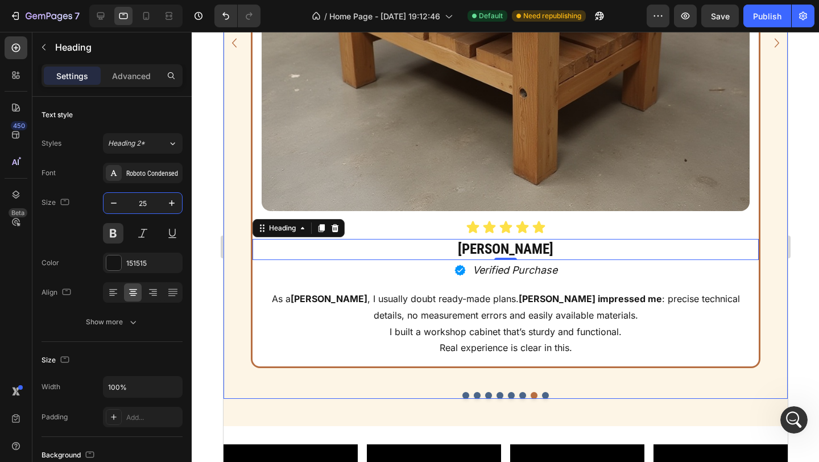
click at [243, 250] on div "Image Icon Icon Icon Icon Icon Icon List James T. Heading Icon Verified Purchas…" at bounding box center [505, 42] width 564 height 660
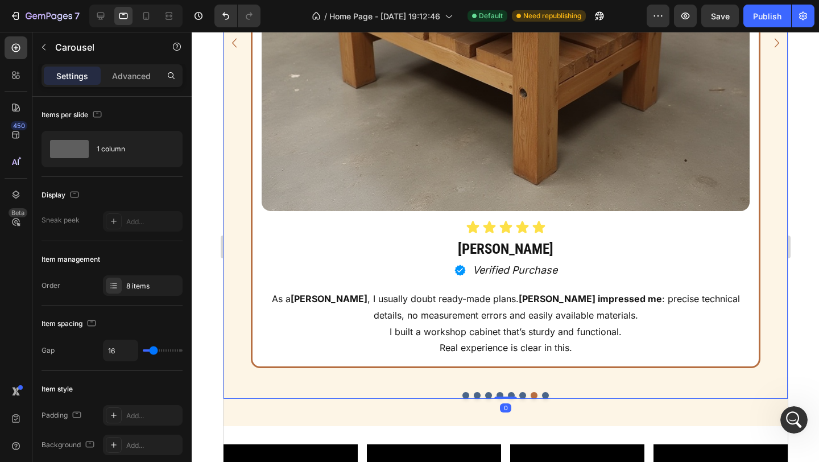
click at [777, 45] on icon "Carousel Next Arrow" at bounding box center [776, 43] width 18 height 20
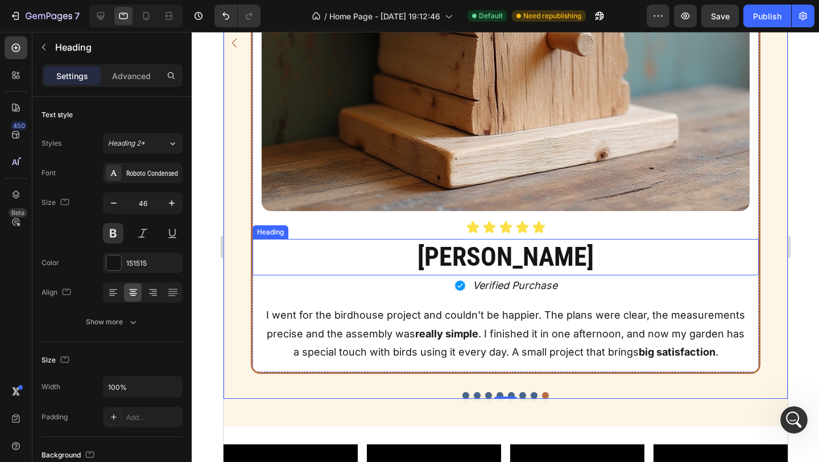
click at [417, 259] on h2 "[PERSON_NAME]" at bounding box center [505, 257] width 506 height 36
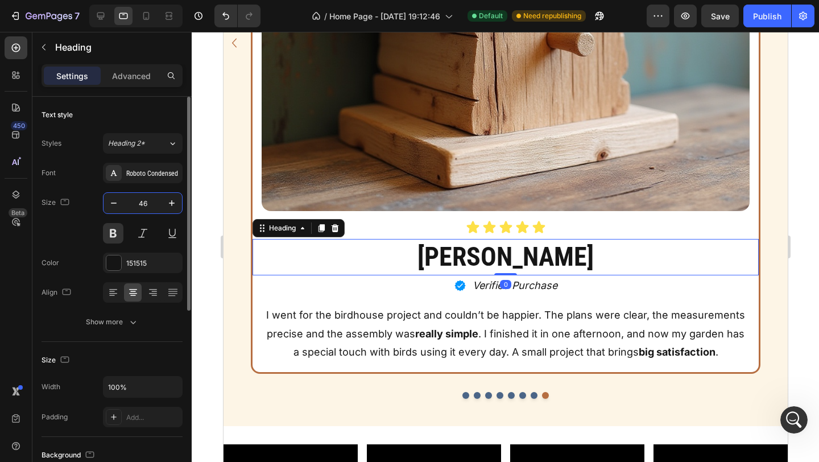
click at [140, 208] on input "46" at bounding box center [143, 203] width 38 height 20
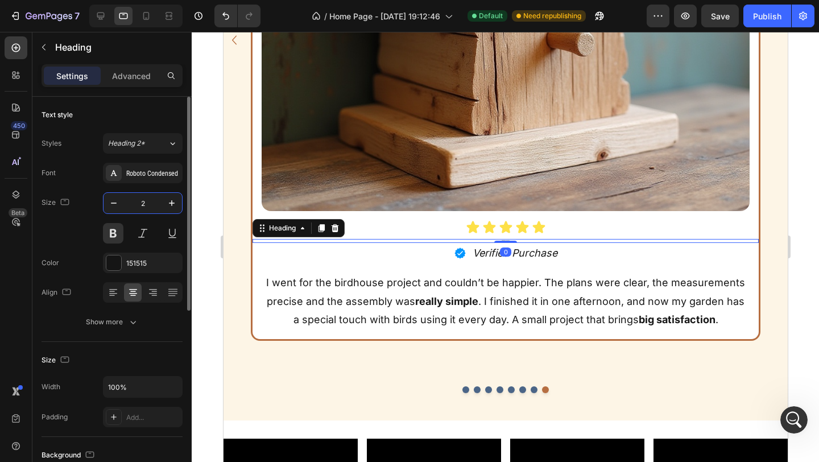
scroll to position [1117, 0]
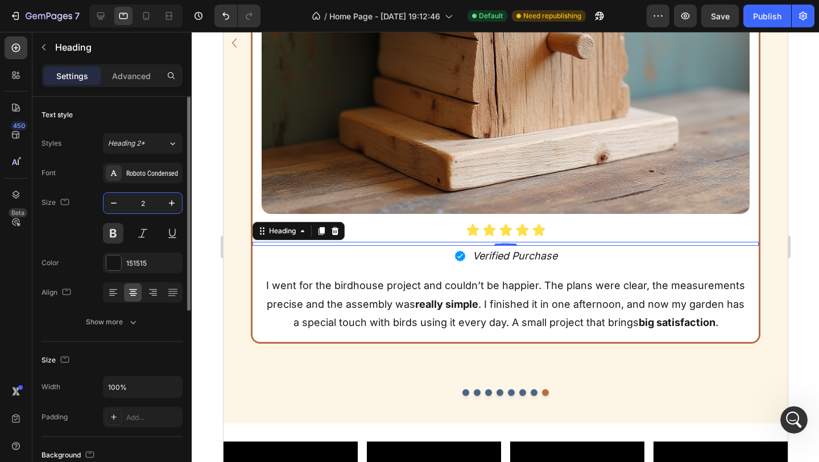
type input "25"
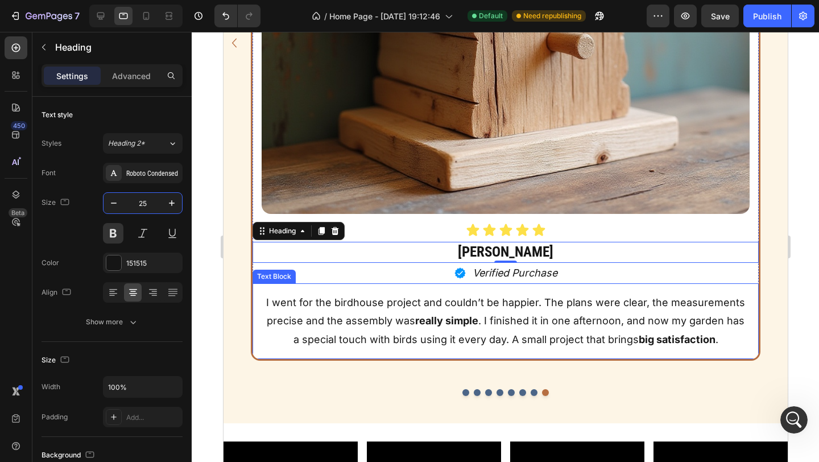
click at [273, 325] on p "I went for the birdhouse project and couldn’t be happier. The plans were clear,…" at bounding box center [504, 320] width 485 height 55
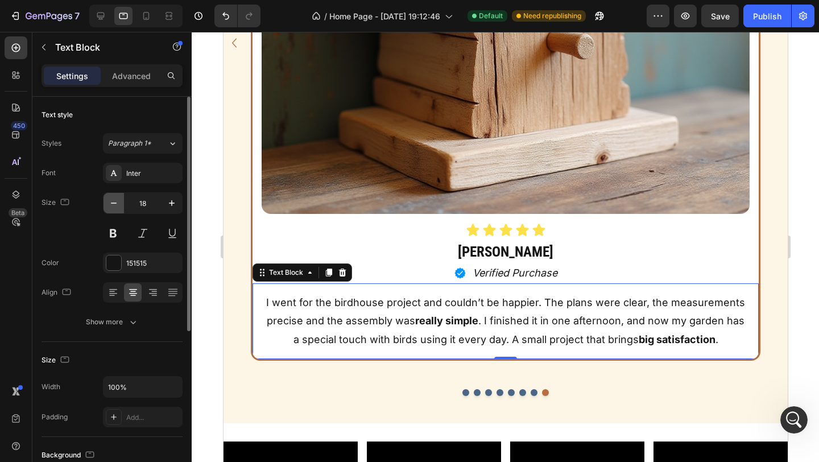
click at [111, 209] on button "button" at bounding box center [113, 203] width 20 height 20
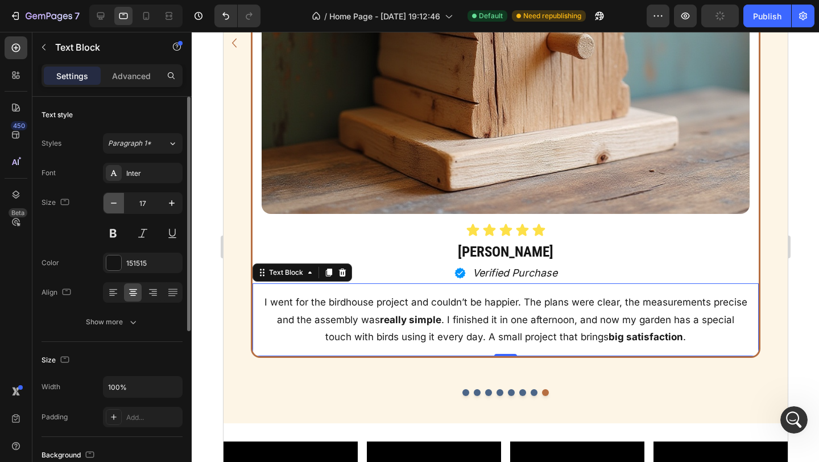
type input "16"
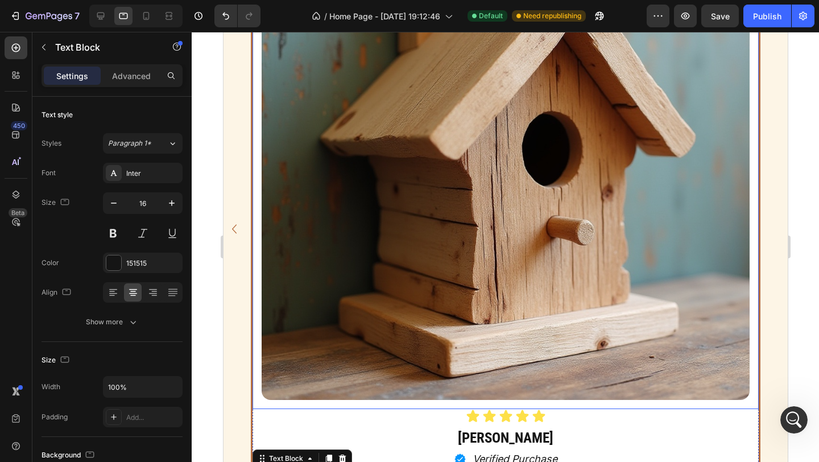
scroll to position [883, 0]
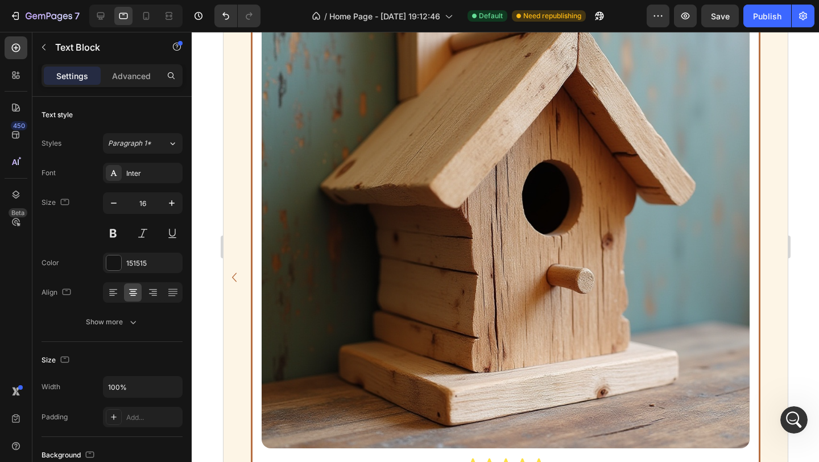
click at [773, 235] on div "Image Icon Icon Icon Icon Icon Icon List James T. Heading Icon Verified Purchas…" at bounding box center [505, 276] width 564 height 655
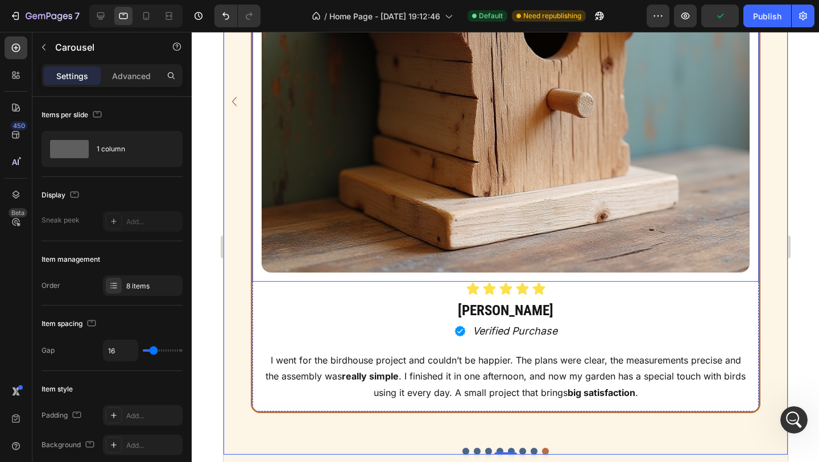
scroll to position [572, 0]
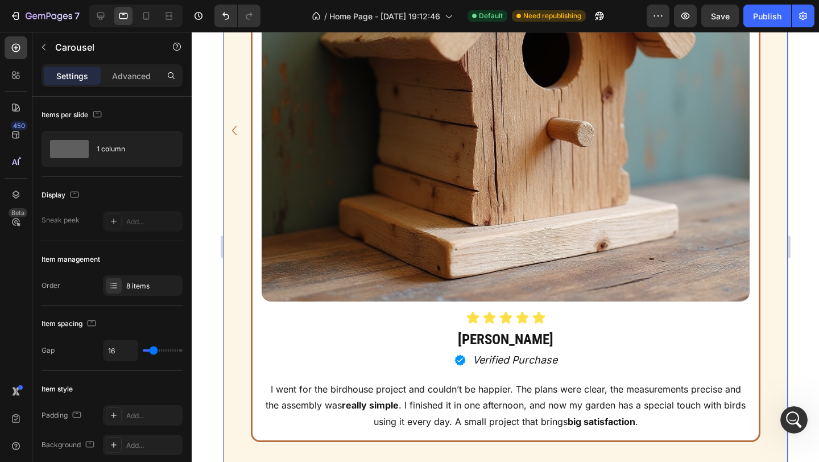
click at [235, 136] on icon "Carousel Back Arrow" at bounding box center [234, 131] width 18 height 20
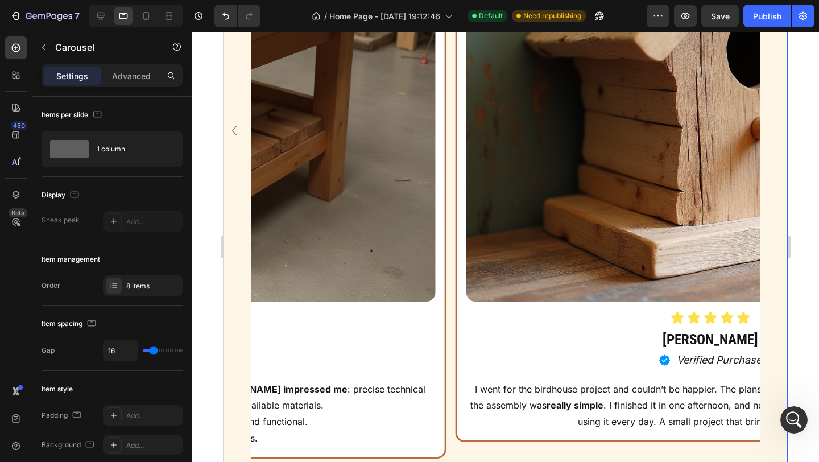
click at [235, 136] on icon "Carousel Back Arrow" at bounding box center [234, 131] width 18 height 20
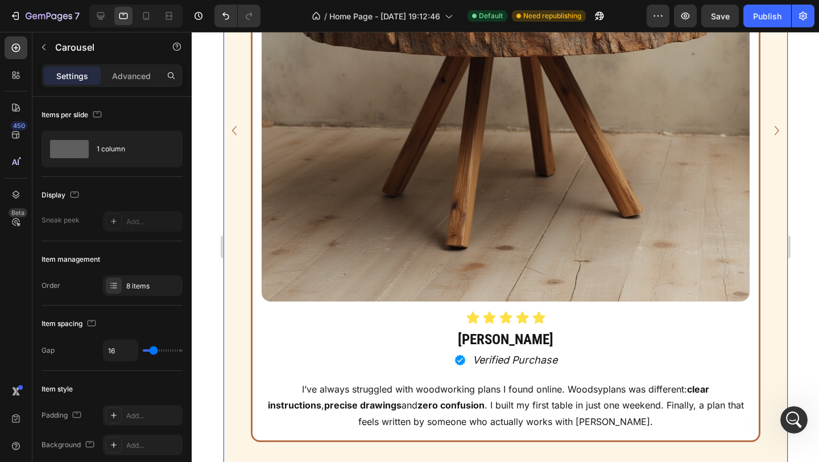
click at [235, 136] on icon "Carousel Back Arrow" at bounding box center [234, 131] width 18 height 20
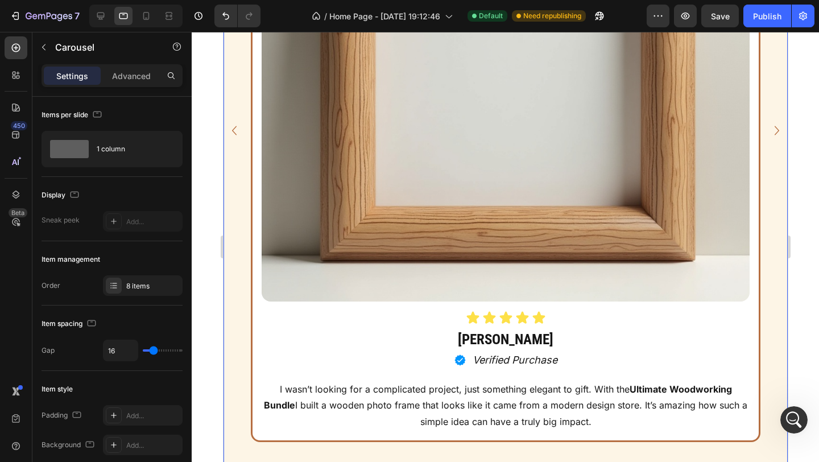
click at [235, 136] on icon "Carousel Back Arrow" at bounding box center [234, 131] width 18 height 20
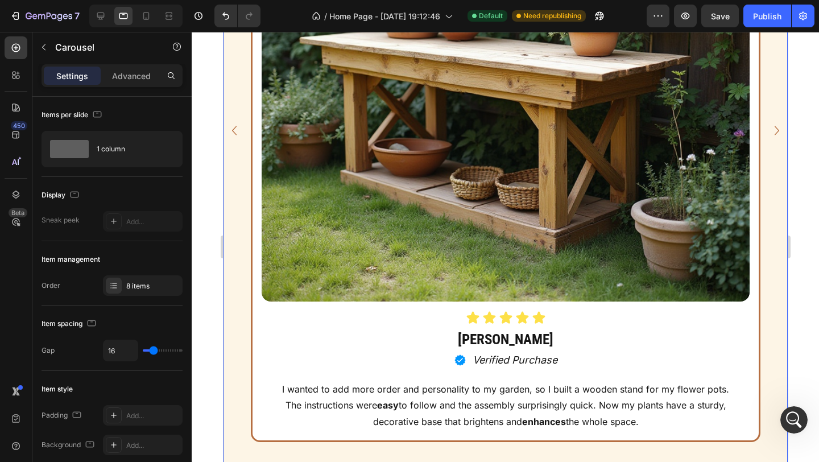
click at [235, 136] on icon "Carousel Back Arrow" at bounding box center [234, 131] width 18 height 20
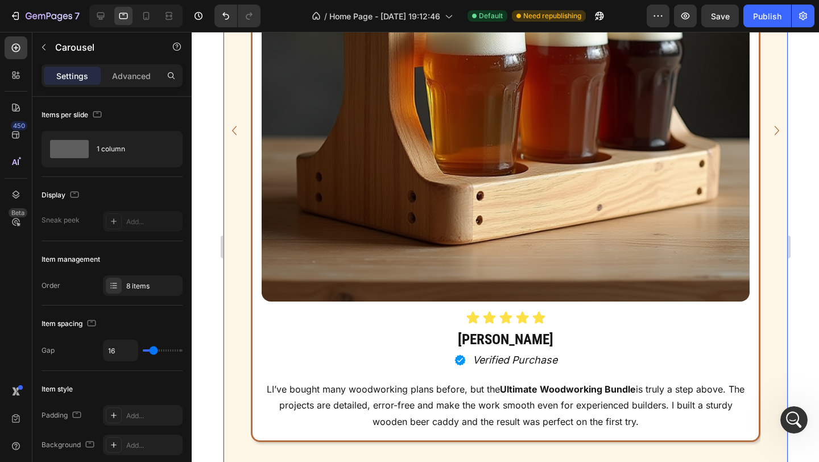
click at [235, 136] on icon "Carousel Back Arrow" at bounding box center [234, 131] width 18 height 20
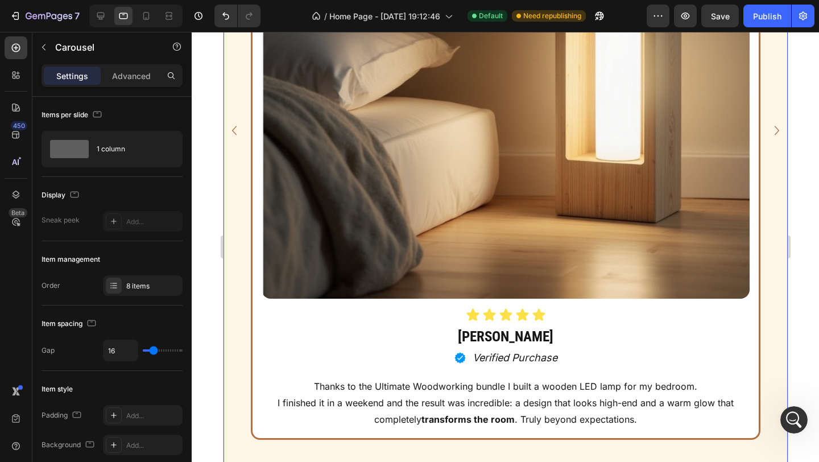
click at [235, 136] on icon "Carousel Back Arrow" at bounding box center [234, 131] width 18 height 20
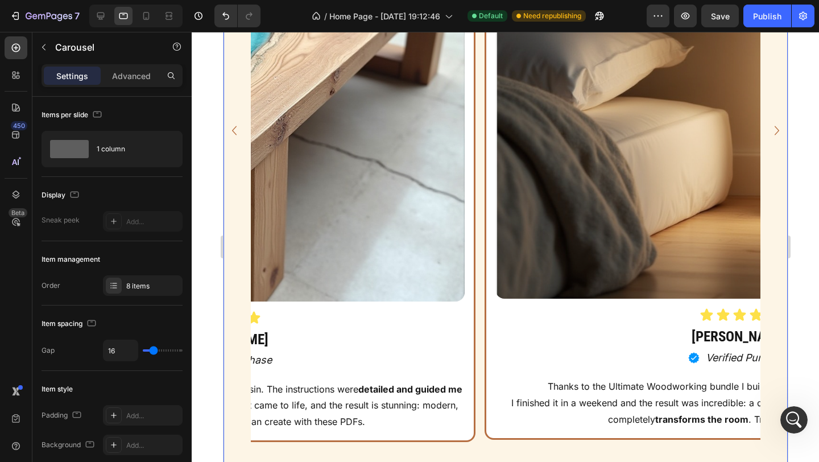
click at [235, 136] on div "Image Icon Icon Icon Icon Icon Icon List James T. Heading Icon Verified Purchas…" at bounding box center [505, 130] width 564 height 655
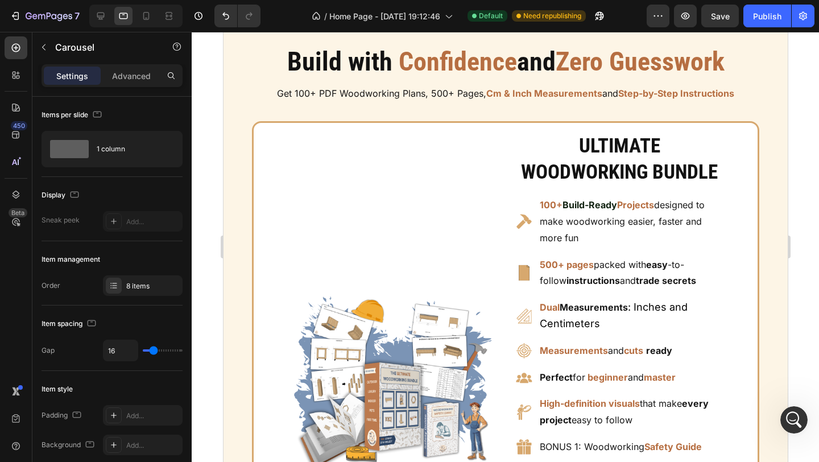
scroll to position [1281, 0]
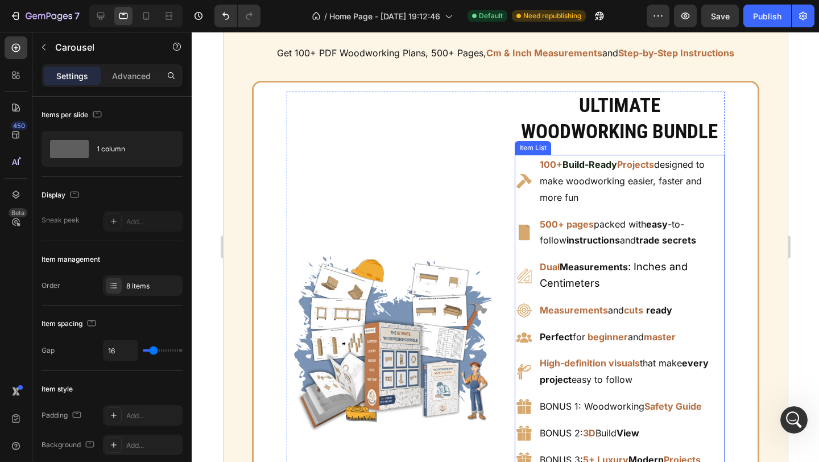
click at [633, 167] on strong "Projects" at bounding box center [634, 164] width 37 height 11
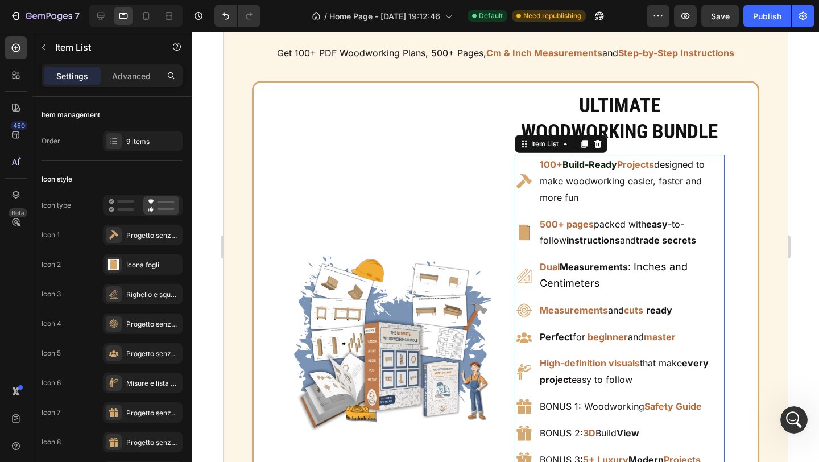
click at [580, 200] on p "100+ Build-Ready Projects designed to make woodworking easier, faster and more …" at bounding box center [630, 180] width 183 height 49
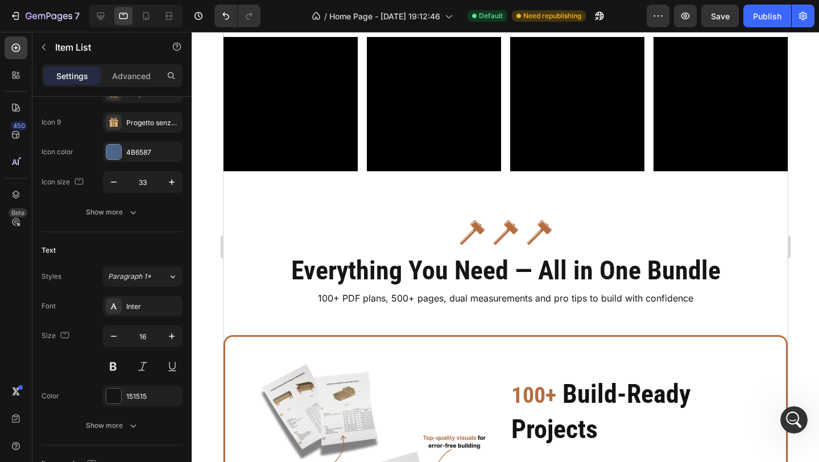
scroll to position [1912, 0]
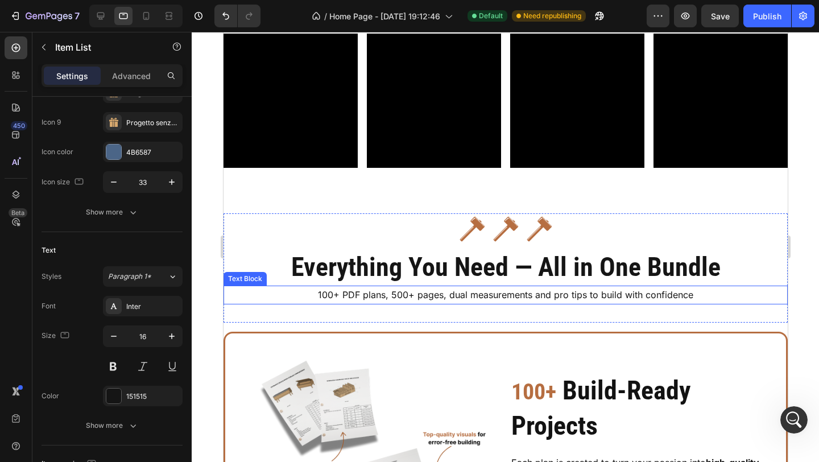
click at [471, 297] on p "100+ PDF plans, 500+ pages, dual measurements and pro tips to build with confid…" at bounding box center [505, 294] width 562 height 16
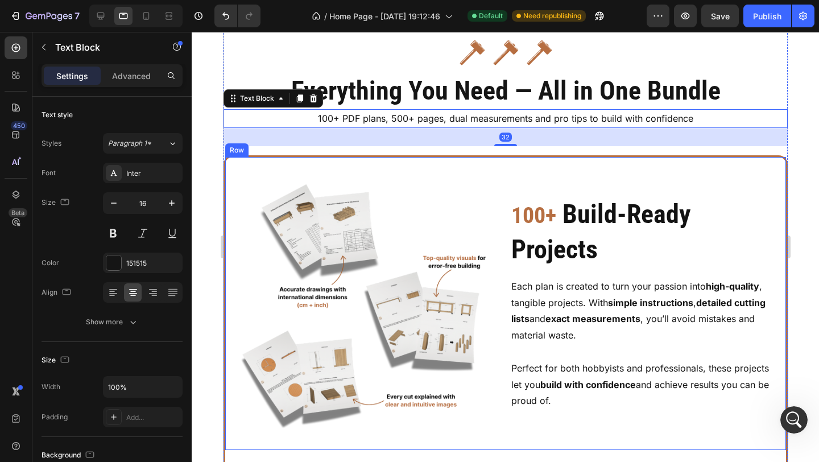
scroll to position [2170, 0]
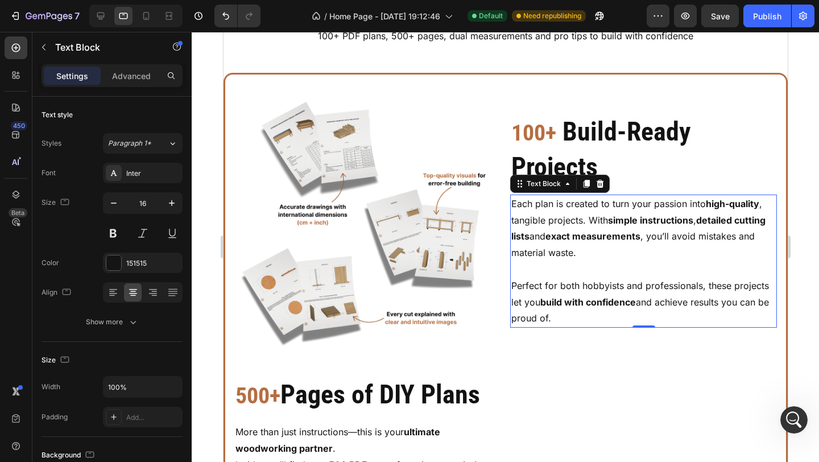
click at [554, 238] on strong "exact measurements" at bounding box center [592, 235] width 95 height 11
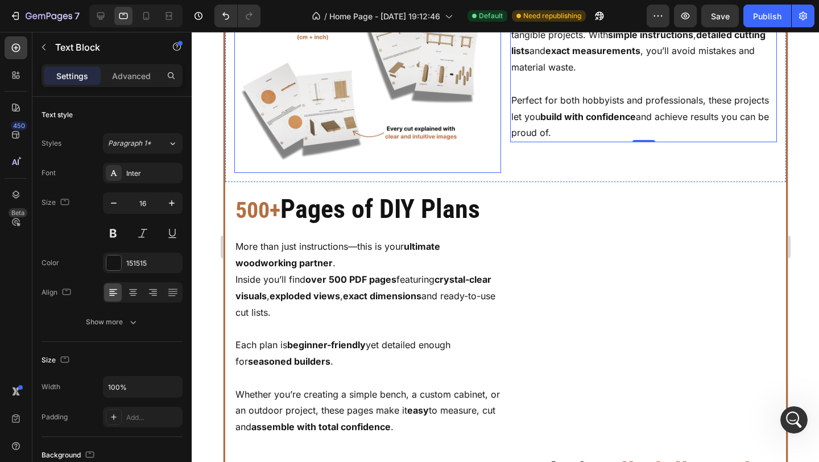
scroll to position [2446, 0]
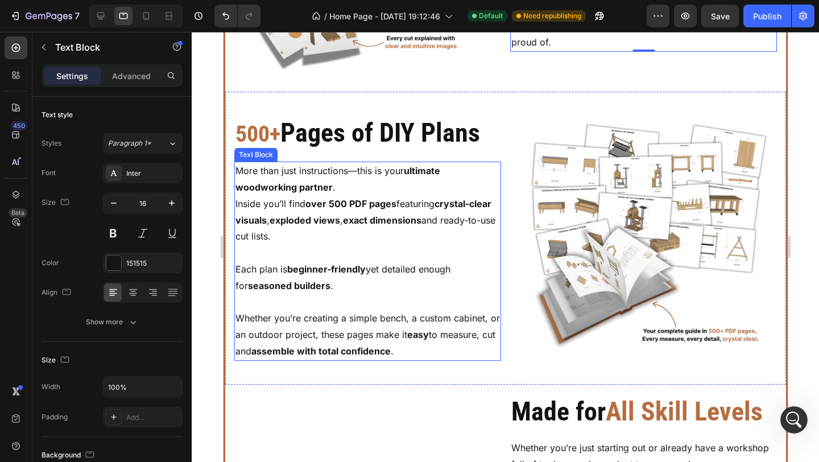
click at [438, 310] on p "Whether you’re creating a simple bench, a custom cabinet, or an outdoor project…" at bounding box center [367, 334] width 264 height 49
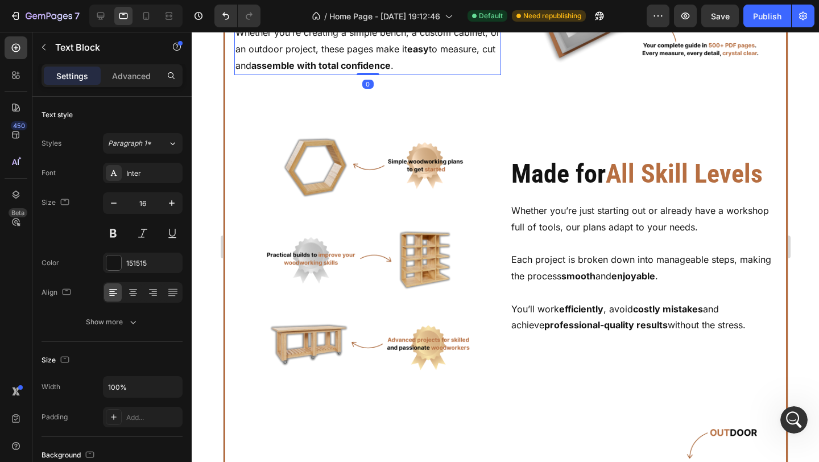
scroll to position [2736, 0]
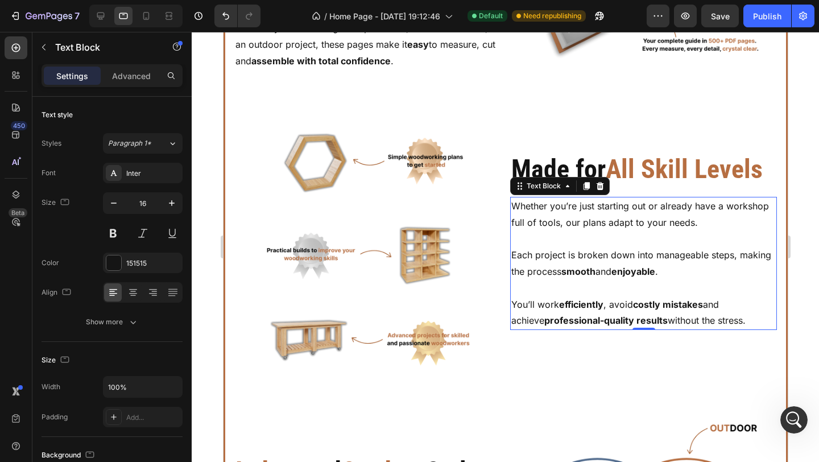
click at [562, 282] on p at bounding box center [642, 288] width 264 height 16
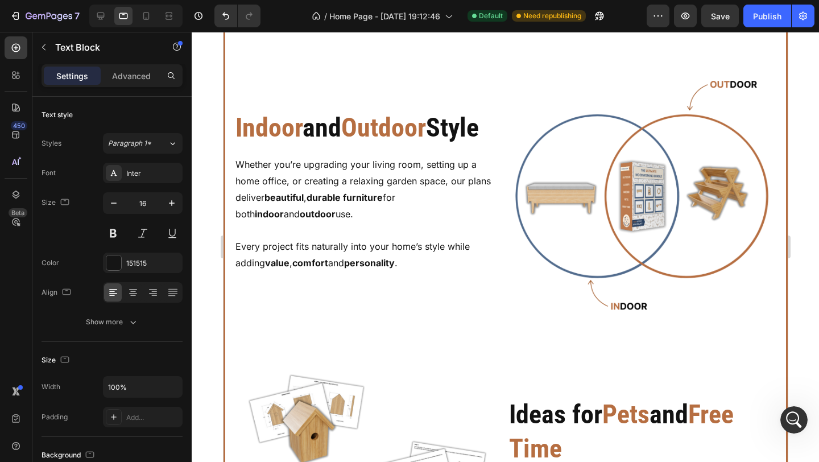
scroll to position [3105, 0]
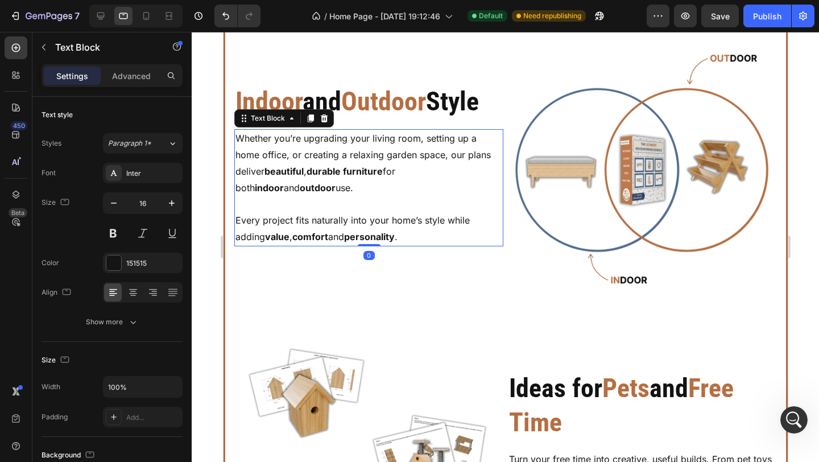
click at [437, 227] on p "Every project fits naturally into your home’s style while adding value , comfor…" at bounding box center [368, 228] width 267 height 33
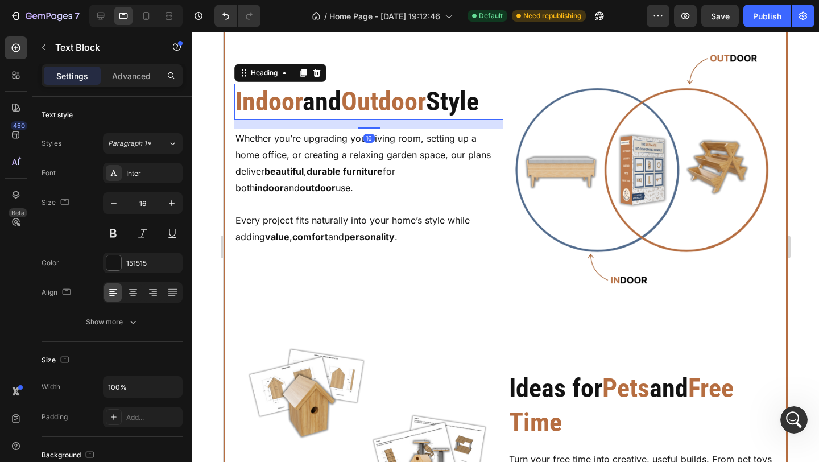
click at [473, 105] on h2 "Indoor and Outdoor Style" at bounding box center [368, 102] width 269 height 36
click at [253, 78] on div "Heading" at bounding box center [263, 73] width 31 height 10
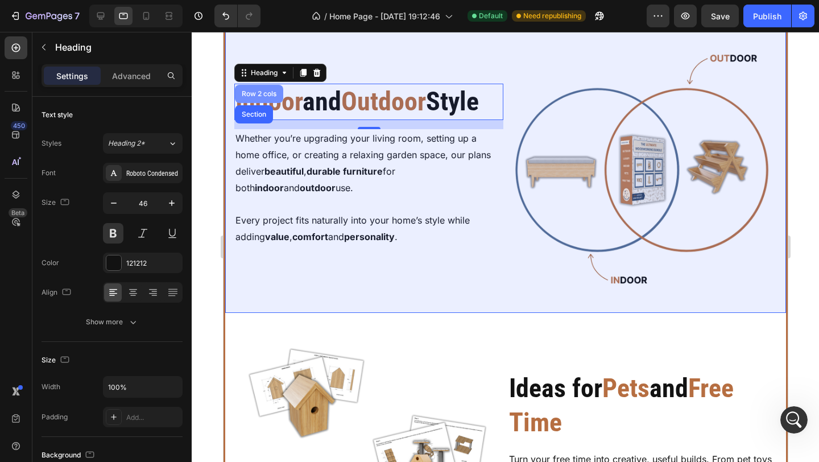
click at [260, 97] on div "Row 2 cols" at bounding box center [258, 93] width 39 height 7
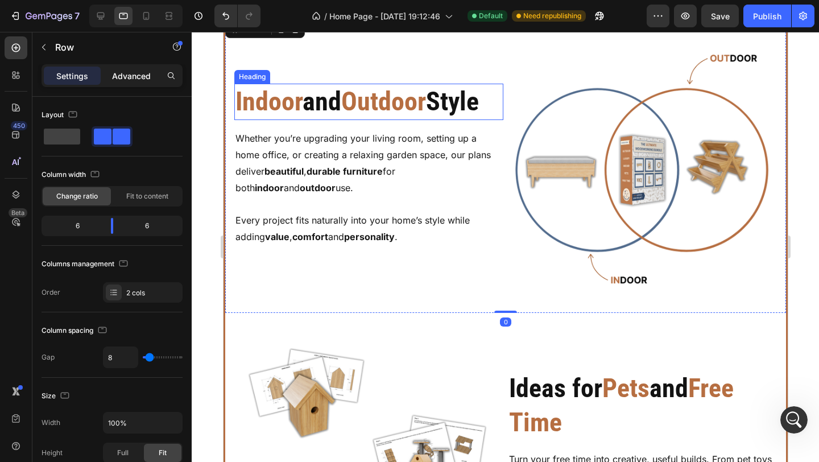
click at [156, 76] on div "Advanced" at bounding box center [131, 76] width 57 height 18
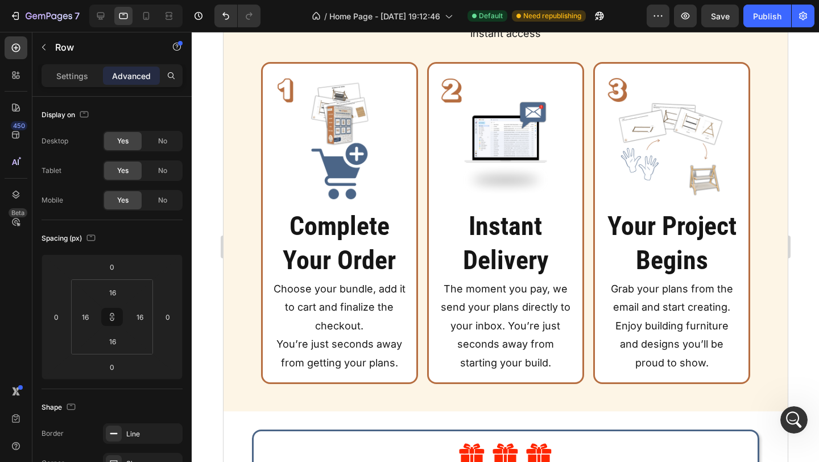
scroll to position [3864, 0]
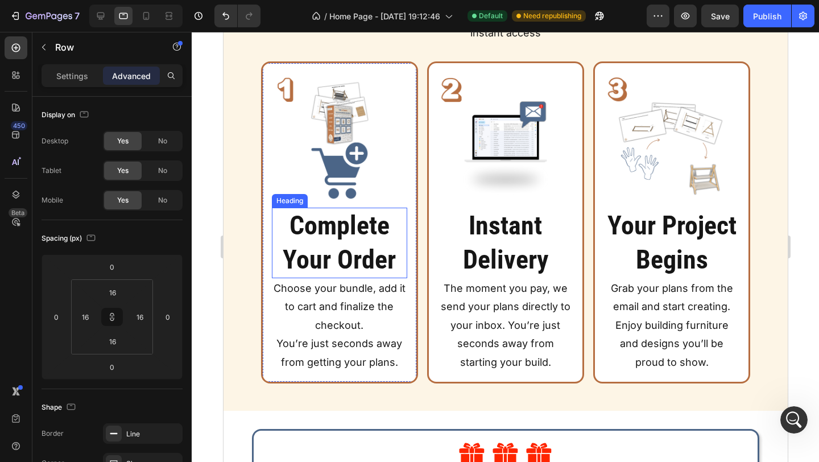
click at [387, 222] on h2 "Complete Your Order" at bounding box center [338, 242] width 135 height 70
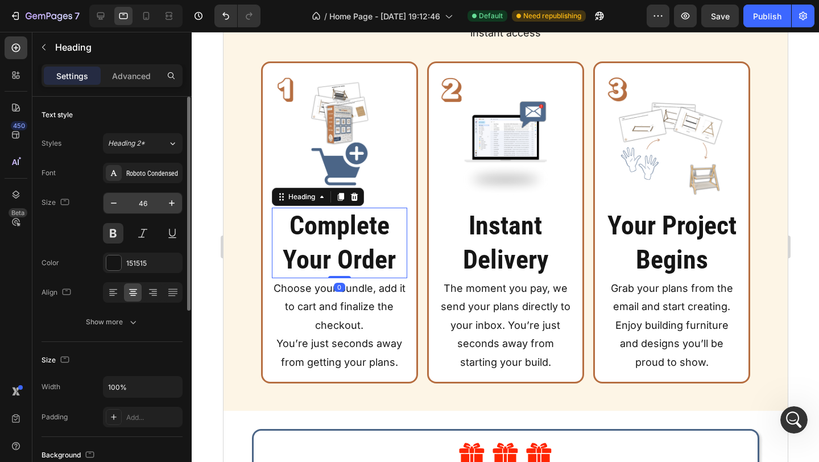
click at [146, 202] on input "46" at bounding box center [143, 203] width 38 height 20
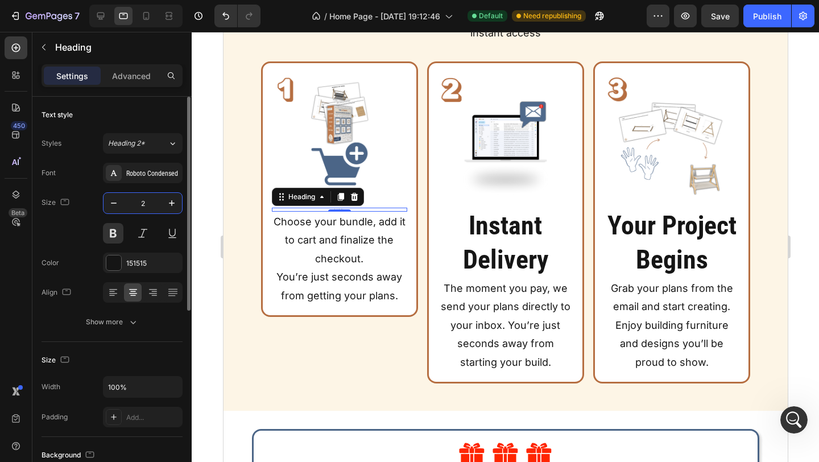
type input "25"
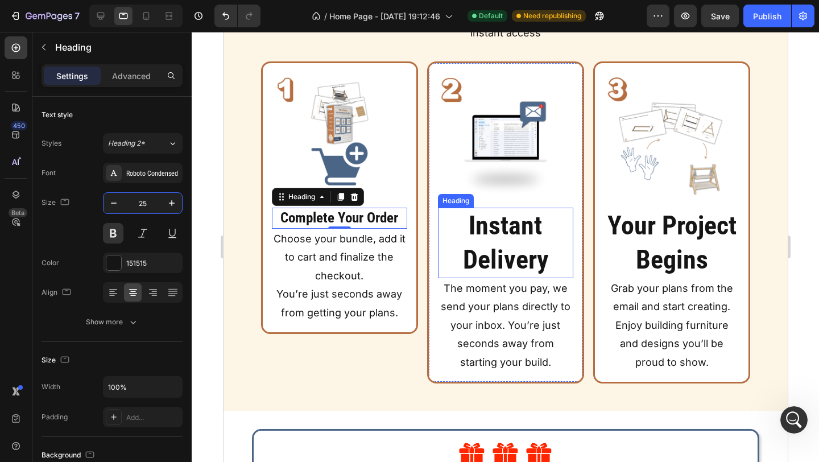
click at [501, 252] on strong "Instant Delivery" at bounding box center [504, 242] width 85 height 65
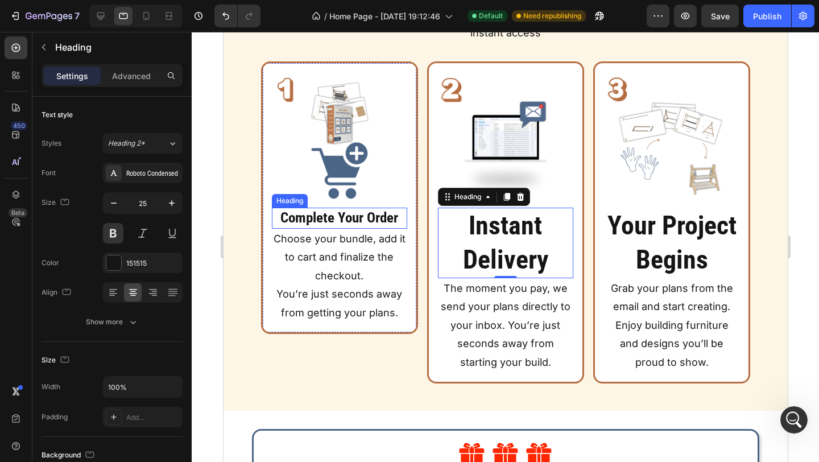
click at [337, 212] on h2 "Complete Your Order" at bounding box center [338, 217] width 135 height 21
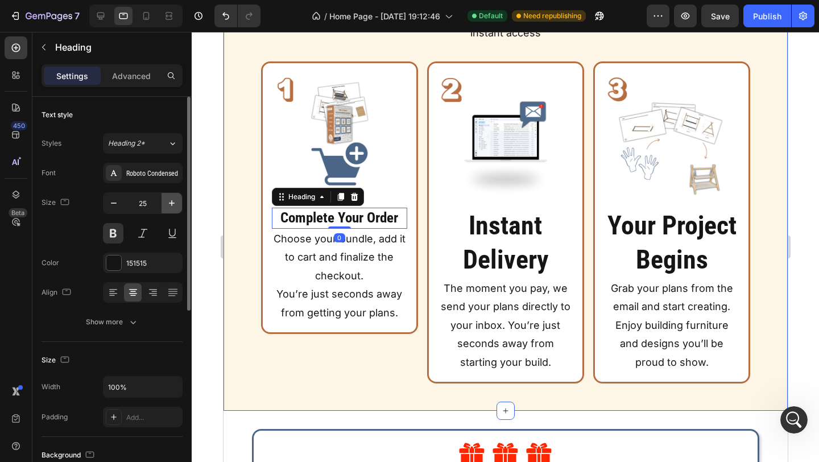
click at [176, 203] on icon "button" at bounding box center [171, 202] width 11 height 11
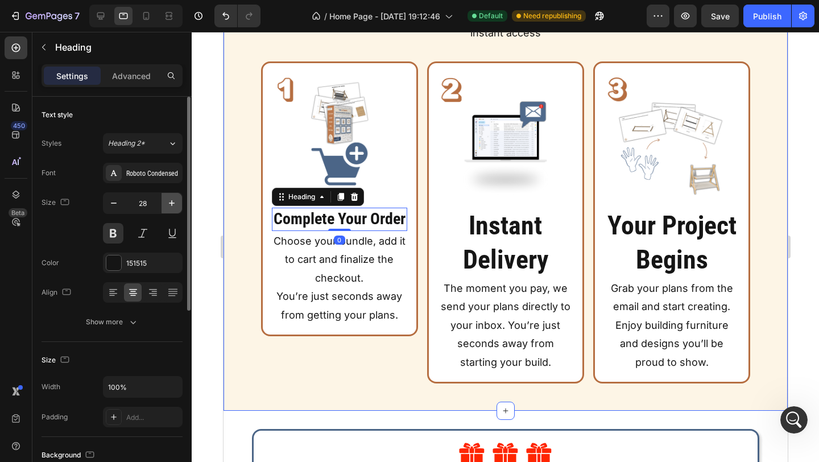
click at [176, 203] on icon "button" at bounding box center [171, 202] width 11 height 11
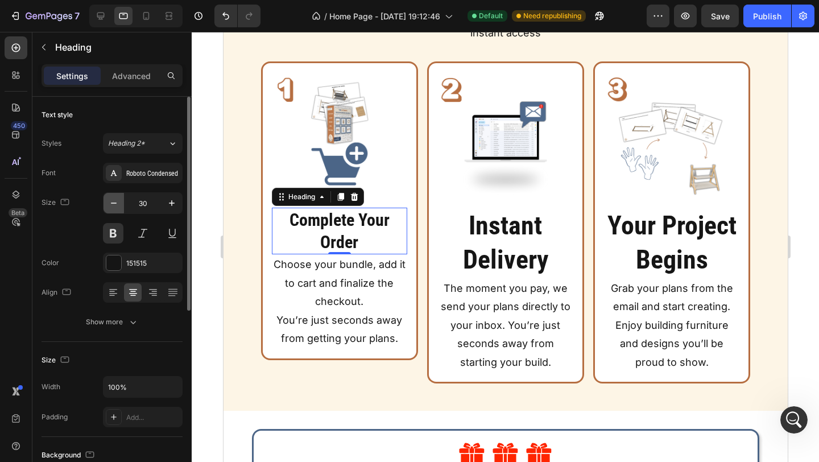
click at [117, 204] on icon "button" at bounding box center [113, 202] width 11 height 11
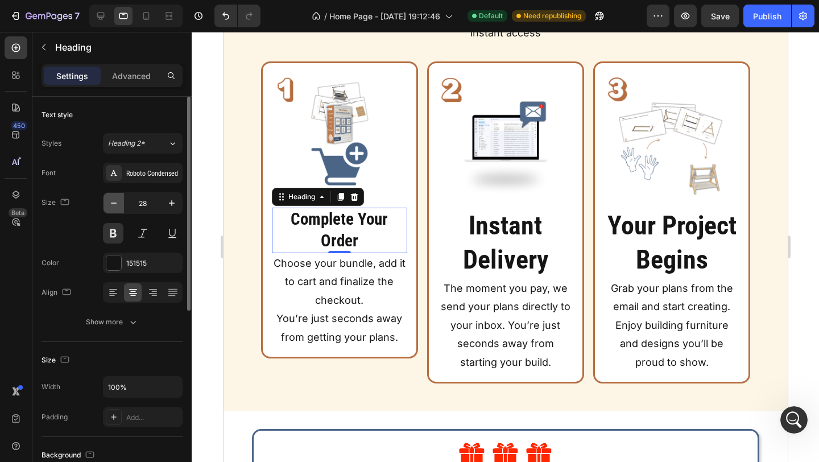
click at [117, 204] on icon "button" at bounding box center [113, 202] width 11 height 11
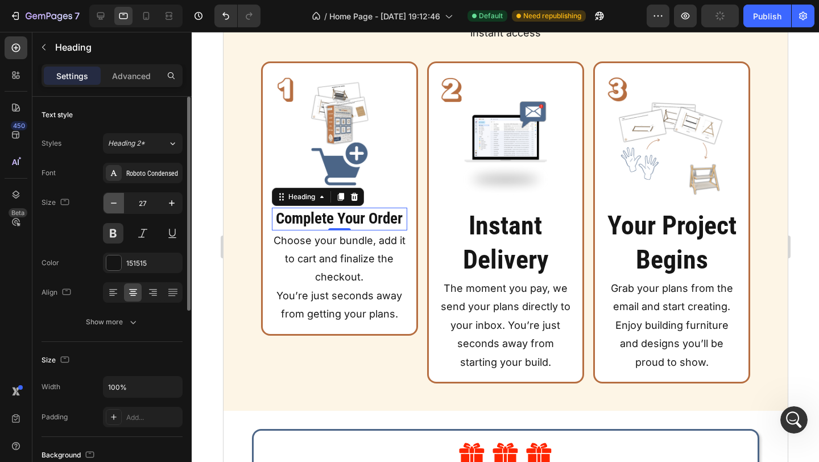
click at [117, 204] on icon "button" at bounding box center [113, 202] width 11 height 11
type input "25"
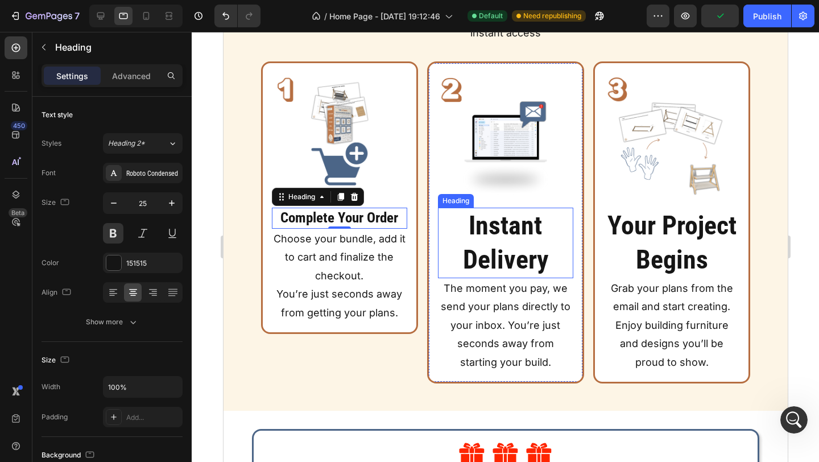
click at [477, 233] on strong "Instant Delivery" at bounding box center [504, 242] width 85 height 65
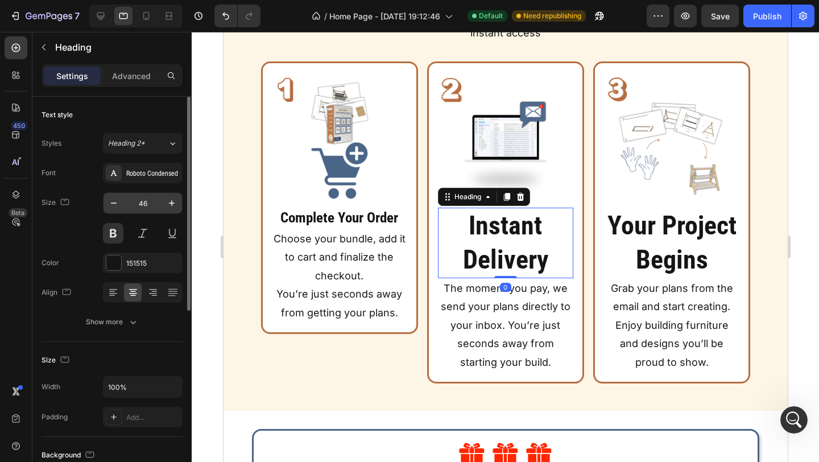
click at [146, 202] on input "46" at bounding box center [143, 203] width 38 height 20
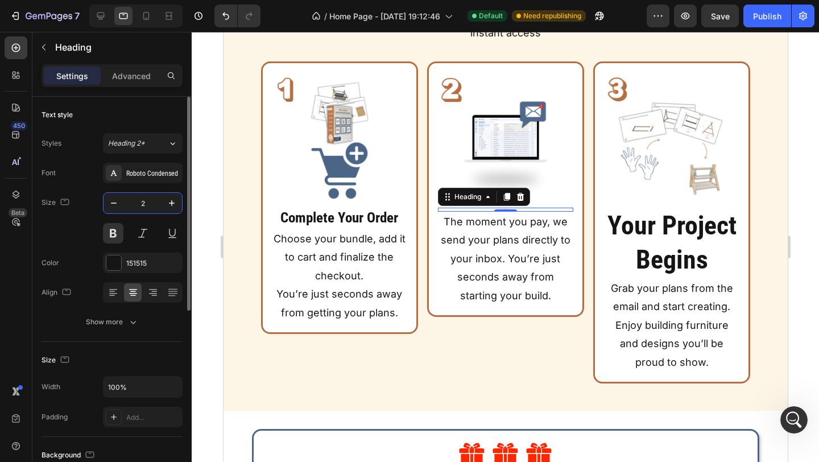
type input "25"
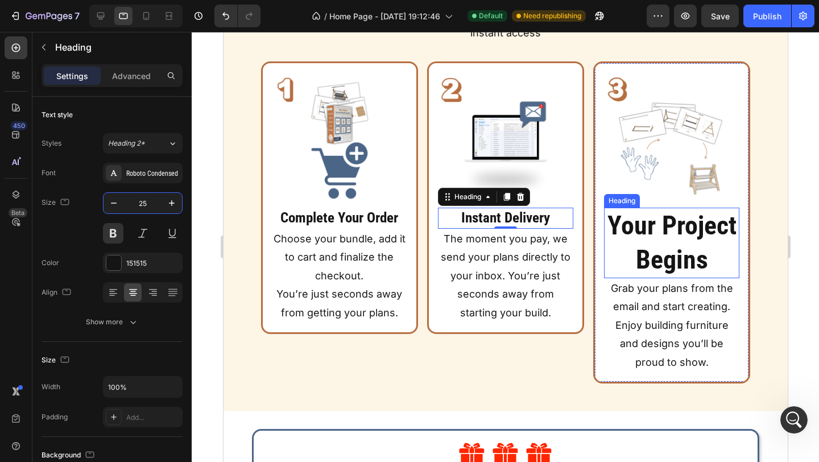
click at [675, 255] on h2 "Your Project Begins" at bounding box center [670, 242] width 135 height 70
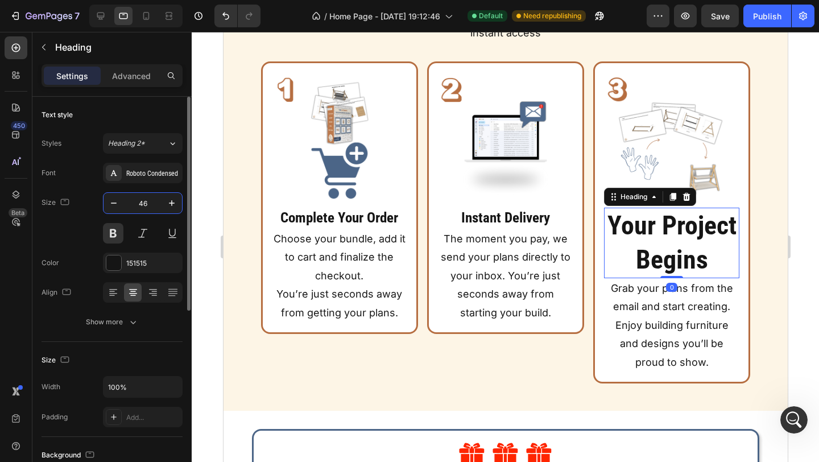
click at [151, 210] on input "46" at bounding box center [143, 203] width 38 height 20
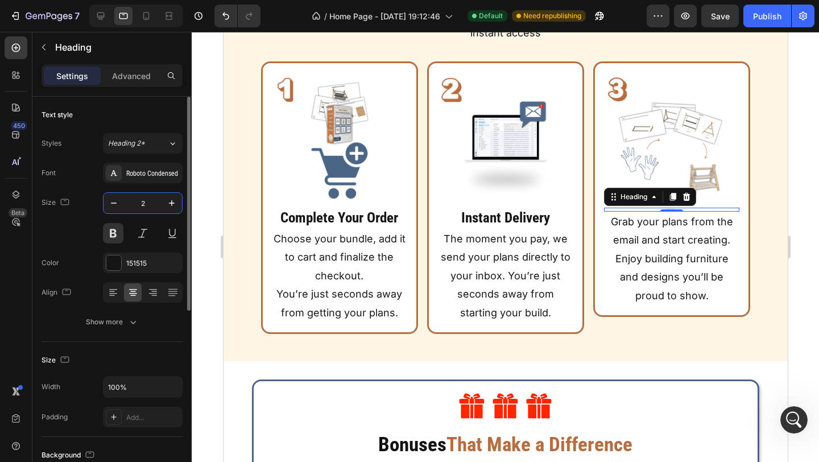
type input "25"
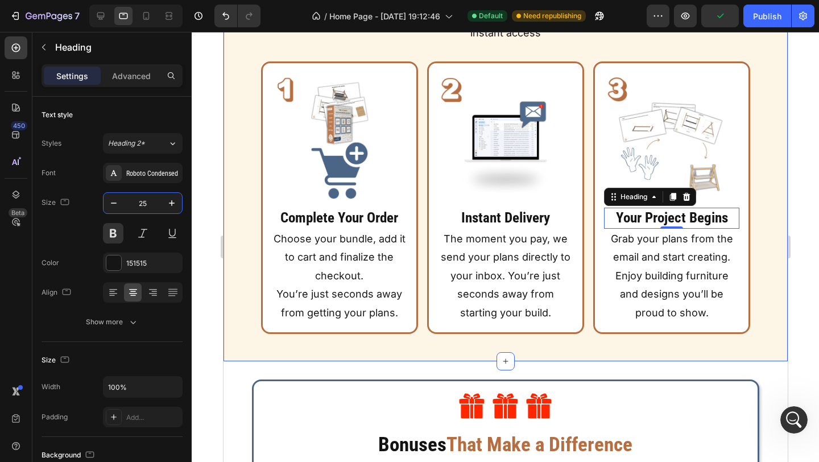
click at [248, 351] on div "Your Project Starts Now Heading The moment you confirm your order, we send ever…" at bounding box center [505, 153] width 564 height 416
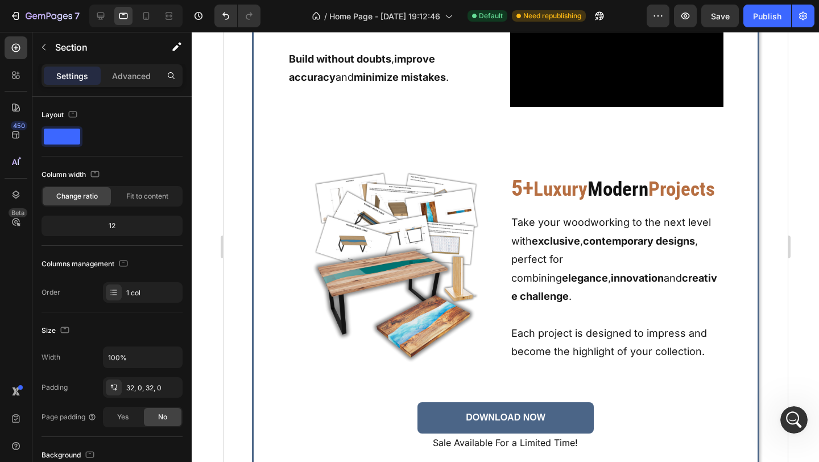
scroll to position [4640, 0]
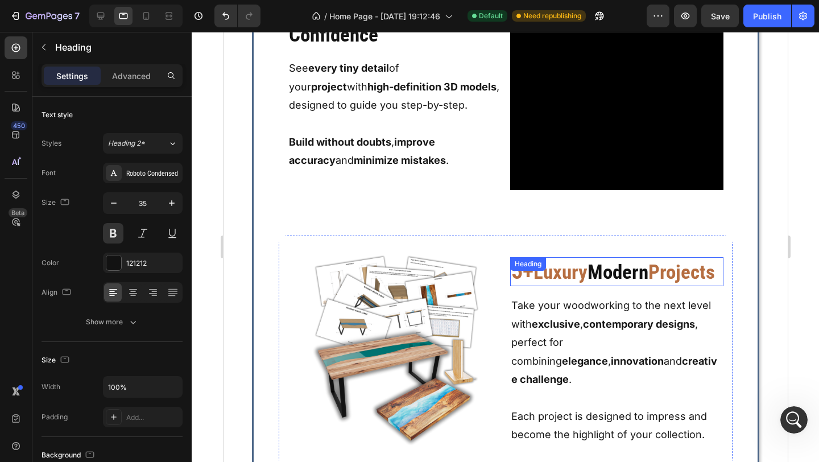
click at [647, 284] on span "Projects" at bounding box center [680, 271] width 67 height 23
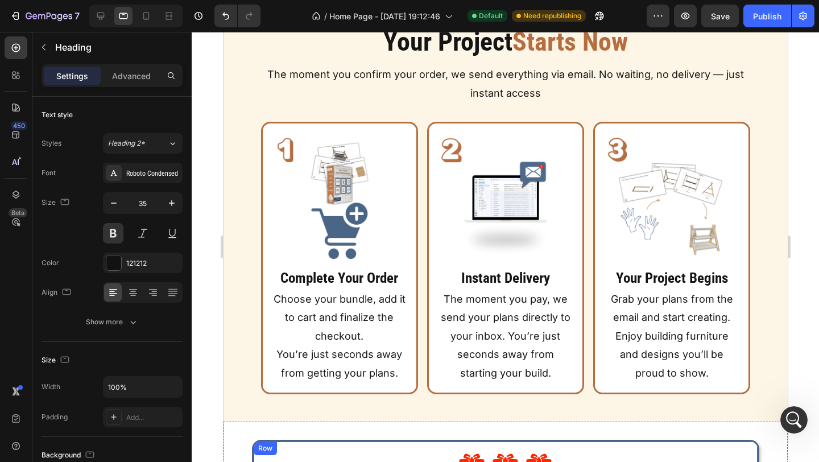
scroll to position [3819, 0]
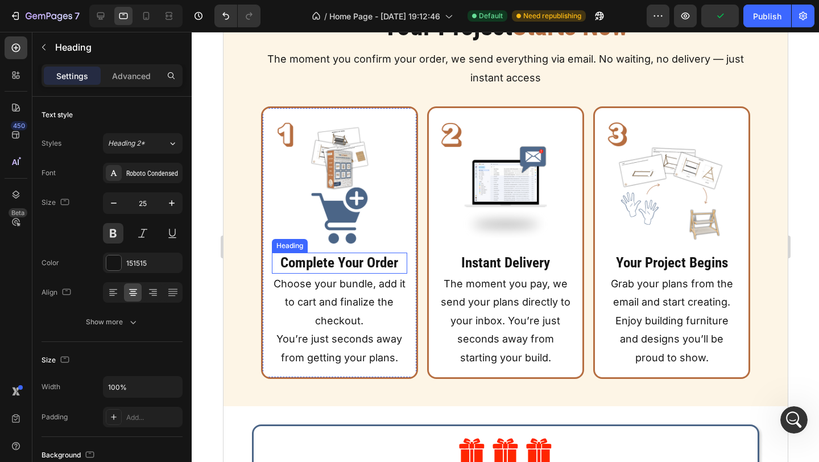
click at [392, 257] on h2 "Complete Your Order" at bounding box center [338, 262] width 135 height 21
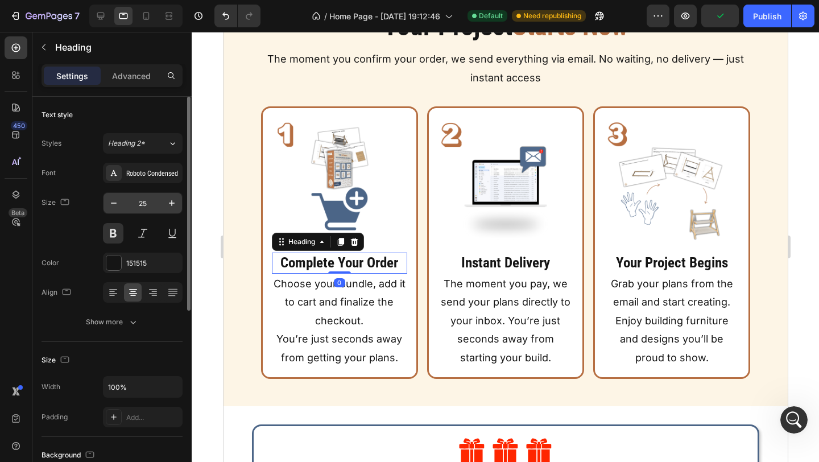
click at [147, 205] on input "25" at bounding box center [143, 203] width 38 height 20
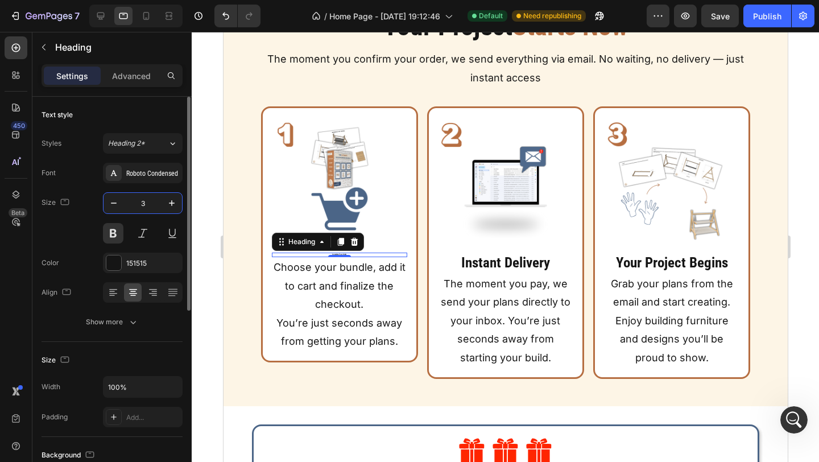
type input "35"
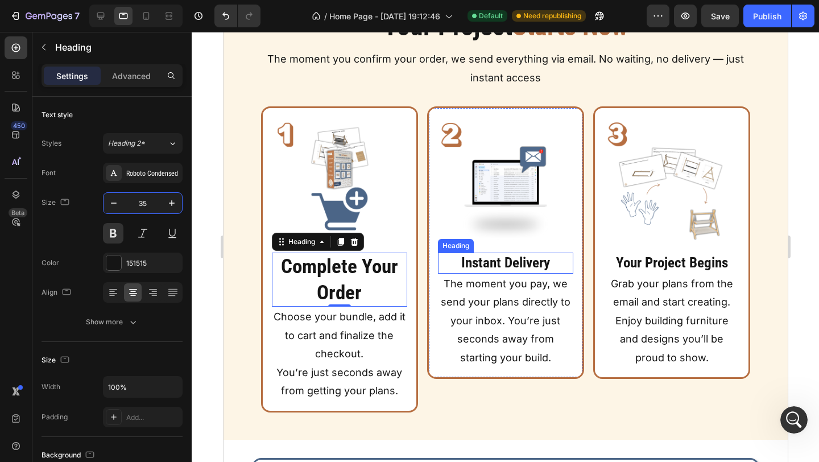
click at [502, 269] on strong "Instant Delivery" at bounding box center [504, 262] width 89 height 16
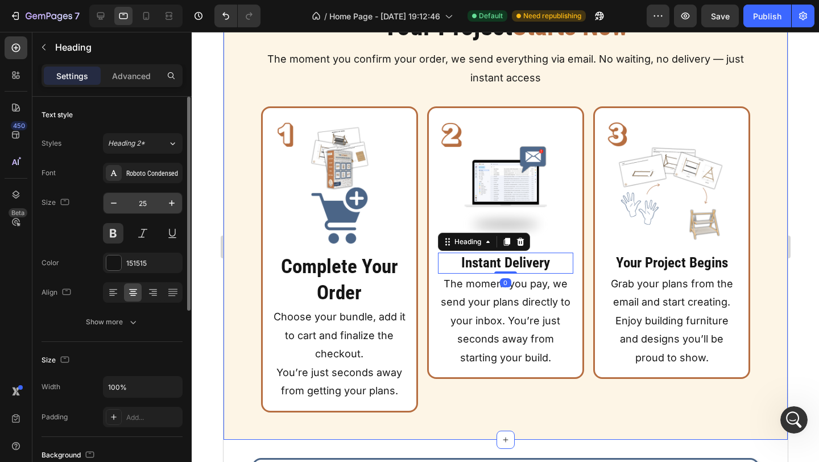
click at [147, 205] on input "25" at bounding box center [143, 203] width 38 height 20
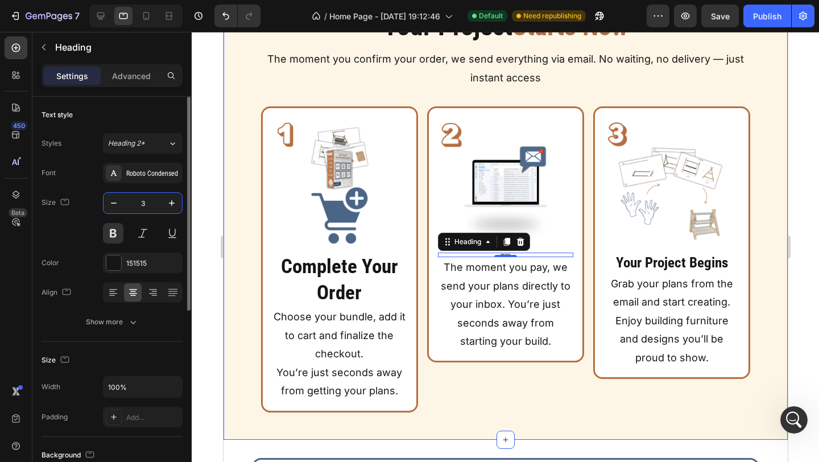
type input "35"
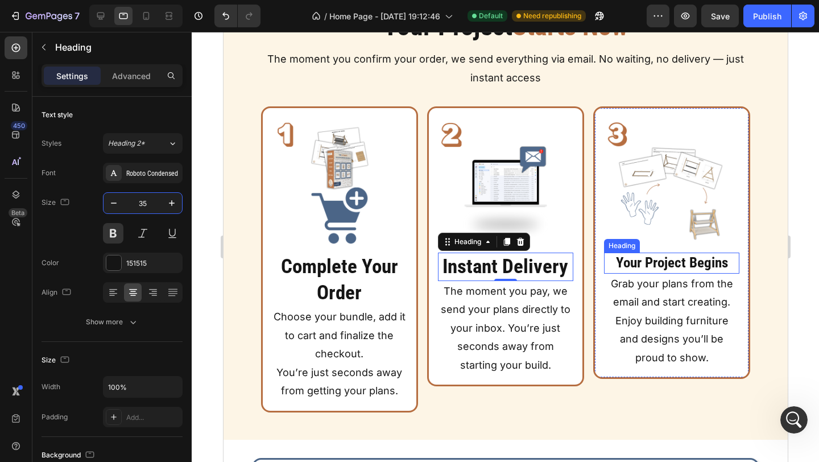
click at [668, 263] on h2 "Your Project Begins" at bounding box center [670, 262] width 135 height 21
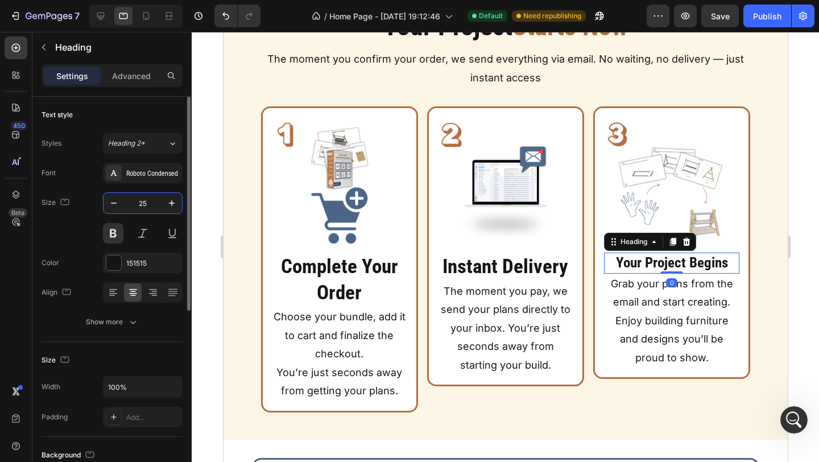
click at [139, 210] on input "25" at bounding box center [143, 203] width 38 height 20
type input "3"
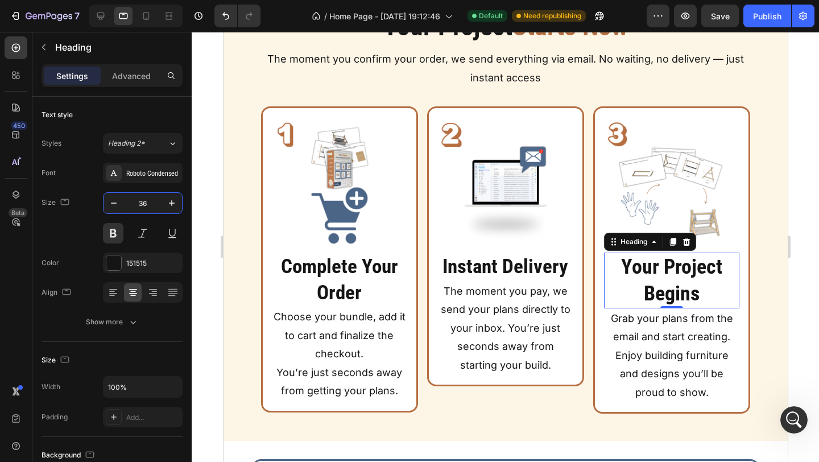
scroll to position [824, 0]
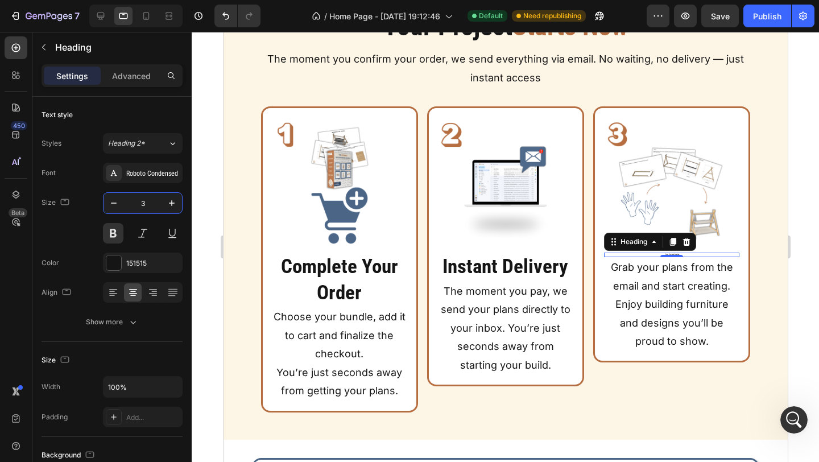
type input "35"
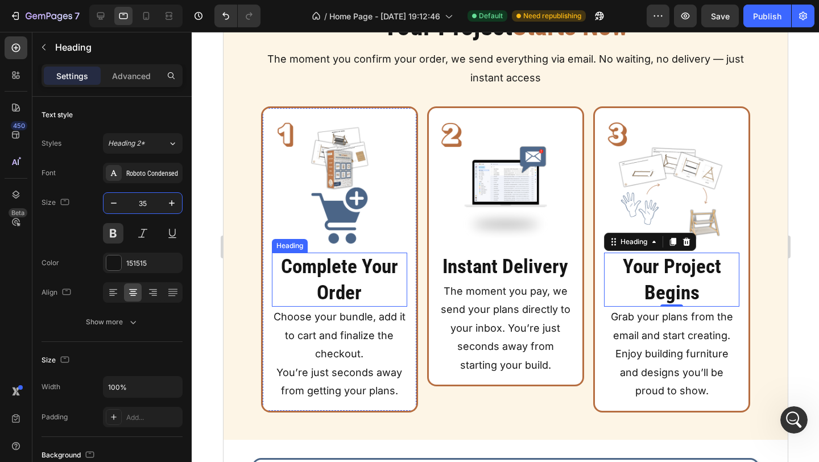
click at [374, 289] on h2 "Complete Your Order" at bounding box center [338, 279] width 135 height 54
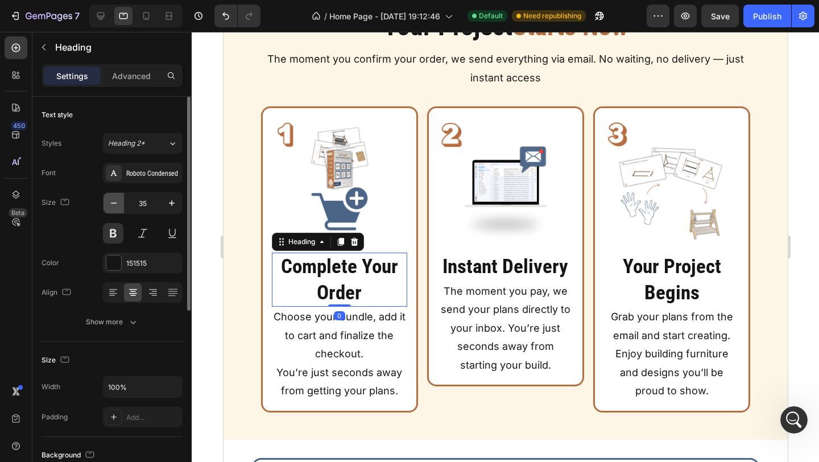
click at [120, 205] on button "button" at bounding box center [113, 203] width 20 height 20
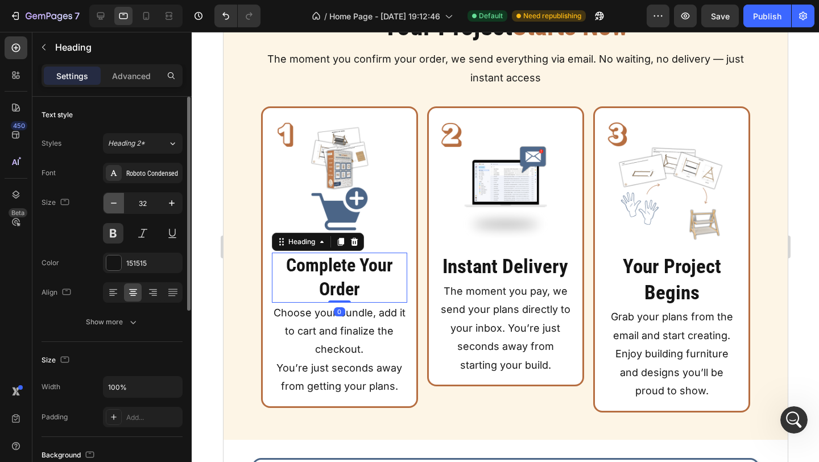
click at [120, 205] on button "button" at bounding box center [113, 203] width 20 height 20
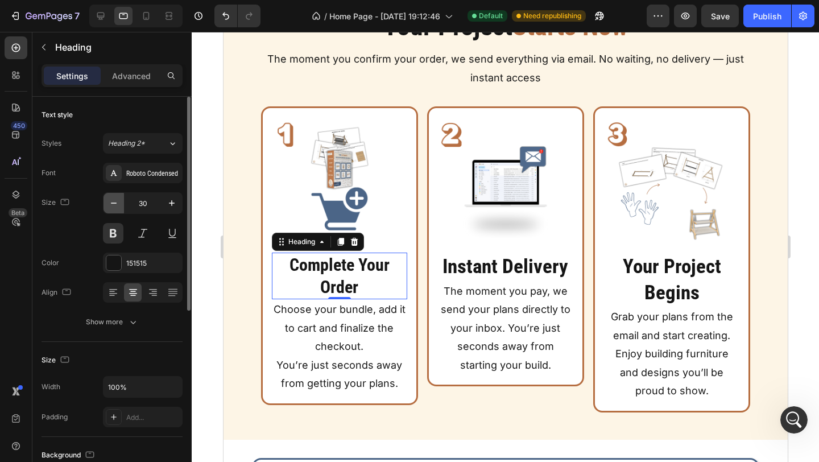
click at [120, 205] on button "button" at bounding box center [113, 203] width 20 height 20
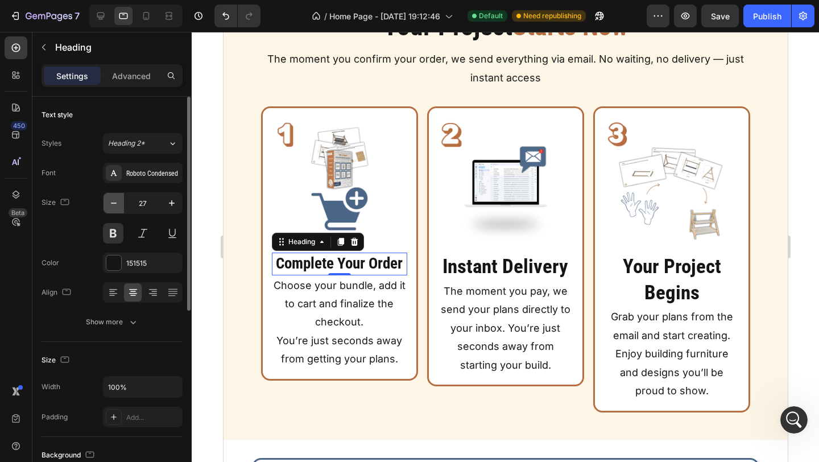
click at [120, 205] on button "button" at bounding box center [113, 203] width 20 height 20
click at [168, 199] on icon "button" at bounding box center [171, 202] width 11 height 11
type input "28"
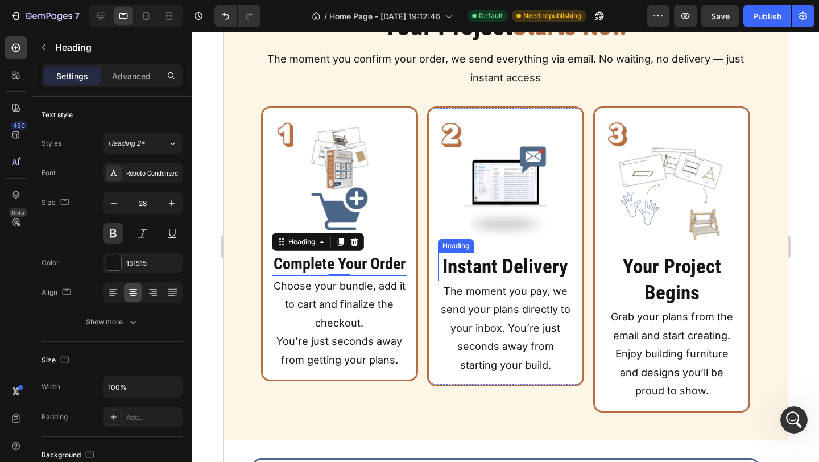
click at [463, 261] on strong "Instant Delivery" at bounding box center [505, 266] width 126 height 23
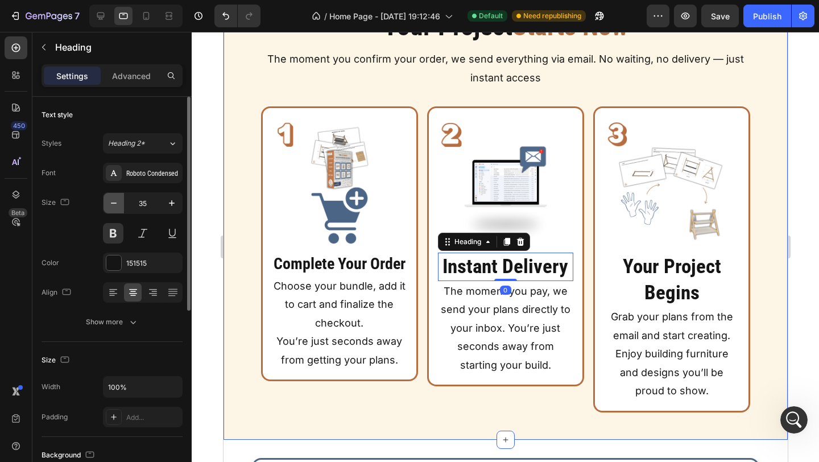
click at [115, 207] on icon "button" at bounding box center [113, 202] width 11 height 11
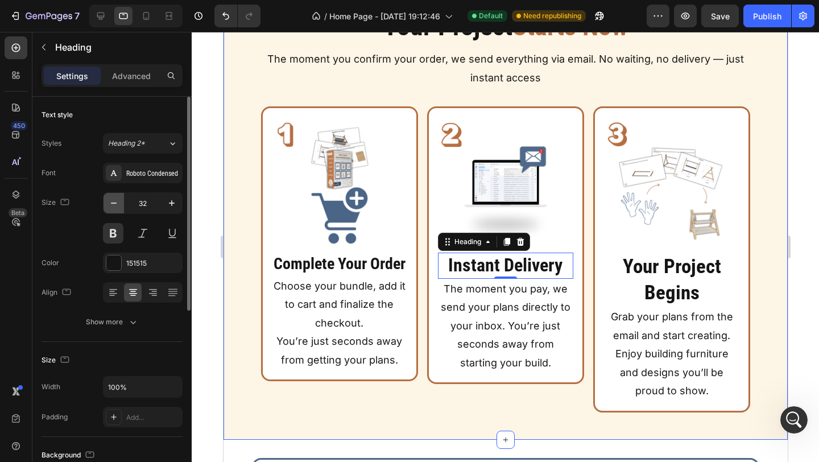
click at [115, 207] on icon "button" at bounding box center [113, 202] width 11 height 11
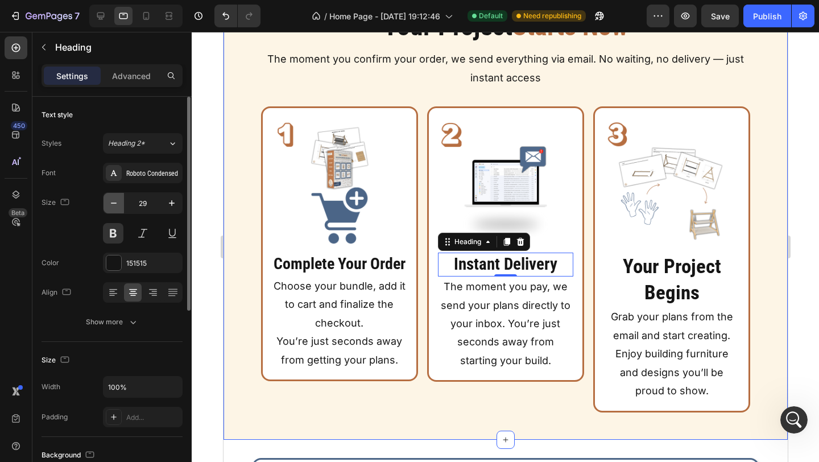
click at [115, 207] on icon "button" at bounding box center [113, 202] width 11 height 11
type input "28"
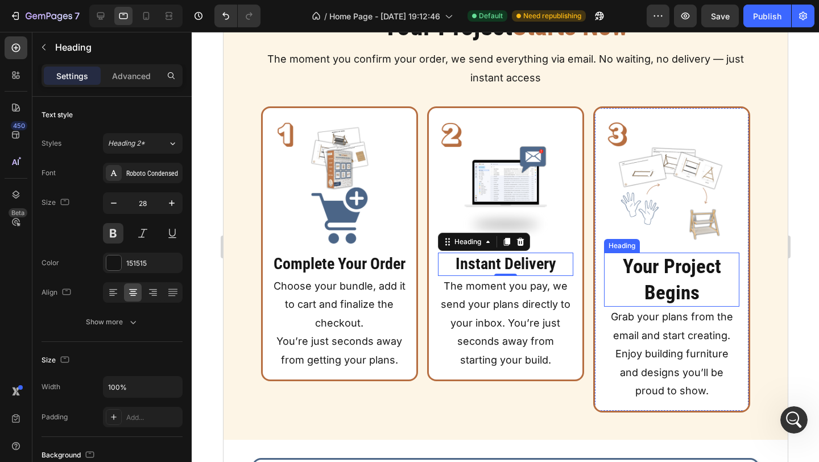
click at [615, 276] on h2 "Your Project Begins" at bounding box center [670, 279] width 135 height 54
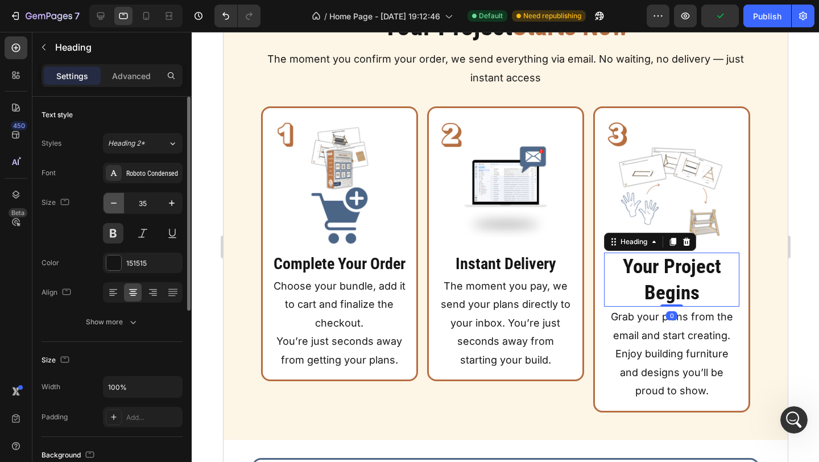
click at [118, 201] on icon "button" at bounding box center [113, 202] width 11 height 11
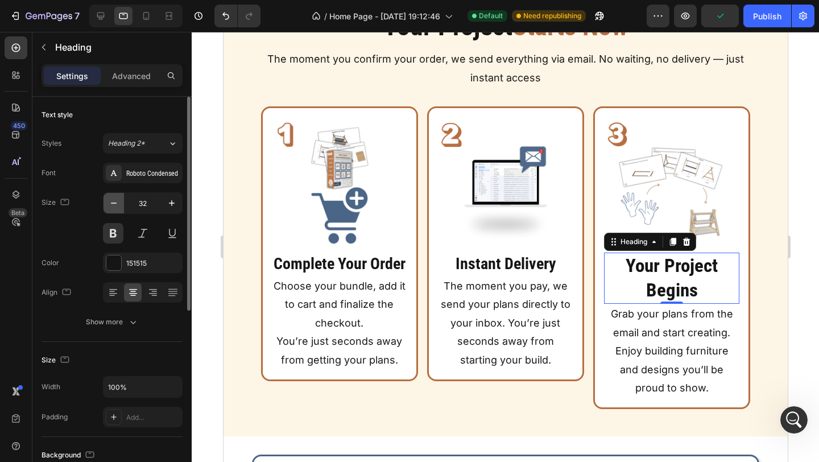
click at [118, 201] on icon "button" at bounding box center [113, 202] width 11 height 11
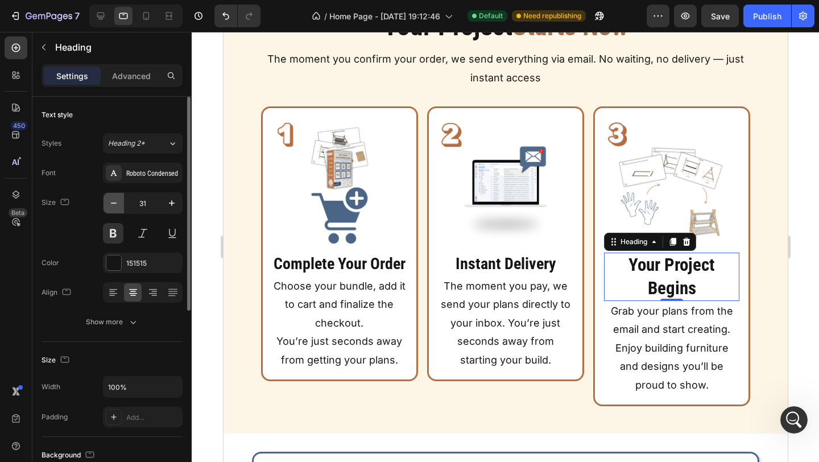
click at [118, 201] on icon "button" at bounding box center [113, 202] width 11 height 11
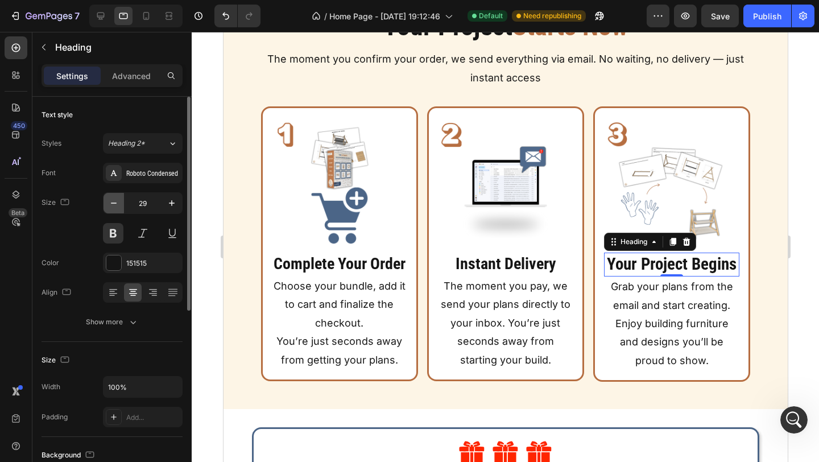
click at [118, 201] on icon "button" at bounding box center [113, 202] width 11 height 11
type input "28"
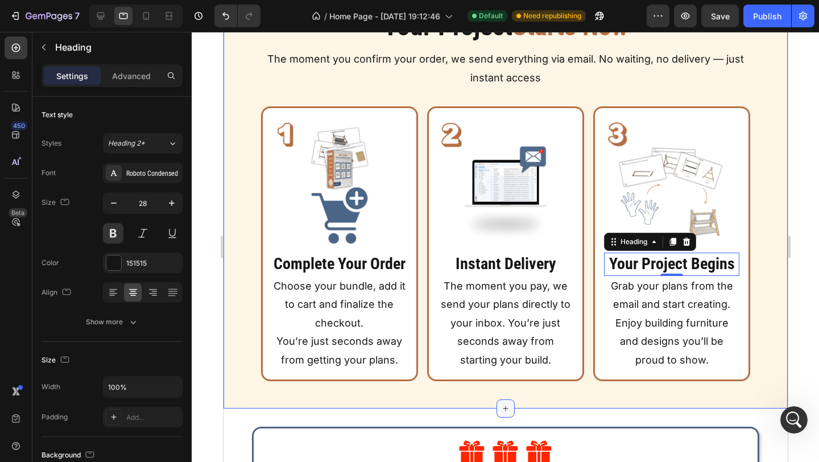
click at [511, 404] on div at bounding box center [505, 408] width 18 height 18
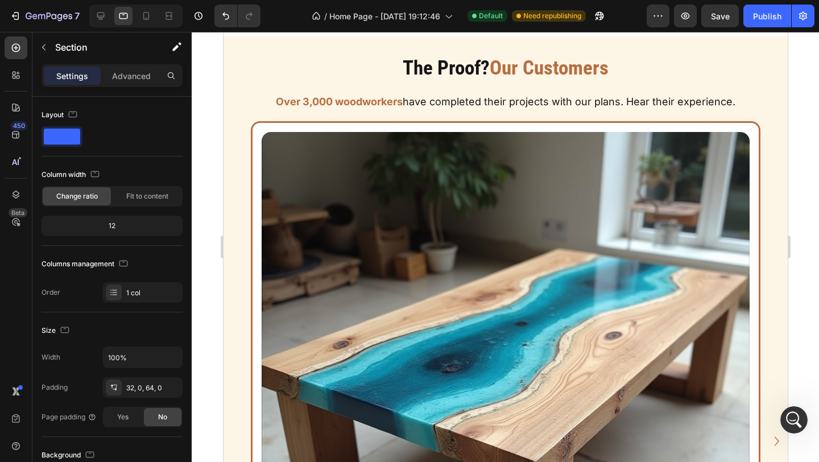
scroll to position [698, 0]
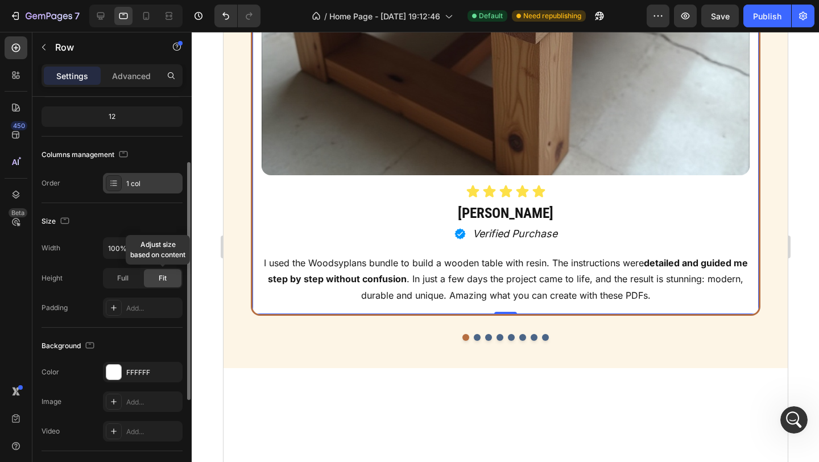
scroll to position [108, 0]
click at [153, 284] on div "Fit" at bounding box center [163, 279] width 38 height 18
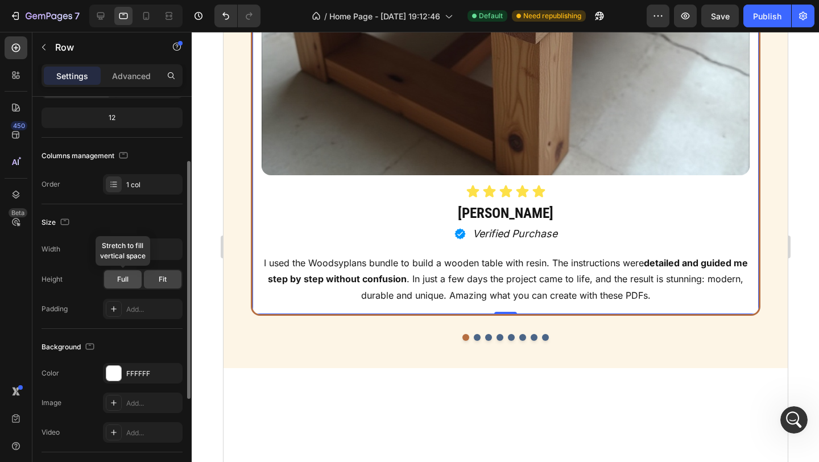
click at [129, 281] on div "Full" at bounding box center [123, 279] width 38 height 18
click at [162, 285] on div "Fit" at bounding box center [163, 279] width 38 height 18
click at [130, 282] on div "Full" at bounding box center [123, 279] width 38 height 18
click at [156, 282] on div "Fit" at bounding box center [163, 279] width 38 height 18
click at [160, 180] on div "1 col" at bounding box center [152, 185] width 53 height 10
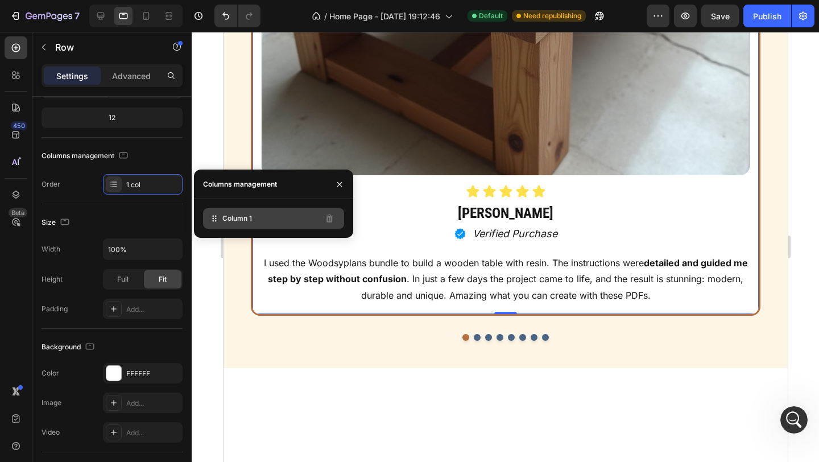
click at [299, 219] on div "Column 1" at bounding box center [273, 218] width 141 height 20
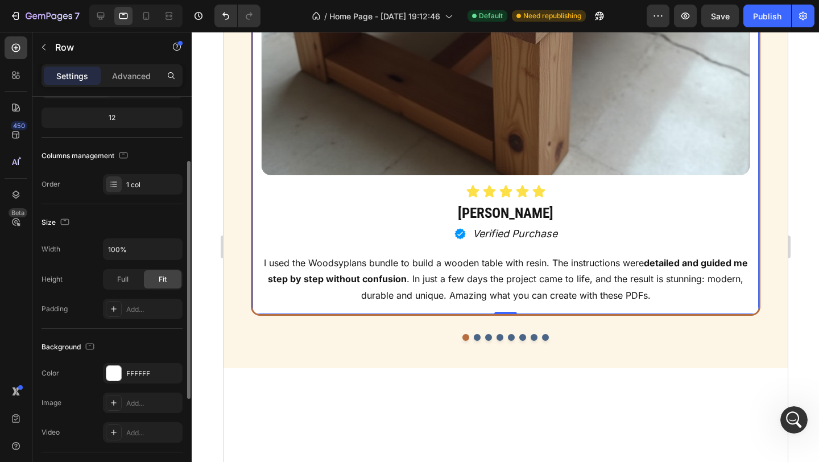
click at [113, 158] on div "Columns management" at bounding box center [85, 155] width 89 height 15
click at [126, 181] on div "1 col" at bounding box center [152, 185] width 53 height 10
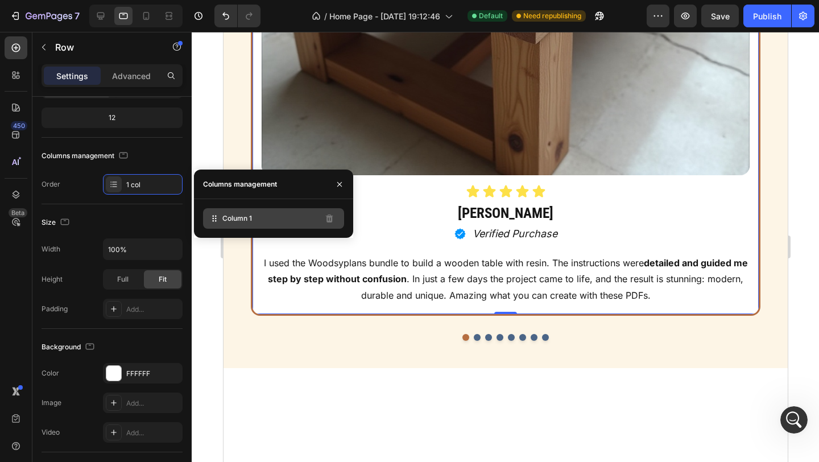
click at [269, 218] on div "Column 1" at bounding box center [273, 218] width 141 height 20
click at [213, 220] on icon at bounding box center [214, 221] width 2 height 2
drag, startPoint x: 213, startPoint y: 219, endPoint x: 213, endPoint y: 227, distance: 8.5
click at [213, 227] on div "Column 1" at bounding box center [273, 218] width 141 height 20
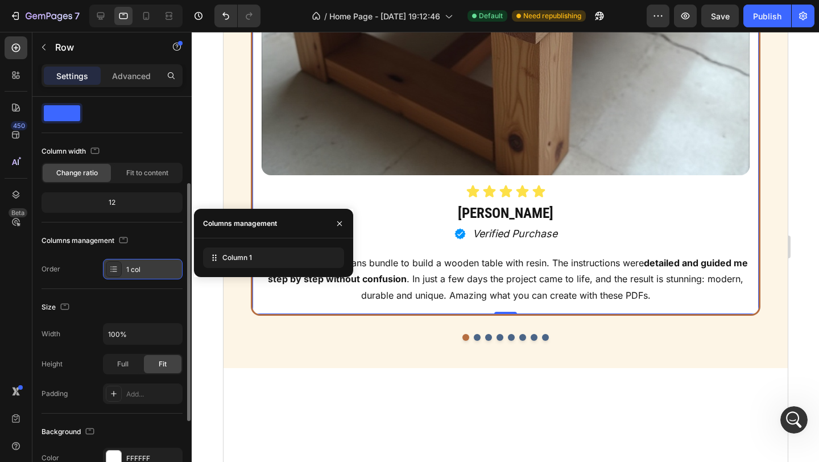
scroll to position [10, 0]
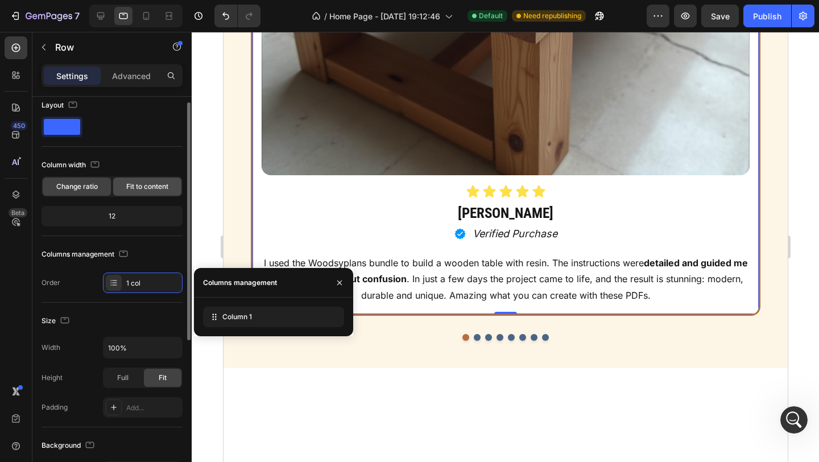
click at [139, 185] on span "Fit to content" at bounding box center [147, 186] width 42 height 10
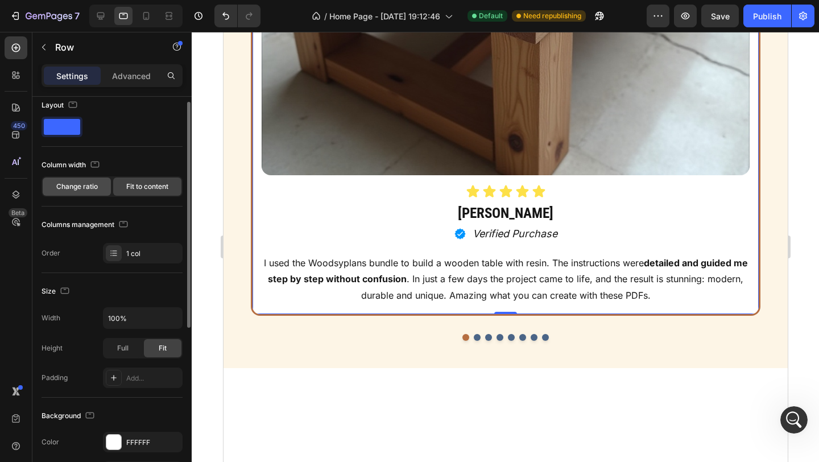
click at [90, 190] on span "Change ratio" at bounding box center [76, 186] width 41 height 10
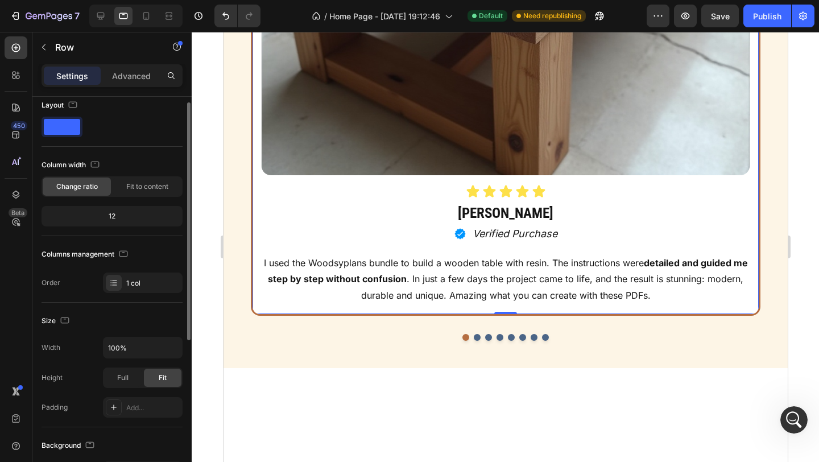
click at [113, 216] on div "12" at bounding box center [112, 216] width 136 height 16
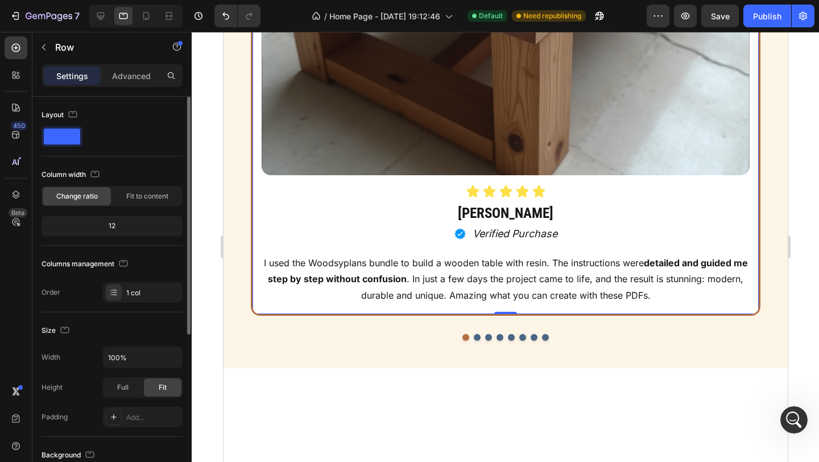
click at [71, 130] on span at bounding box center [62, 136] width 36 height 16
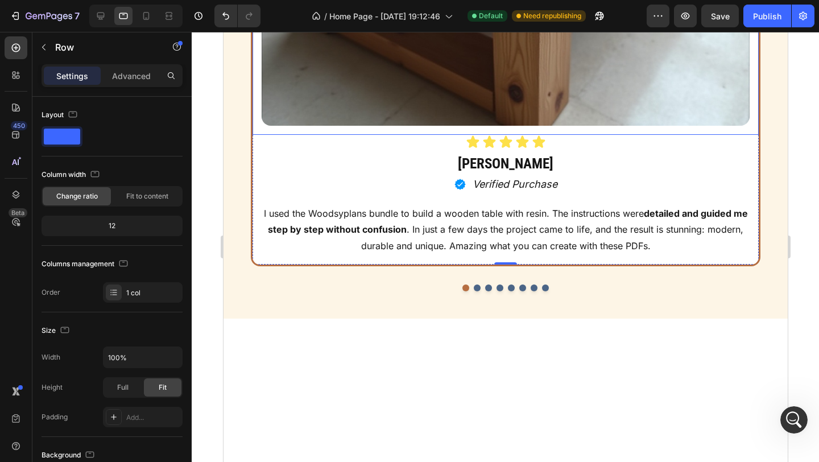
scroll to position [842, 0]
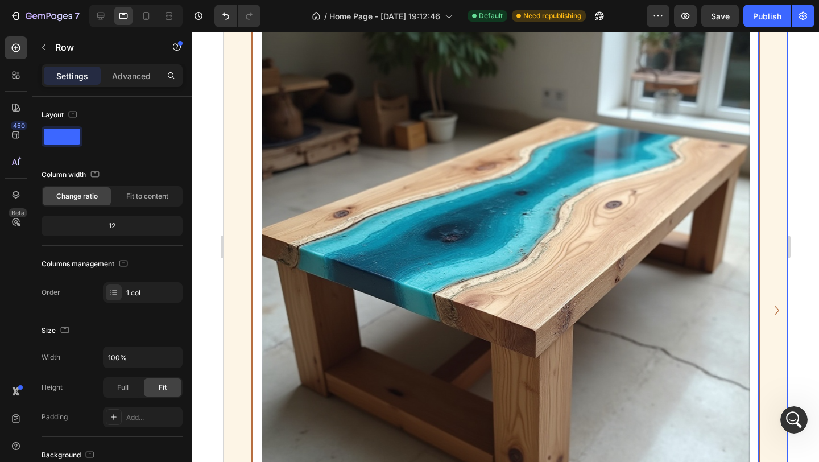
click at [772, 315] on icon "Carousel Next Arrow" at bounding box center [776, 310] width 18 height 20
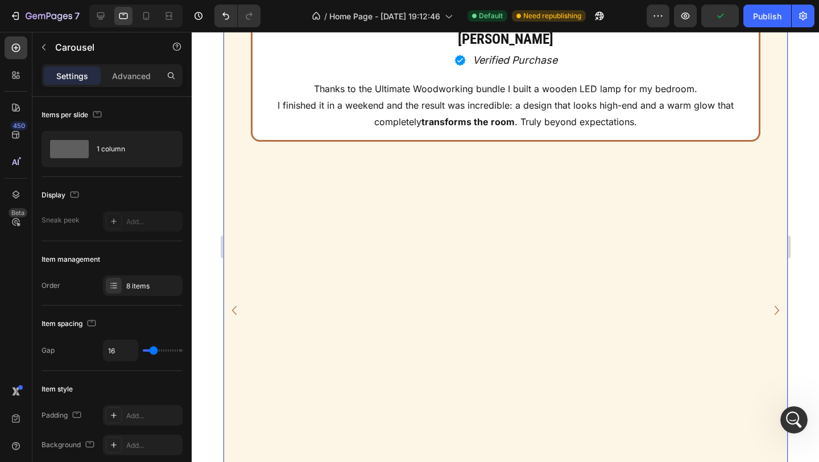
click at [772, 316] on icon "Carousel Next Arrow" at bounding box center [776, 310] width 18 height 20
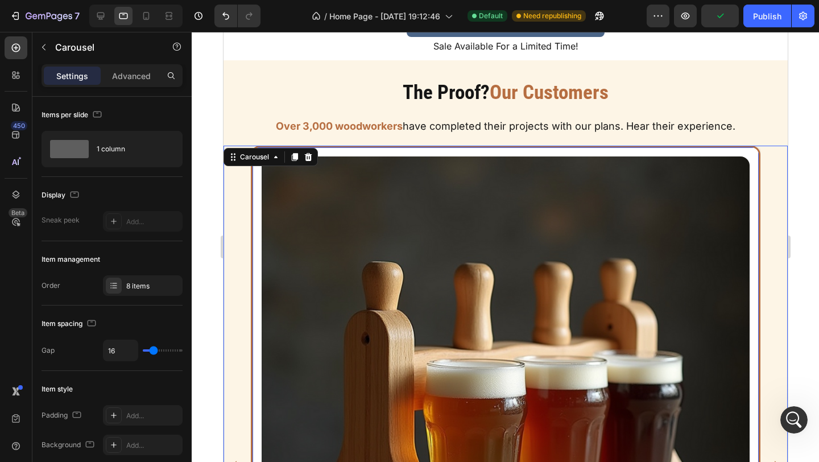
scroll to position [682, 0]
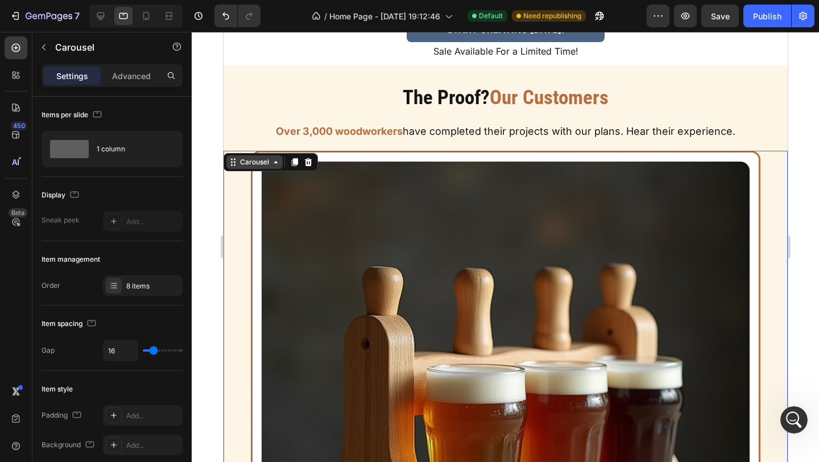
click at [265, 167] on div "Carousel" at bounding box center [254, 162] width 34 height 10
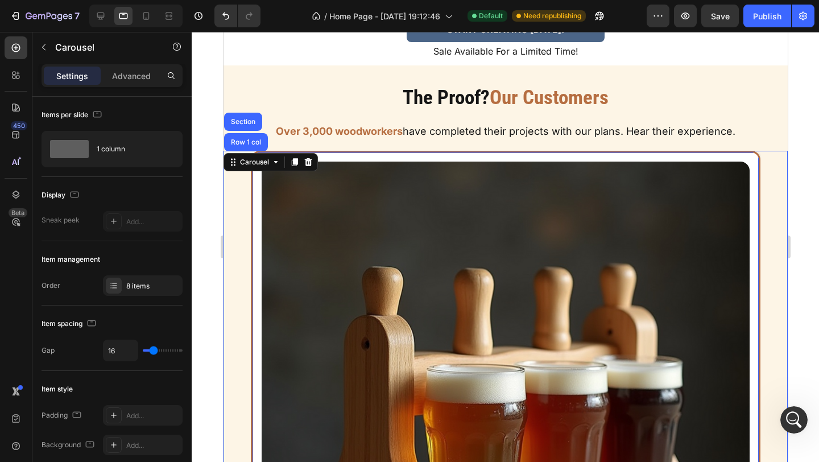
click at [300, 213] on img at bounding box center [505, 405] width 488 height 488
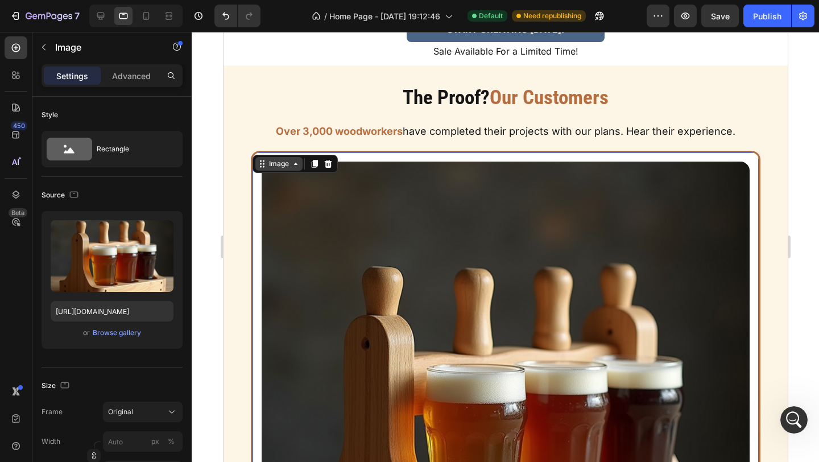
click at [296, 167] on icon at bounding box center [294, 163] width 9 height 9
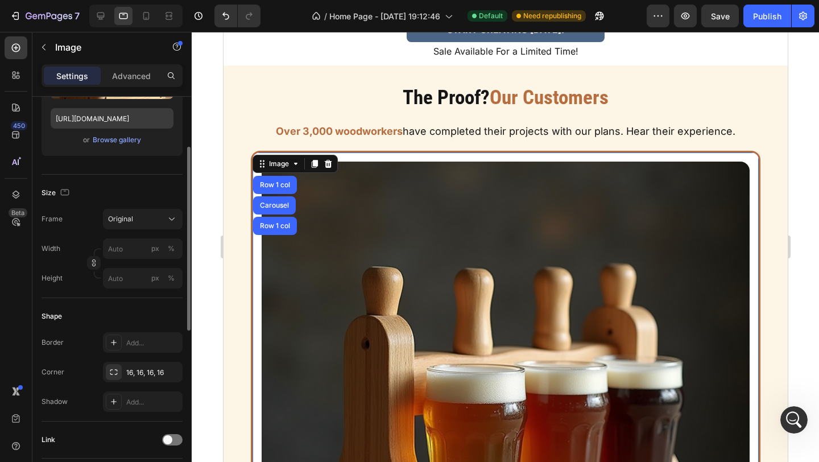
scroll to position [215, 0]
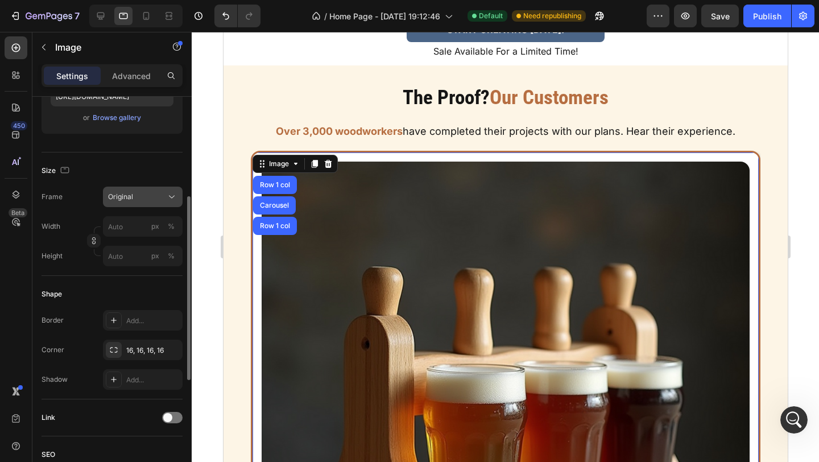
click at [166, 197] on icon at bounding box center [171, 196] width 11 height 11
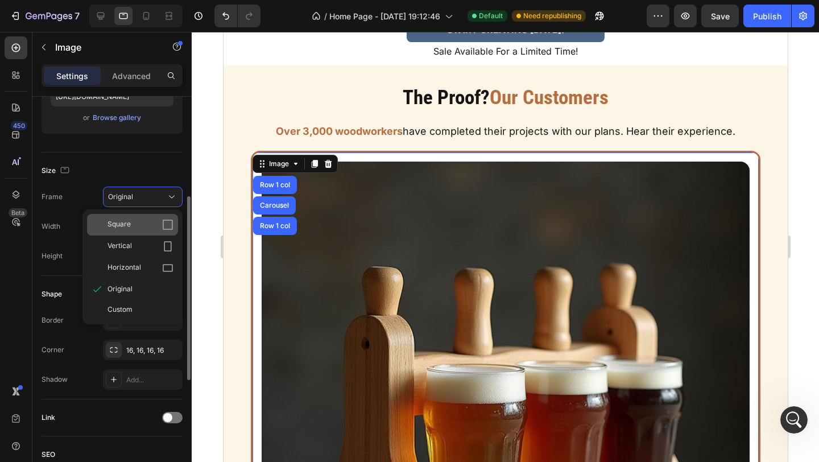
click at [138, 230] on div "Square" at bounding box center [132, 225] width 91 height 22
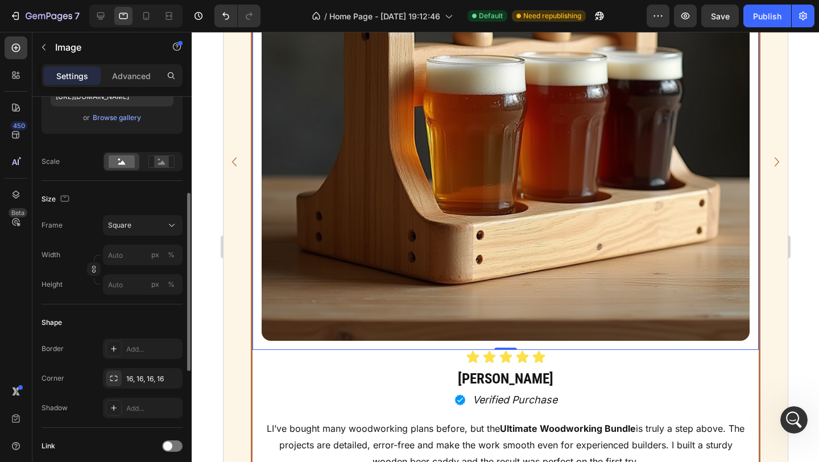
scroll to position [956, 0]
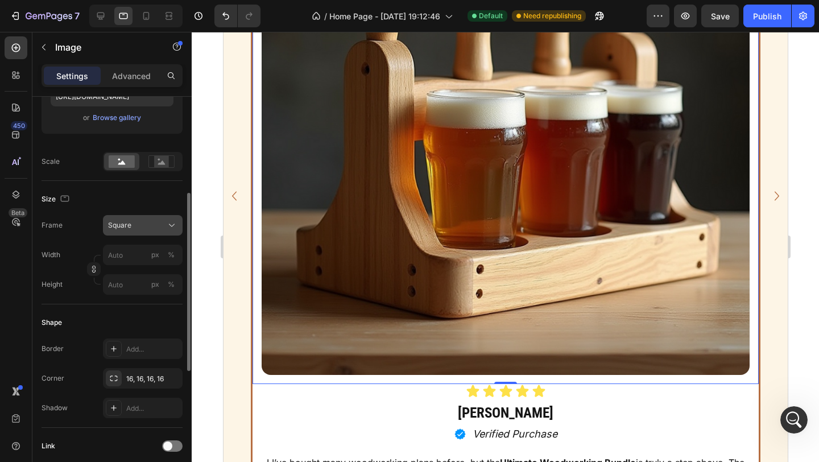
click at [159, 227] on div "Square" at bounding box center [136, 225] width 56 height 10
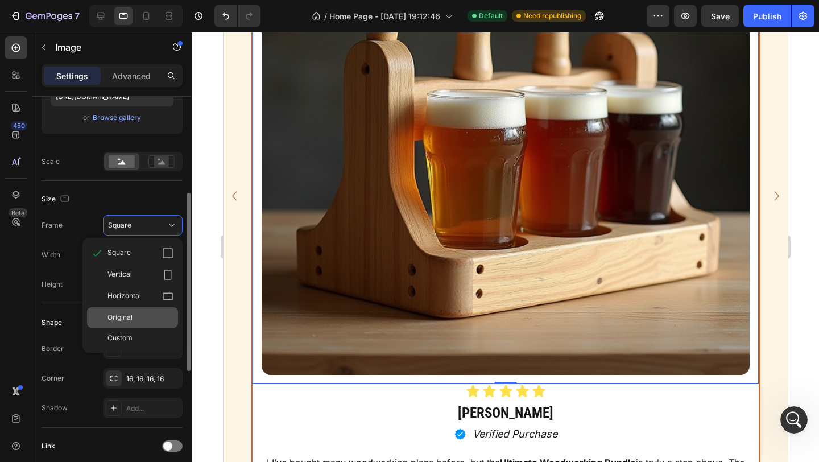
click at [127, 313] on span "Original" at bounding box center [119, 317] width 25 height 10
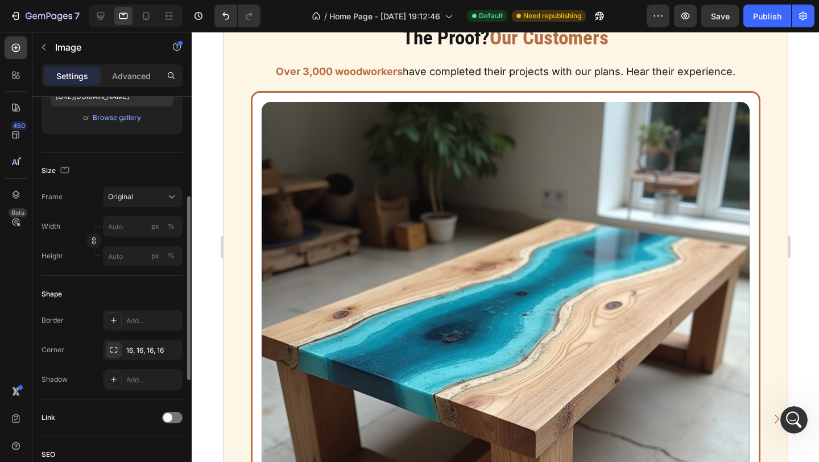
scroll to position [746, 0]
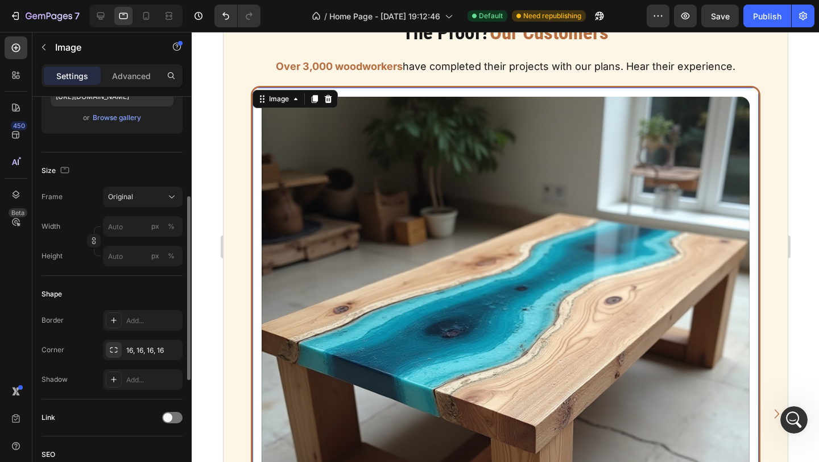
click at [747, 97] on div at bounding box center [505, 341] width 488 height 488
click at [135, 259] on input "px %" at bounding box center [143, 256] width 80 height 20
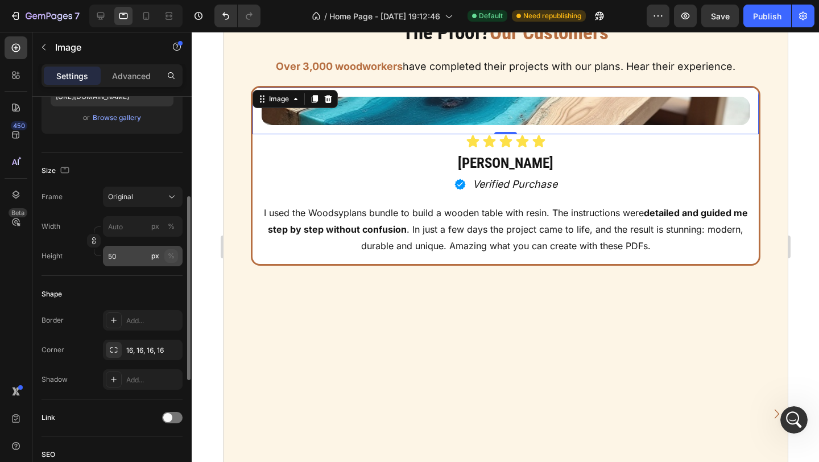
click at [175, 256] on button "%" at bounding box center [171, 256] width 14 height 14
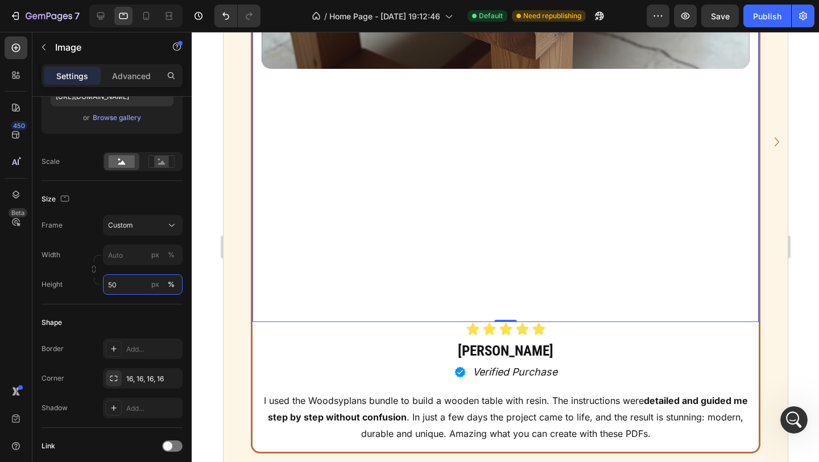
scroll to position [1015, 0]
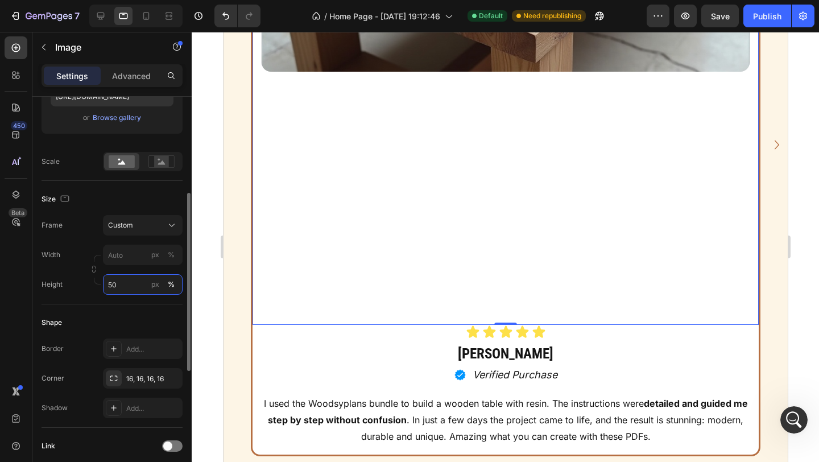
click at [112, 285] on input "50" at bounding box center [143, 284] width 80 height 20
type input "0"
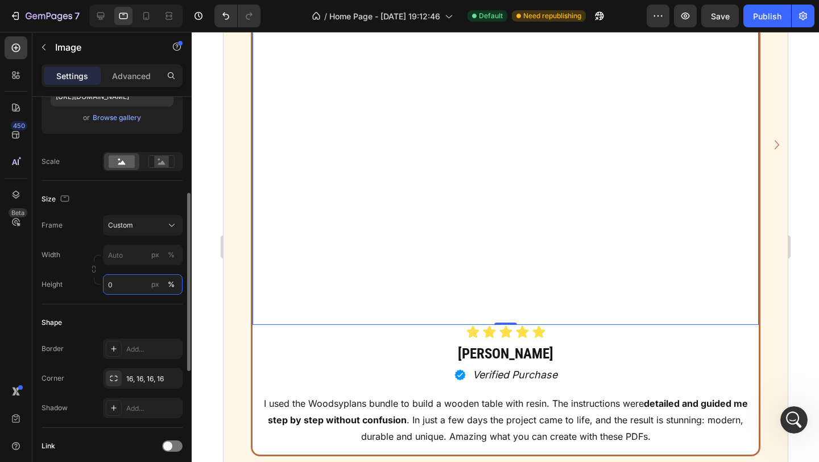
click at [139, 283] on input "0" at bounding box center [143, 284] width 80 height 20
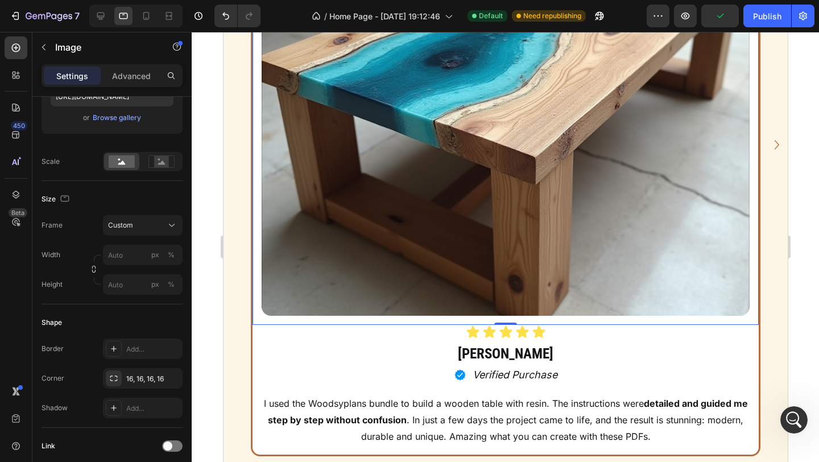
click at [205, 256] on div at bounding box center [505, 247] width 627 height 430
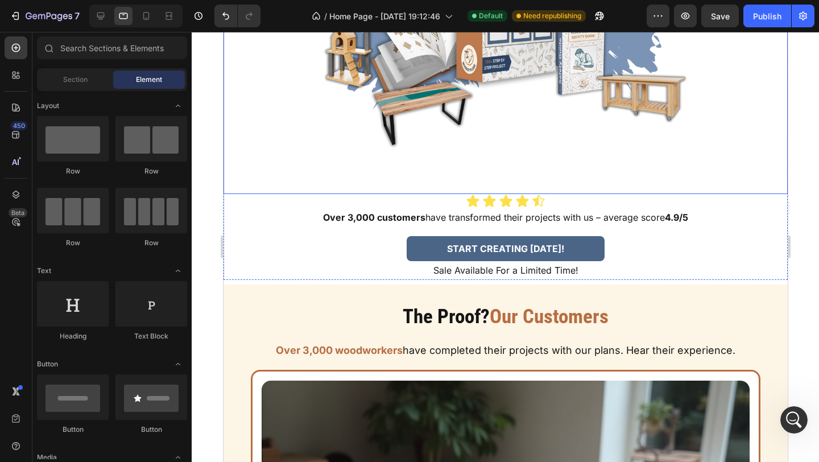
scroll to position [543, 0]
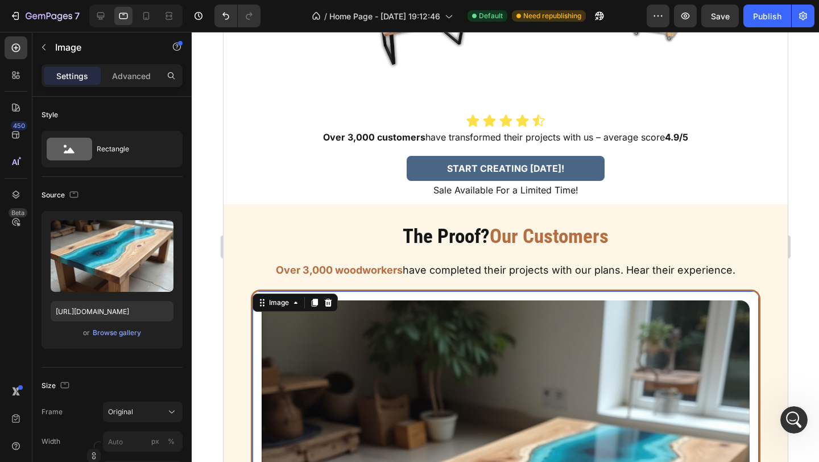
click at [281, 305] on div "Image" at bounding box center [278, 302] width 24 height 10
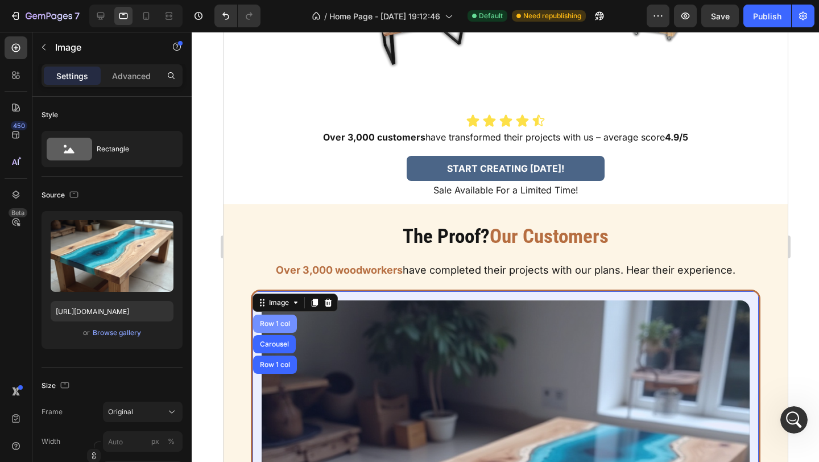
click at [284, 326] on div "Row 1 col" at bounding box center [274, 323] width 35 height 7
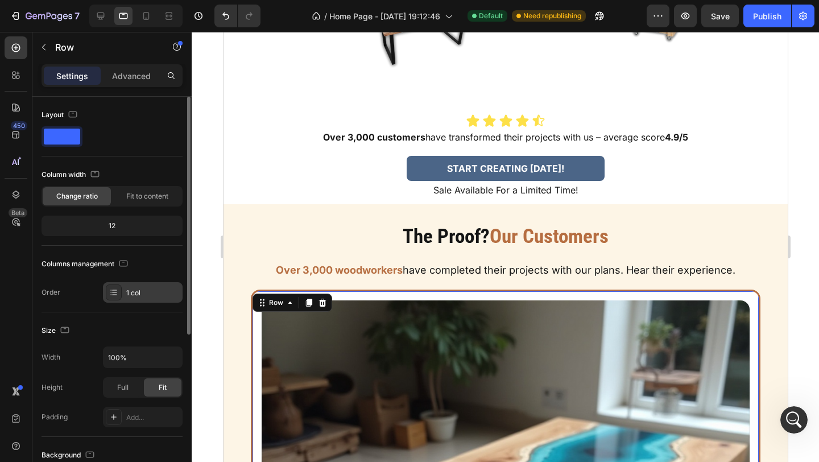
click at [110, 293] on icon at bounding box center [113, 292] width 9 height 9
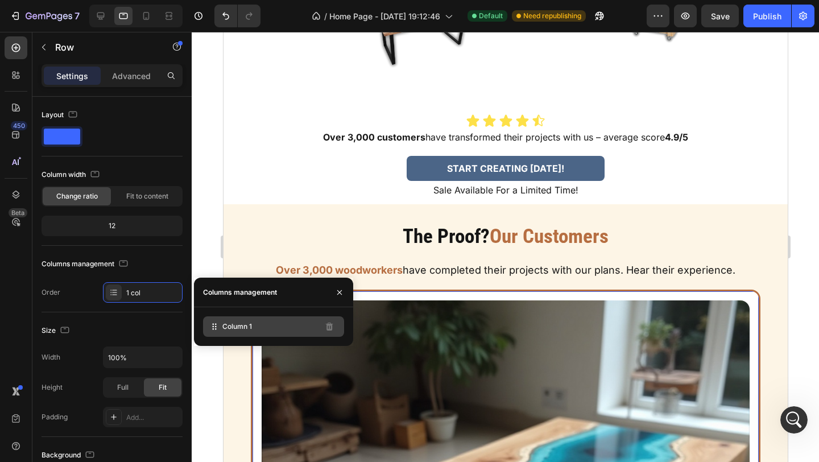
click at [230, 327] on span "Column 1" at bounding box center [237, 326] width 30 height 10
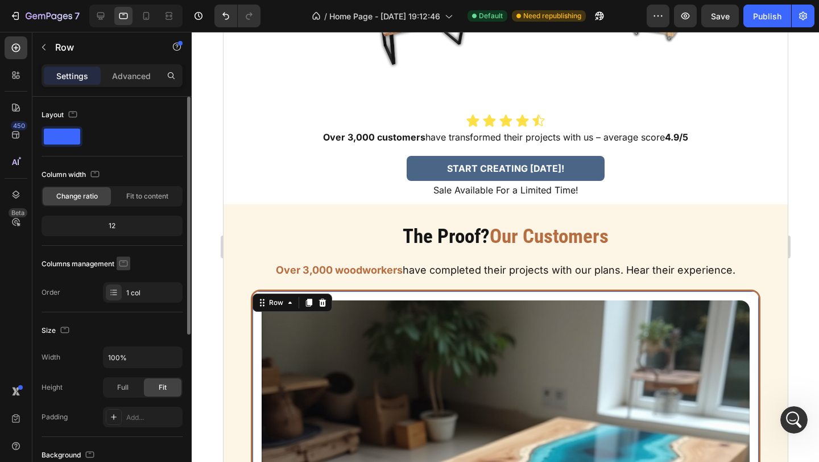
click at [121, 263] on icon "button" at bounding box center [123, 262] width 11 height 11
click at [172, 265] on div "Columns management" at bounding box center [111, 264] width 141 height 18
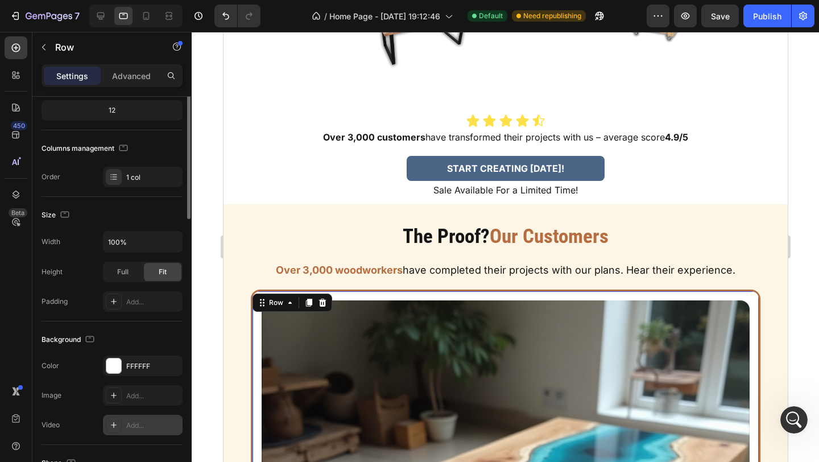
scroll to position [0, 0]
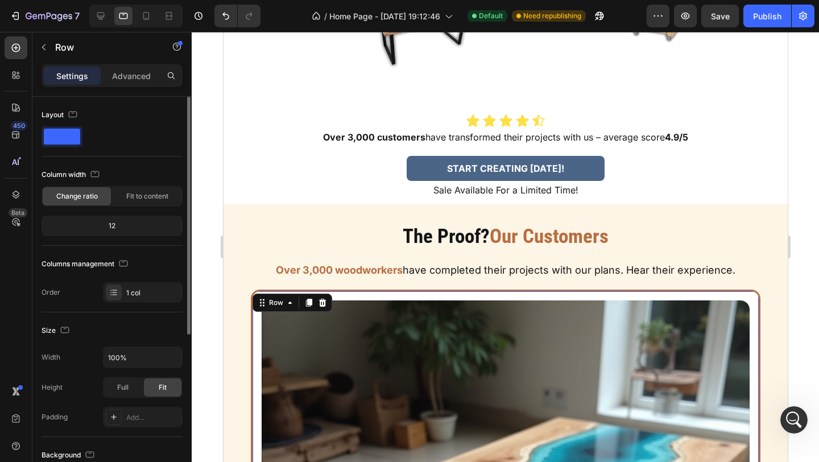
click at [106, 196] on div "Change ratio" at bounding box center [77, 196] width 68 height 18
click at [105, 223] on div "12" at bounding box center [112, 226] width 136 height 16
click at [116, 225] on div "12" at bounding box center [112, 226] width 136 height 16
click at [110, 225] on div "12" at bounding box center [112, 226] width 136 height 16
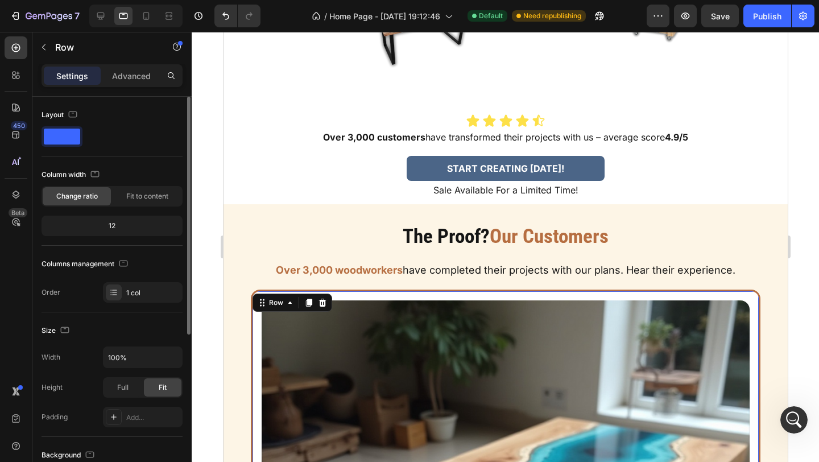
click at [72, 196] on span "Change ratio" at bounding box center [76, 196] width 41 height 10
click at [113, 222] on div "12" at bounding box center [112, 226] width 136 height 16
click at [130, 193] on span "Fit to content" at bounding box center [147, 196] width 42 height 10
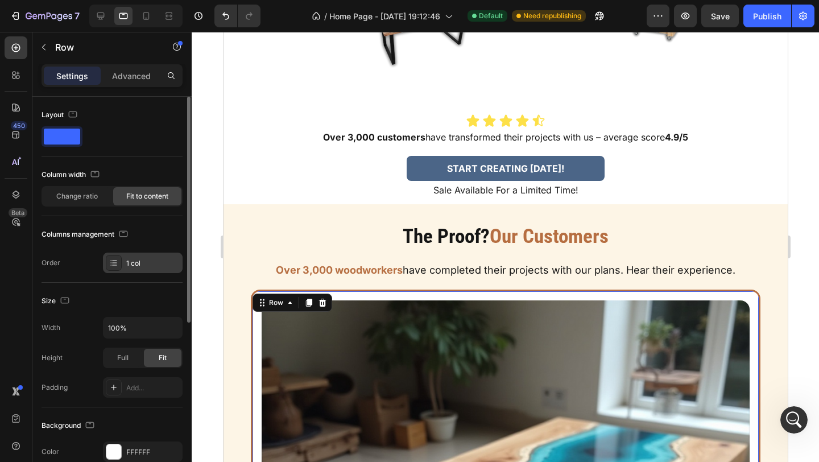
click at [130, 261] on div "1 col" at bounding box center [152, 263] width 53 height 10
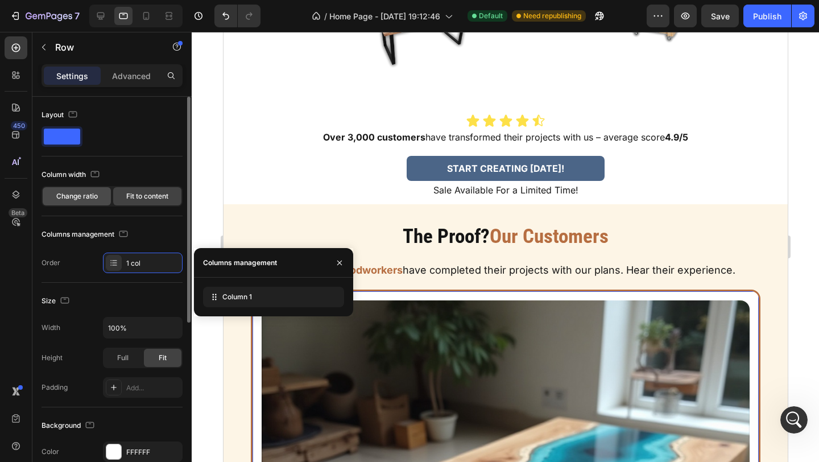
click at [104, 194] on div "Change ratio" at bounding box center [77, 196] width 68 height 18
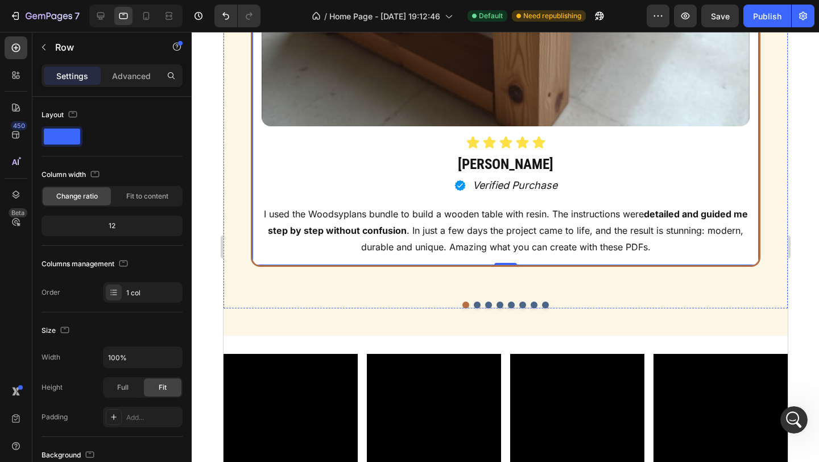
scroll to position [970, 0]
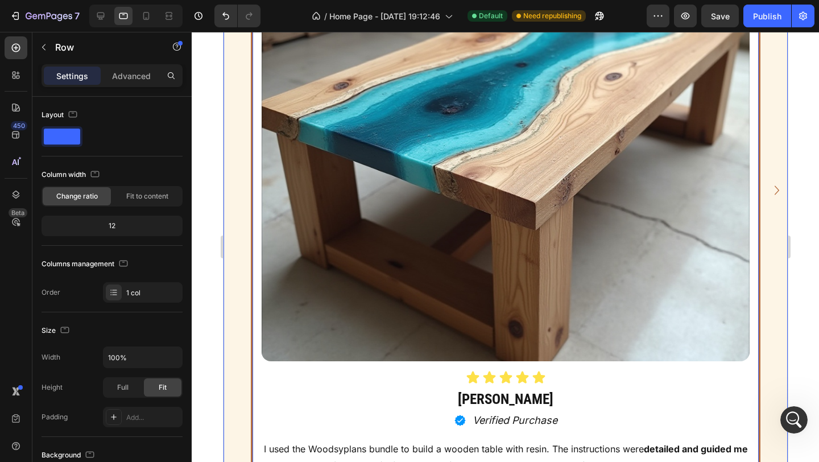
click at [761, 306] on div "Image Icon Icon Icon Icon Icon Icon List James T. Heading Icon Verified Purchas…" at bounding box center [505, 189] width 564 height 655
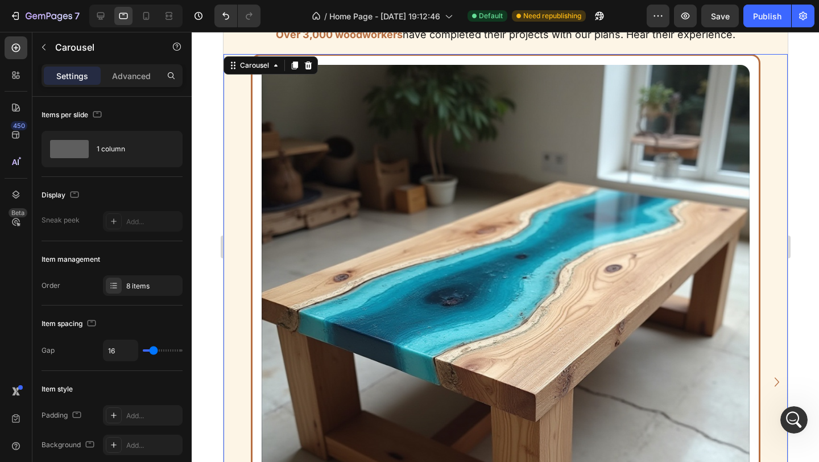
scroll to position [660, 0]
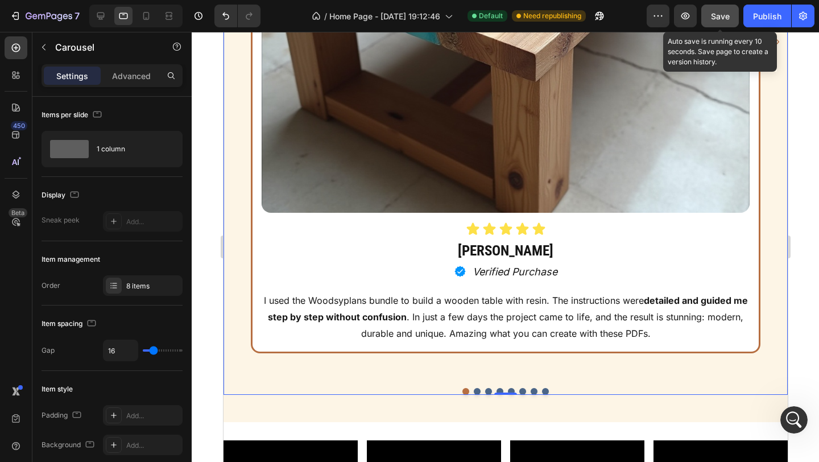
click at [730, 24] on button "Save" at bounding box center [720, 16] width 38 height 23
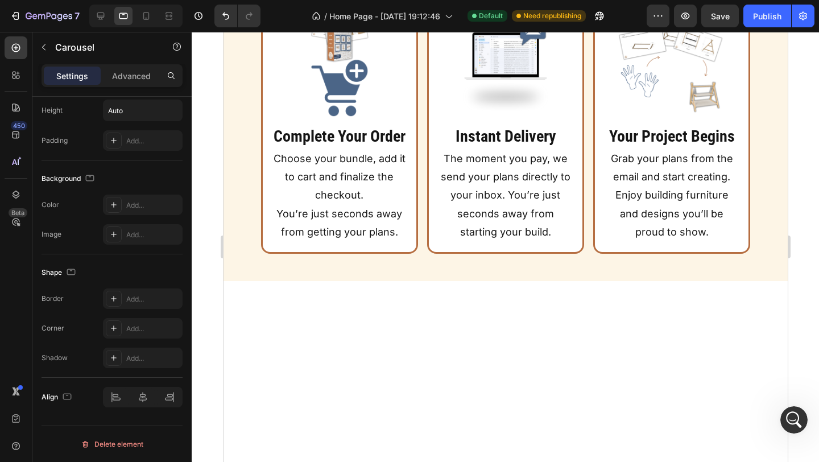
scroll to position [4009, 0]
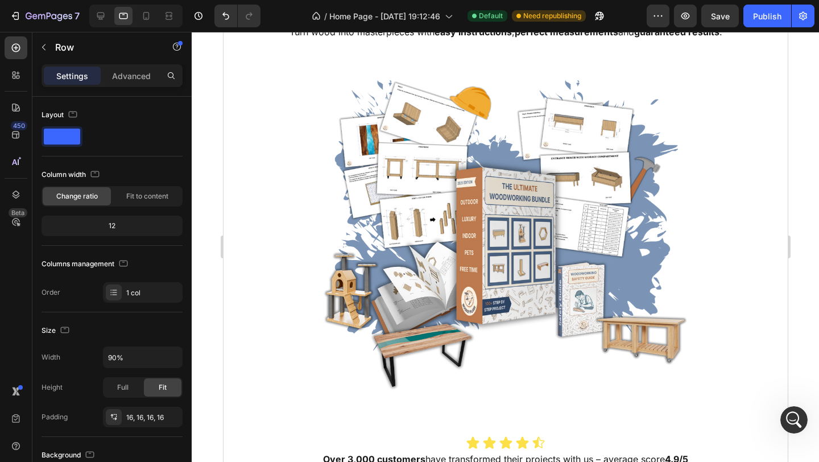
scroll to position [0, 0]
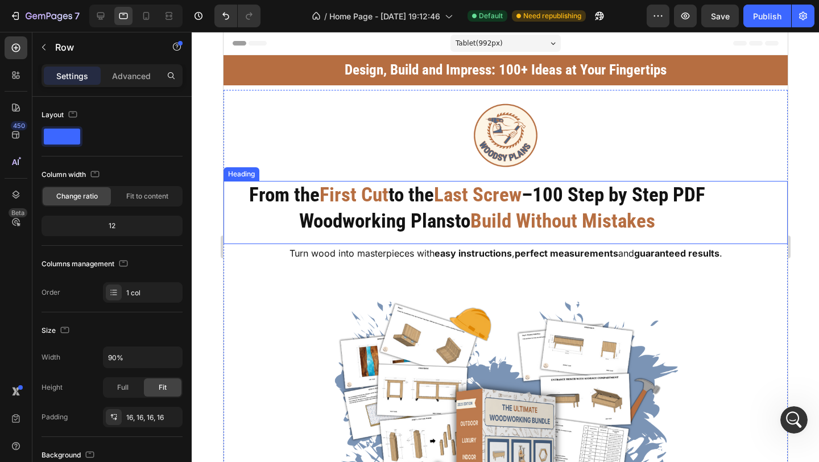
click at [319, 208] on h2 "From the First Cut to the Last Screw – 100 Step by Step PDF Woodworking Plans t…" at bounding box center [477, 208] width 508 height 54
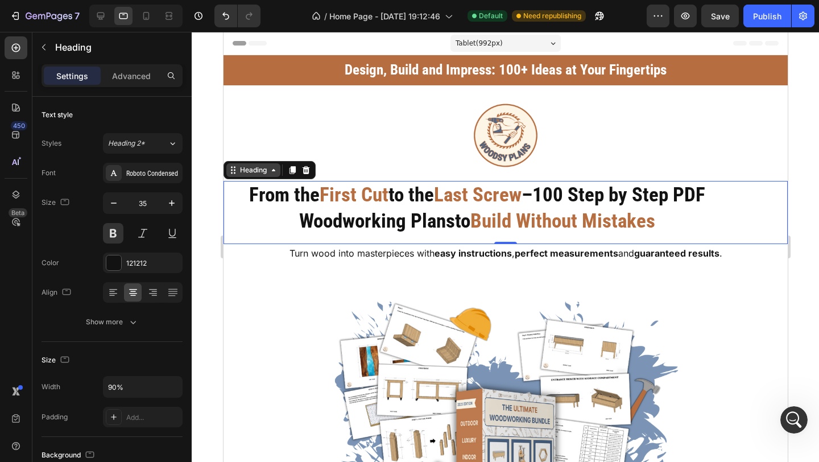
click at [278, 168] on div "Heading" at bounding box center [253, 170] width 54 height 14
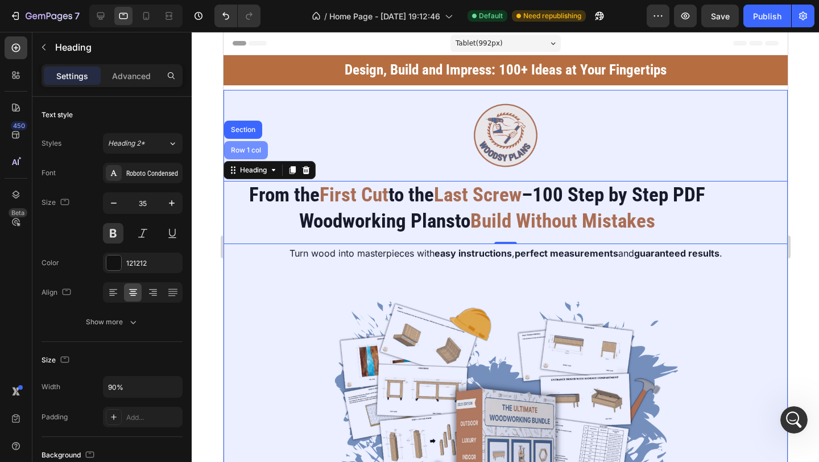
click at [250, 145] on div "Row 1 col" at bounding box center [245, 150] width 44 height 18
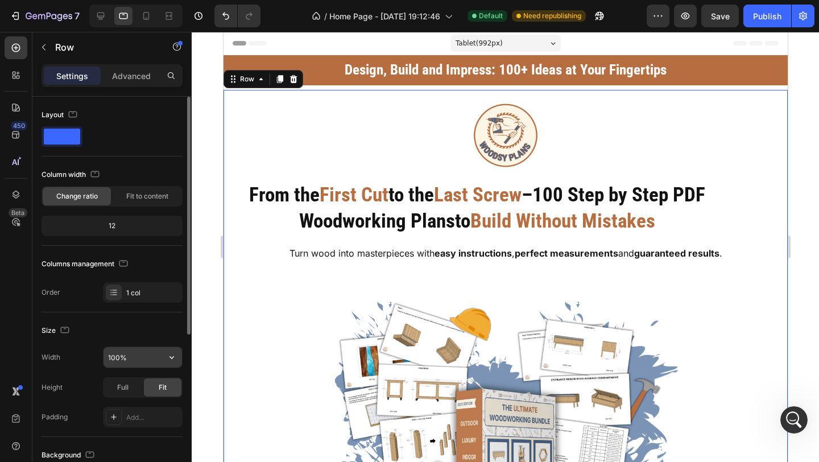
click at [118, 359] on input "100%" at bounding box center [142, 357] width 78 height 20
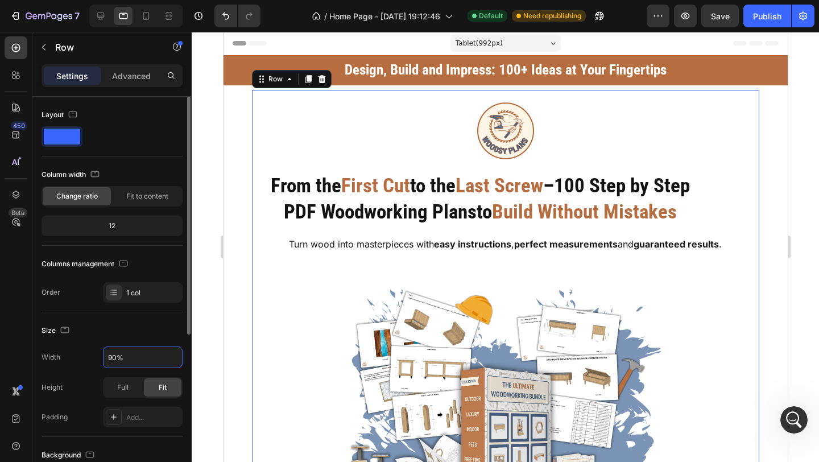
type input "90%"
click at [142, 336] on div "Size" at bounding box center [111, 330] width 141 height 18
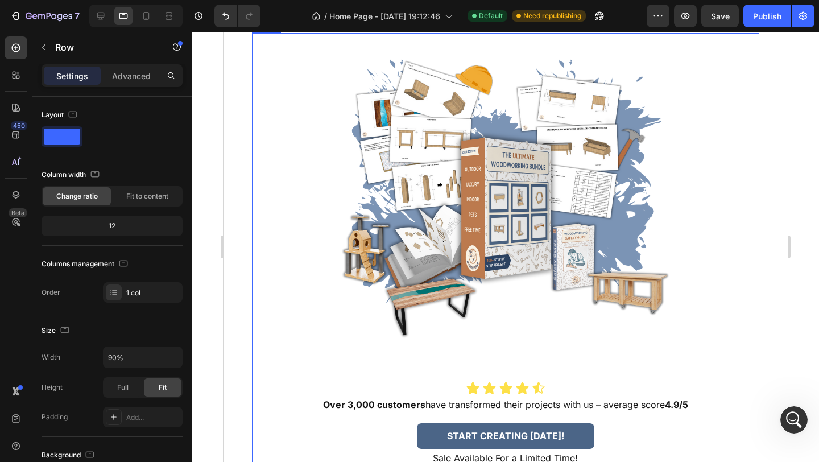
scroll to position [441, 0]
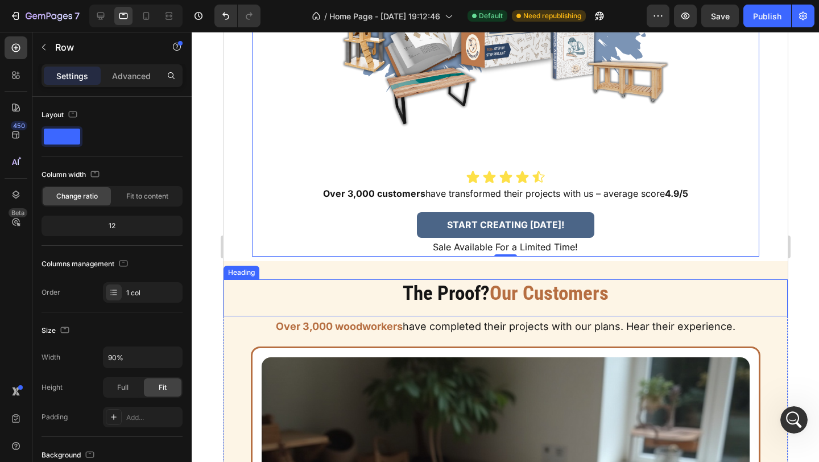
click at [282, 294] on h2 "The Proof? Our Customers" at bounding box center [505, 293] width 564 height 28
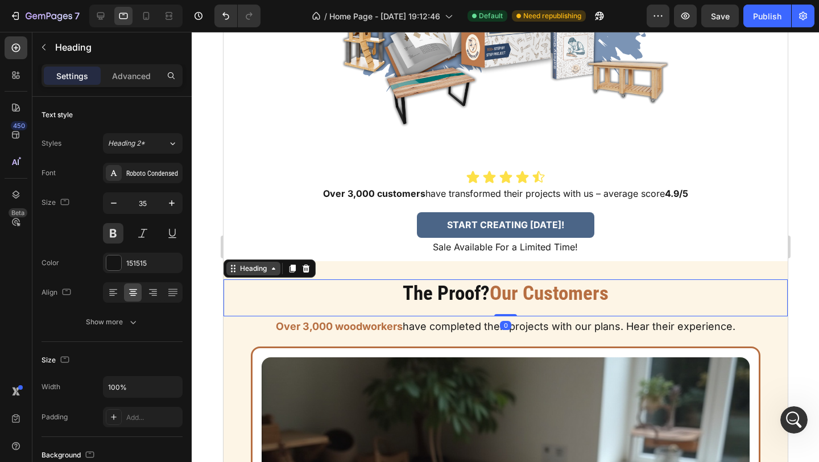
click at [267, 265] on div "Heading" at bounding box center [252, 268] width 31 height 10
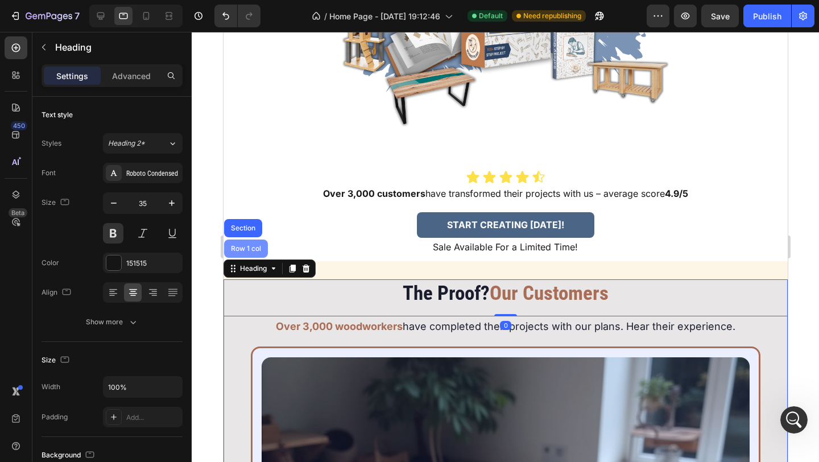
click at [256, 252] on div "Row 1 col" at bounding box center [245, 248] width 44 height 18
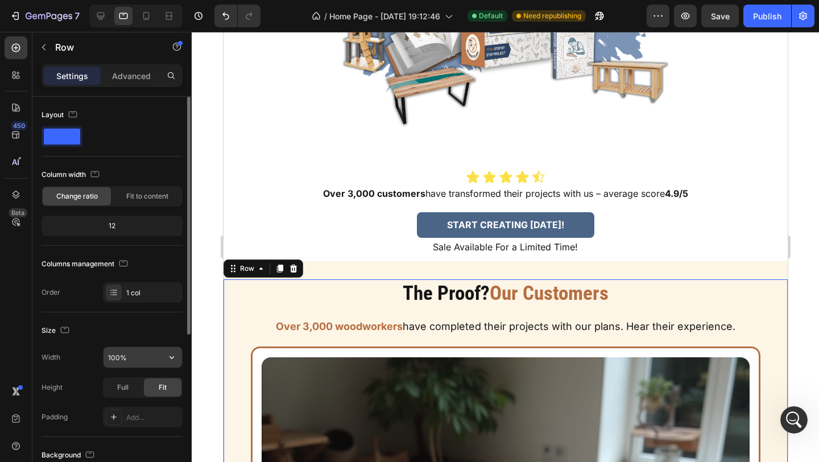
click at [119, 354] on input "100%" at bounding box center [142, 357] width 78 height 20
type input "90%"
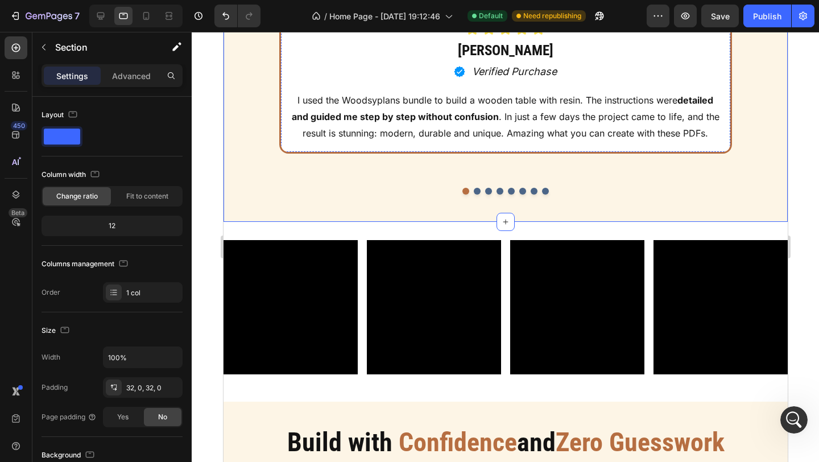
scroll to position [1254, 0]
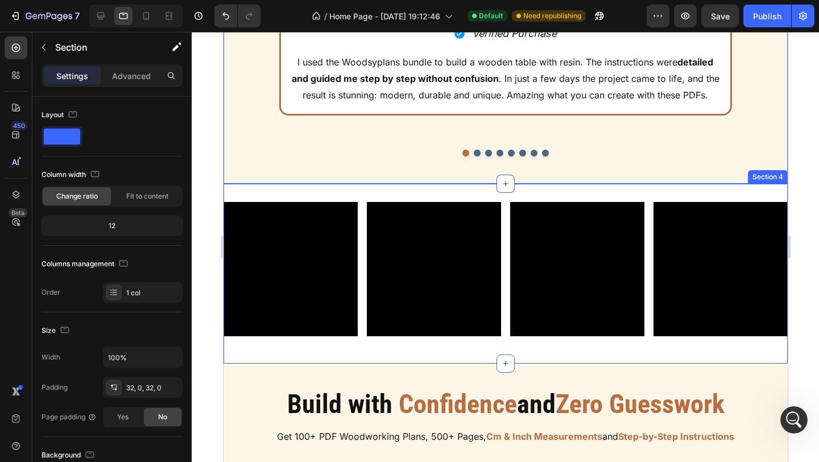
click at [294, 342] on div "Video Video Video Video Row Row" at bounding box center [505, 273] width 564 height 143
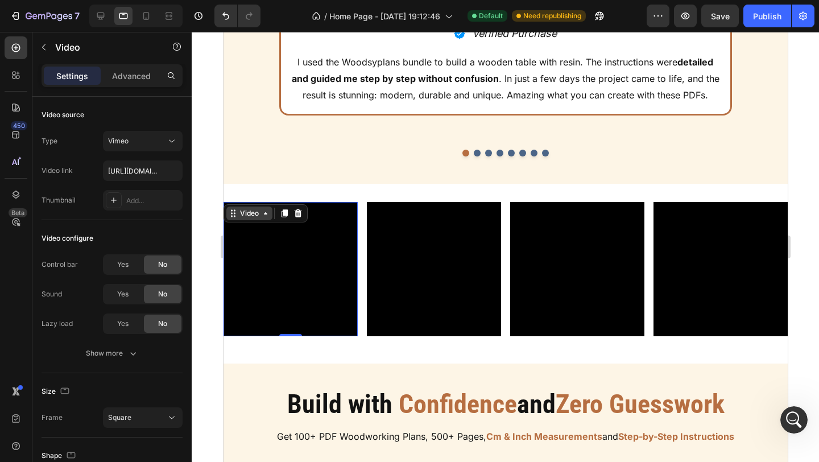
click at [246, 209] on div "Video" at bounding box center [248, 213] width 23 height 10
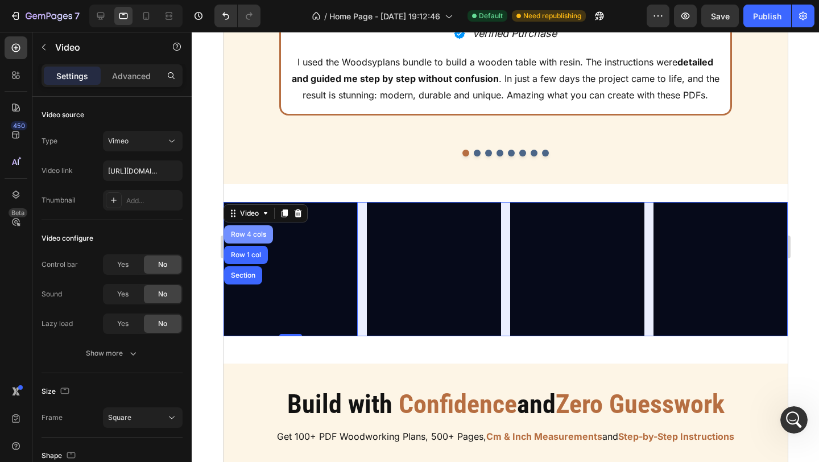
click at [247, 232] on div "Row 4 cols" at bounding box center [248, 234] width 40 height 7
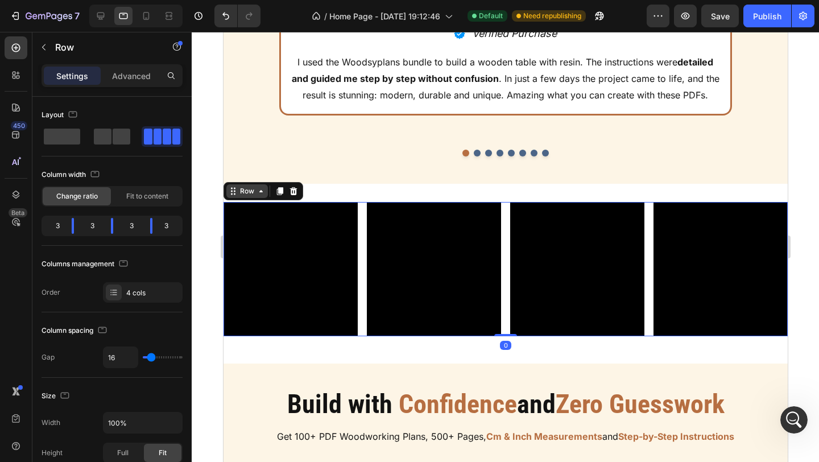
click at [260, 184] on div "Row" at bounding box center [246, 191] width 41 height 14
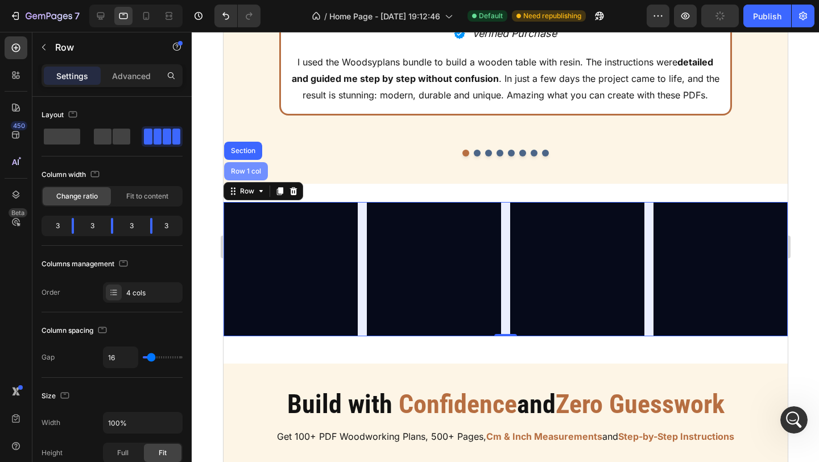
click at [257, 175] on div "Row 1 col" at bounding box center [245, 171] width 44 height 18
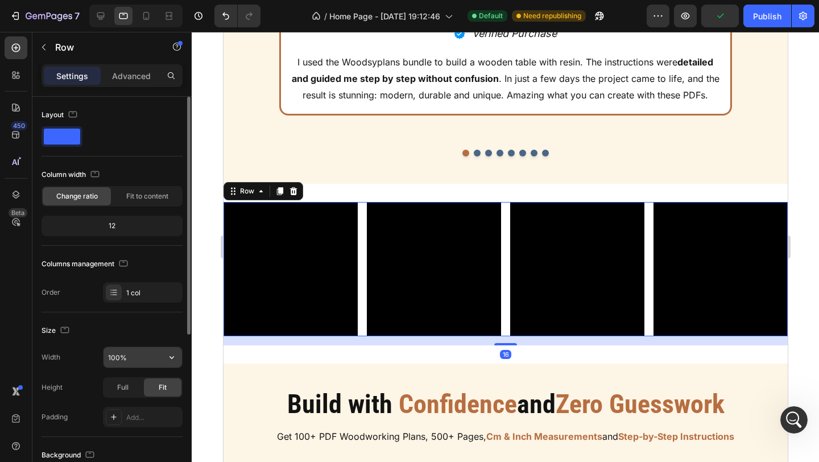
click at [117, 360] on input "100%" at bounding box center [142, 357] width 78 height 20
click at [119, 359] on input "100%" at bounding box center [142, 357] width 78 height 20
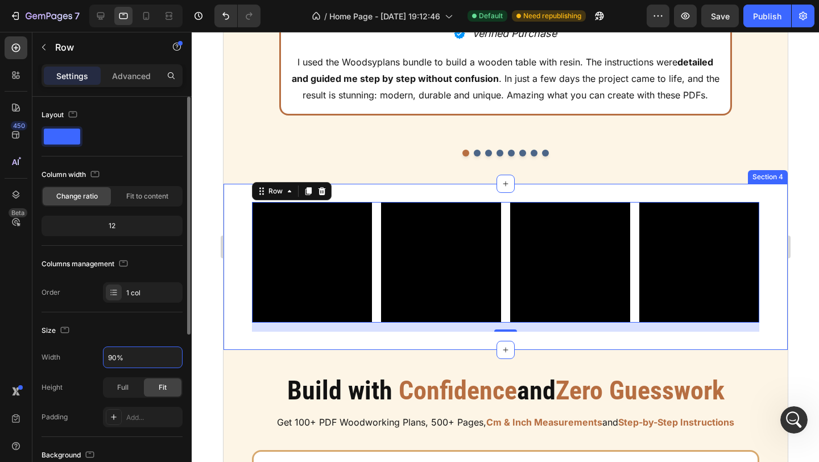
type input "90%"
click at [174, 327] on div "Size" at bounding box center [111, 330] width 141 height 18
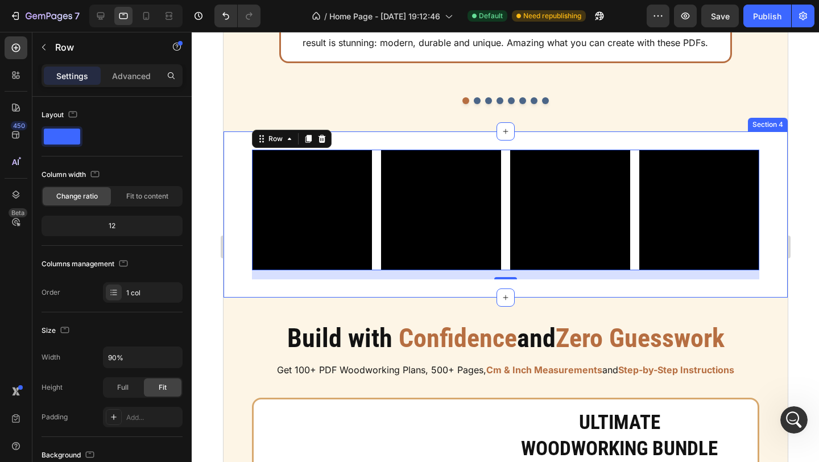
scroll to position [1310, 0]
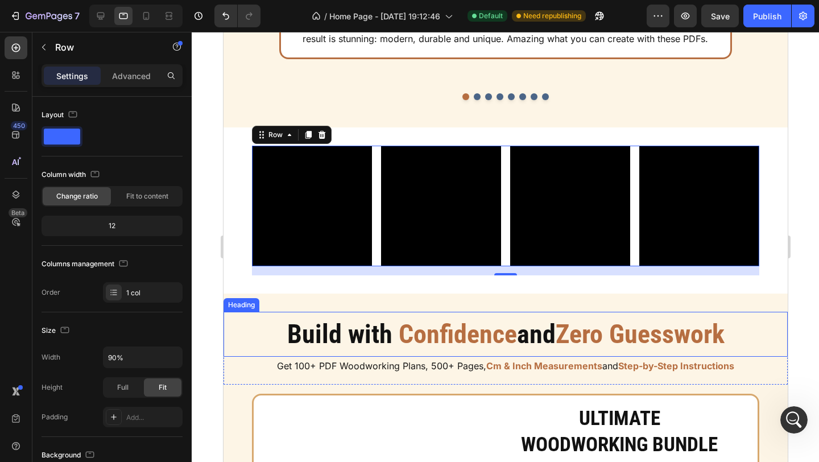
click at [276, 320] on h2 "Build with Confidence and Zero Guesswork" at bounding box center [505, 334] width 564 height 36
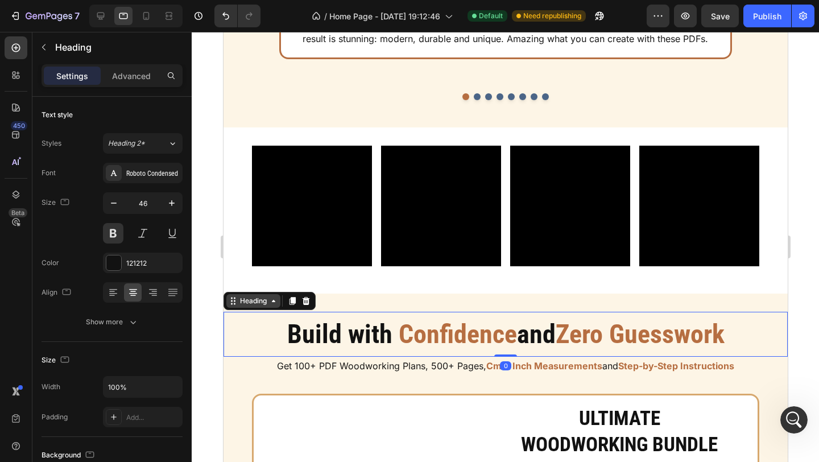
click at [269, 305] on div "Heading" at bounding box center [253, 301] width 54 height 14
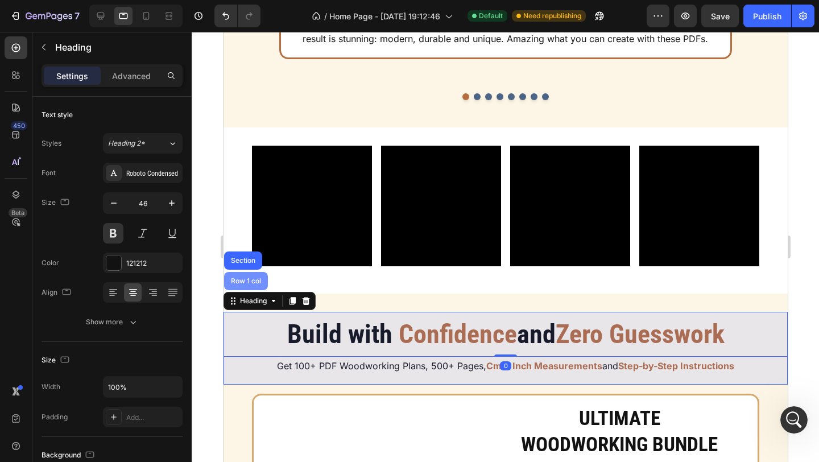
click at [253, 285] on div "Row 1 col" at bounding box center [245, 281] width 44 height 18
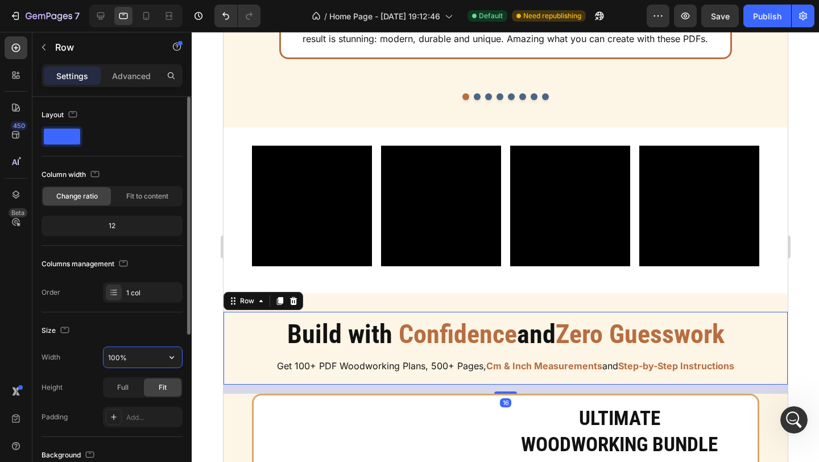
click at [114, 355] on input "100%" at bounding box center [142, 357] width 78 height 20
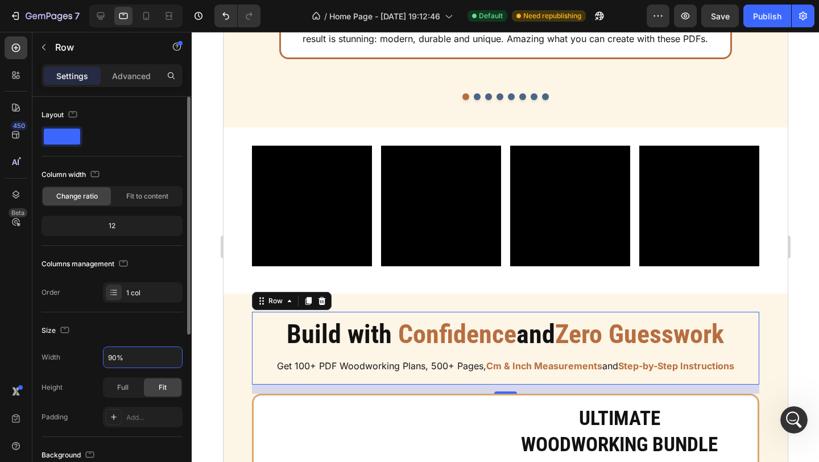
type input "90%"
click at [131, 334] on div "Size" at bounding box center [111, 330] width 141 height 18
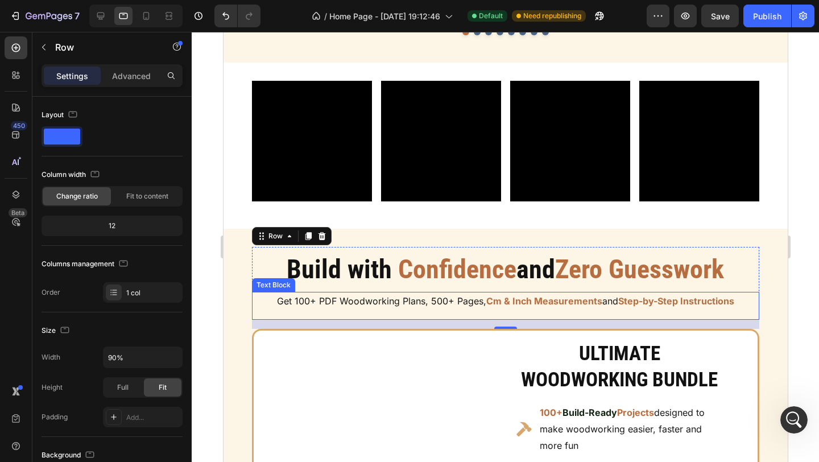
scroll to position [1386, 0]
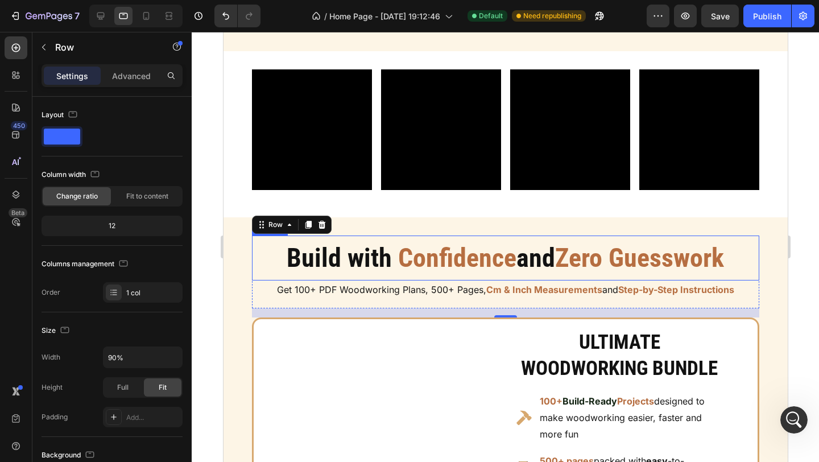
click at [318, 275] on h2 "Build with Confidence and Zero Guesswork" at bounding box center [505, 258] width 508 height 36
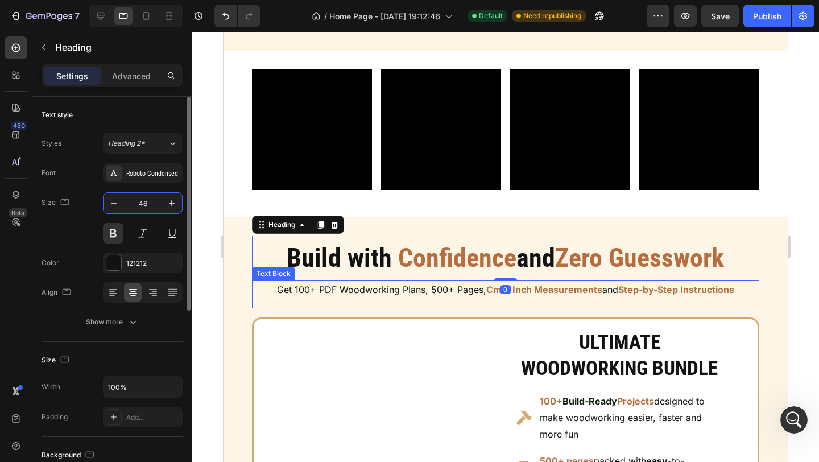
click at [143, 208] on input "46" at bounding box center [143, 203] width 38 height 20
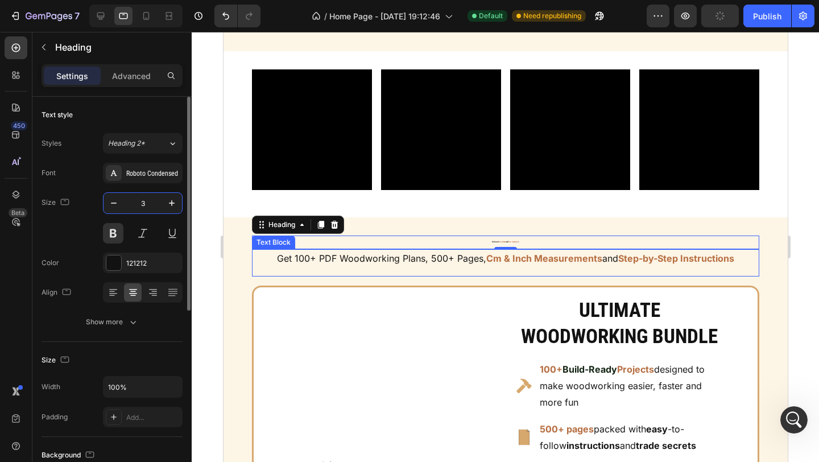
type input "35"
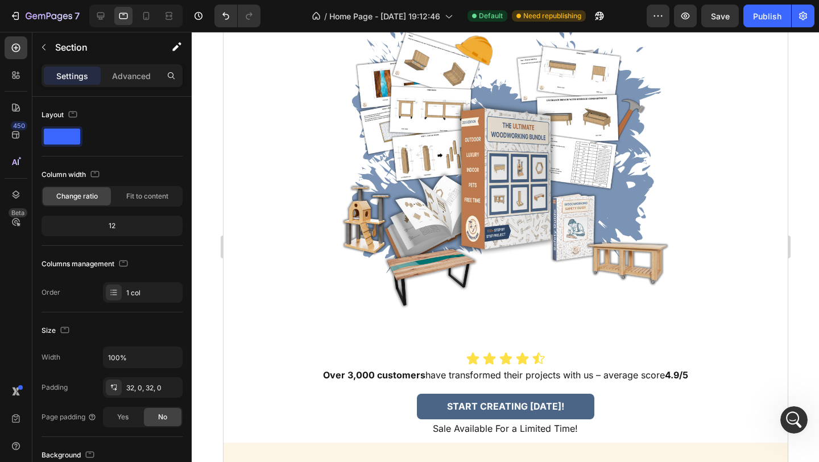
scroll to position [0, 0]
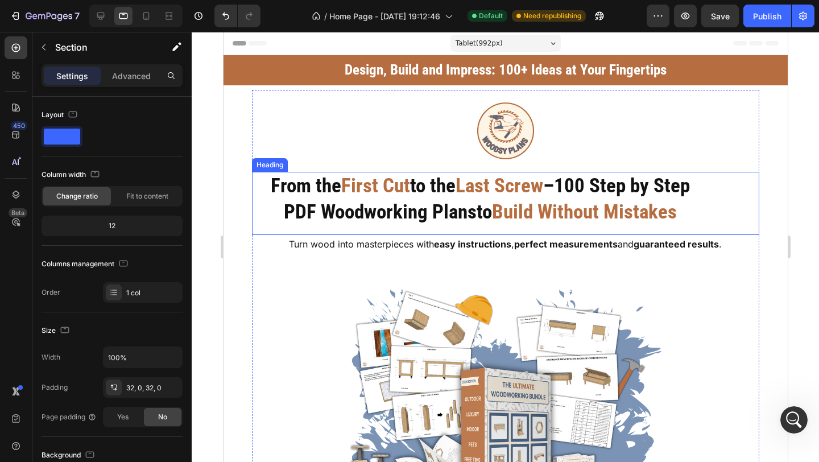
click at [325, 208] on span "100 Step by Step PDF Woodworking Plans" at bounding box center [486, 198] width 406 height 49
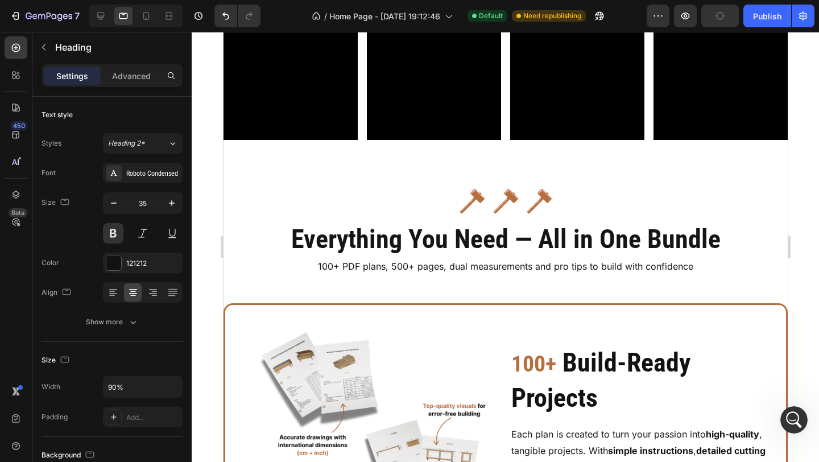
scroll to position [2261, 0]
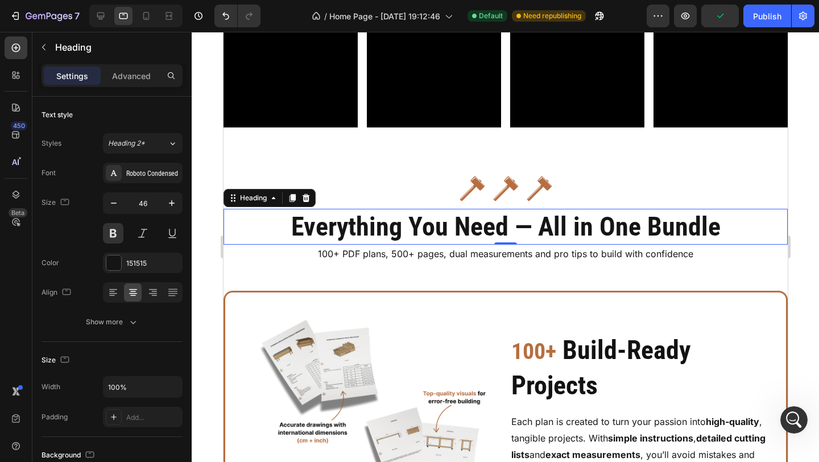
click at [308, 238] on h2 "Everything You Need — All in One Bundle" at bounding box center [505, 227] width 564 height 36
click at [144, 212] on input "46" at bounding box center [143, 203] width 38 height 20
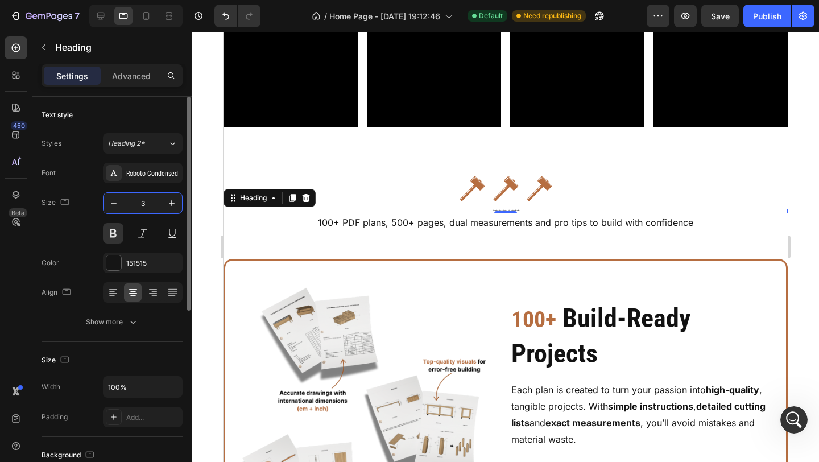
type input "35"
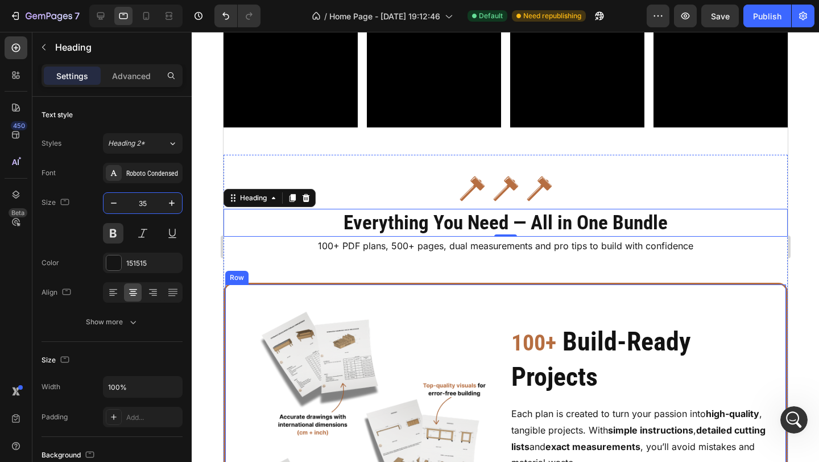
click at [297, 282] on div "Image 100+ Build-Ready Projects Heading Each plan is created to turn your passi…" at bounding box center [505, 429] width 564 height 294
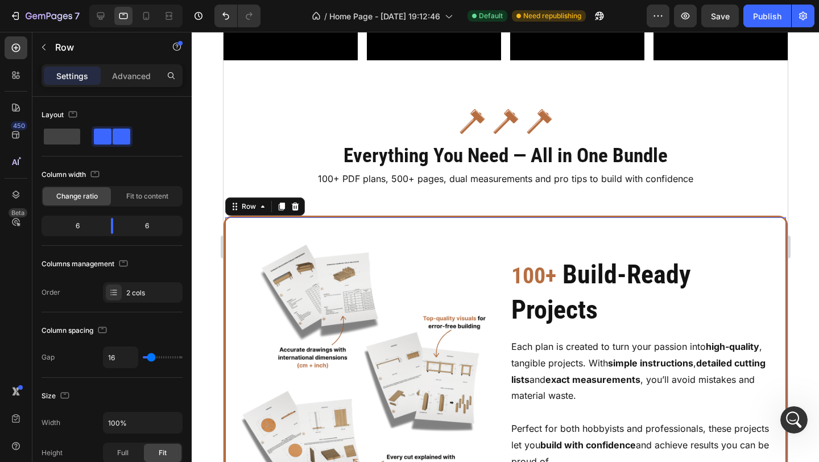
scroll to position [2331, 0]
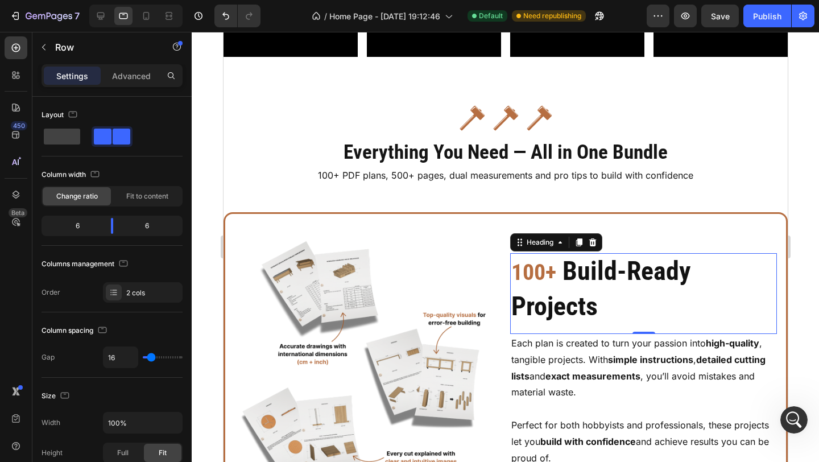
click at [564, 291] on h2 "100+ Build-Ready Projects" at bounding box center [642, 289] width 267 height 72
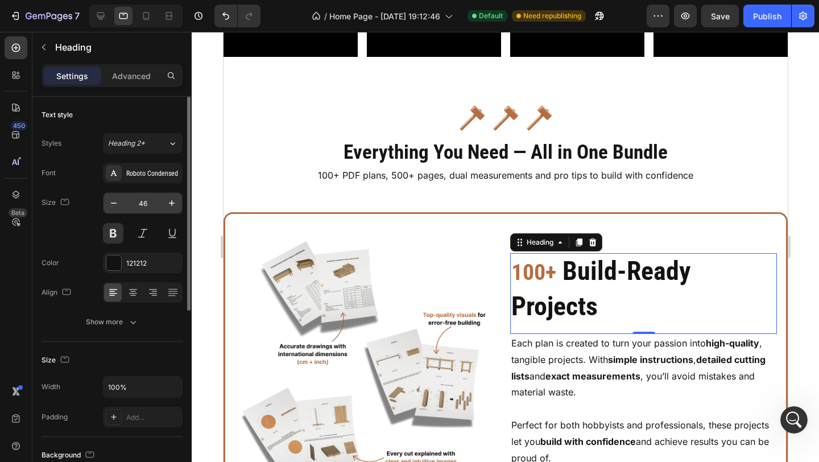
click at [150, 205] on input "46" at bounding box center [143, 203] width 38 height 20
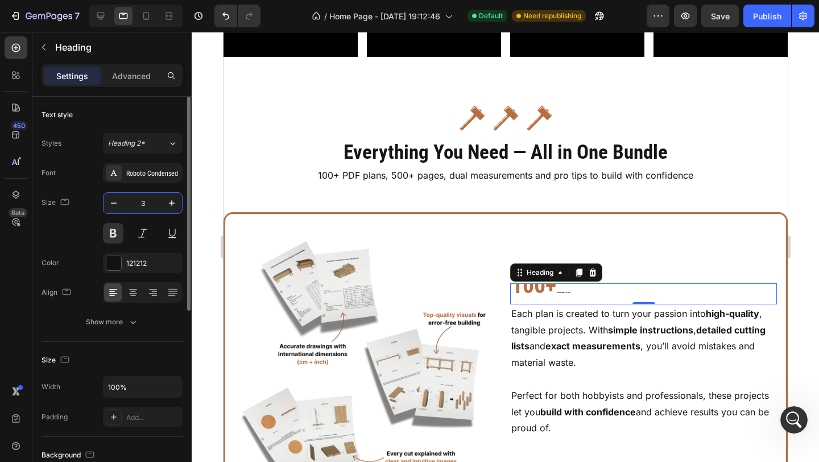
type input "35"
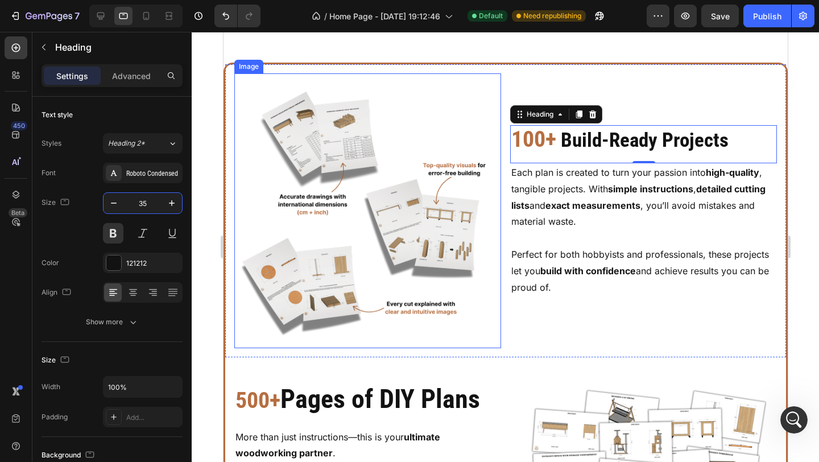
scroll to position [2561, 0]
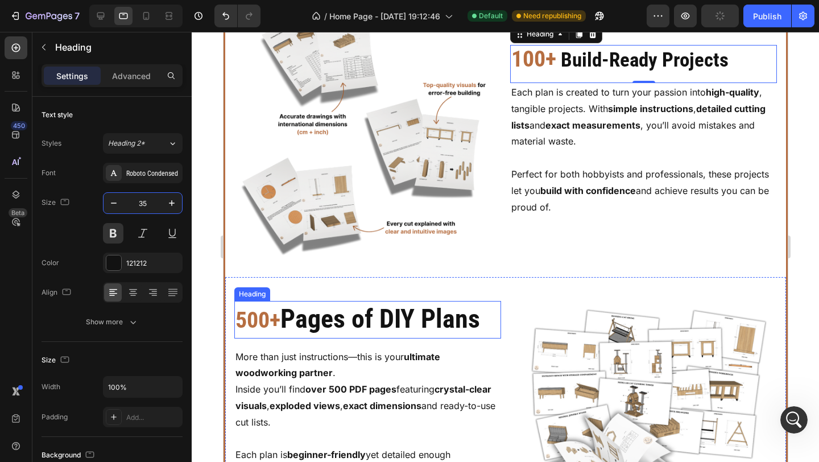
click at [355, 308] on h2 "500+ Pages of DIY Plans" at bounding box center [367, 320] width 267 height 38
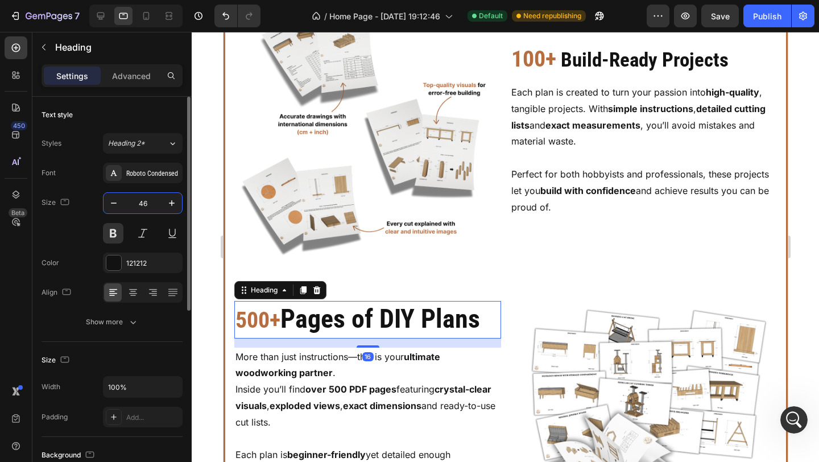
click at [149, 200] on input "46" at bounding box center [143, 203] width 38 height 20
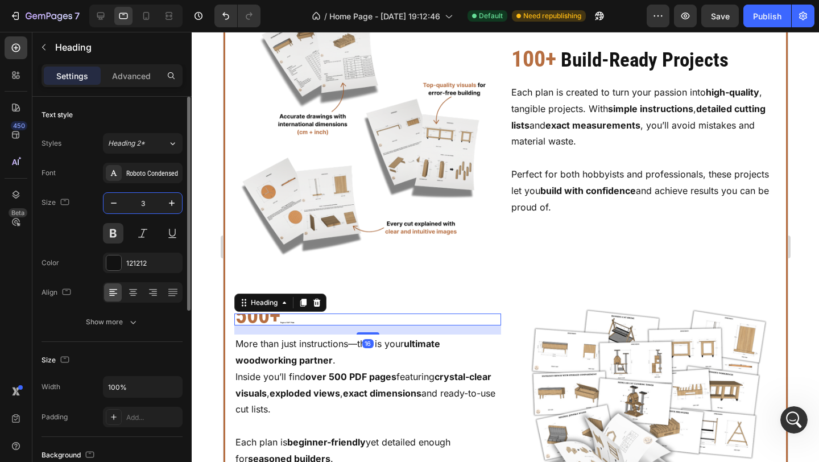
type input "35"
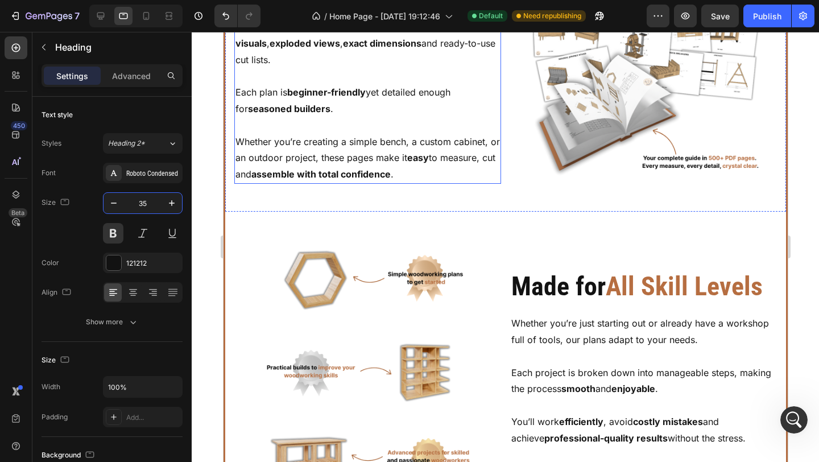
scroll to position [2966, 0]
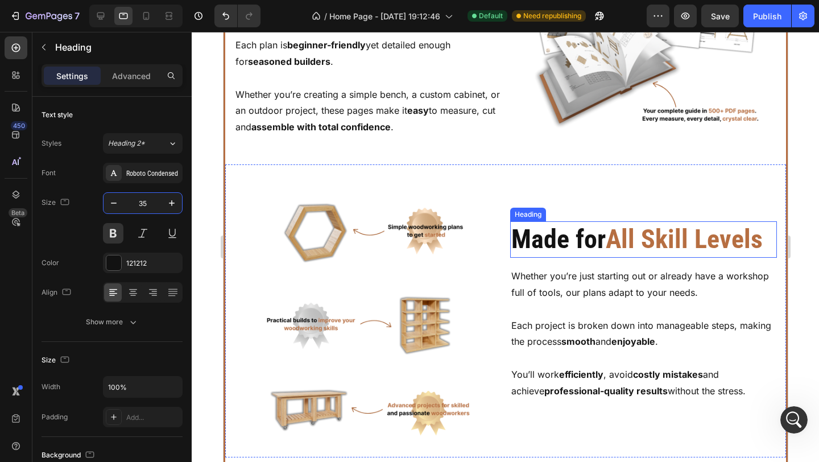
click at [562, 256] on h2 "Made for All Skill Levels" at bounding box center [642, 239] width 267 height 36
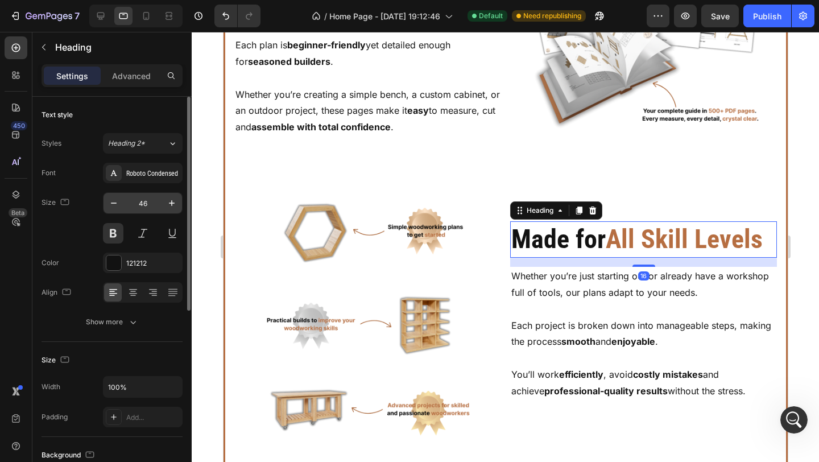
click at [149, 201] on input "46" at bounding box center [143, 203] width 38 height 20
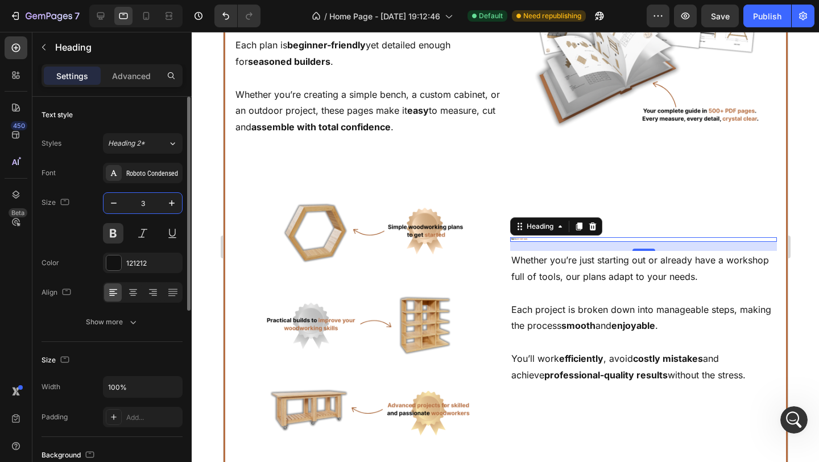
type input "35"
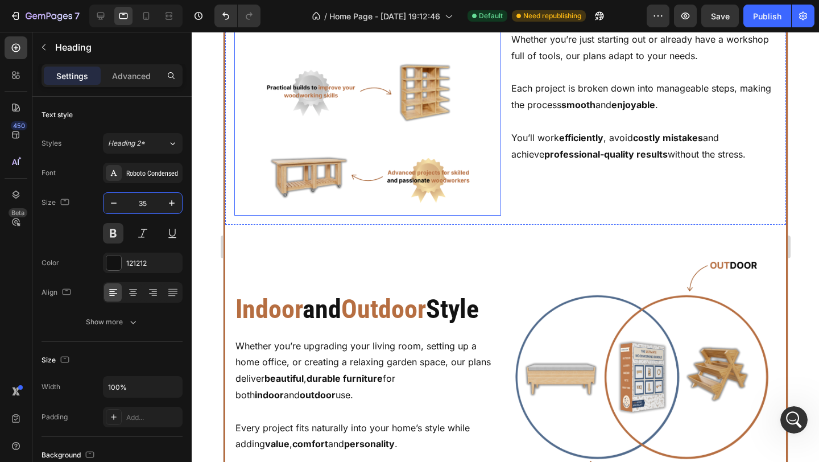
scroll to position [3292, 0]
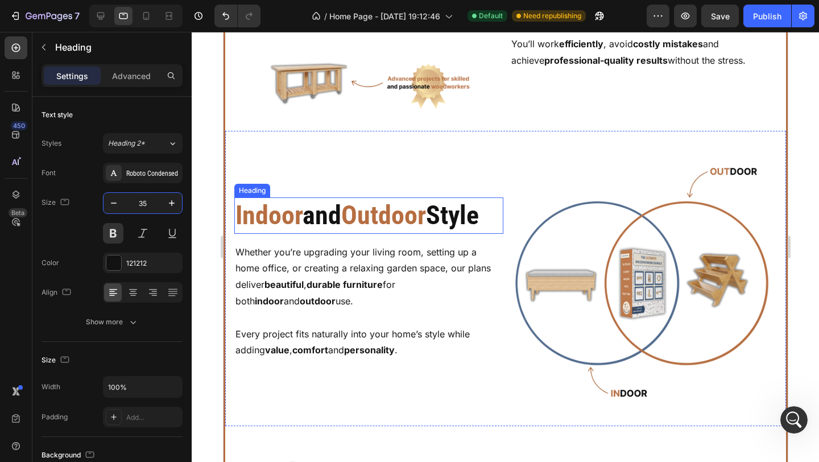
click at [319, 230] on h2 "Indoor and Outdoor Style" at bounding box center [368, 215] width 269 height 36
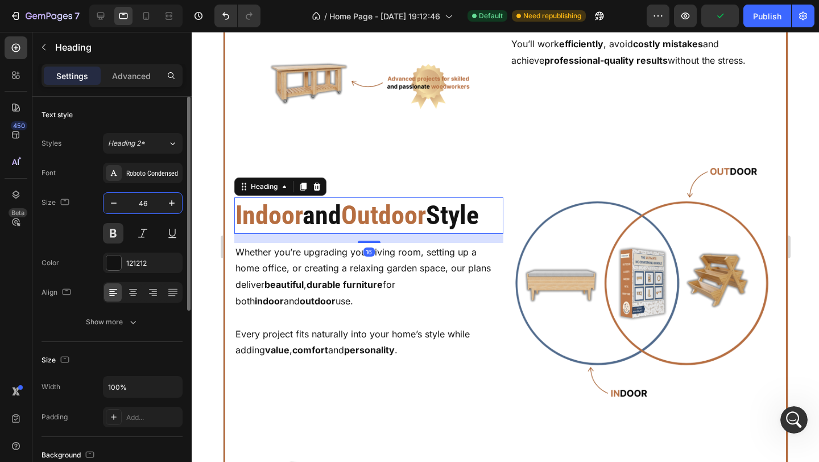
click at [140, 210] on input "46" at bounding box center [143, 203] width 38 height 20
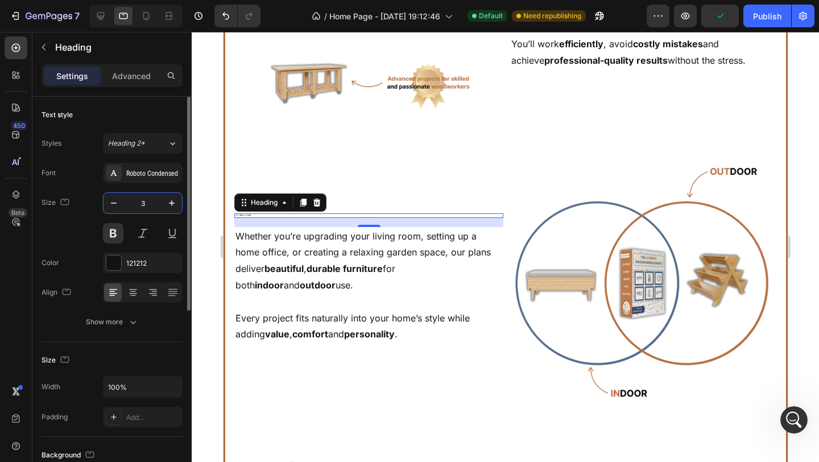
type input "35"
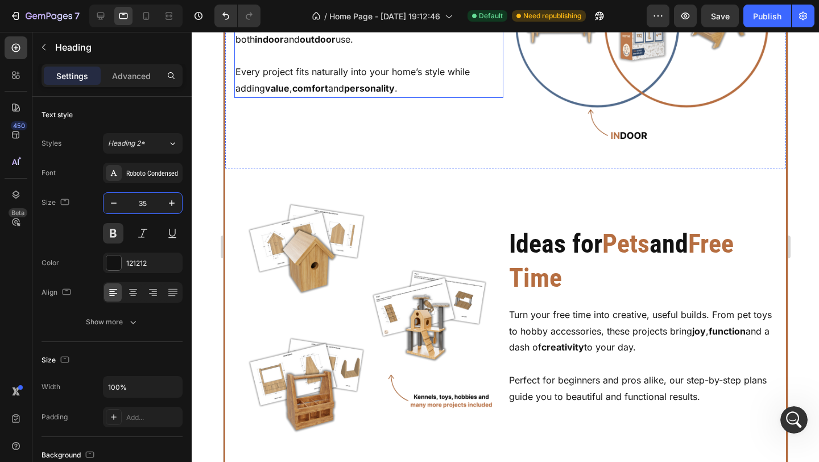
scroll to position [3640, 0]
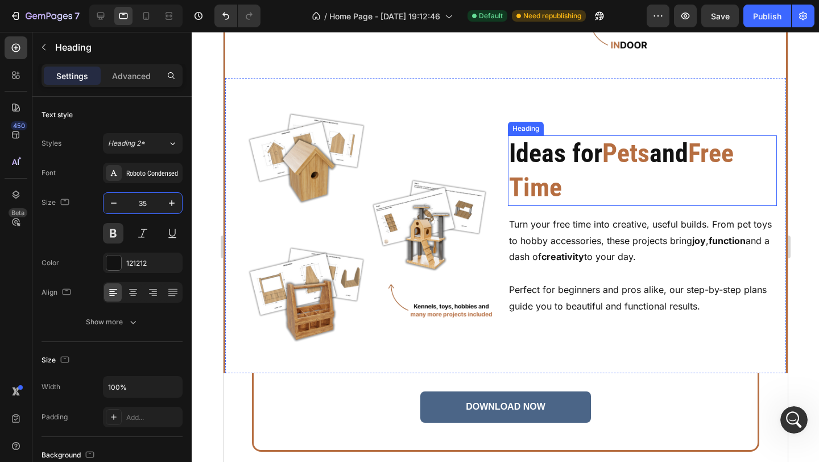
click at [546, 159] on h2 "Ideas for Pets and Free Time" at bounding box center [641, 170] width 269 height 70
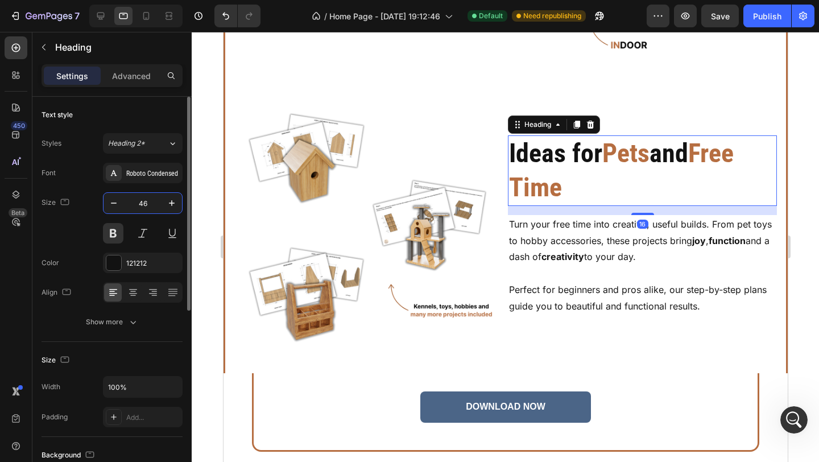
click at [144, 206] on input "46" at bounding box center [143, 203] width 38 height 20
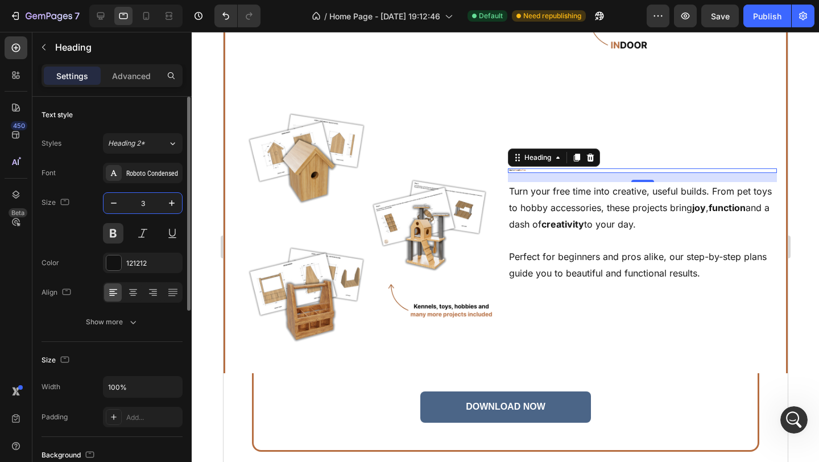
type input "35"
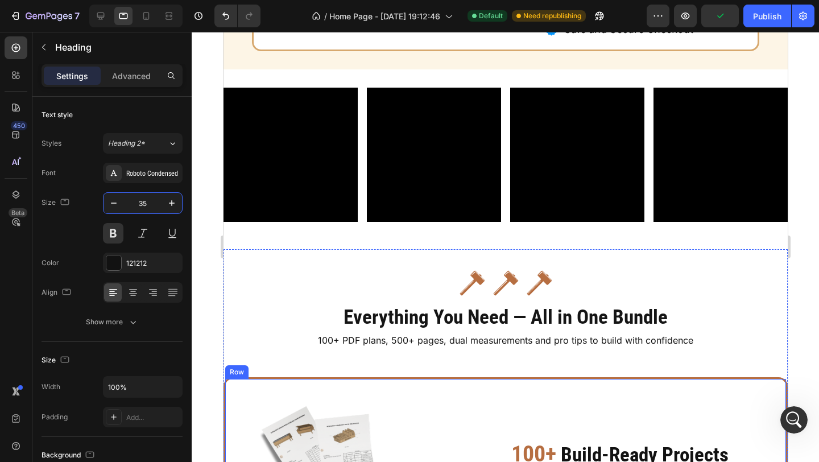
scroll to position [2165, 0]
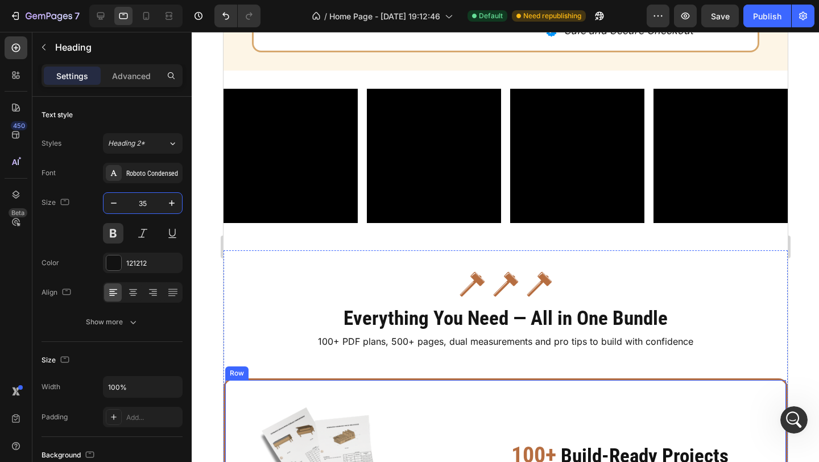
click at [234, 377] on div "Row" at bounding box center [236, 373] width 23 height 14
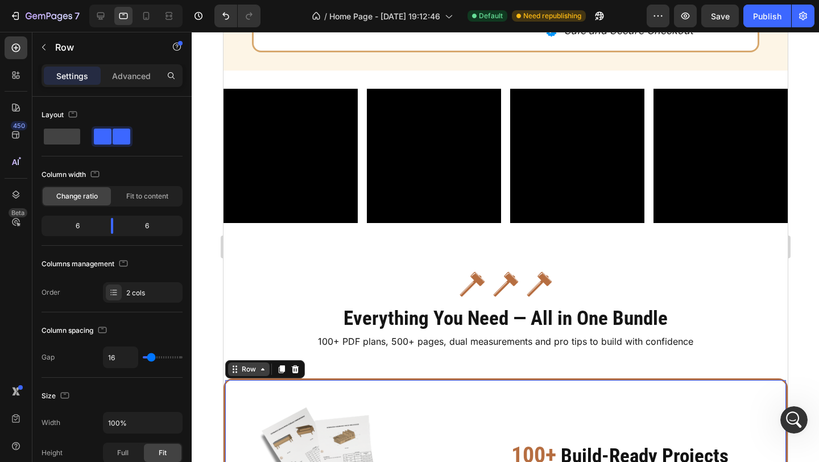
click at [240, 370] on div "Row" at bounding box center [248, 369] width 19 height 10
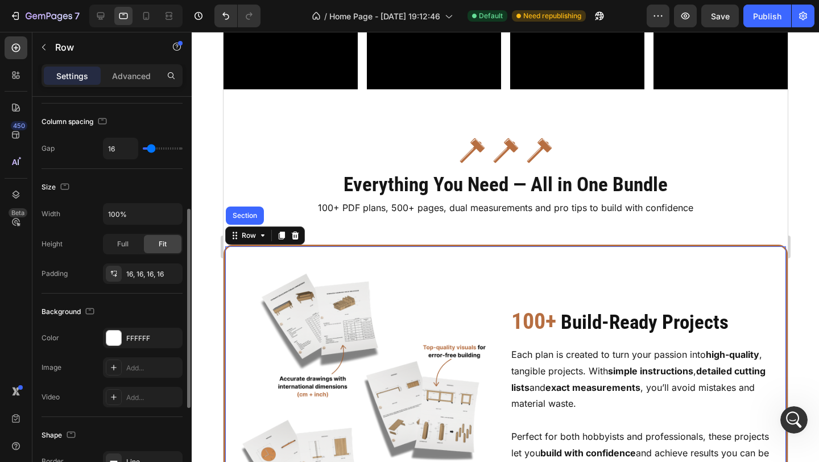
scroll to position [243, 0]
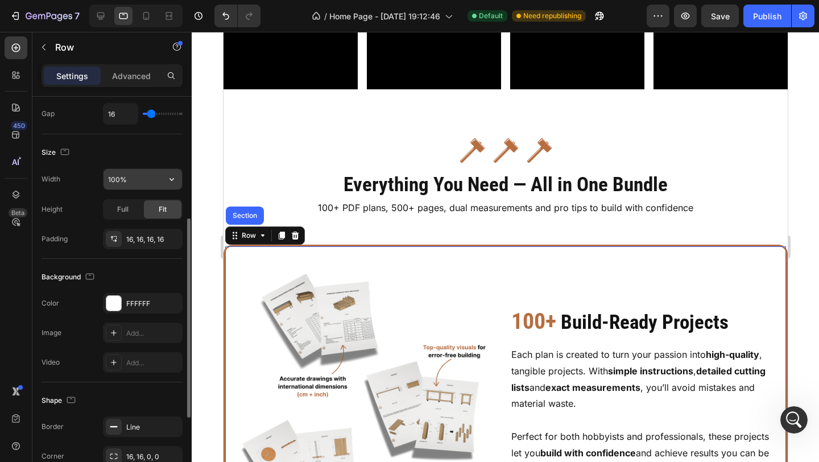
click at [119, 180] on input "100%" at bounding box center [142, 179] width 78 height 20
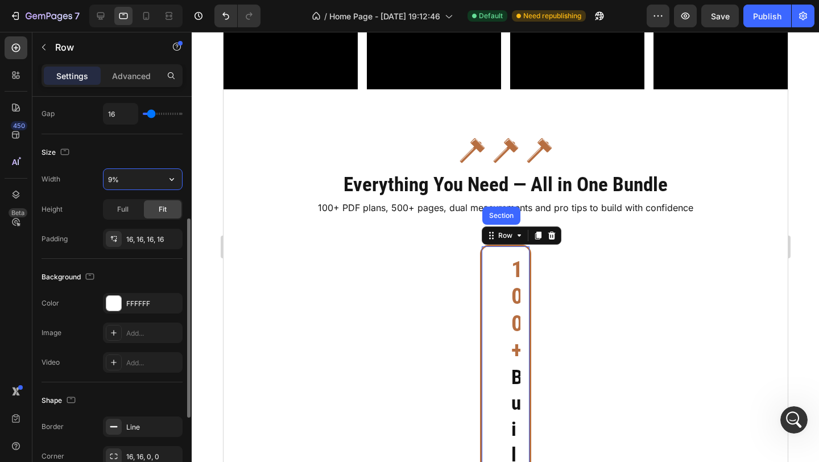
type input "90%"
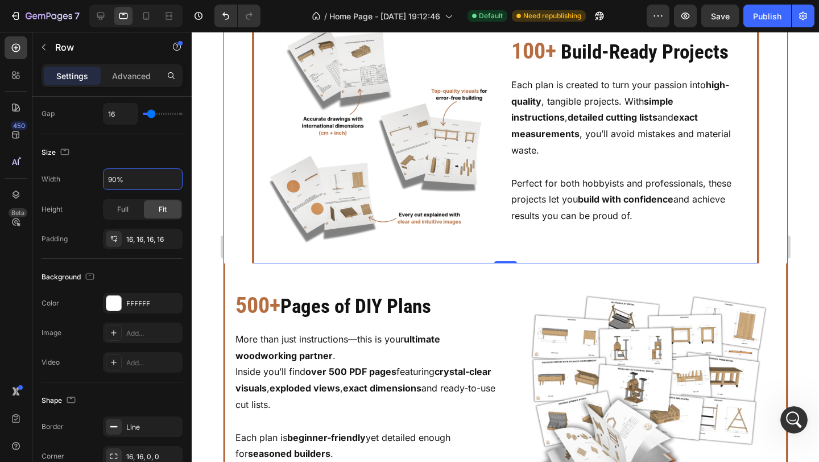
scroll to position [2552, 0]
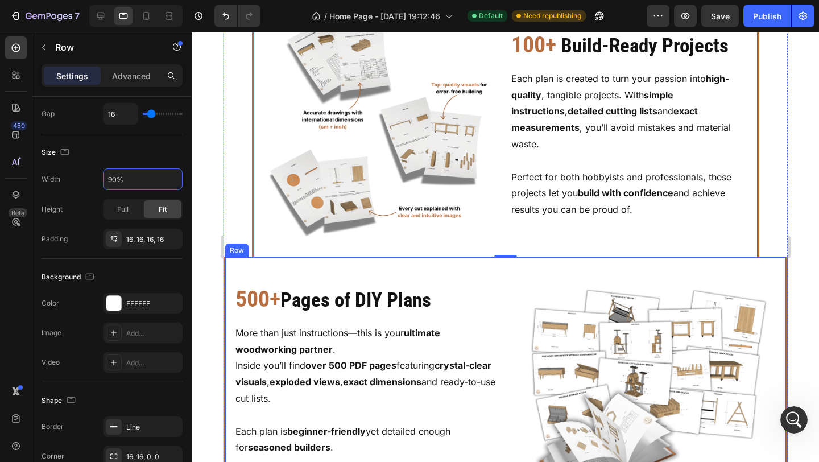
click at [280, 273] on div "500+ Pages of DIY Plans Heading More than just instructions—this is your ultima…" at bounding box center [367, 403] width 267 height 275
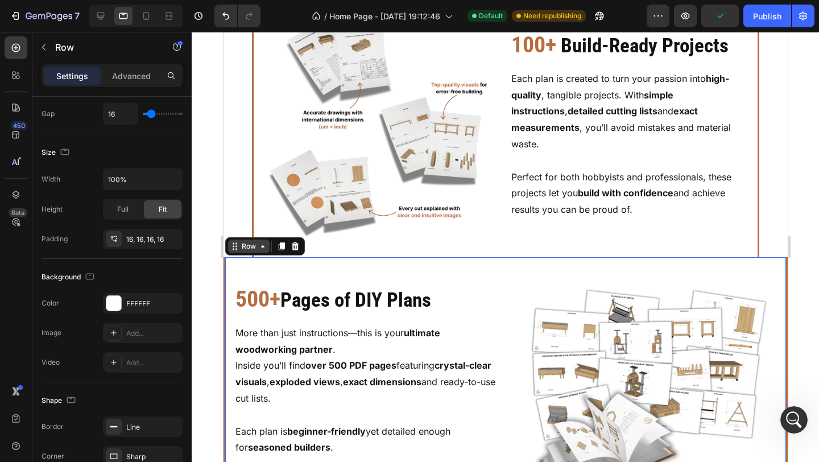
click at [262, 251] on div "Row" at bounding box center [247, 246] width 41 height 14
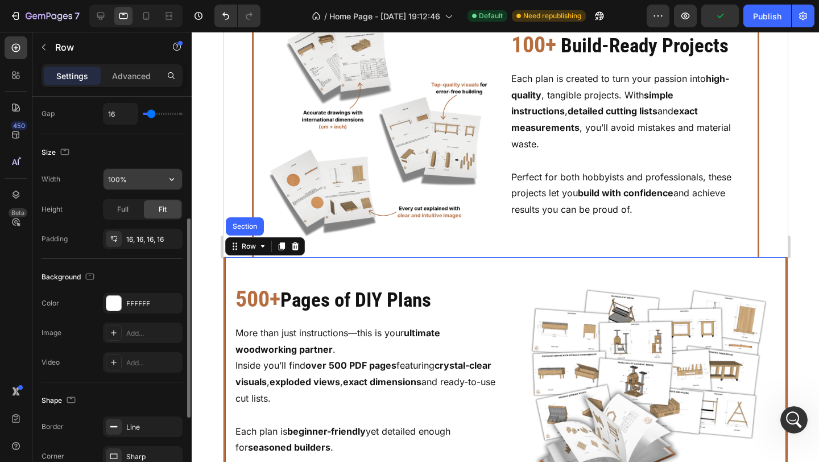
click at [119, 181] on input "100%" at bounding box center [142, 179] width 78 height 20
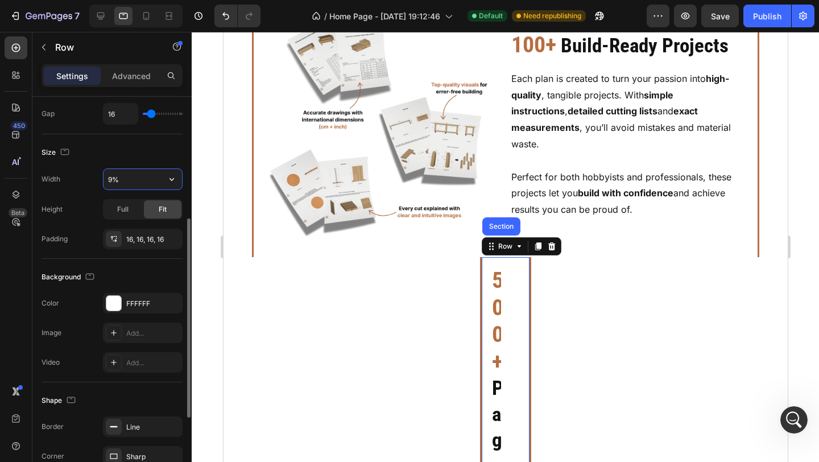
type input "90%"
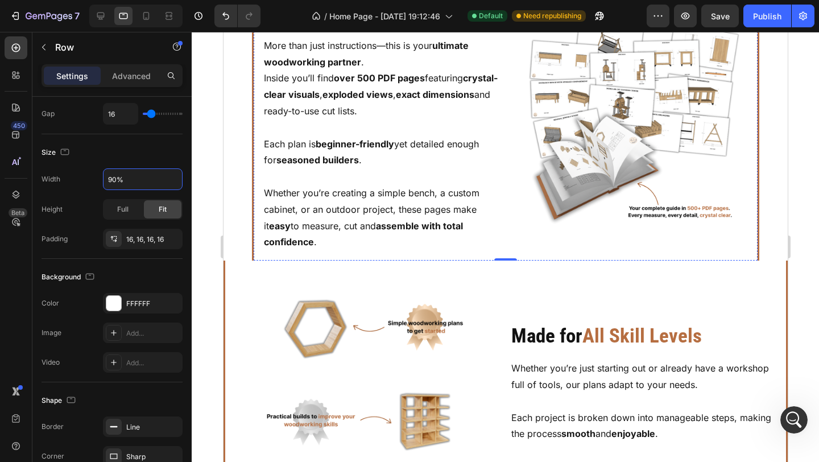
scroll to position [2841, 0]
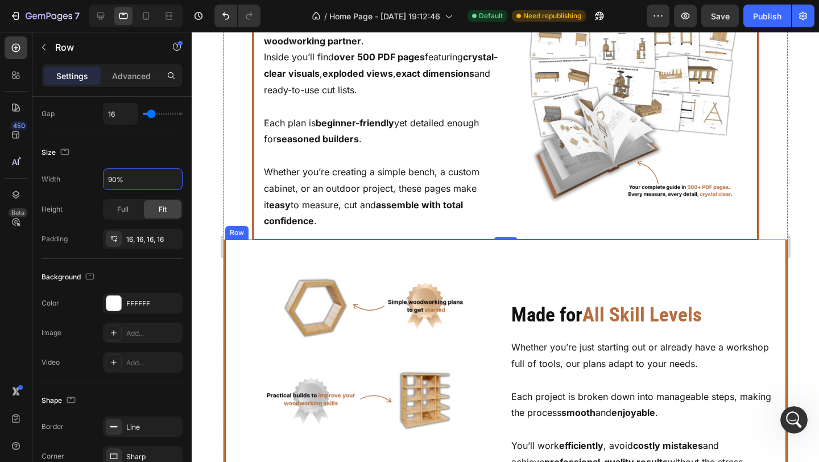
click at [230, 248] on div "Image Made for All Skill Levels Heading Whether you’re just starting out or alr…" at bounding box center [505, 385] width 564 height 293
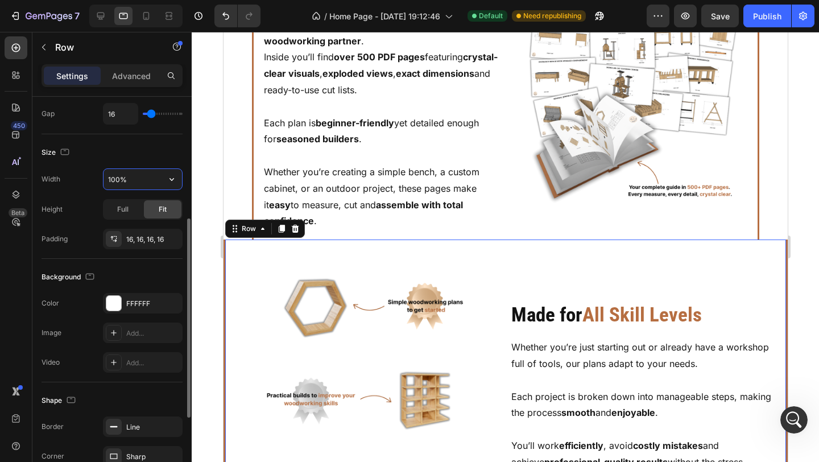
click at [122, 183] on input "100%" at bounding box center [142, 179] width 78 height 20
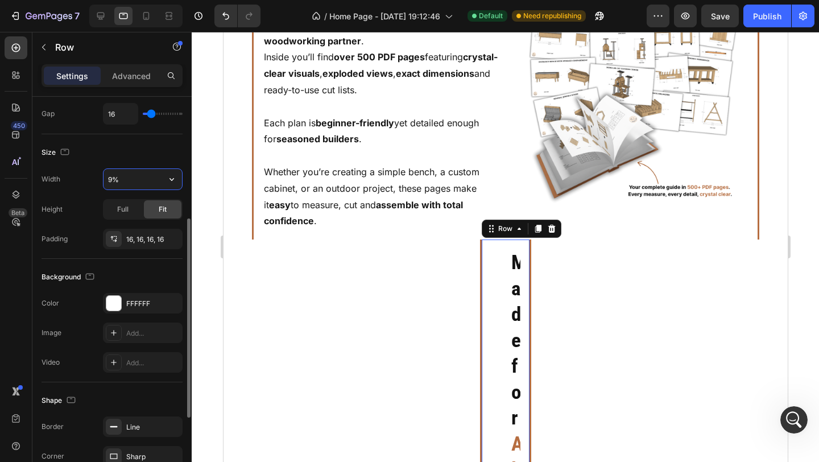
type input "90%"
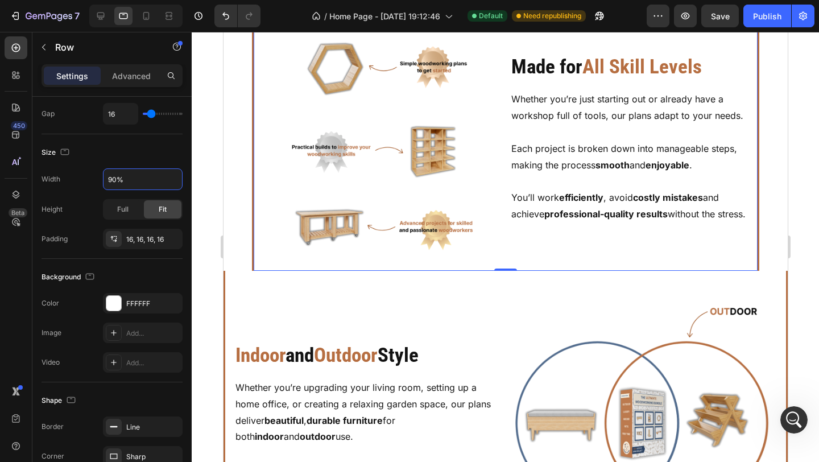
scroll to position [3144, 0]
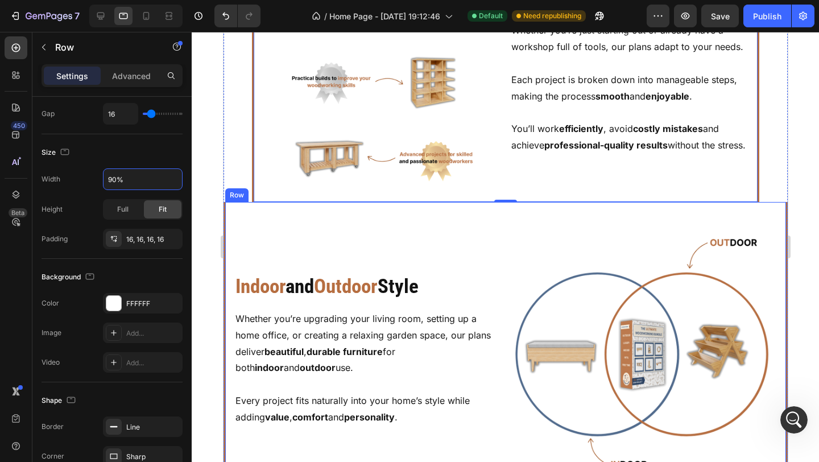
click at [232, 217] on div "Image Indoor and Outdoor Style Heading Whether you’re upgrading your living roo…" at bounding box center [505, 349] width 564 height 295
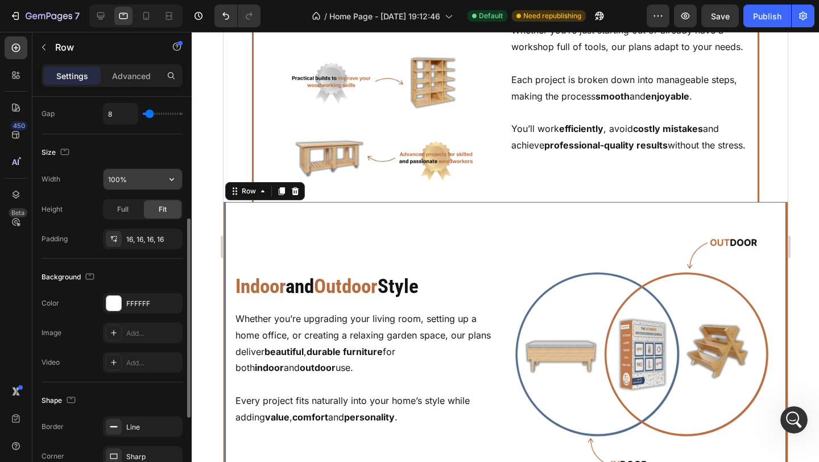
click at [118, 181] on input "100%" at bounding box center [142, 179] width 78 height 20
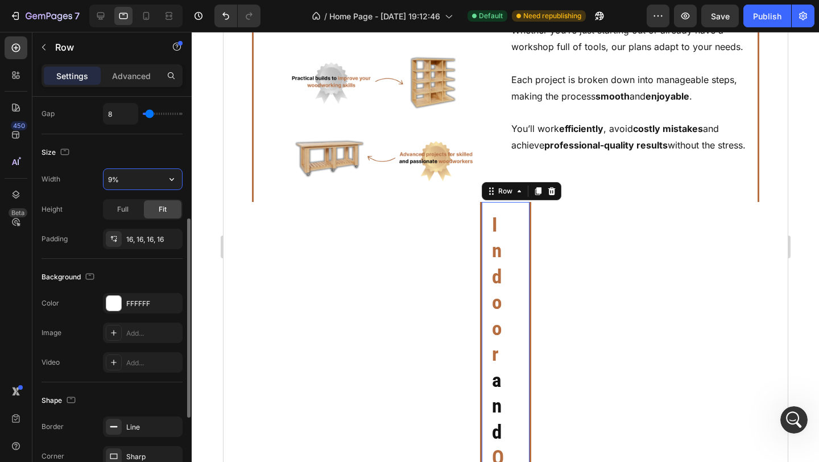
type input "90%"
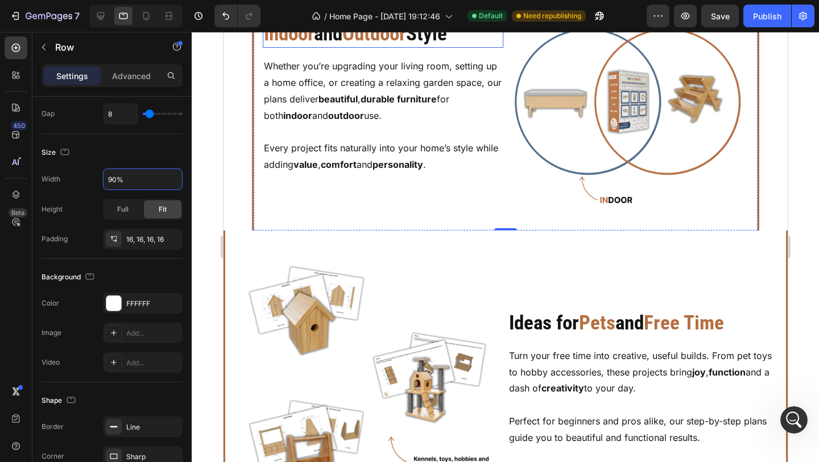
scroll to position [3425, 0]
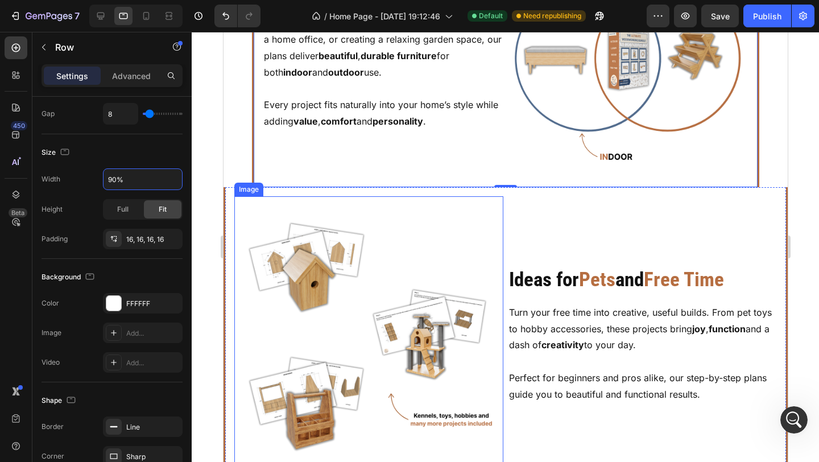
click at [234, 202] on div "Image" at bounding box center [368, 334] width 269 height 277
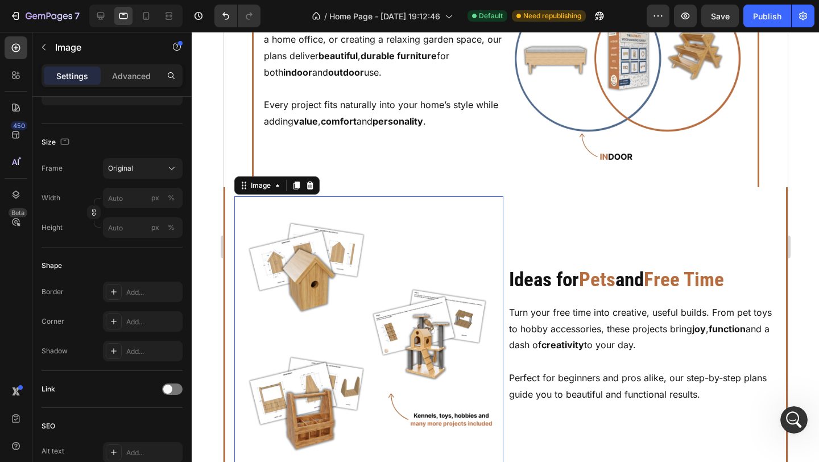
scroll to position [0, 0]
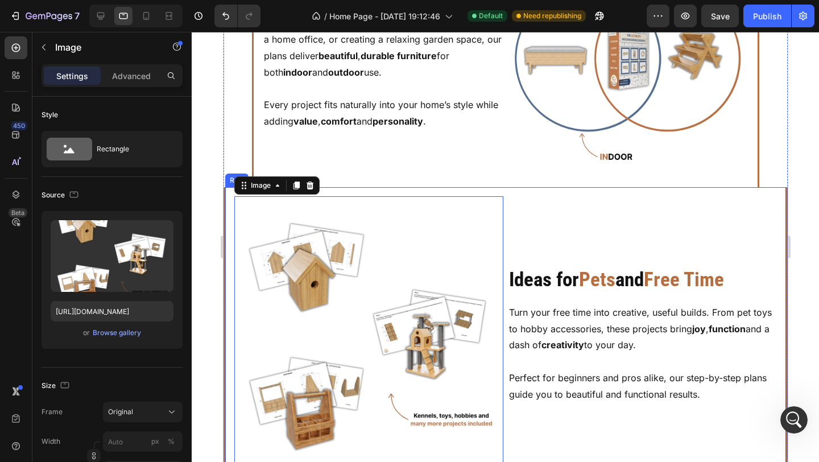
click at [227, 190] on div "Image 0 Ideas for Pets and Free Time Heading Turn your free time into creative,…" at bounding box center [505, 334] width 564 height 295
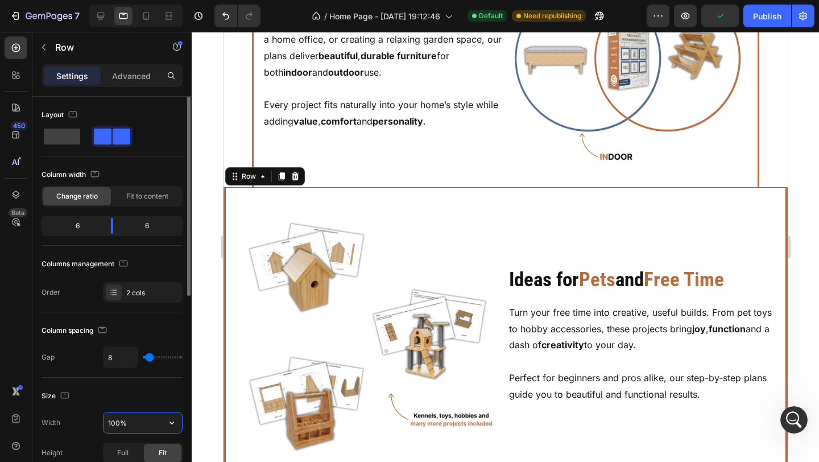
click at [115, 416] on input "100%" at bounding box center [142, 422] width 78 height 20
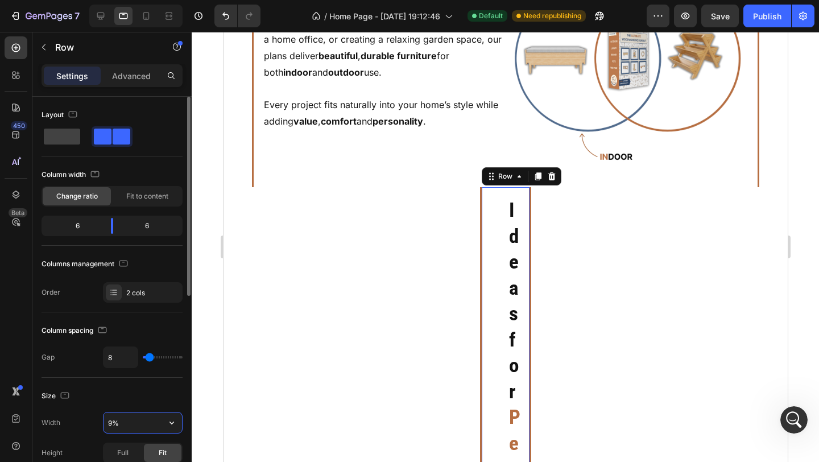
type input "90%"
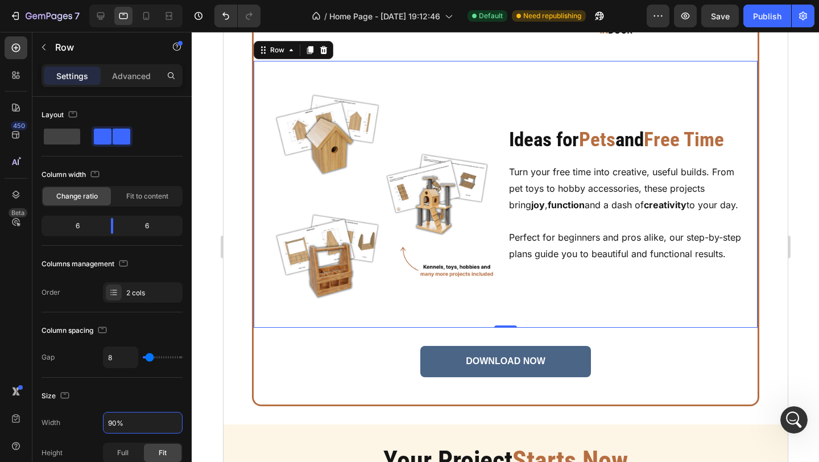
scroll to position [3592, 0]
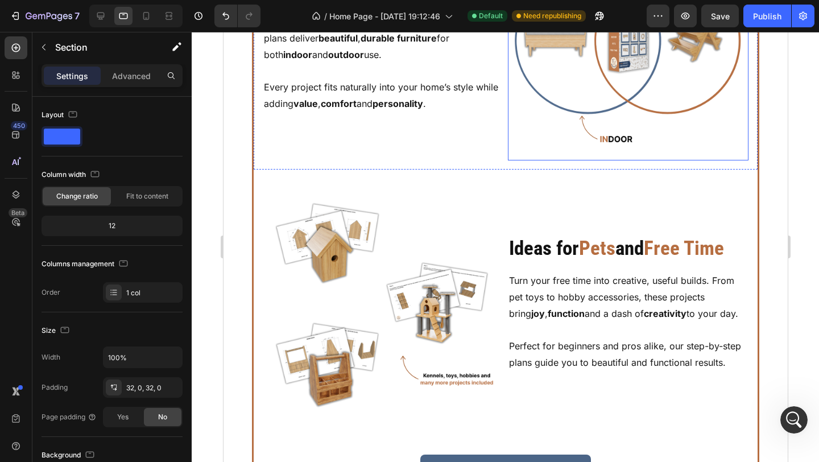
scroll to position [3496, 0]
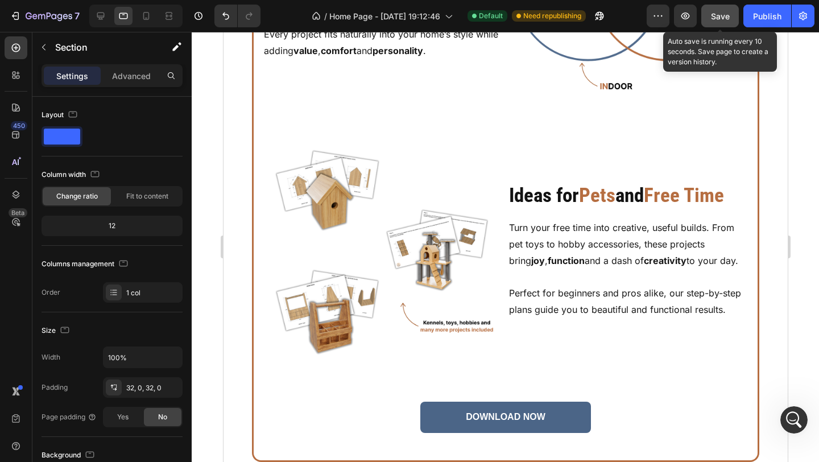
click at [722, 20] on span "Save" at bounding box center [720, 16] width 19 height 10
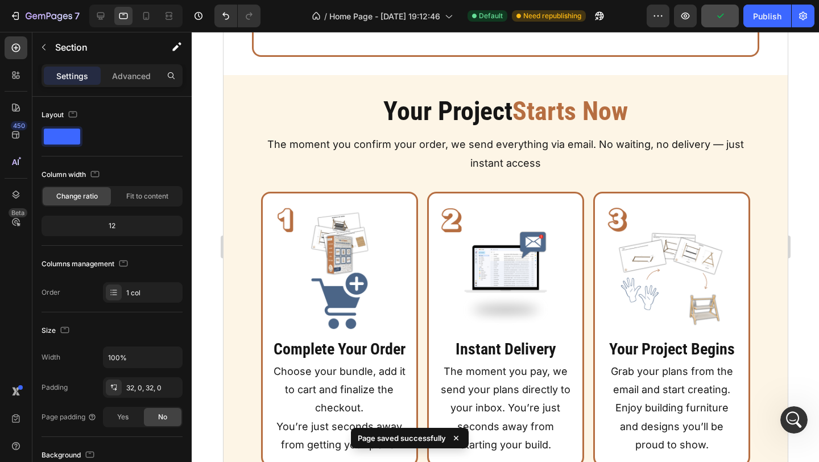
scroll to position [3903, 0]
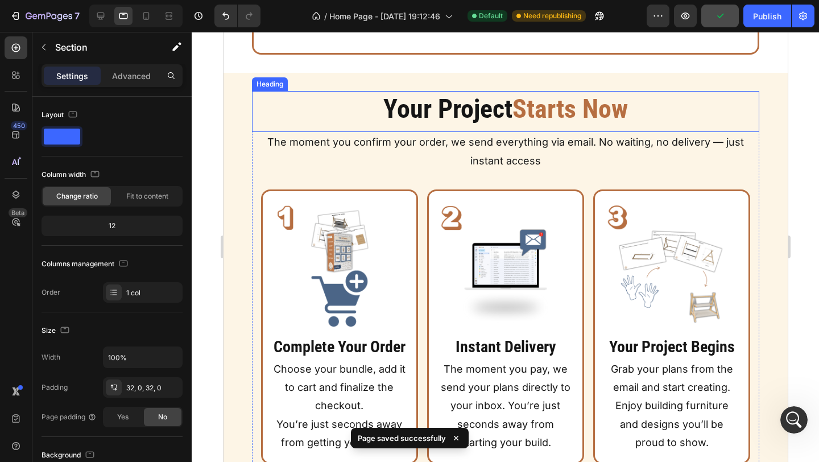
click at [578, 115] on span "Starts Now" at bounding box center [569, 108] width 115 height 31
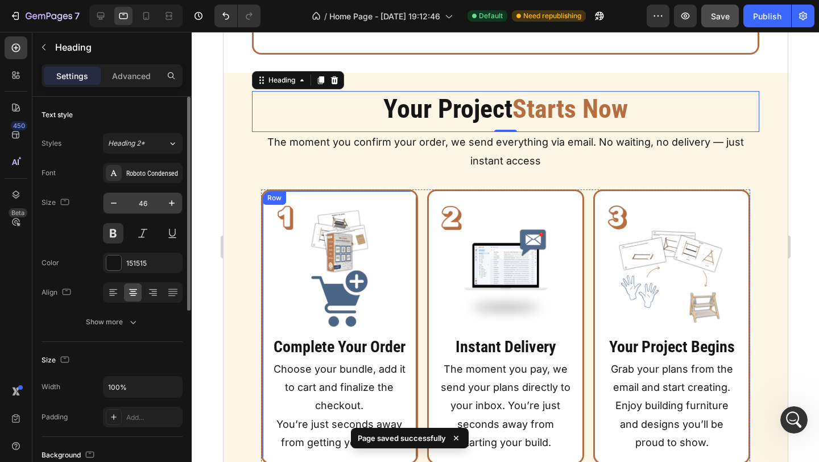
click at [142, 207] on input "46" at bounding box center [143, 203] width 38 height 20
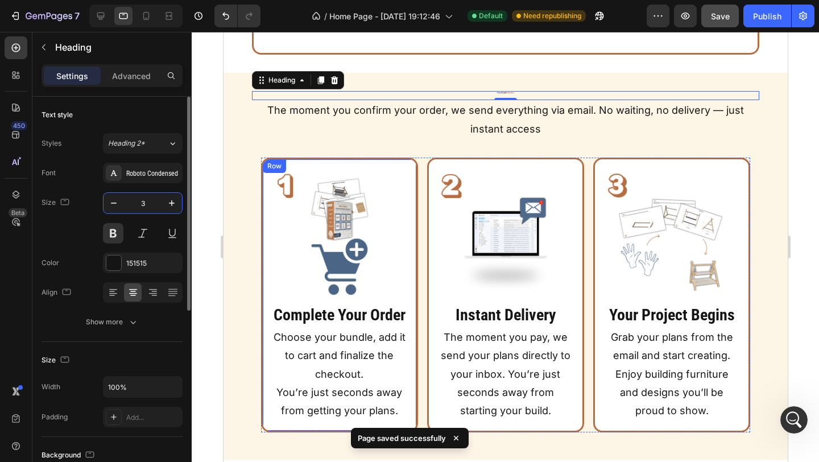
type input "35"
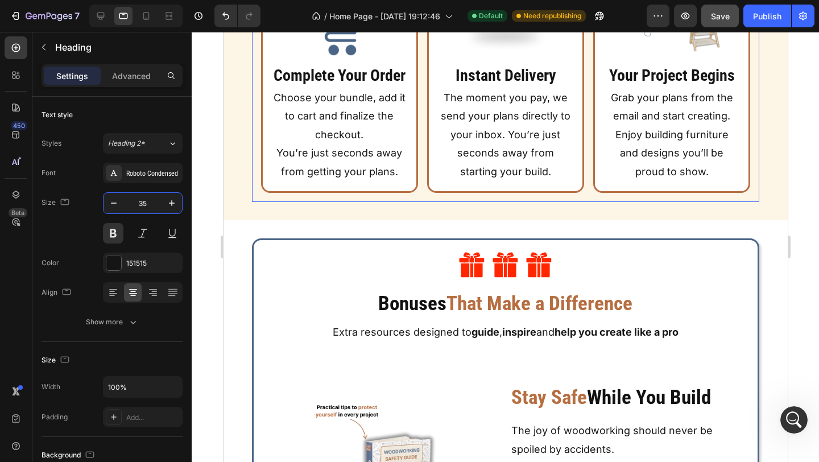
scroll to position [4206, 0]
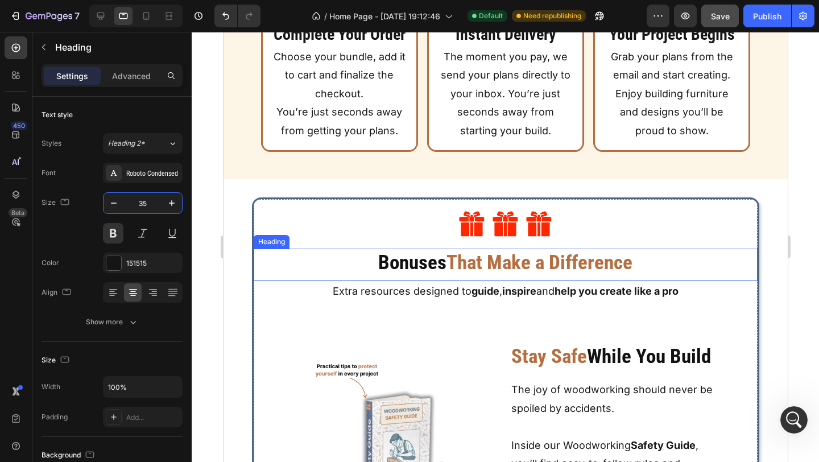
click at [417, 255] on h2 "Bonuses That Make a Difference" at bounding box center [505, 262] width 504 height 28
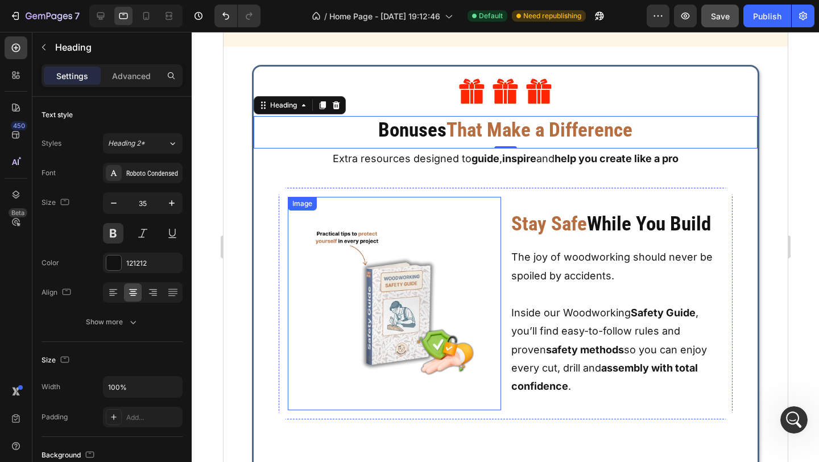
scroll to position [4356, 0]
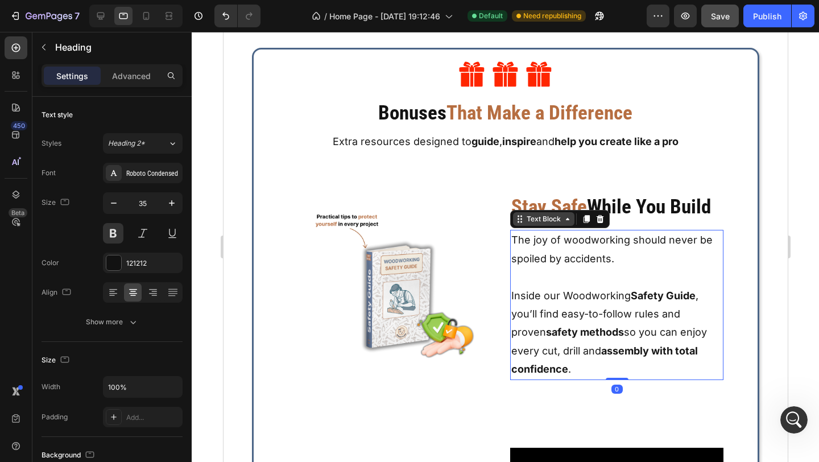
click at [547, 218] on div "Text Block" at bounding box center [543, 219] width 39 height 10
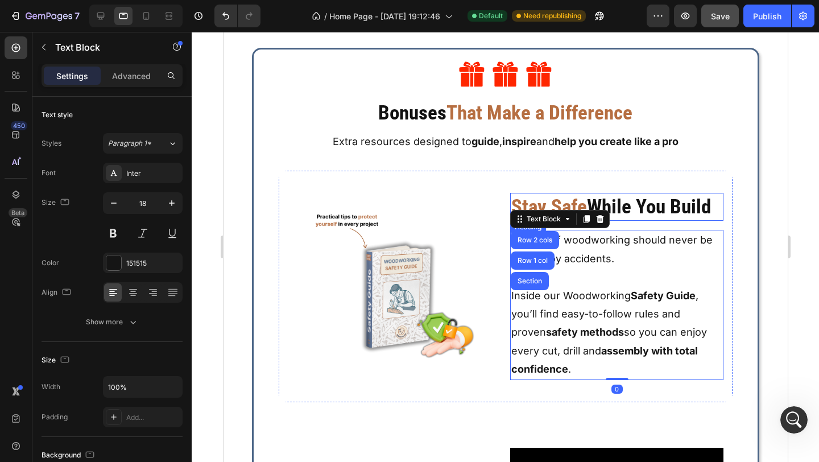
click at [526, 201] on strong "Stay Safe" at bounding box center [548, 206] width 76 height 23
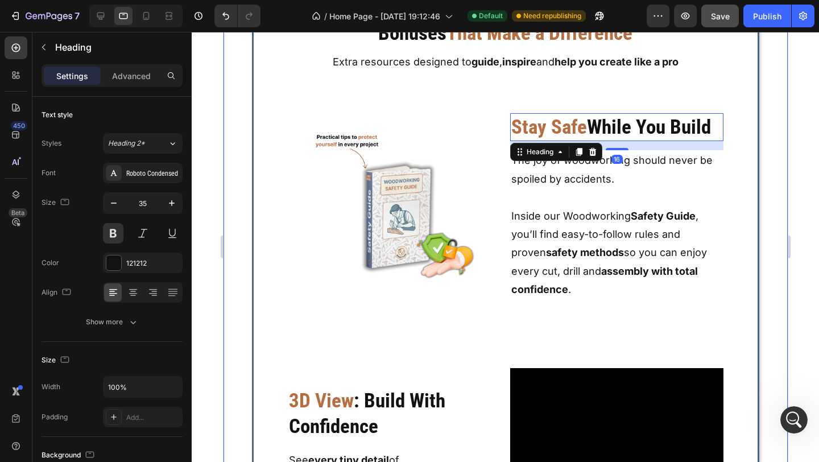
scroll to position [4526, 0]
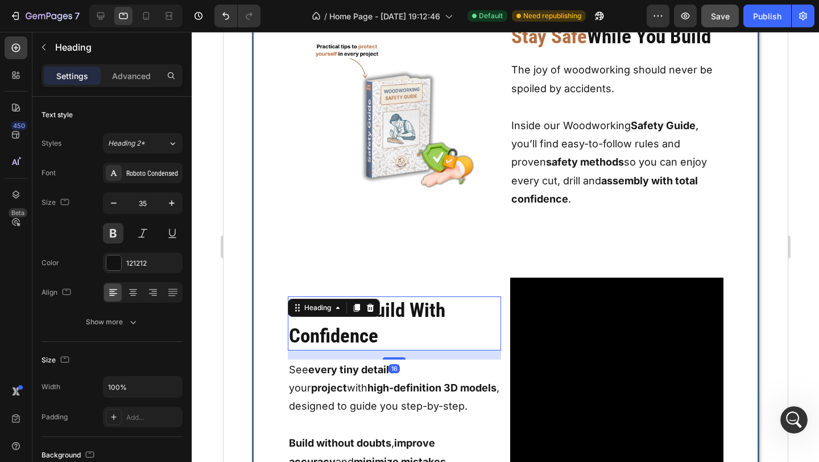
click at [335, 318] on span "3D View" at bounding box center [320, 309] width 65 height 23
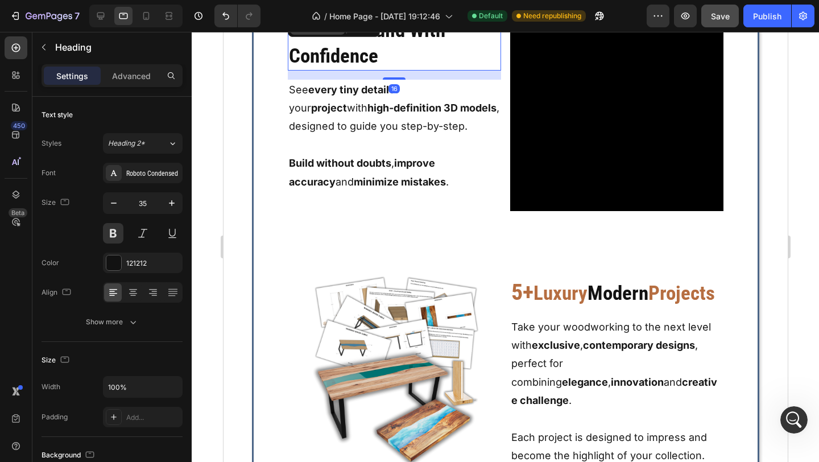
scroll to position [4845, 0]
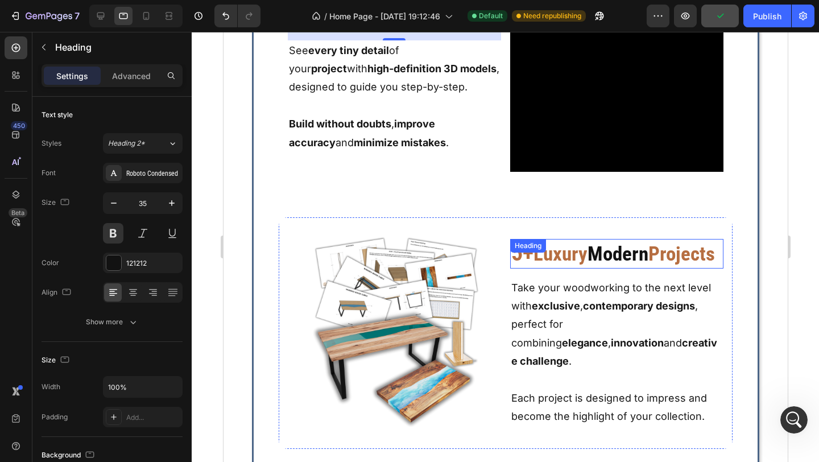
click at [568, 251] on div "5+ Luxury Modern Projects Heading" at bounding box center [615, 254] width 213 height 30
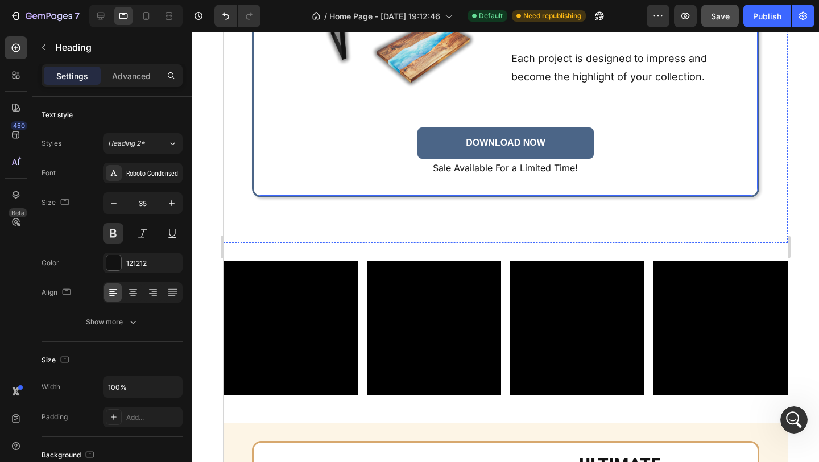
scroll to position [5186, 0]
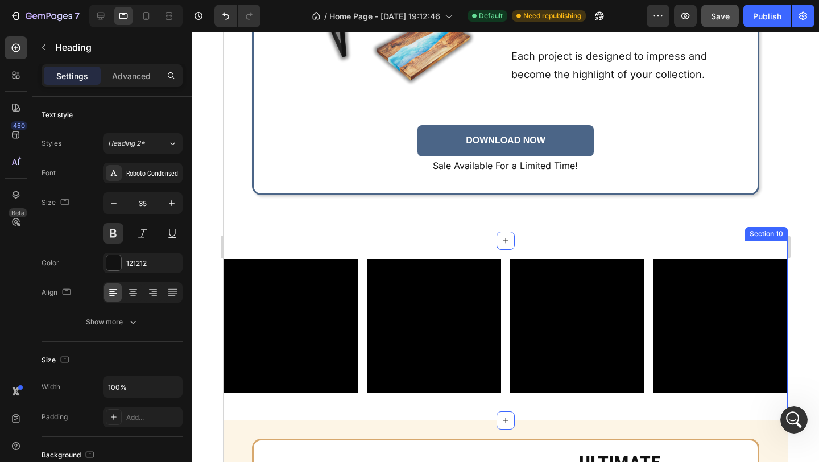
click at [583, 246] on div "Video Video Video Video Row Row Section 10" at bounding box center [505, 330] width 564 height 180
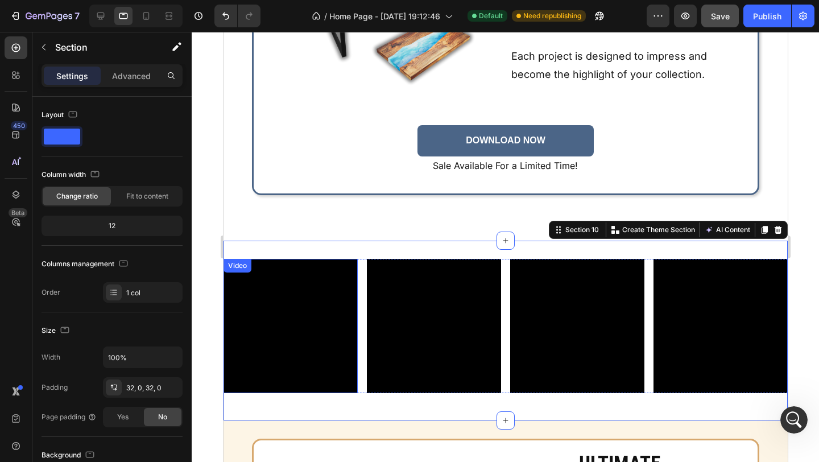
click at [240, 265] on div "Video" at bounding box center [236, 265] width 23 height 10
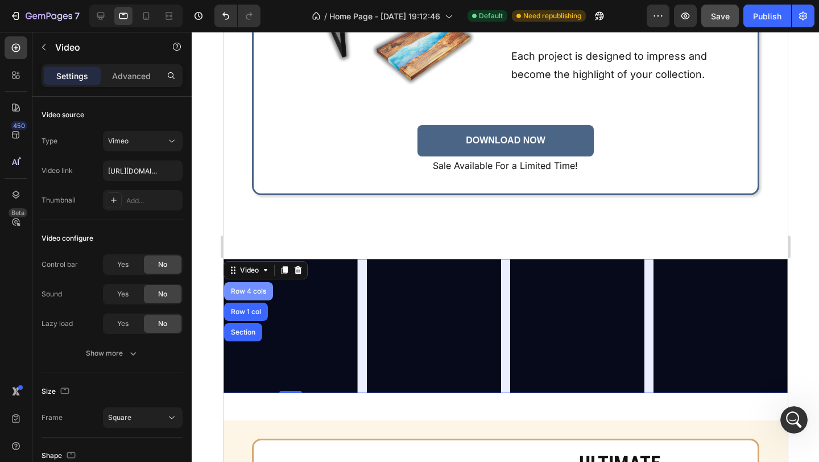
click at [246, 290] on div "Row 4 cols" at bounding box center [248, 291] width 40 height 7
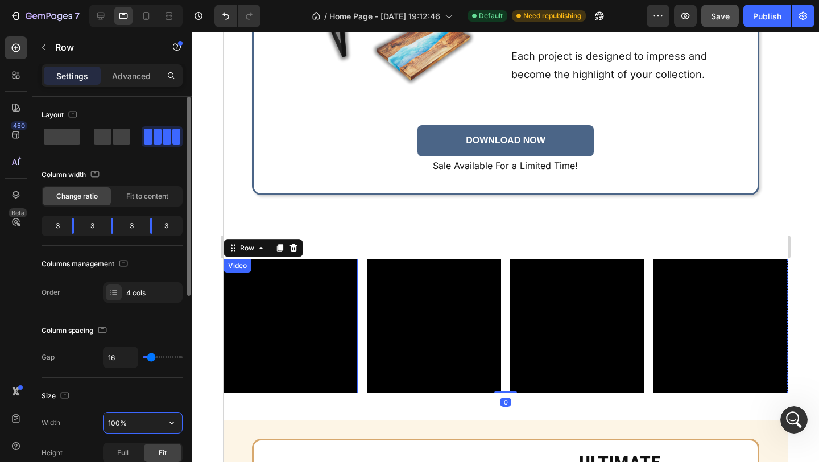
click at [113, 427] on input "100%" at bounding box center [142, 422] width 78 height 20
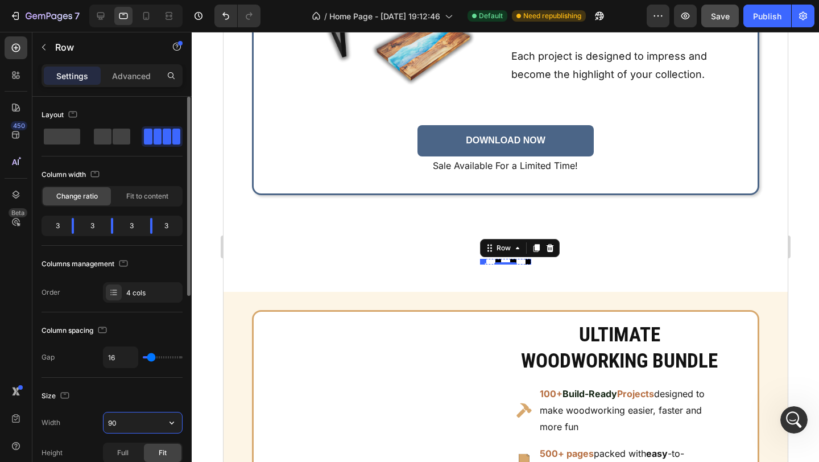
click at [152, 425] on input "90" at bounding box center [142, 422] width 78 height 20
click at [165, 403] on div "Size" at bounding box center [111, 396] width 141 height 18
click at [119, 419] on input "90" at bounding box center [142, 422] width 78 height 20
click at [178, 427] on button "button" at bounding box center [171, 422] width 20 height 20
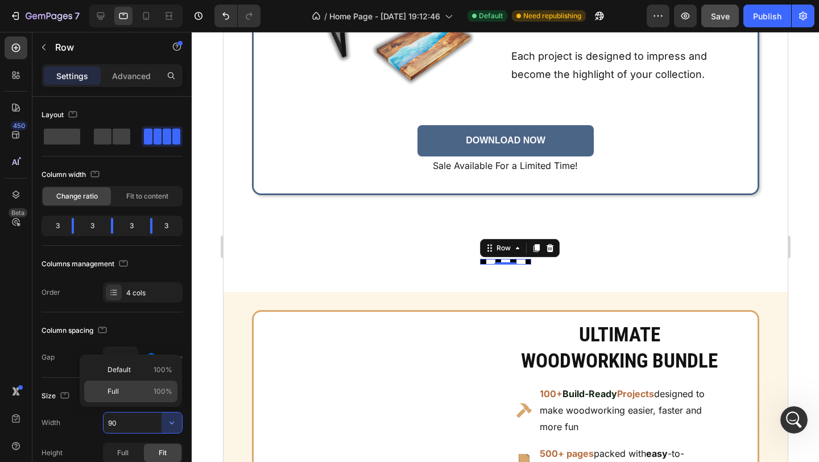
click at [155, 385] on div "Full 100%" at bounding box center [130, 391] width 93 height 22
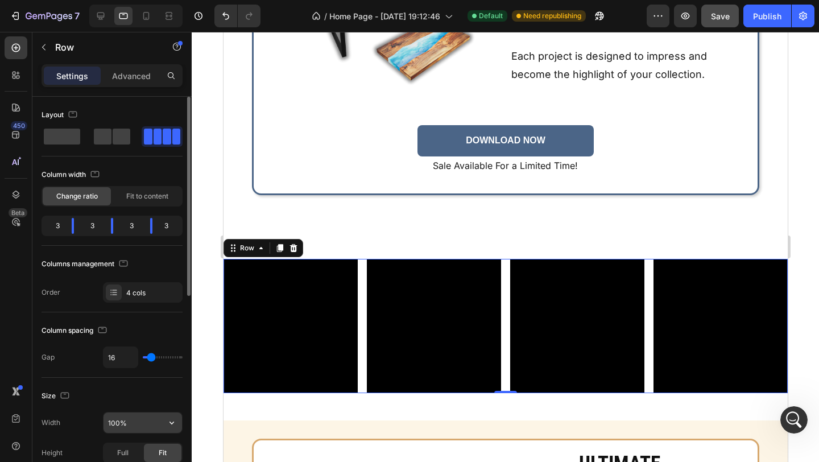
click at [121, 422] on input "100%" at bounding box center [142, 422] width 78 height 20
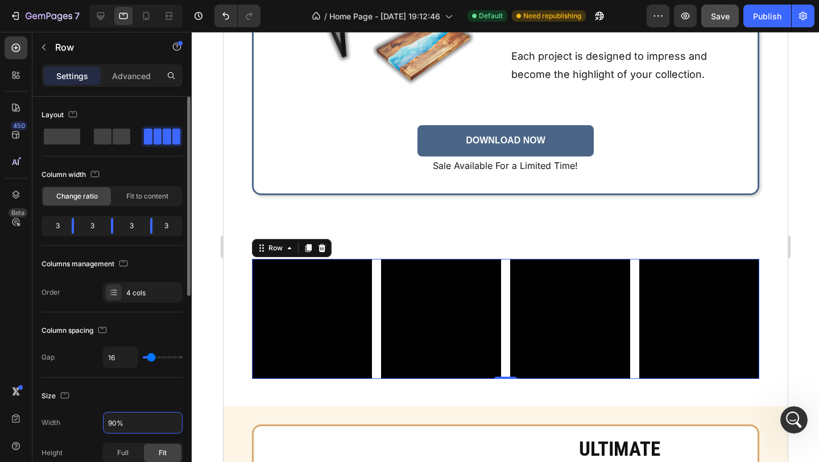
type input "90%"
click at [142, 393] on div "Size" at bounding box center [111, 396] width 141 height 18
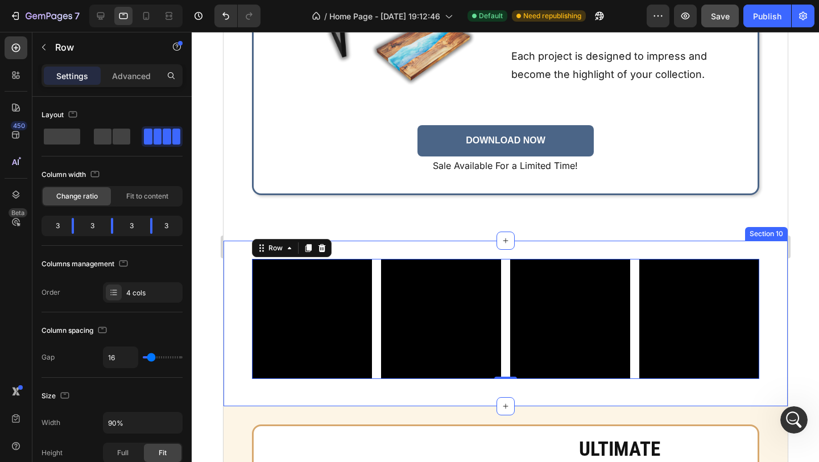
click at [333, 394] on div "Video Video Video Video Row 0 Row Section 10" at bounding box center [505, 322] width 564 height 165
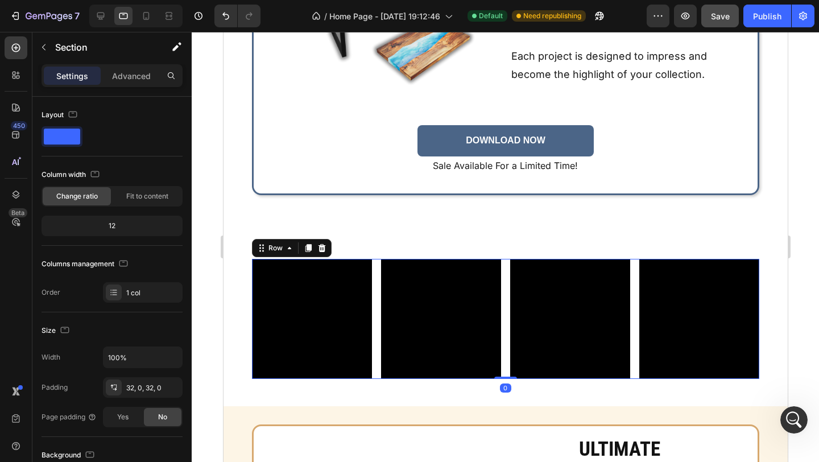
click at [372, 359] on div "Video Video Video Video Row 0" at bounding box center [505, 319] width 508 height 120
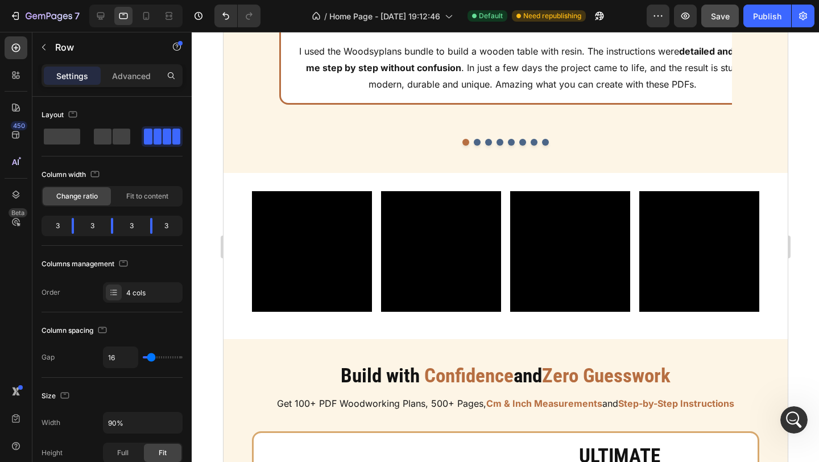
scroll to position [1253, 0]
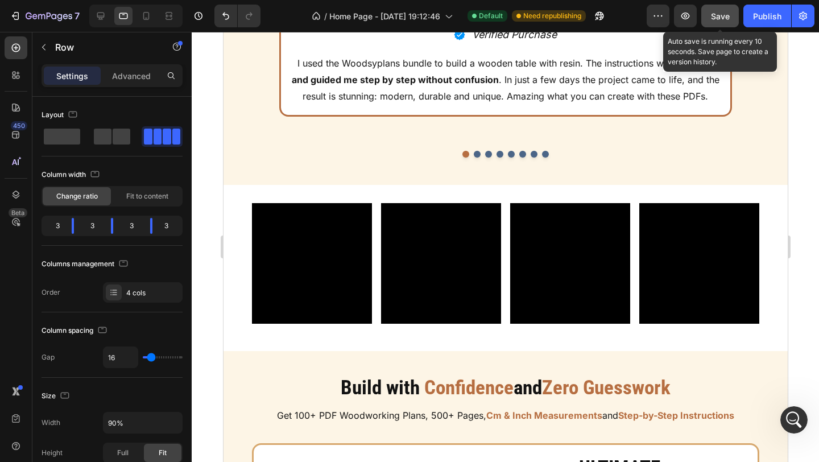
click at [718, 17] on span "Save" at bounding box center [720, 16] width 19 height 10
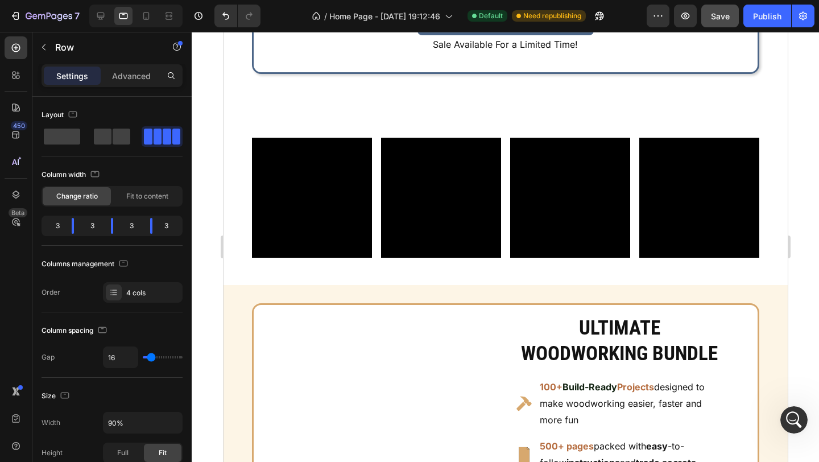
scroll to position [5393, 0]
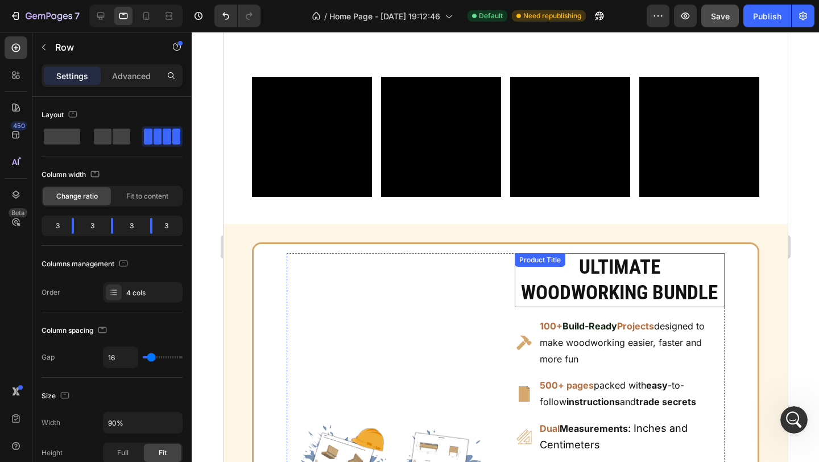
click at [616, 281] on h2 "ULTIMATE WOODWORKING BUNDLE" at bounding box center [619, 280] width 210 height 54
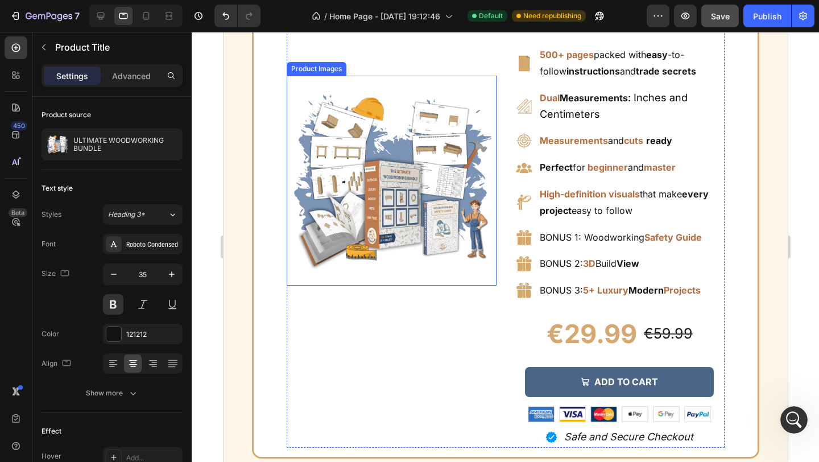
scroll to position [5698, 0]
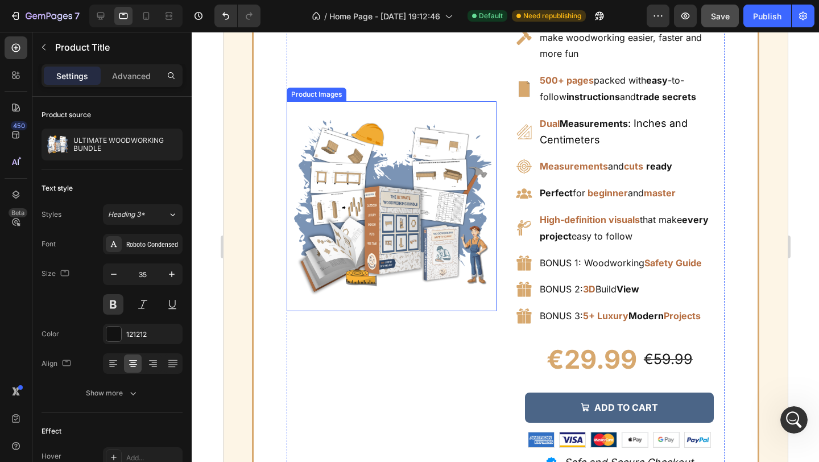
click at [408, 279] on img at bounding box center [391, 206] width 210 height 210
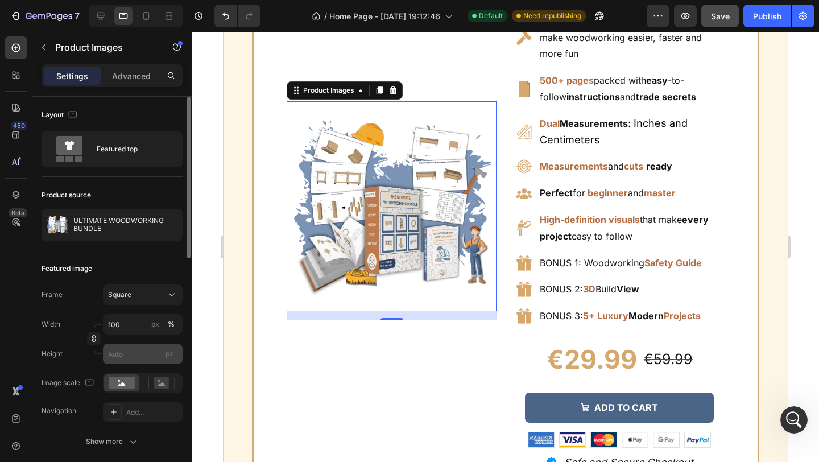
scroll to position [11, 0]
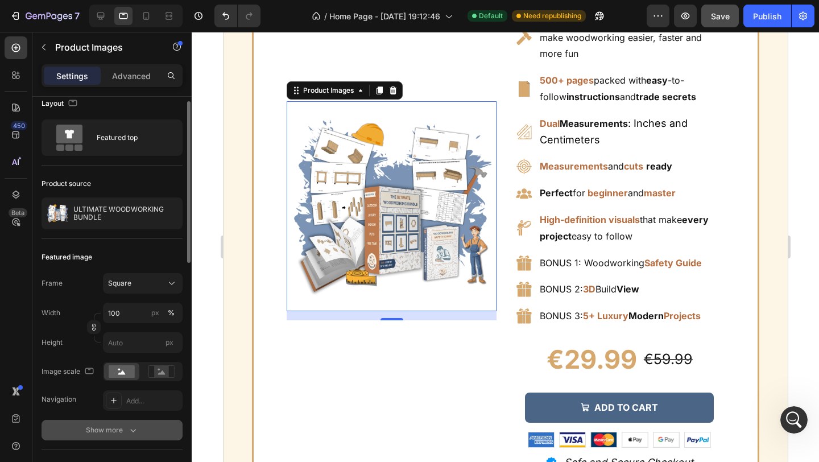
click at [128, 424] on icon "button" at bounding box center [132, 429] width 11 height 11
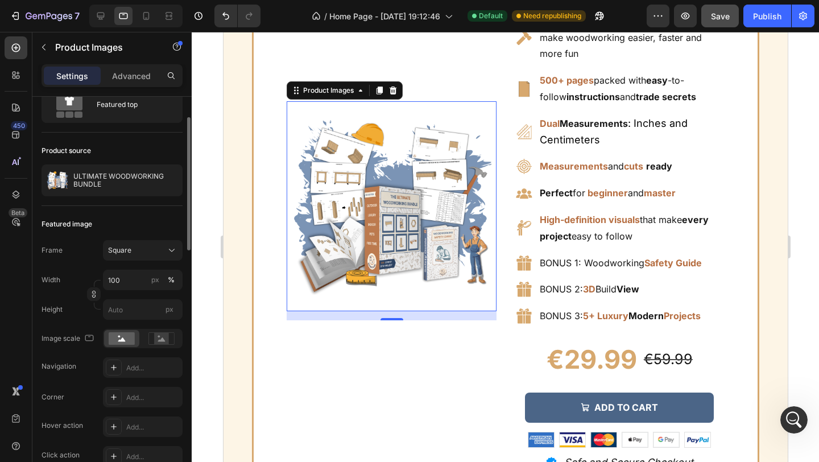
scroll to position [51, 0]
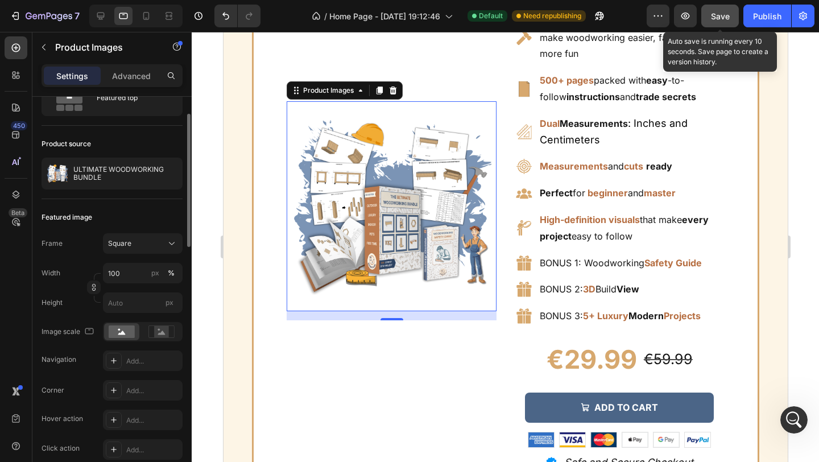
click at [709, 11] on button "Save" at bounding box center [720, 16] width 38 height 23
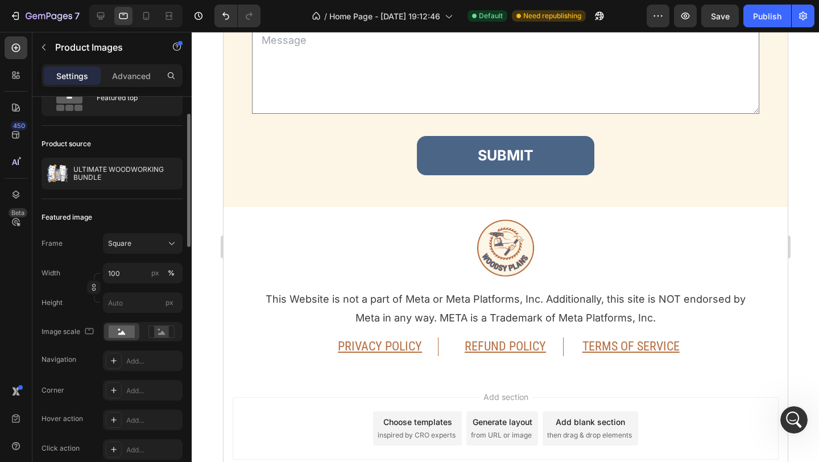
scroll to position [7499, 0]
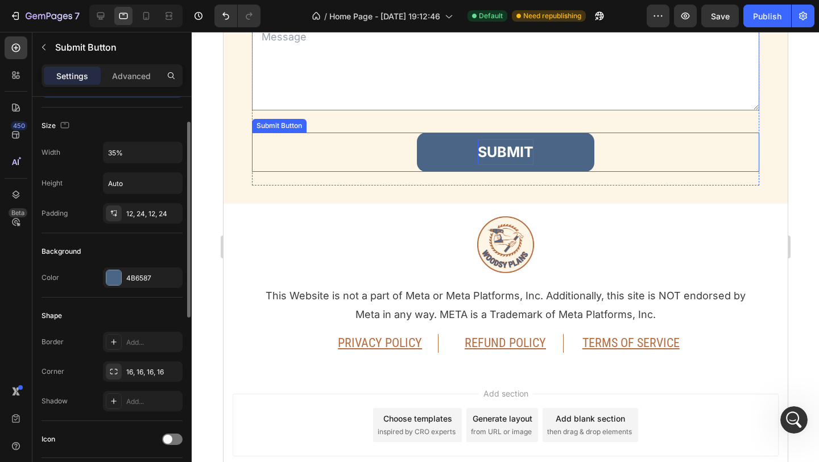
click at [510, 149] on div "SUBMIT" at bounding box center [505, 152] width 56 height 26
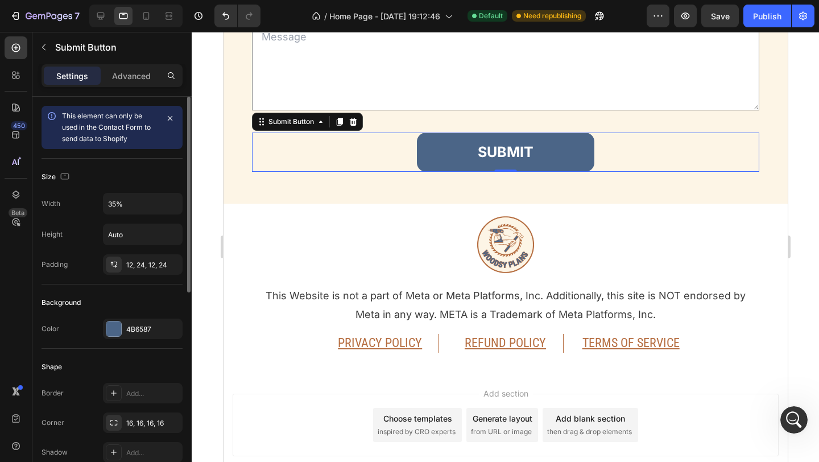
click at [459, 153] on button "SUBMIT" at bounding box center [504, 151] width 177 height 39
click at [114, 207] on input "35%" at bounding box center [142, 203] width 78 height 20
type input "30%"
click at [165, 168] on div "Size" at bounding box center [111, 177] width 141 height 18
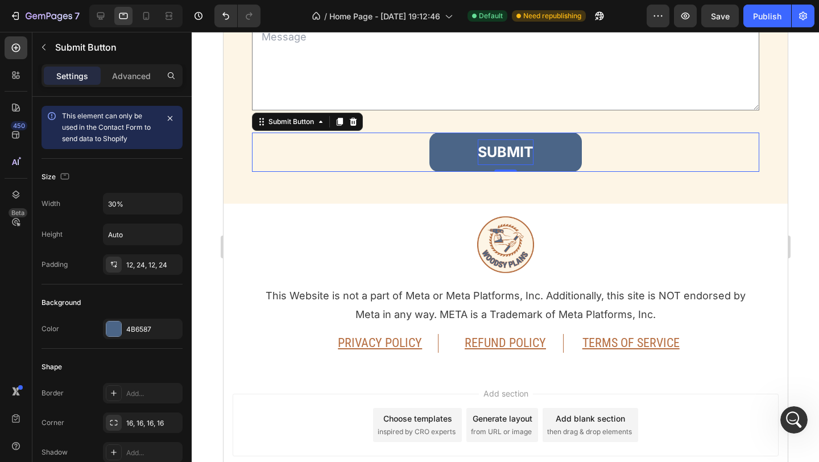
click at [496, 152] on div "SUBMIT" at bounding box center [505, 152] width 56 height 26
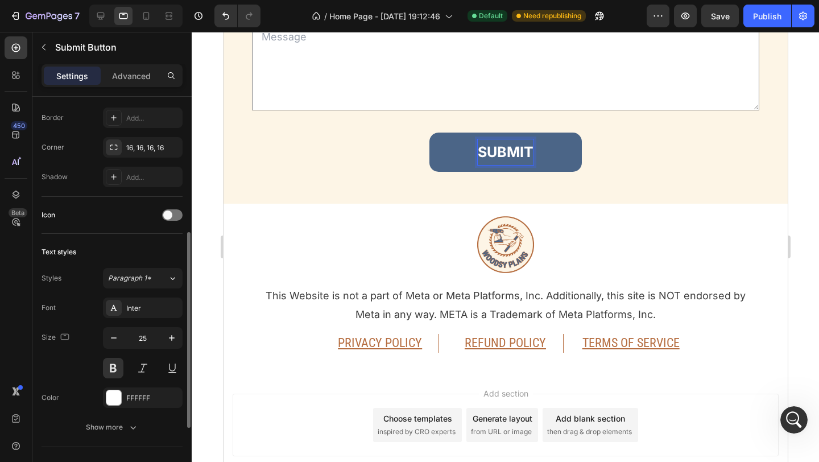
scroll to position [276, 0]
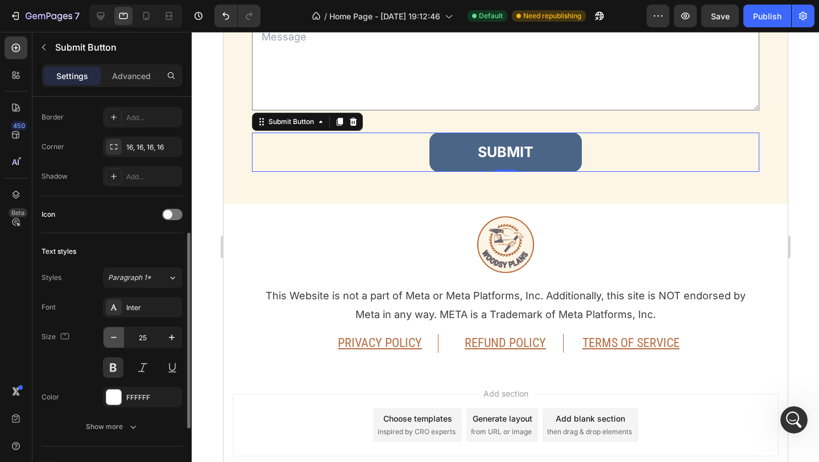
click at [107, 340] on button "button" at bounding box center [113, 337] width 20 height 20
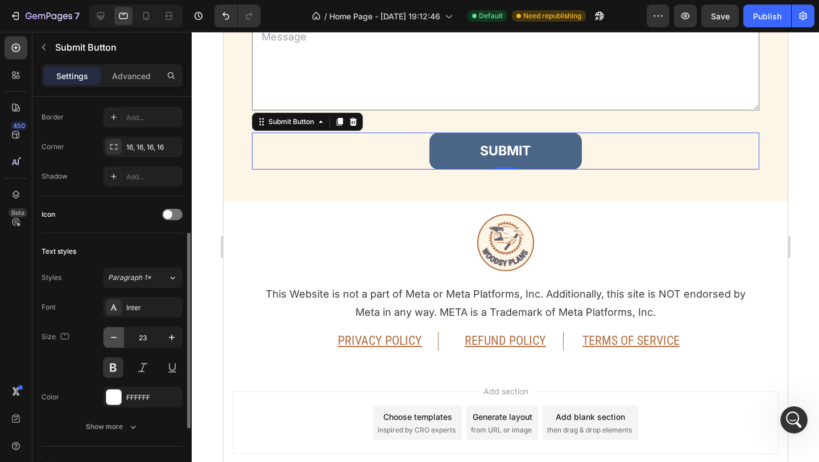
click at [107, 340] on button "button" at bounding box center [113, 337] width 20 height 20
click at [107, 339] on button "button" at bounding box center [113, 337] width 20 height 20
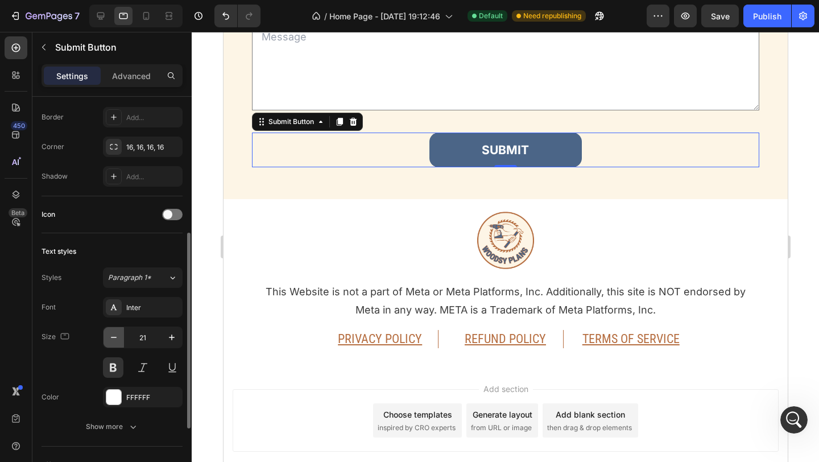
type input "20"
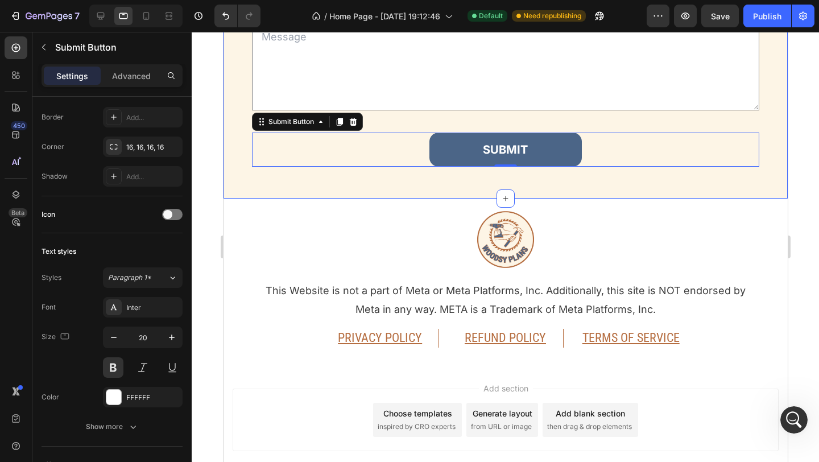
click at [425, 193] on div "Got questions? We’re here for you Heading Fill out the form and our team will g…" at bounding box center [505, 8] width 564 height 379
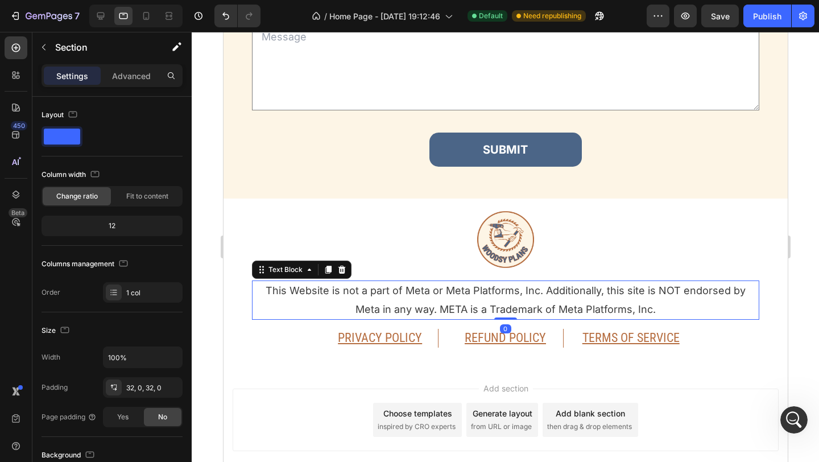
click at [431, 285] on p "This Website is not a part of Meta or Meta Platforms, Inc. Additionally, this s…" at bounding box center [504, 299] width 505 height 37
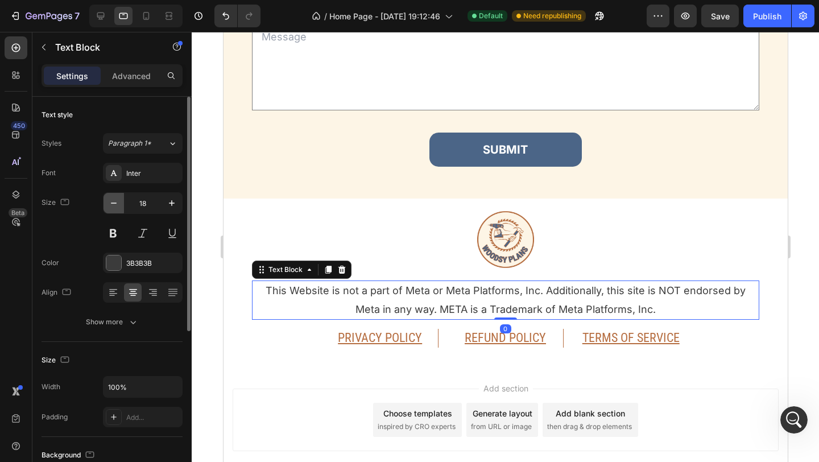
click at [115, 200] on icon "button" at bounding box center [113, 202] width 11 height 11
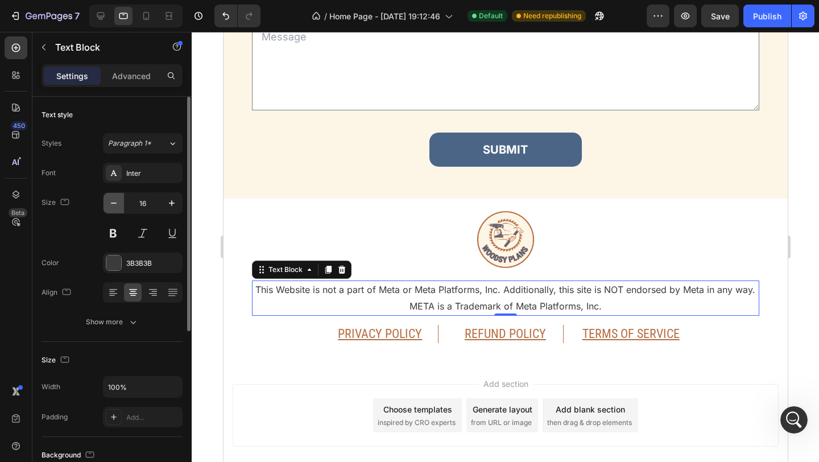
click at [115, 200] on icon "button" at bounding box center [113, 202] width 11 height 11
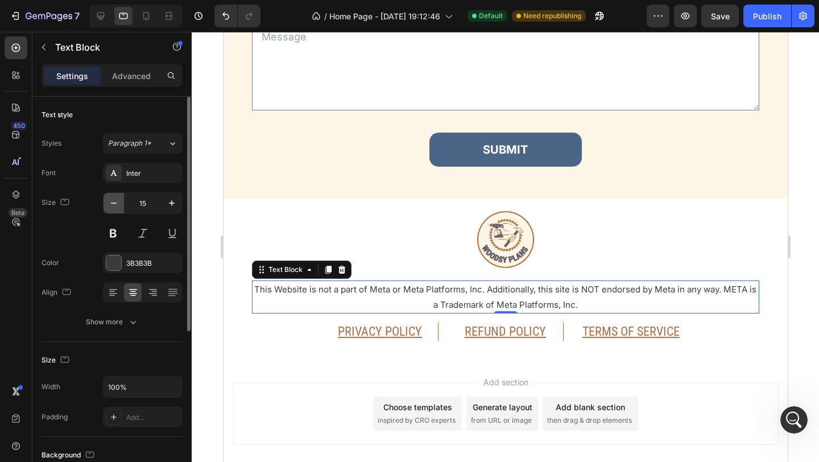
click at [115, 200] on icon "button" at bounding box center [113, 202] width 11 height 11
type input "14"
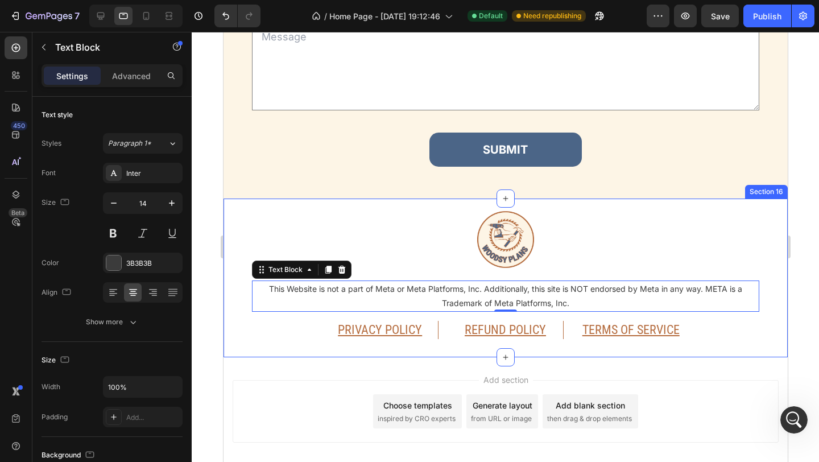
click at [361, 347] on div "Image This Website is not a part of Meta or Meta Platforms, Inc. Additionally, …" at bounding box center [505, 277] width 564 height 159
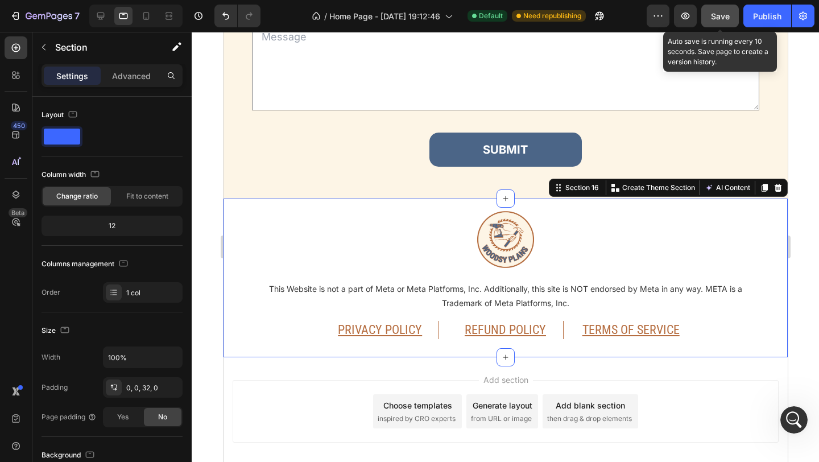
click at [720, 26] on button "Save" at bounding box center [720, 16] width 38 height 23
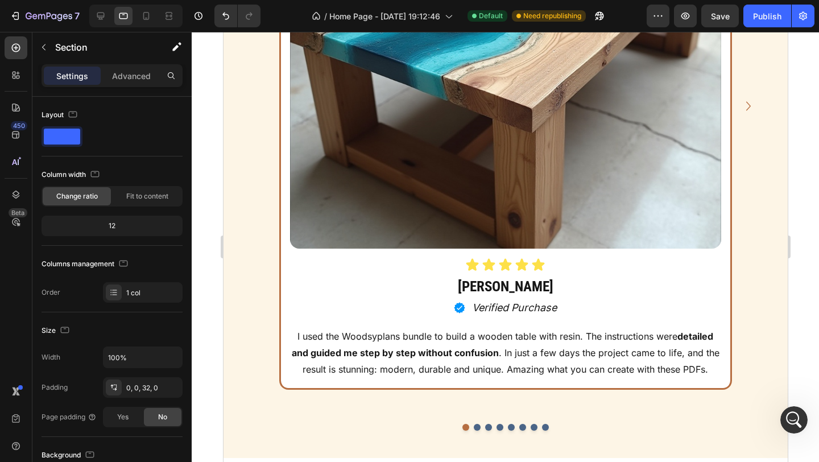
scroll to position [788, 0]
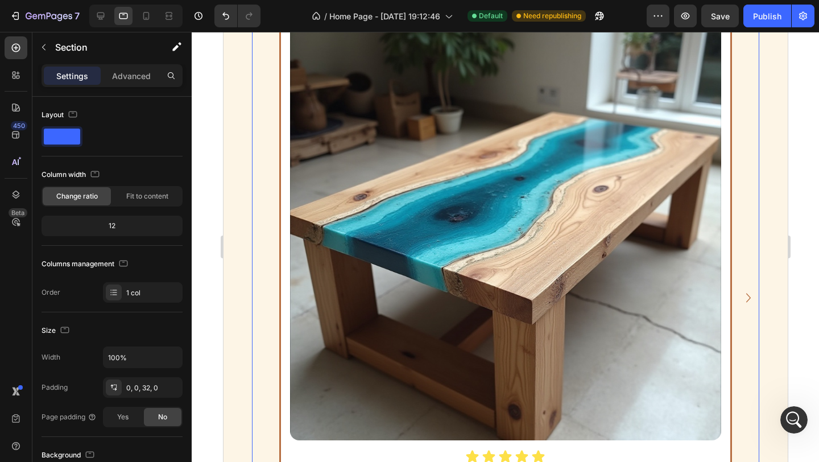
click at [749, 297] on icon "Carousel Next Arrow" at bounding box center [747, 297] width 5 height 9
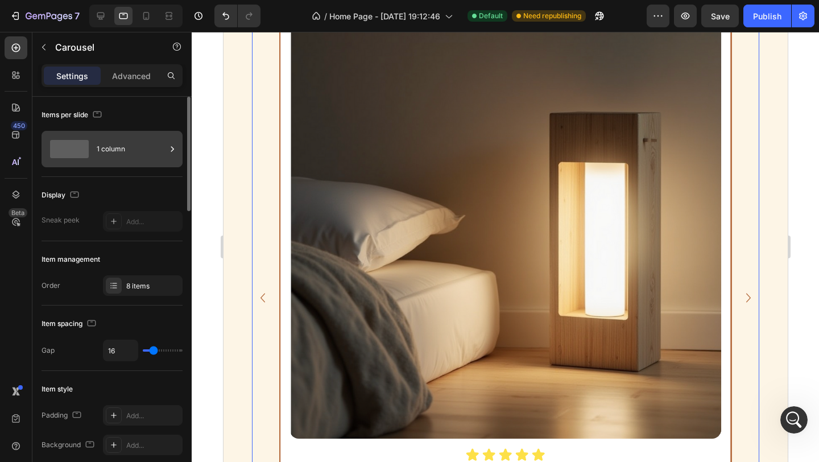
click at [145, 157] on div "1 column" at bounding box center [131, 149] width 69 height 26
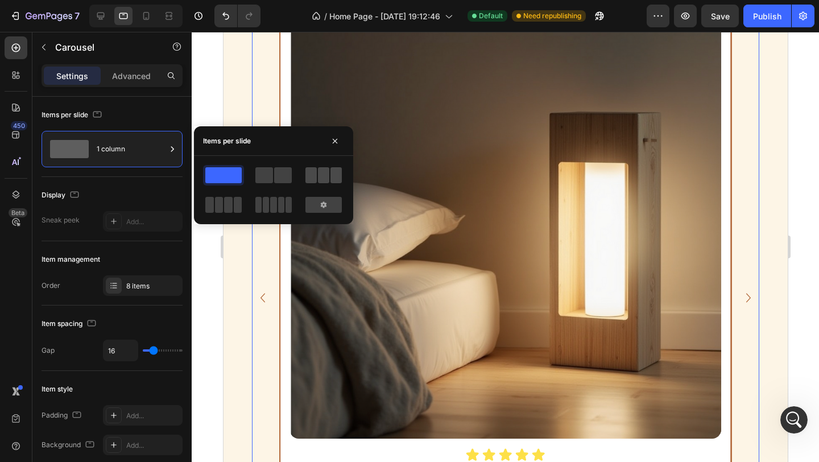
click at [313, 176] on span at bounding box center [310, 175] width 11 height 16
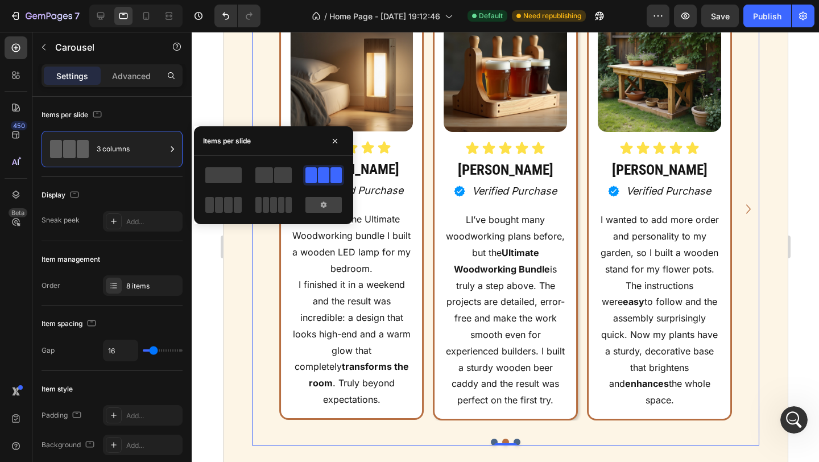
scroll to position [700, 0]
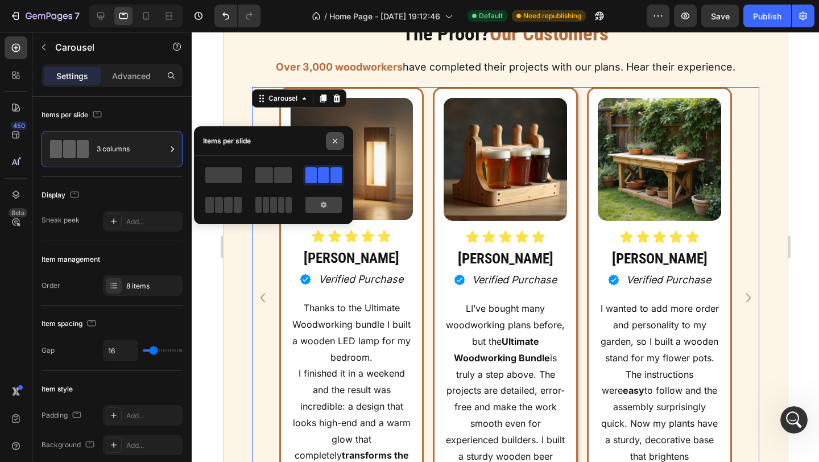
click at [338, 144] on icon "button" at bounding box center [334, 140] width 9 height 9
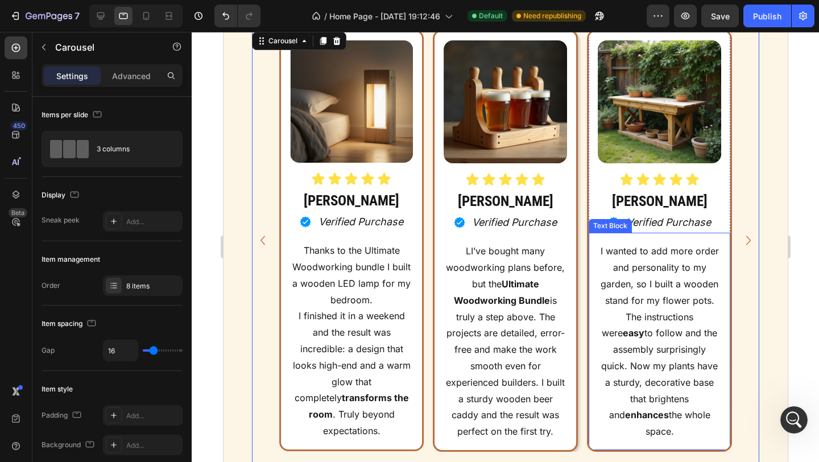
scroll to position [728, 0]
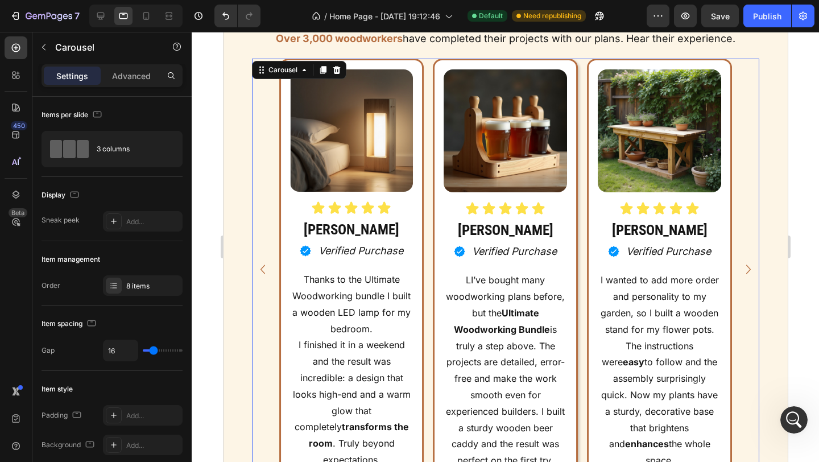
click at [746, 267] on icon "Carousel Next Arrow" at bounding box center [747, 269] width 18 height 20
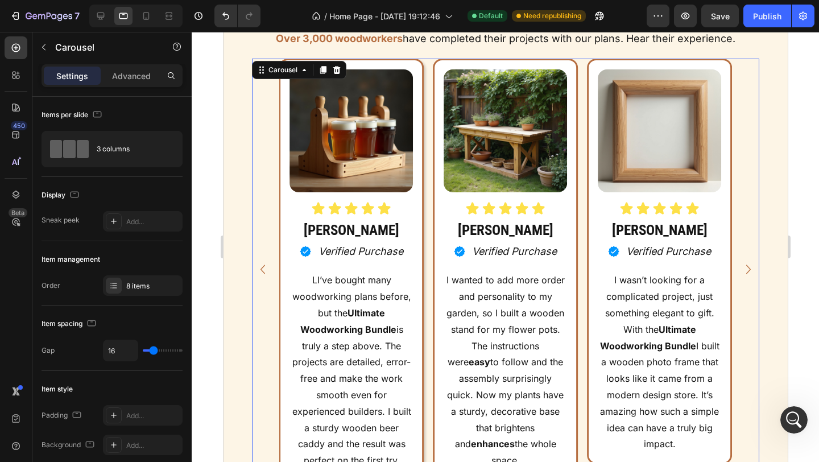
click at [746, 267] on icon "Carousel Next Arrow" at bounding box center [747, 269] width 18 height 20
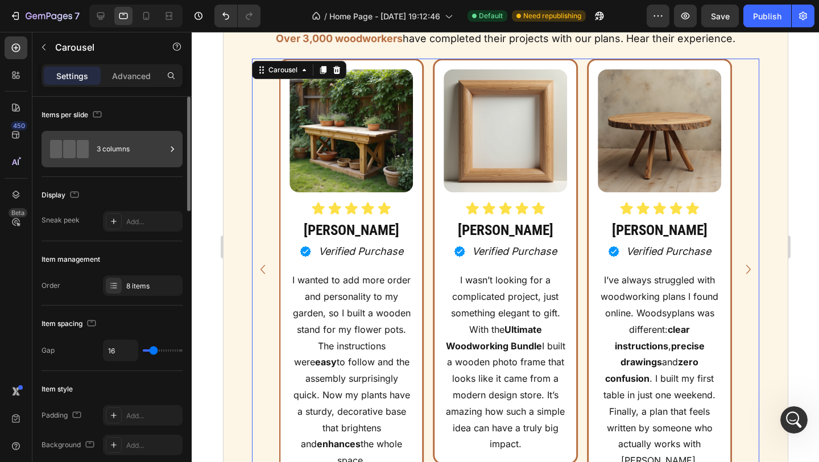
click at [152, 153] on div "3 columns" at bounding box center [131, 149] width 69 height 26
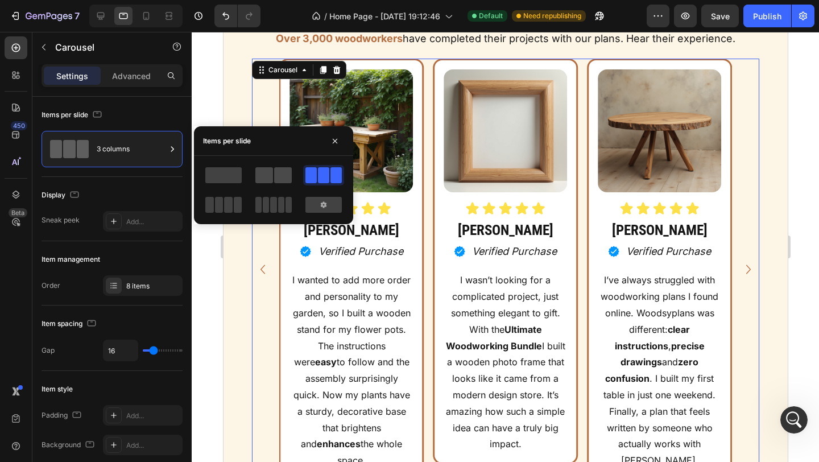
click at [259, 171] on span at bounding box center [264, 175] width 18 height 16
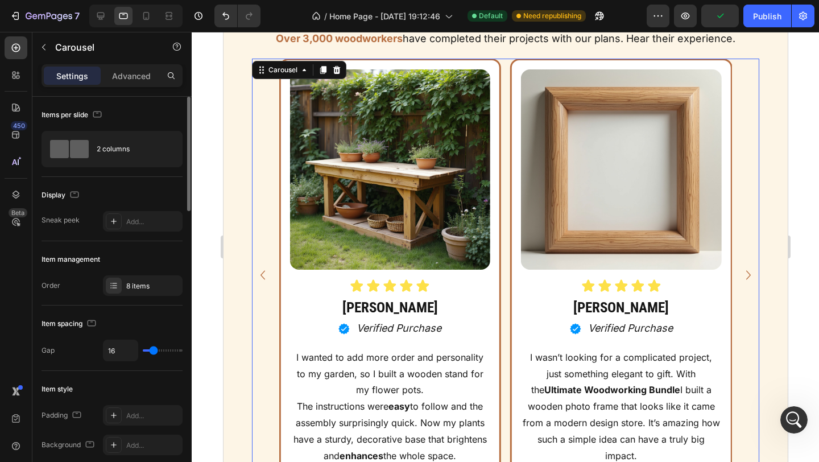
click at [181, 107] on div "Items per slide" at bounding box center [111, 115] width 141 height 18
click at [261, 275] on icon "Carousel Back Arrow" at bounding box center [262, 275] width 18 height 20
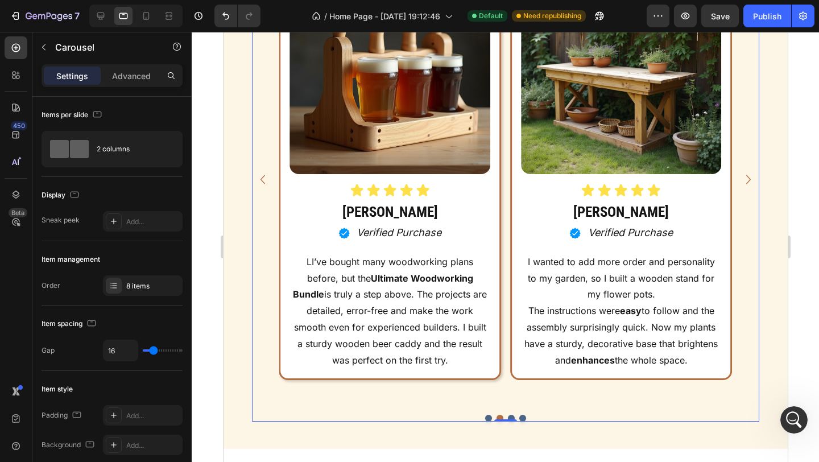
scroll to position [857, 0]
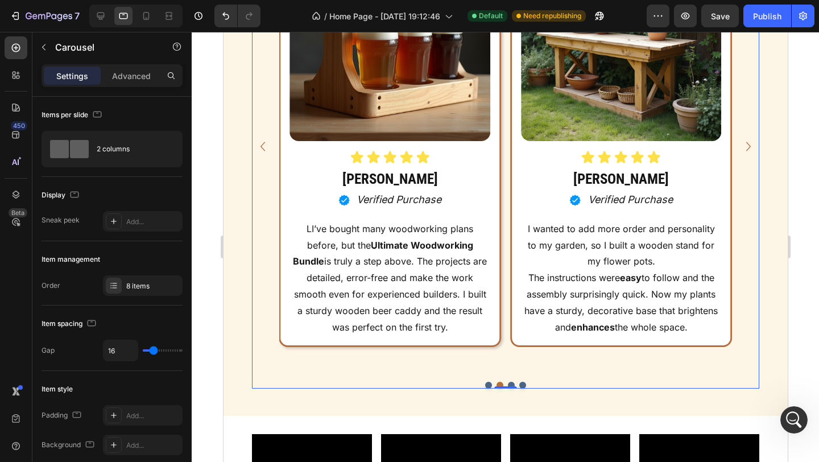
click at [267, 152] on icon "Carousel Back Arrow" at bounding box center [262, 146] width 18 height 20
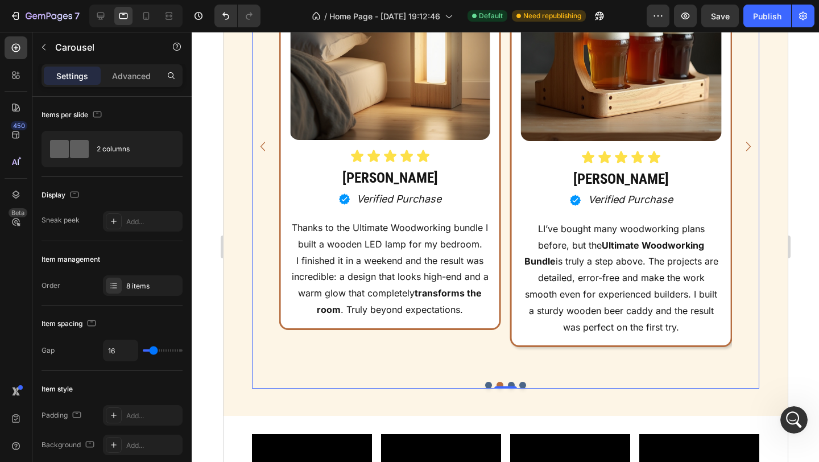
click at [267, 152] on icon "Carousel Back Arrow" at bounding box center [262, 146] width 18 height 20
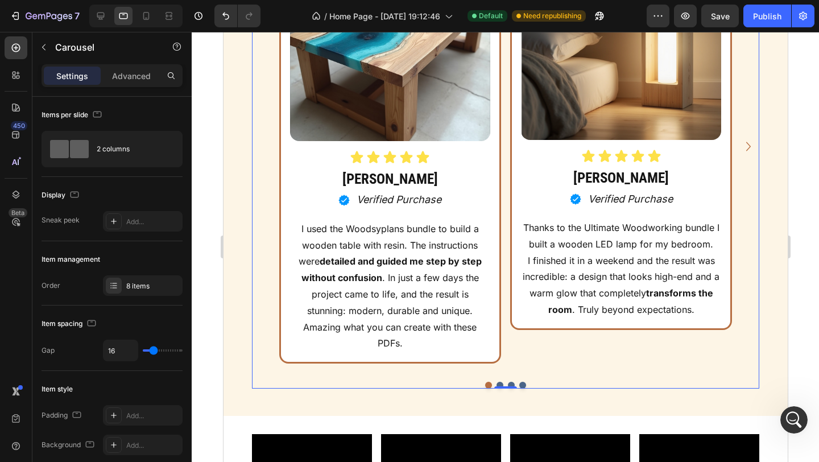
click at [267, 152] on div "Image Icon Icon Icon Icon Icon Icon List James T. Heading Icon Verified Purchas…" at bounding box center [505, 147] width 508 height 434
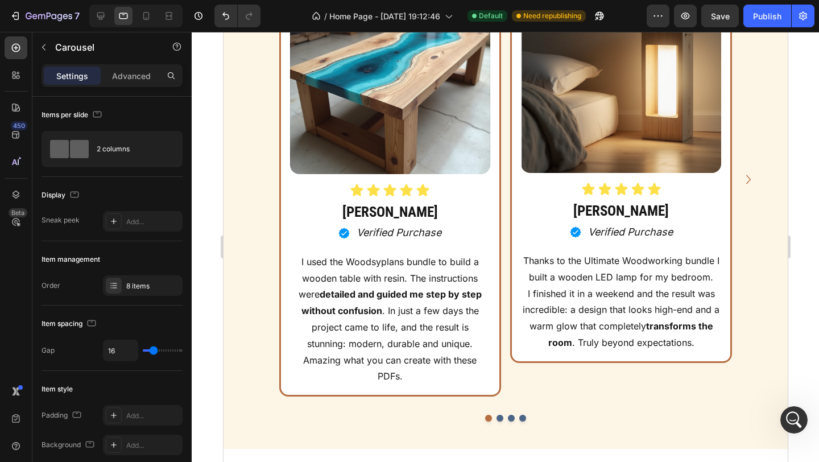
scroll to position [824, 0]
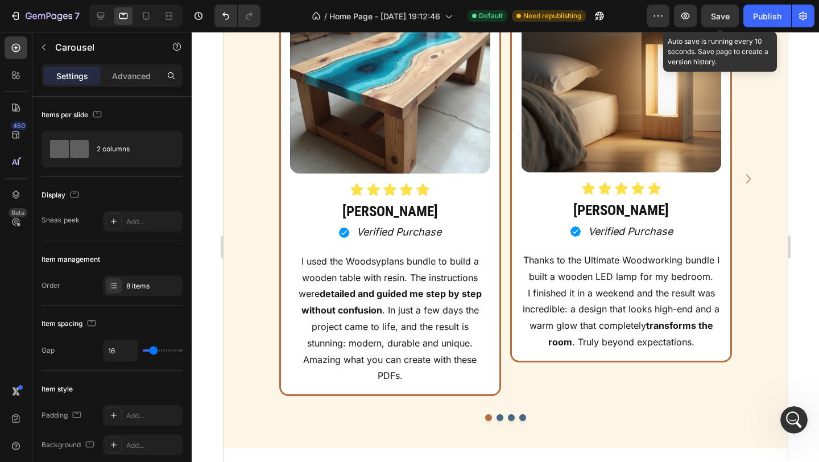
click at [717, 15] on span "Save" at bounding box center [720, 16] width 19 height 10
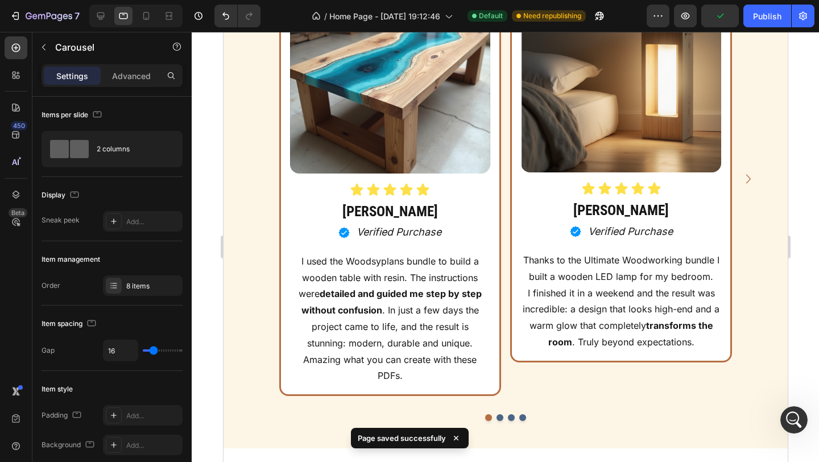
click at [745, 180] on icon "Carousel Next Arrow" at bounding box center [747, 179] width 18 height 20
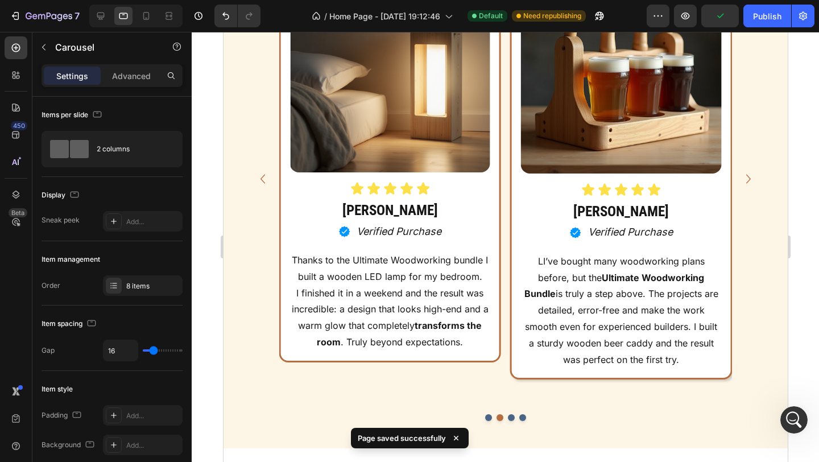
click at [745, 181] on icon "Carousel Next Arrow" at bounding box center [747, 179] width 18 height 20
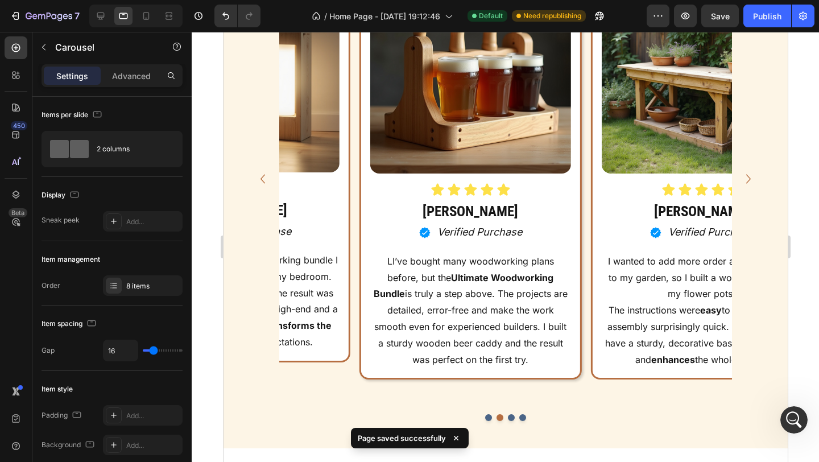
click at [745, 181] on icon "Carousel Next Arrow" at bounding box center [747, 179] width 18 height 20
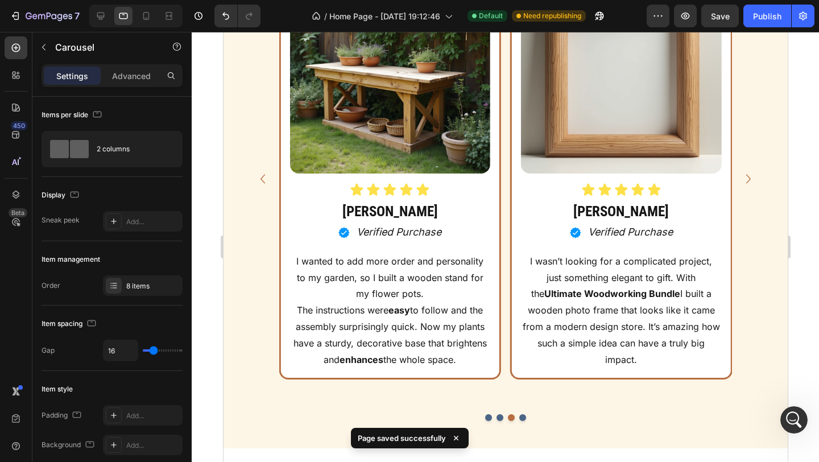
click at [745, 181] on icon "Carousel Next Arrow" at bounding box center [747, 179] width 18 height 20
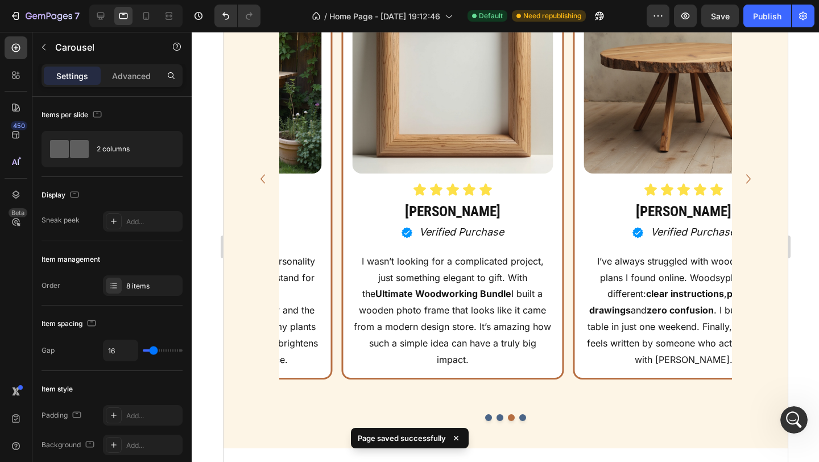
click at [745, 181] on icon "Carousel Next Arrow" at bounding box center [747, 179] width 18 height 20
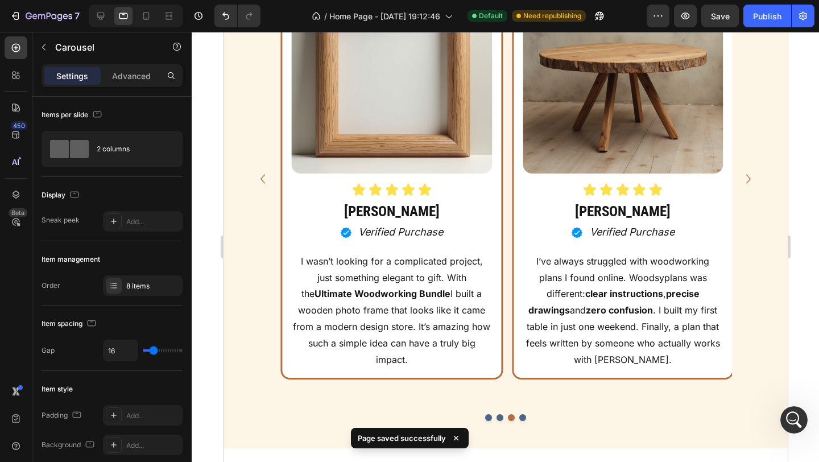
click at [745, 181] on icon "Carousel Next Arrow" at bounding box center [747, 179] width 18 height 20
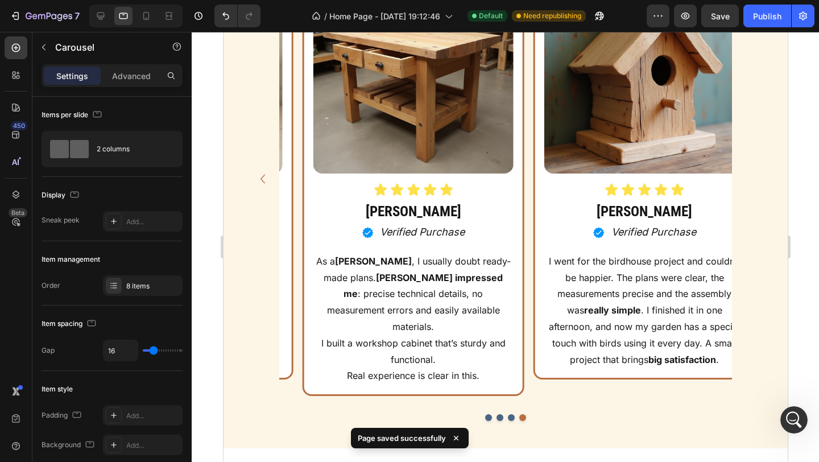
click at [745, 181] on div "Image Icon Icon Icon Icon Icon Icon List James T. Heading Icon Verified Purchas…" at bounding box center [505, 179] width 508 height 434
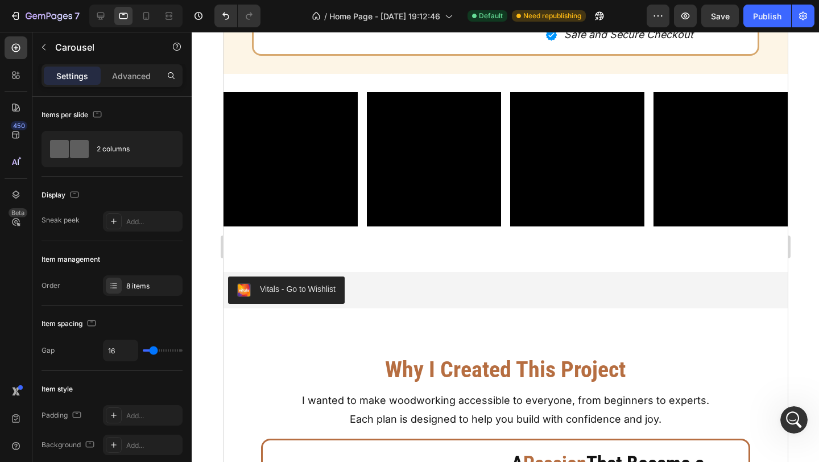
scroll to position [5949, 0]
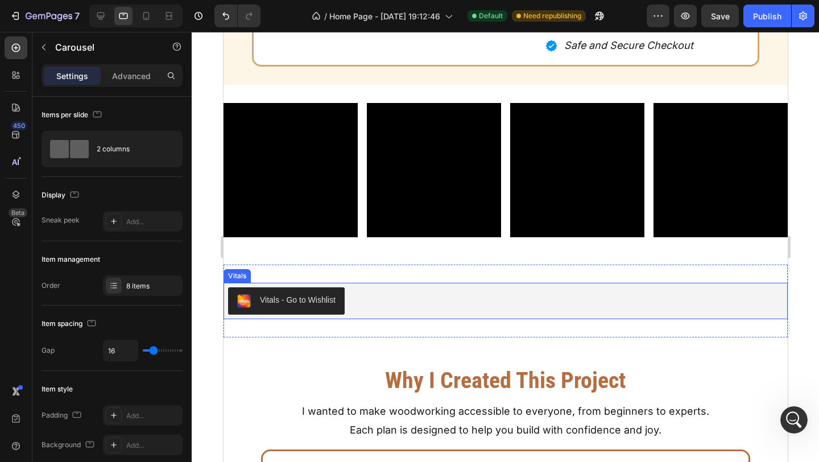
click at [561, 306] on div "Vitals - Go to Wishlist" at bounding box center [504, 300] width 555 height 27
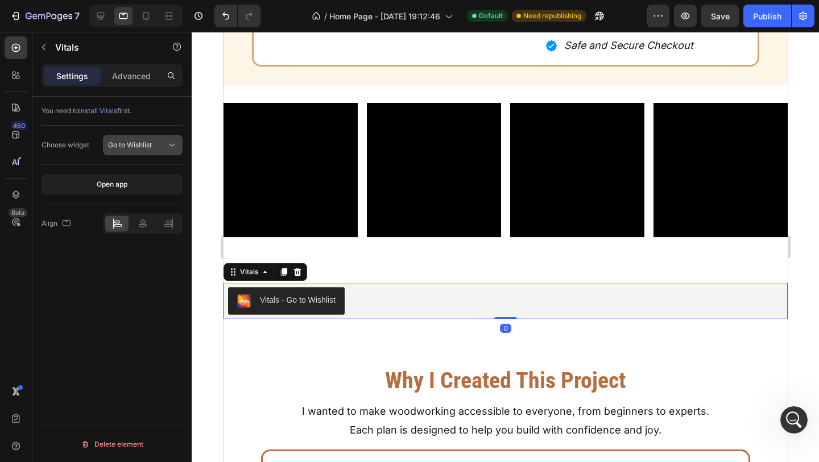
click at [163, 144] on div "Go to Wishlist" at bounding box center [137, 145] width 58 height 10
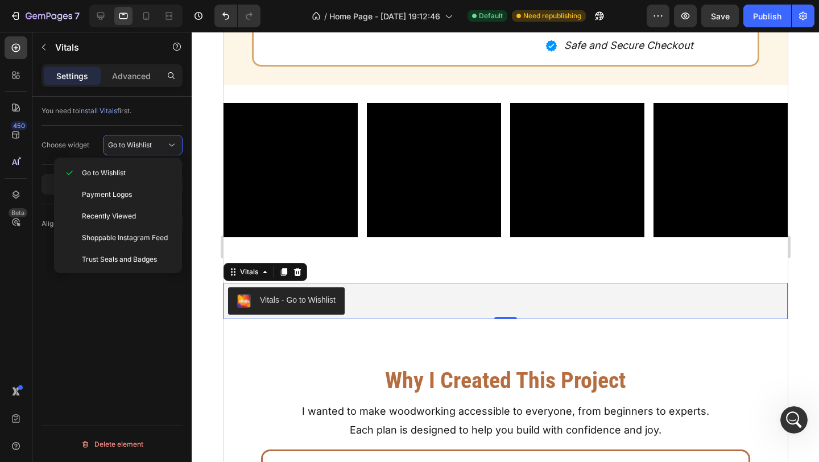
click at [147, 305] on div "You need to install Vitals first. Choose widget Go to Wishlist Open app Align D…" at bounding box center [111, 295] width 159 height 397
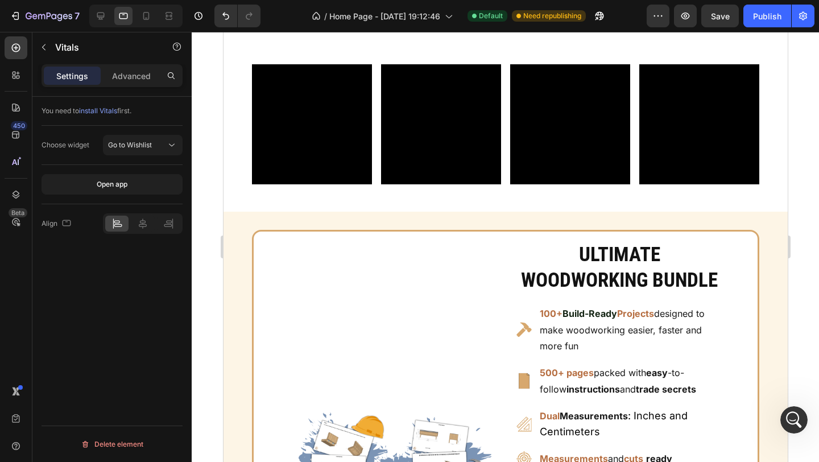
scroll to position [5154, 0]
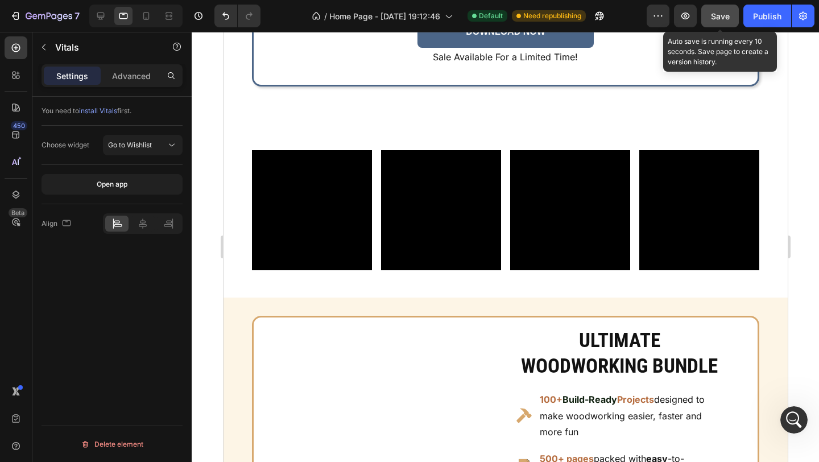
click at [730, 20] on button "Save" at bounding box center [720, 16] width 38 height 23
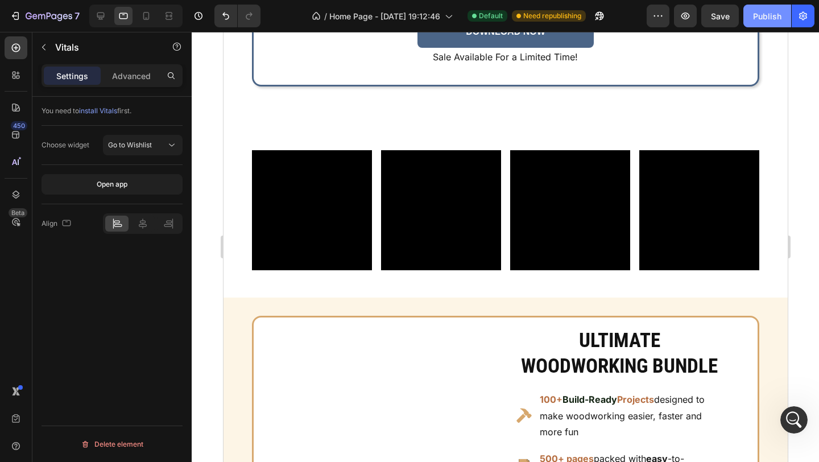
click at [758, 23] on button "Publish" at bounding box center [767, 16] width 48 height 23
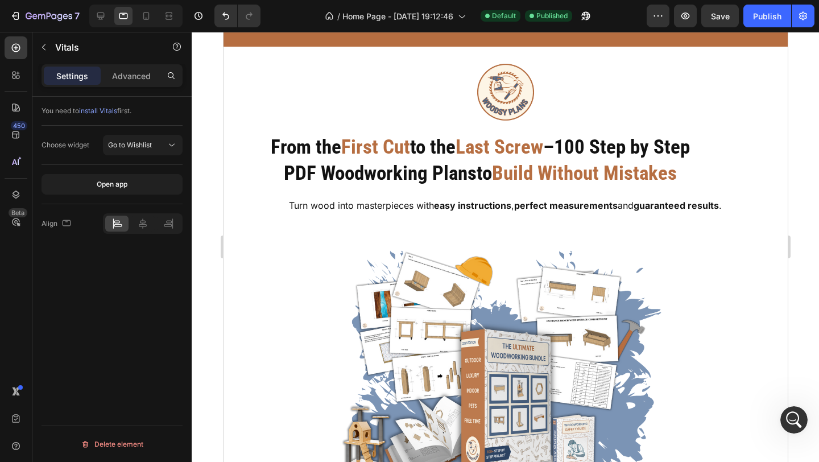
scroll to position [0, 0]
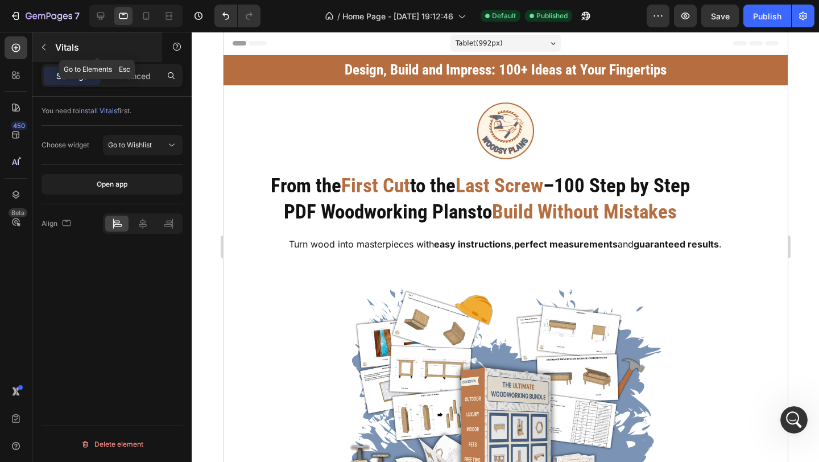
click at [41, 47] on icon "button" at bounding box center [43, 47] width 9 height 9
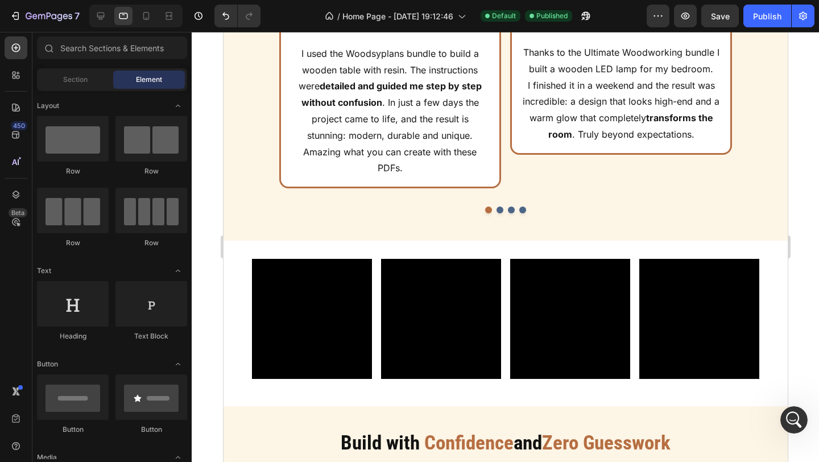
scroll to position [1038, 0]
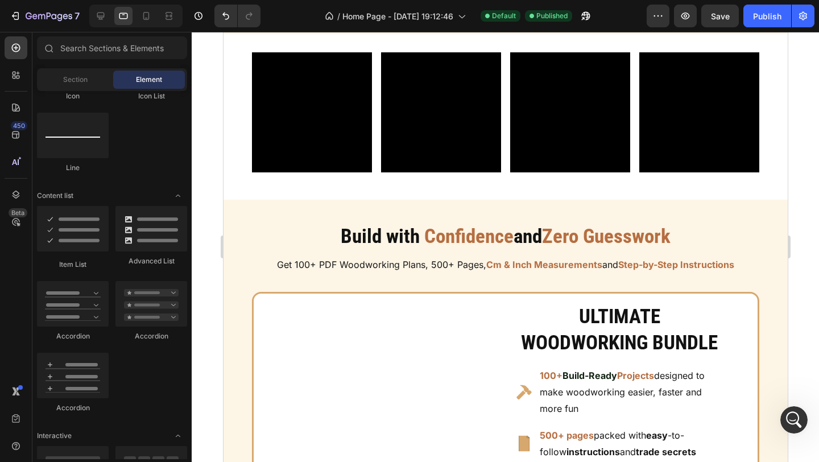
scroll to position [824, 0]
click at [151, 22] on div at bounding box center [146, 16] width 18 height 18
